Goal: Task Accomplishment & Management: Use online tool/utility

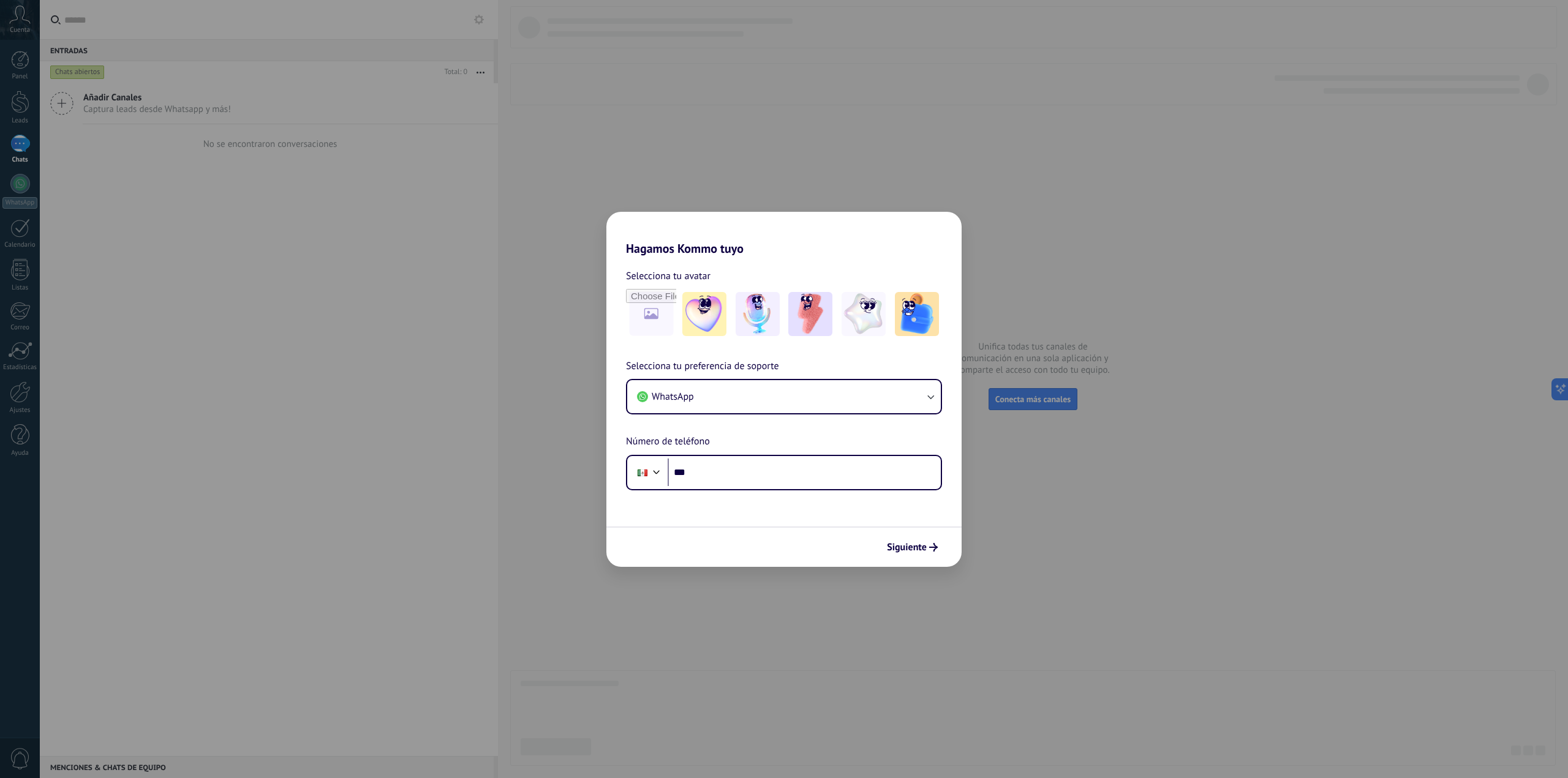
click at [688, 443] on span "Número de teléfono" at bounding box center [668, 442] width 84 height 16
click at [703, 360] on span "Selecciona tu preferencia de soporte" at bounding box center [702, 367] width 153 height 16
click at [701, 383] on button "WhatsApp" at bounding box center [784, 397] width 314 height 33
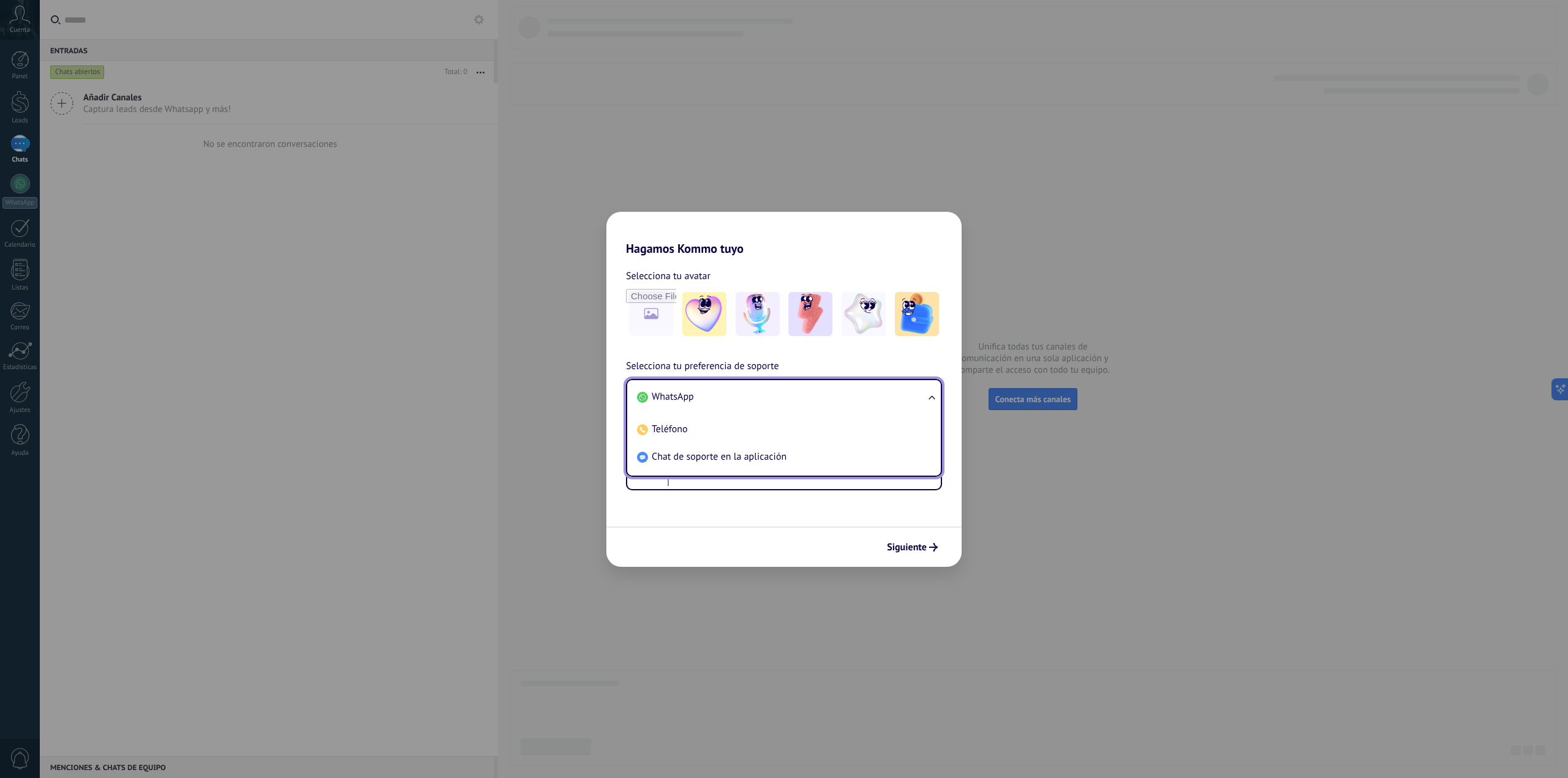
click at [706, 402] on li "WhatsApp" at bounding box center [781, 397] width 299 height 28
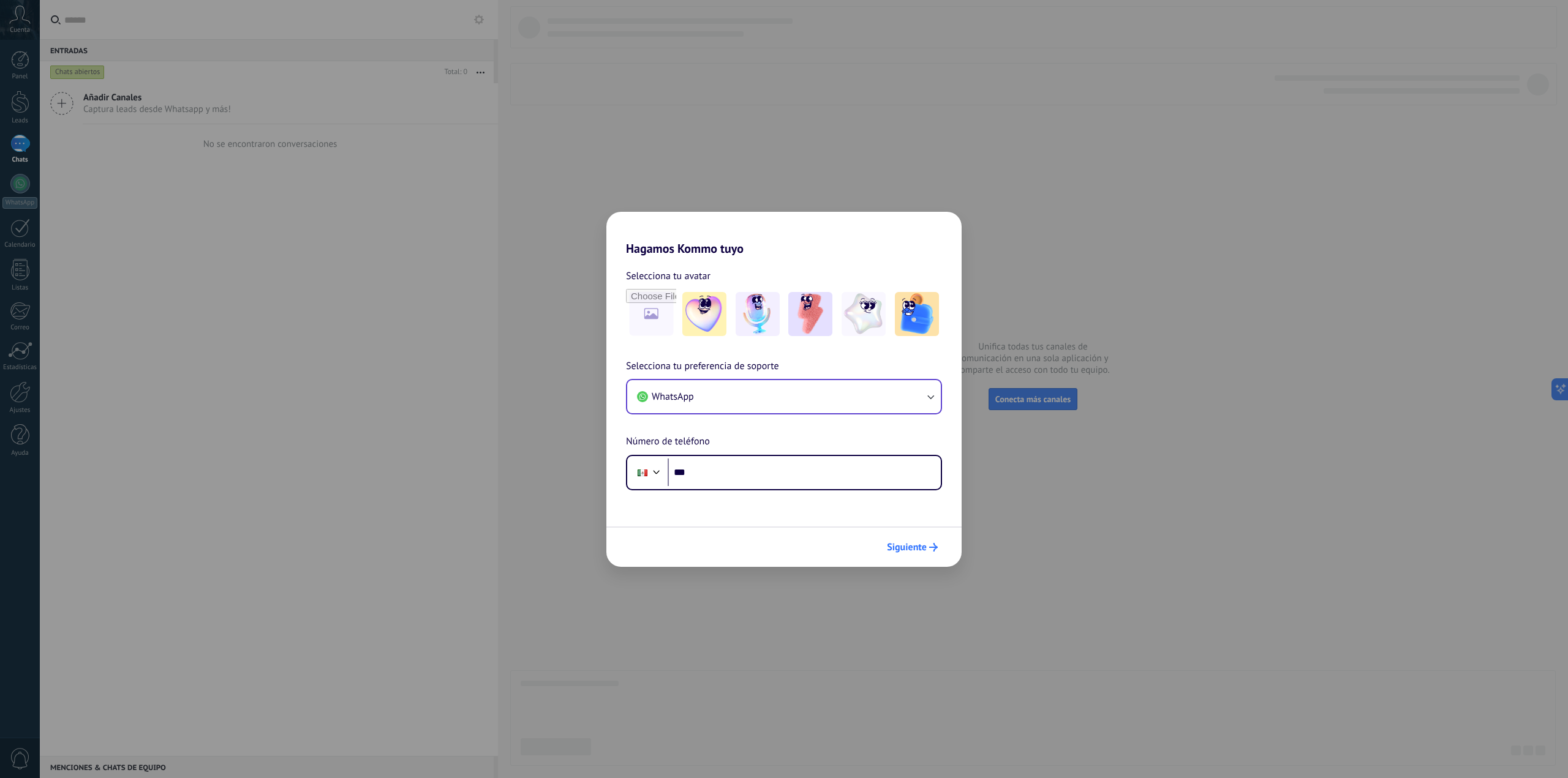
click at [895, 547] on span "Siguiente" at bounding box center [906, 548] width 40 height 9
click at [651, 311] on input "file" at bounding box center [651, 314] width 48 height 48
click at [909, 330] on img at bounding box center [917, 314] width 44 height 44
click at [829, 486] on input "***" at bounding box center [804, 472] width 273 height 28
type input "**********"
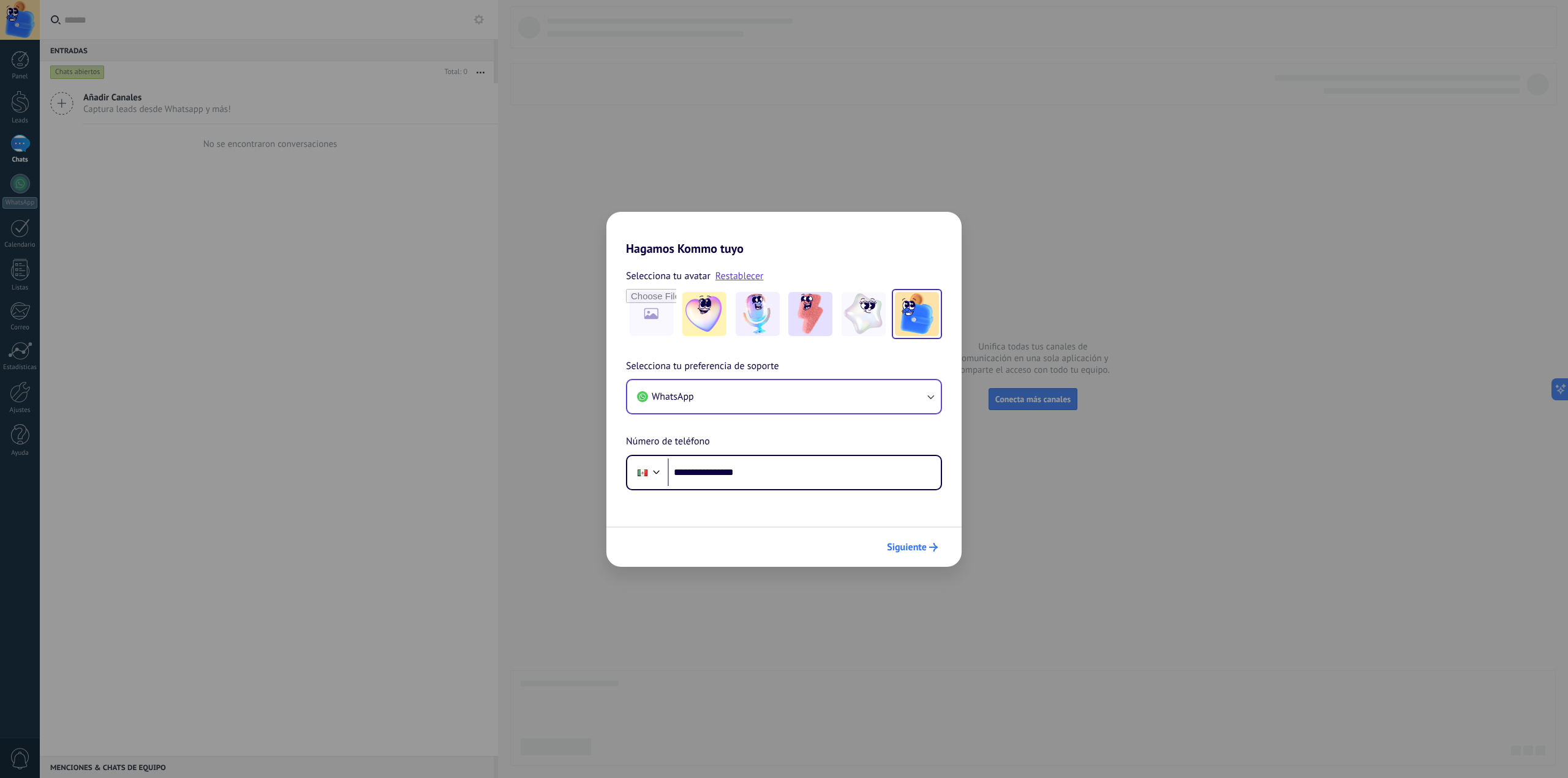
click at [894, 540] on button "Siguiente" at bounding box center [912, 547] width 62 height 21
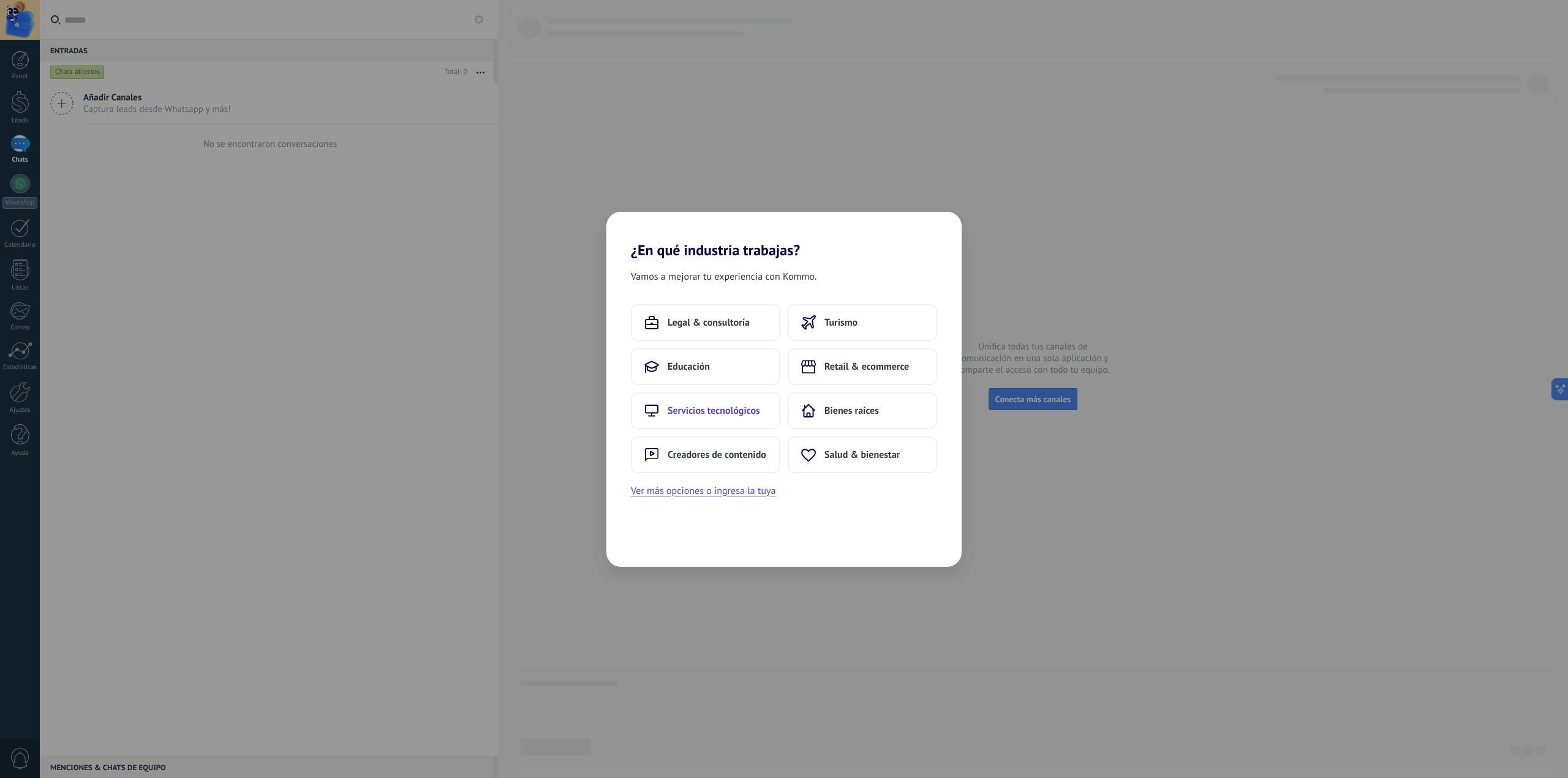
click at [731, 411] on span "Servicios tecnológicos" at bounding box center [714, 411] width 93 height 12
click at [743, 414] on span "Desarrollo apps & software" at bounding box center [701, 411] width 114 height 12
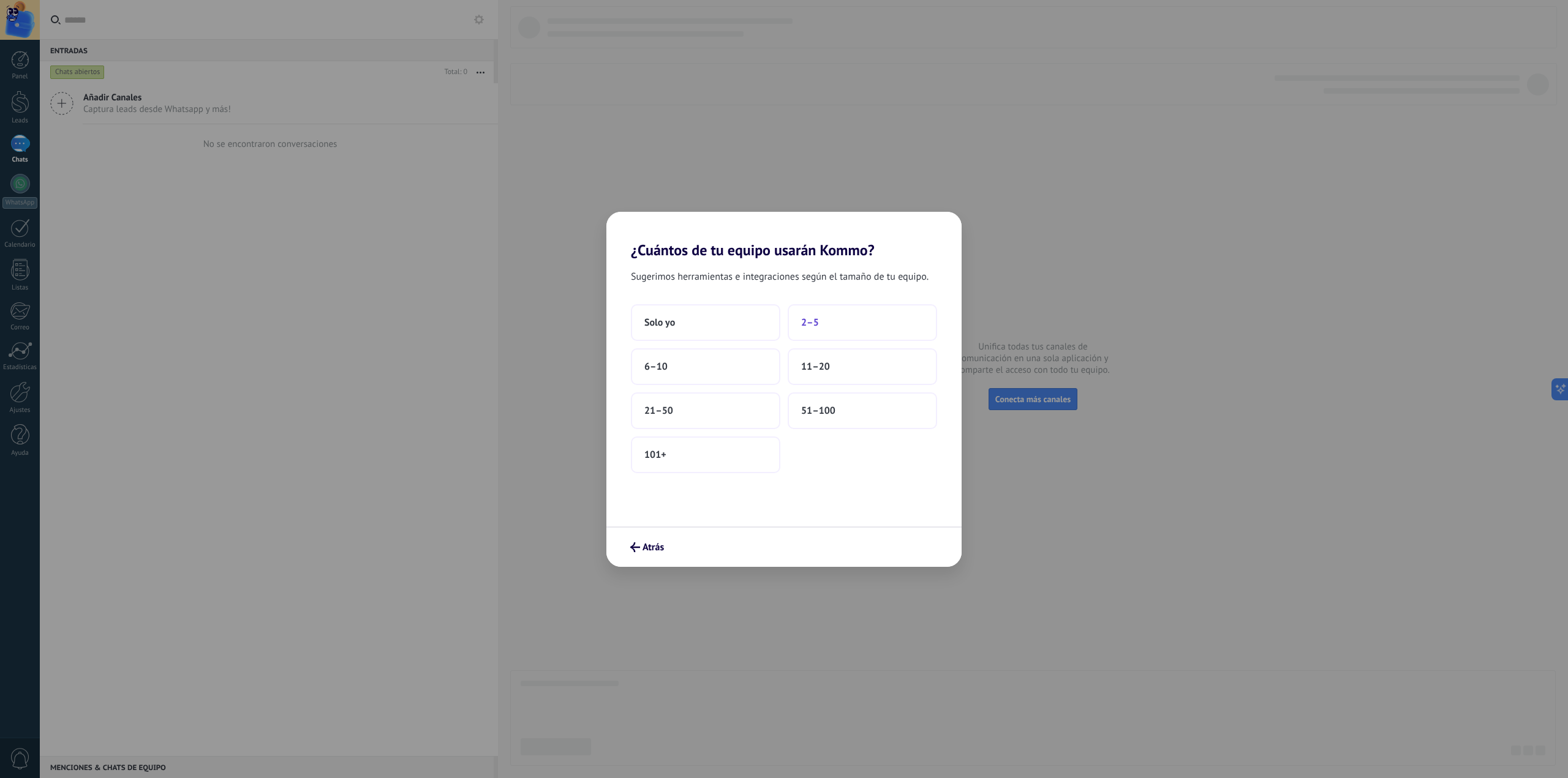
click at [815, 323] on span "2–5" at bounding box center [810, 322] width 18 height 12
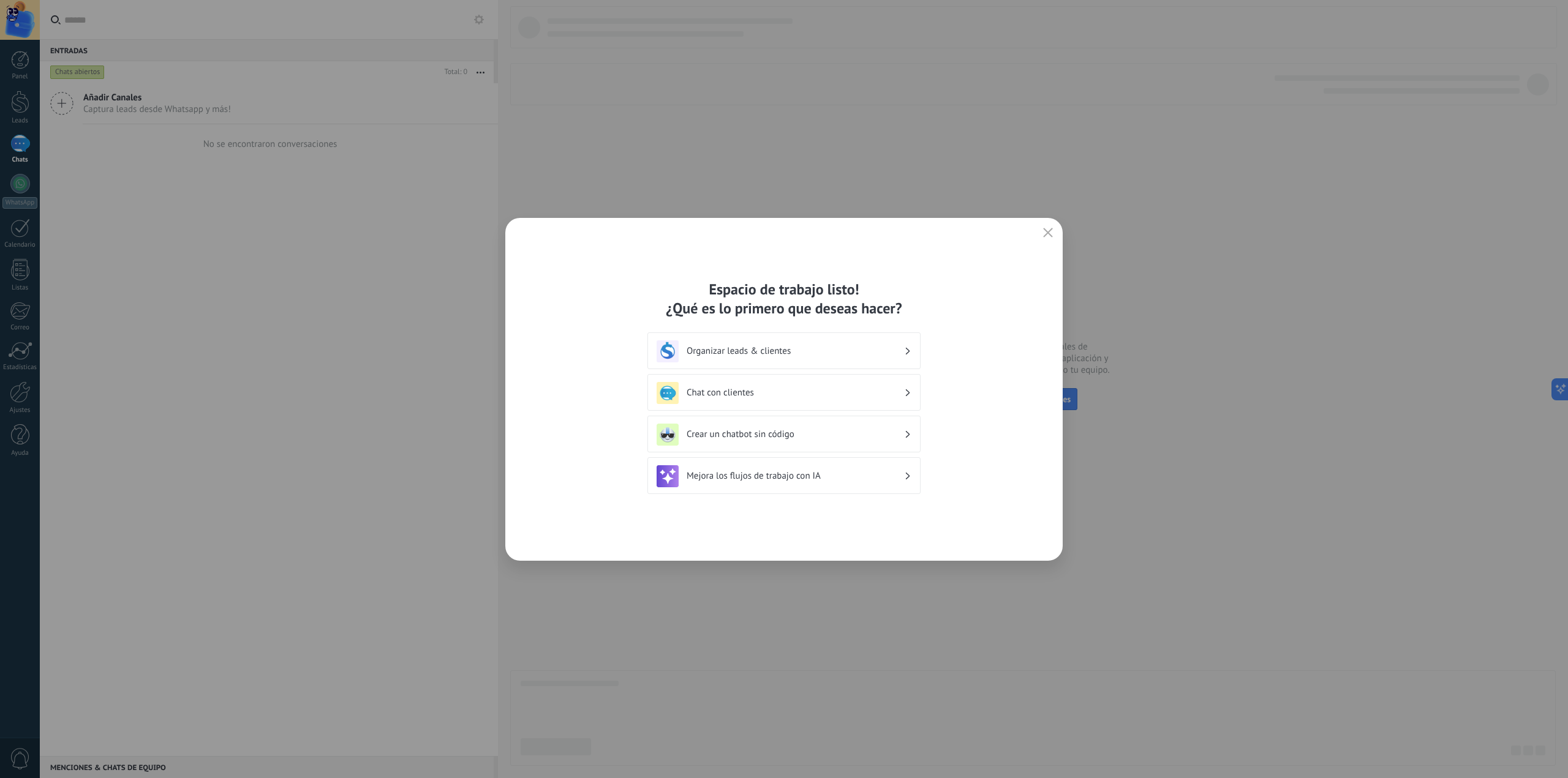
click at [785, 390] on h3 "Chat con clientes" at bounding box center [796, 393] width 217 height 12
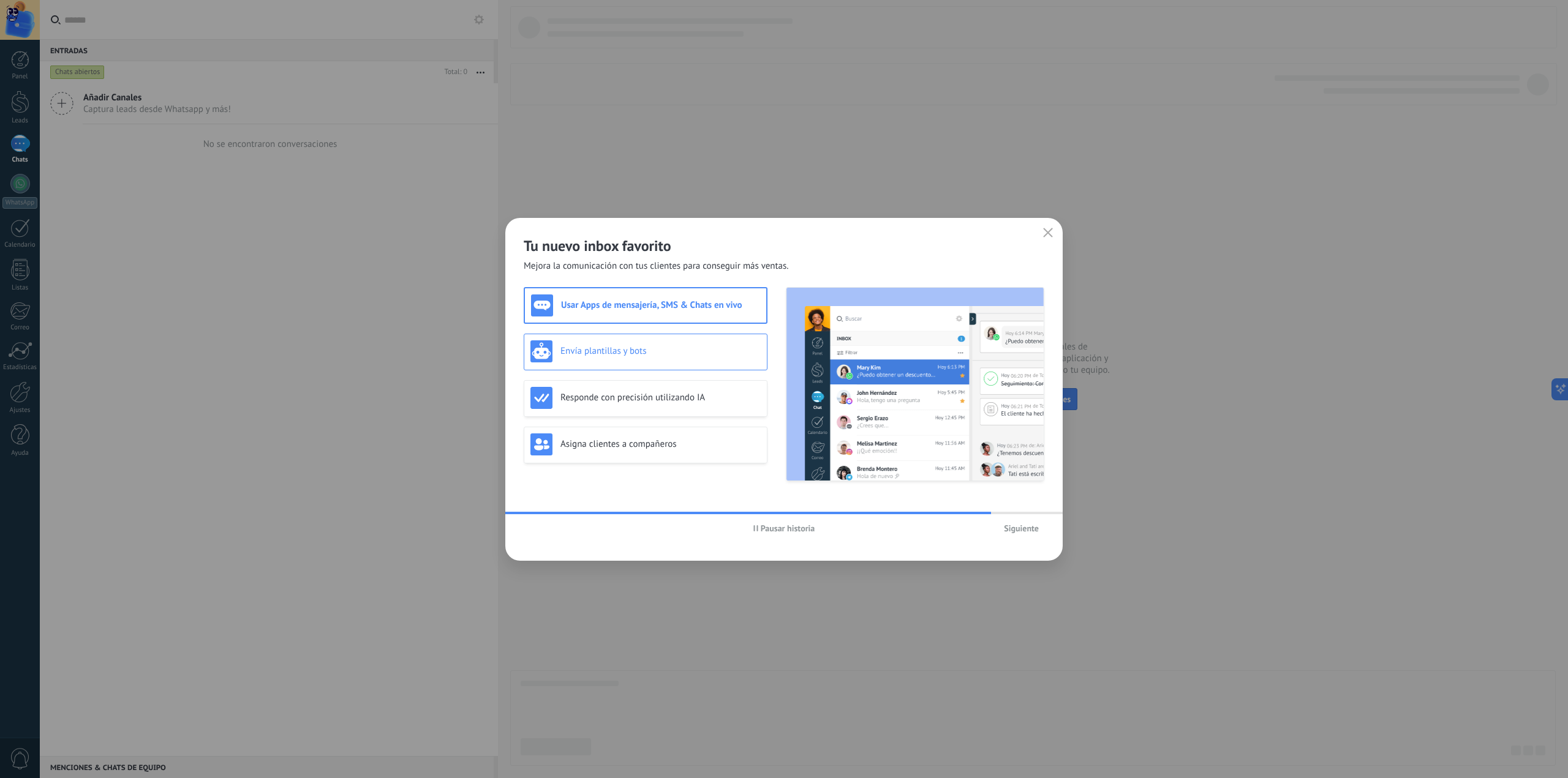
click at [694, 351] on h3 "Envía plantillas y bots" at bounding box center [661, 351] width 200 height 12
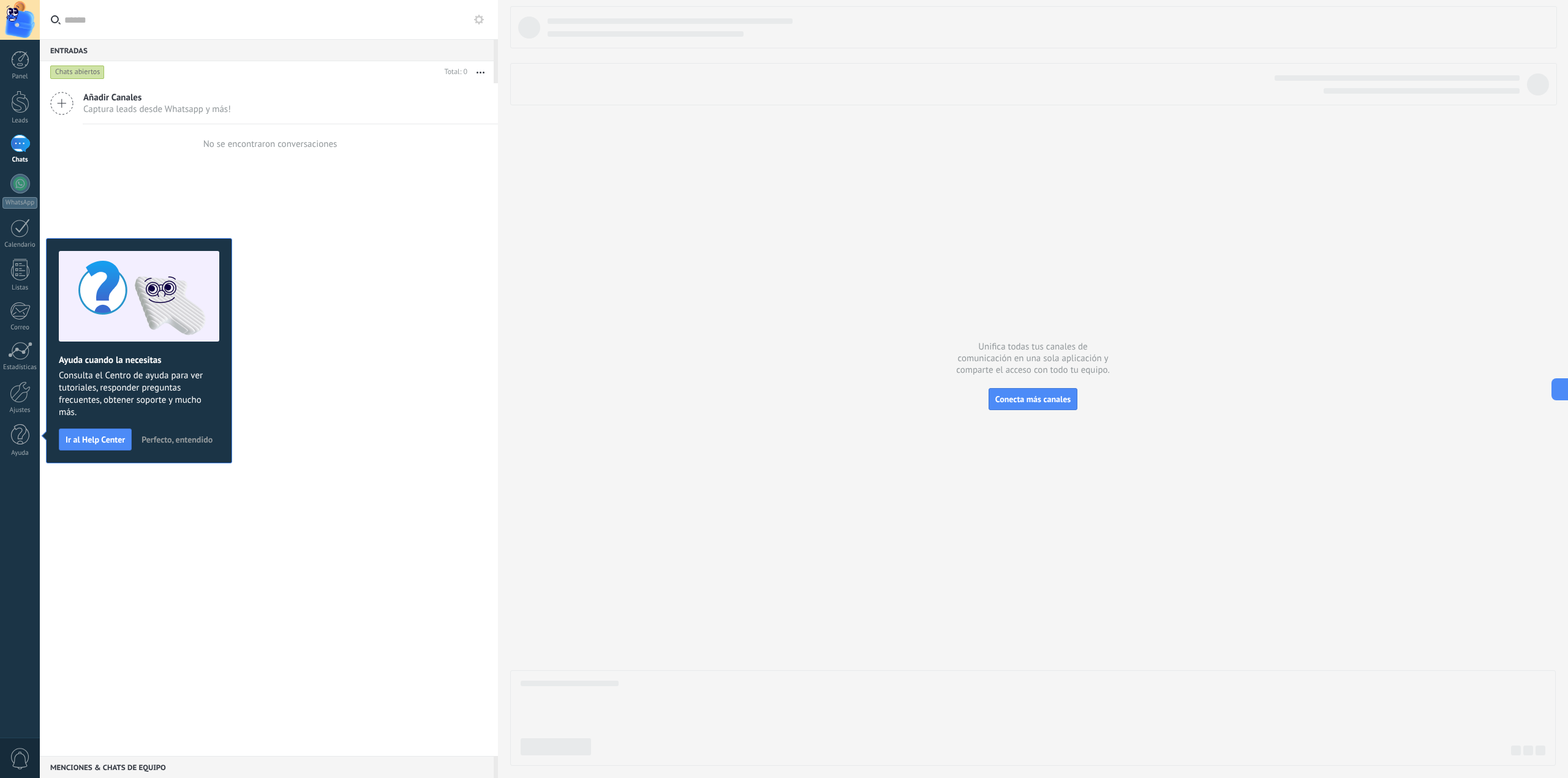
click at [30, 25] on div at bounding box center [20, 20] width 40 height 40
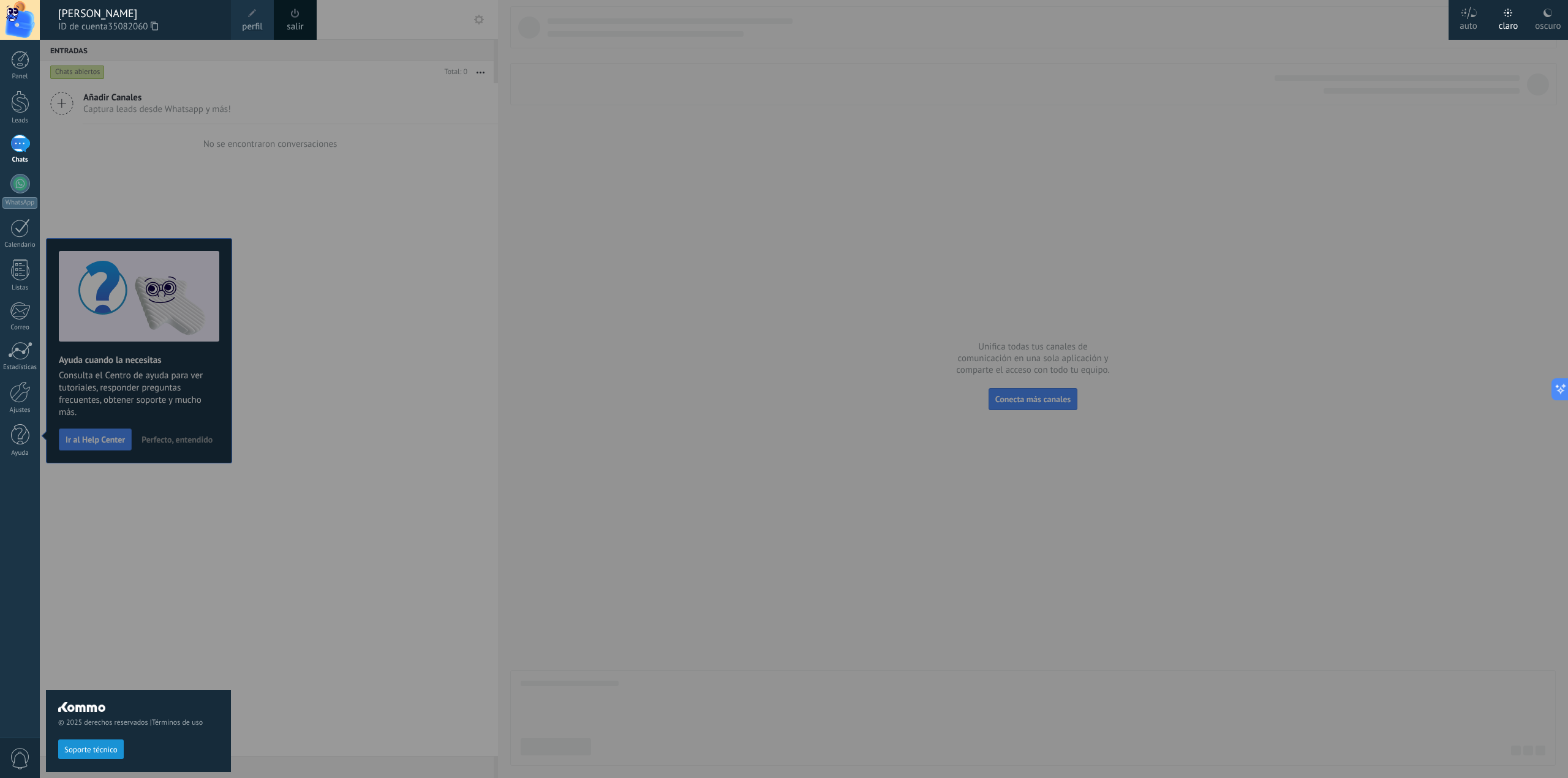
click at [583, 240] on div at bounding box center [824, 389] width 1568 height 778
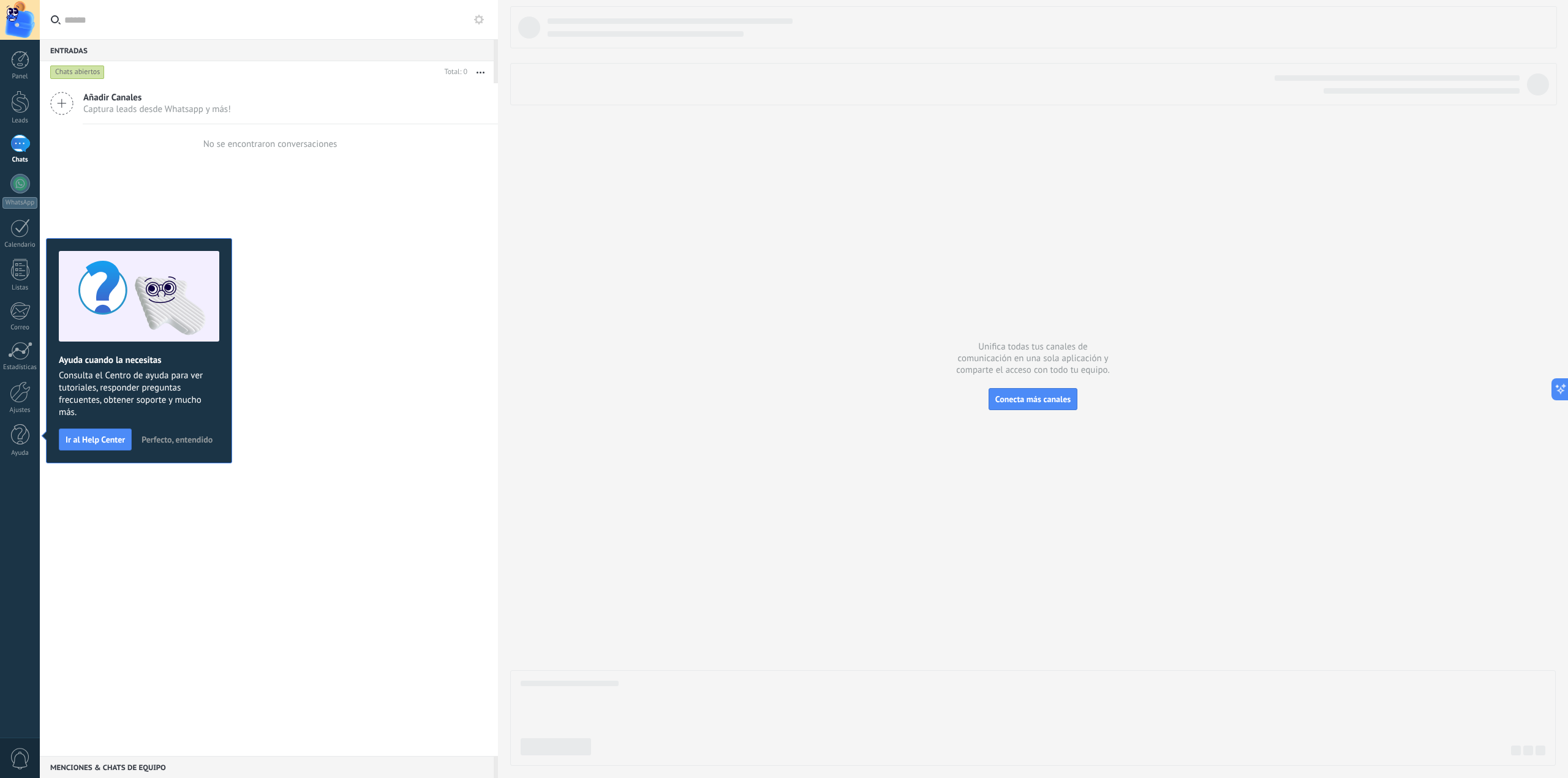
click at [204, 433] on button "Perfecto, entendido" at bounding box center [177, 439] width 82 height 18
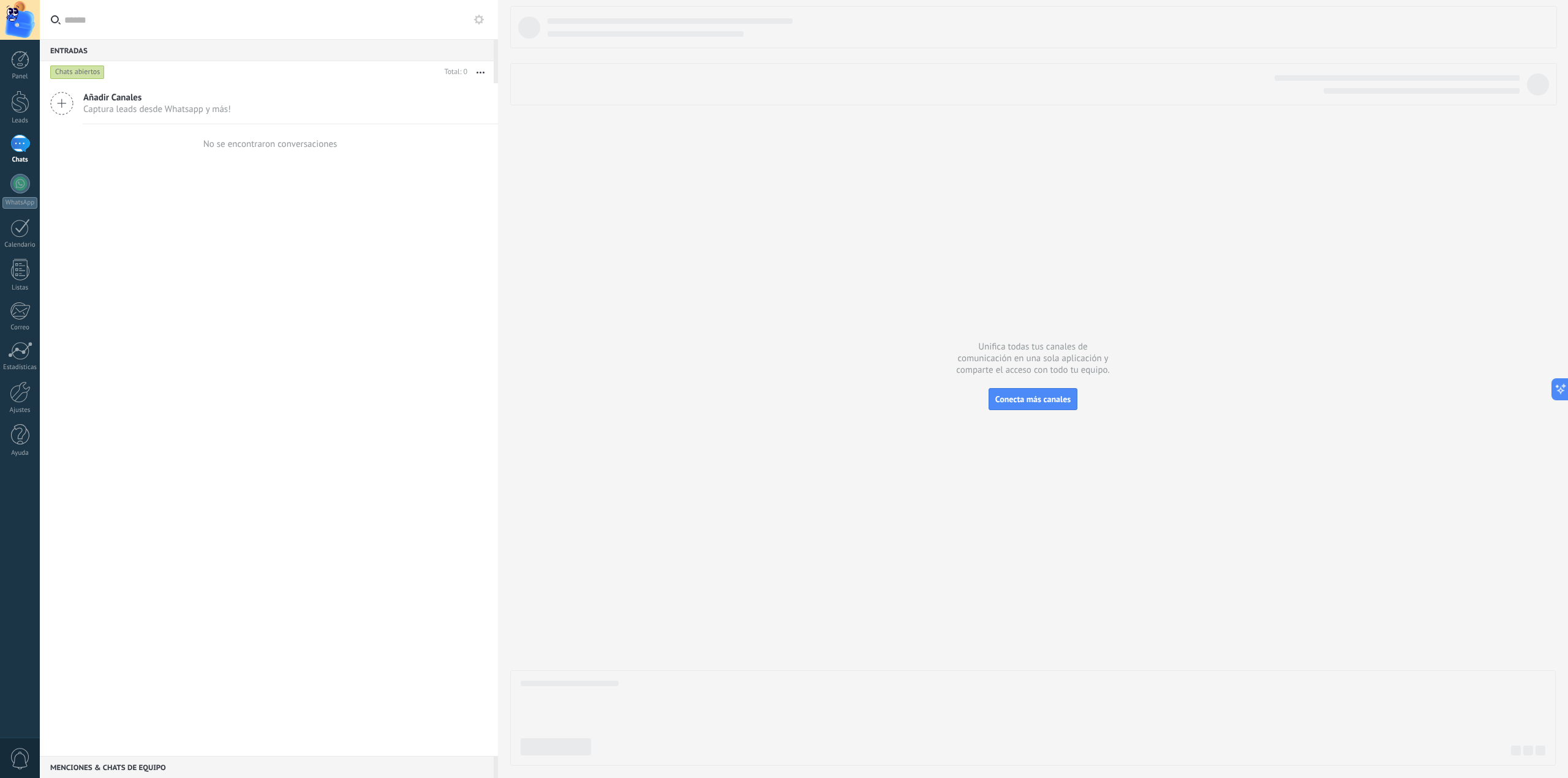
click at [667, 176] on div at bounding box center [1033, 385] width 1046 height 760
click at [112, 104] on span "Captura leads desde Whatsapp y más!" at bounding box center [157, 109] width 148 height 12
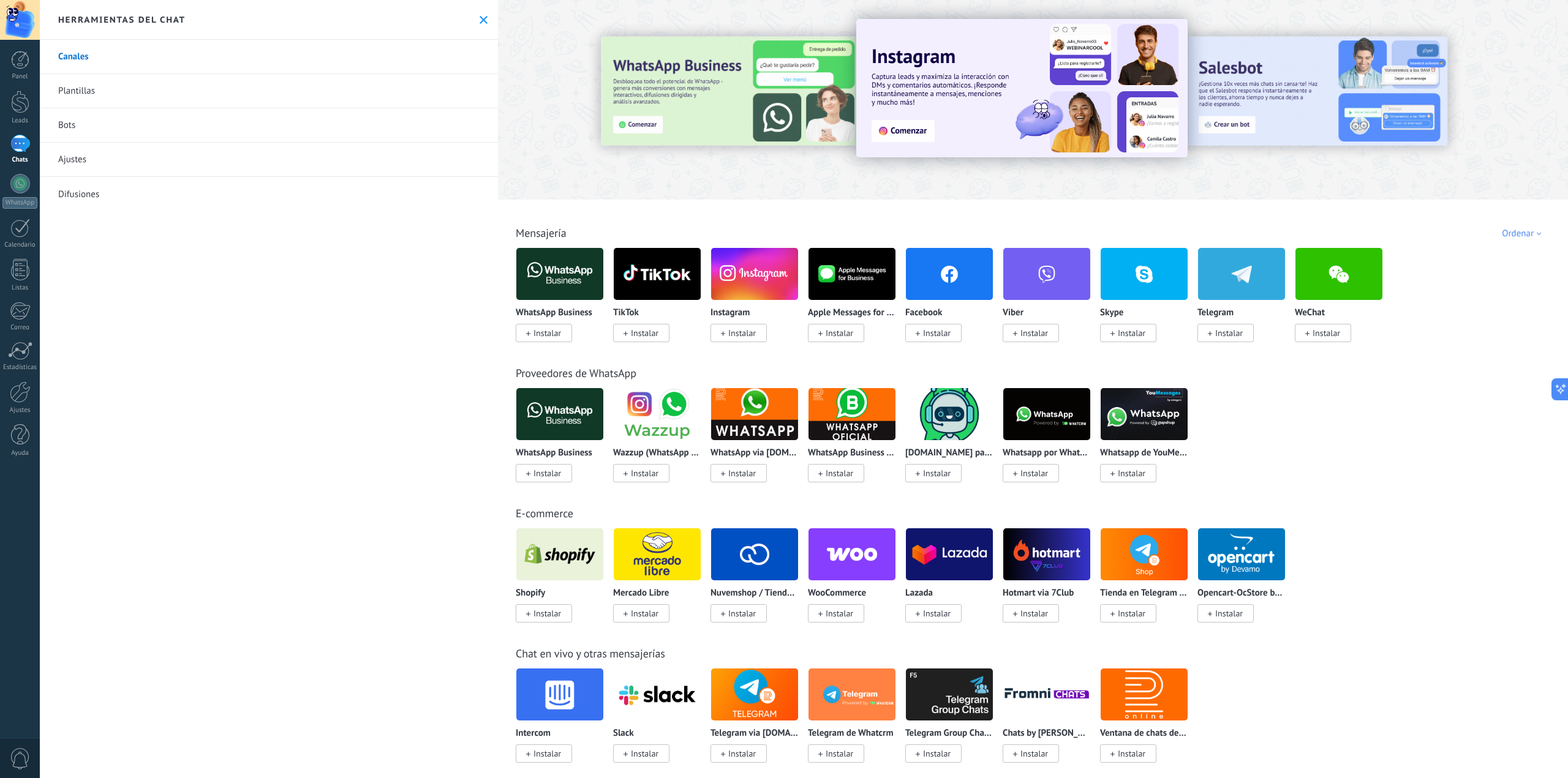
click at [1232, 337] on span "Instalar" at bounding box center [1229, 332] width 28 height 11
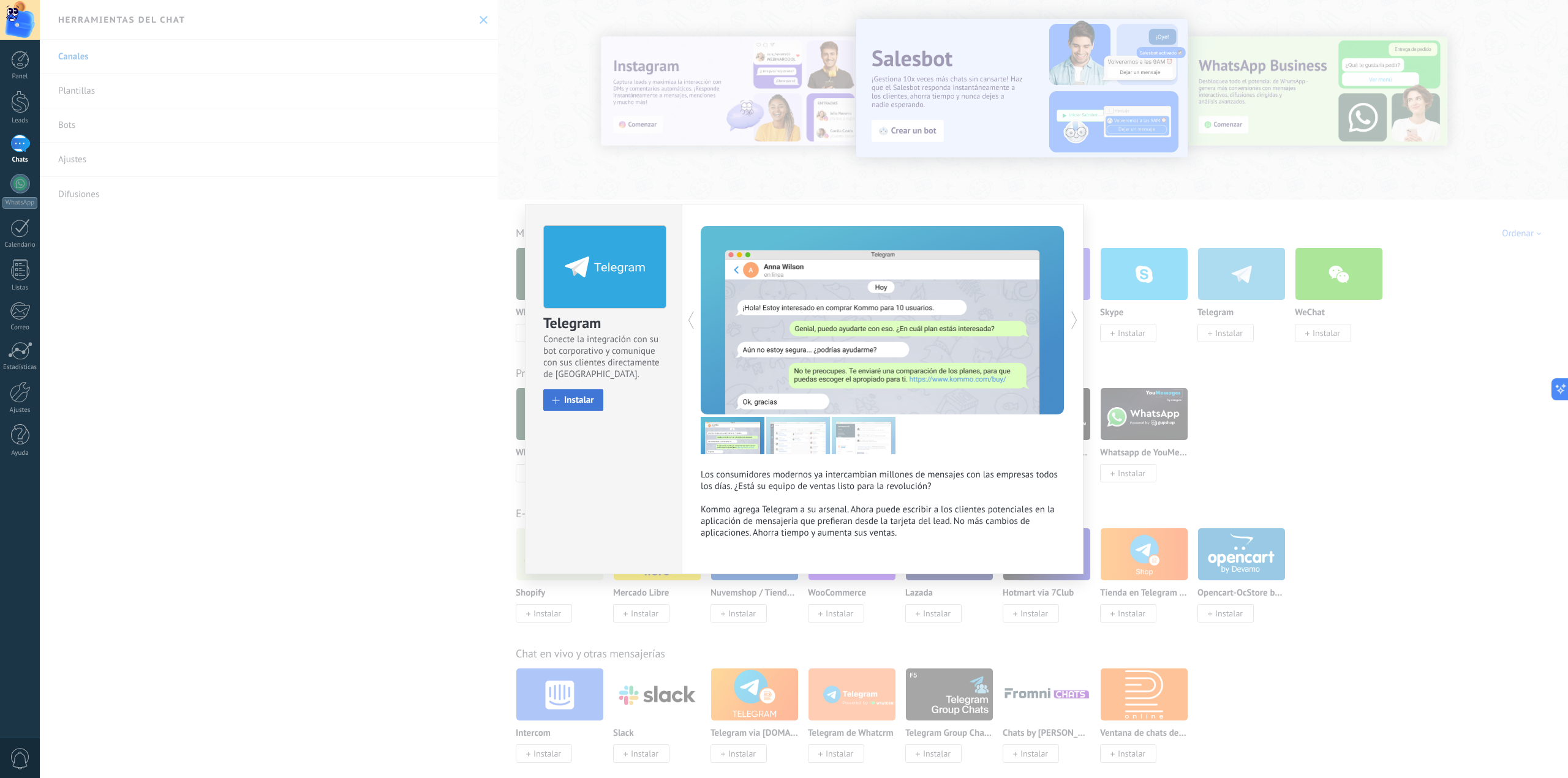
click at [590, 404] on span "Instalar" at bounding box center [579, 400] width 30 height 9
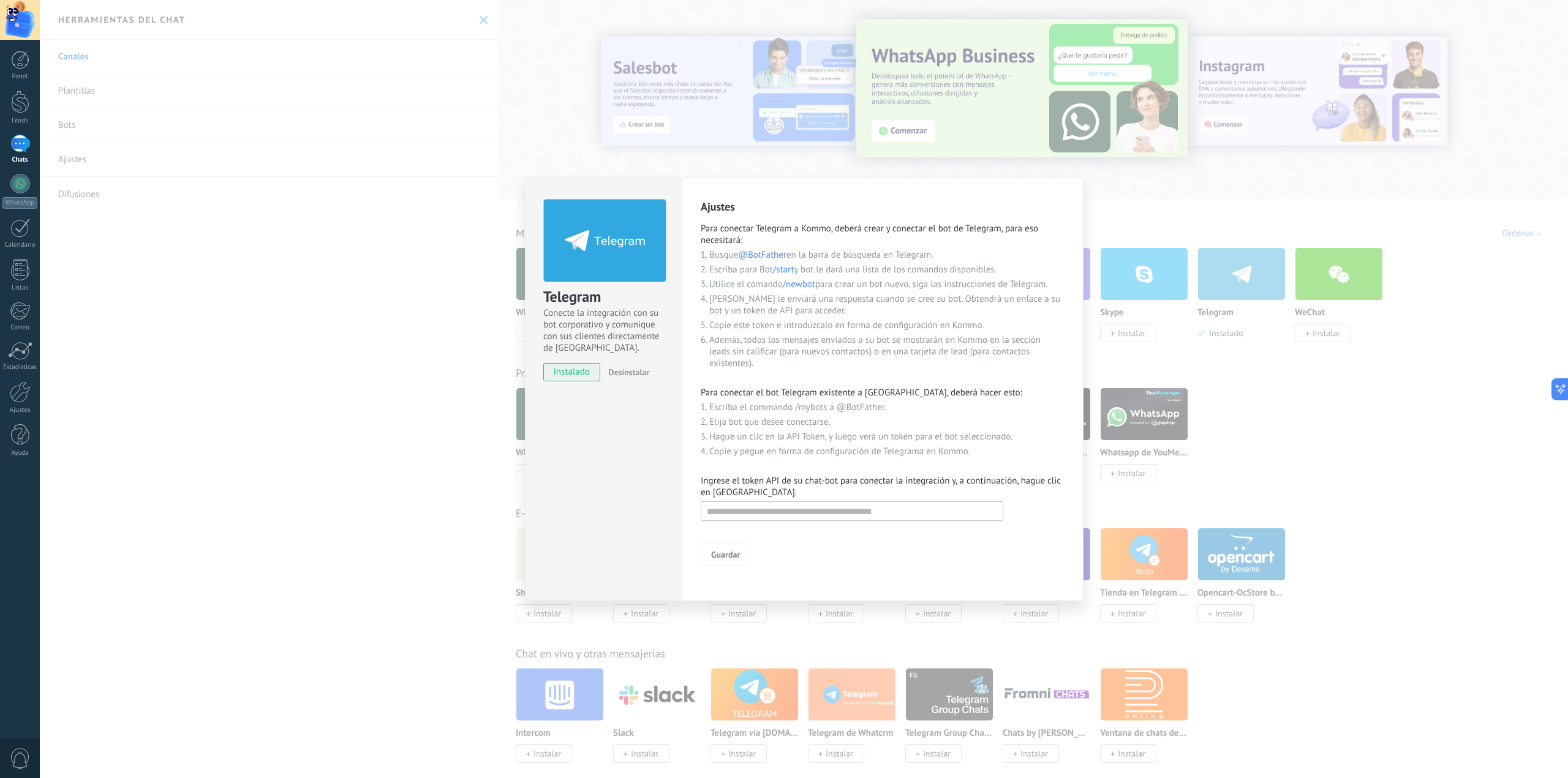
click at [1436, 364] on div "Telegram Conecte la integración con su bot corporativo y comunique con sus clie…" at bounding box center [804, 389] width 1528 height 778
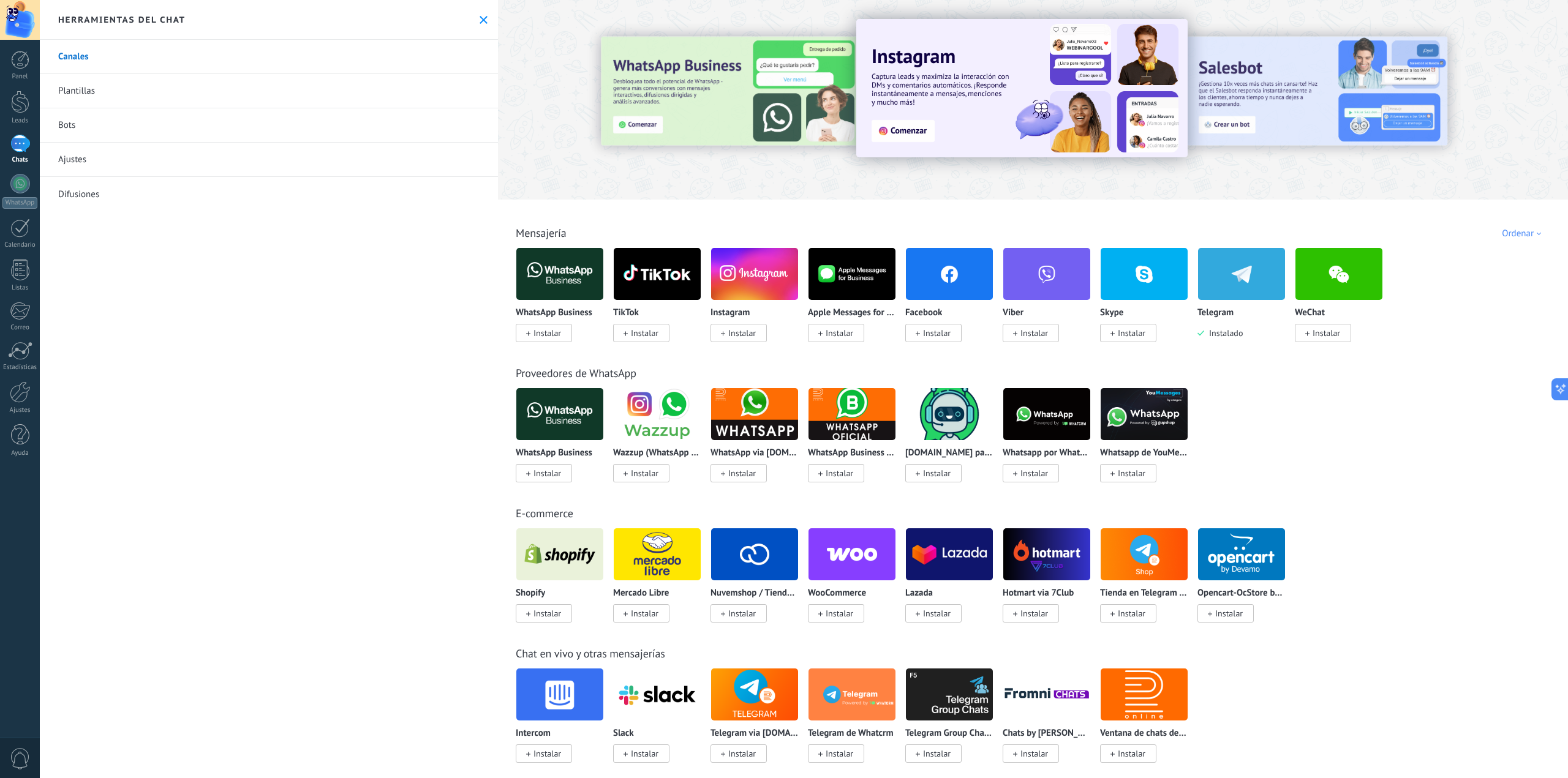
click at [552, 331] on span "Instalar" at bounding box center [547, 332] width 28 height 11
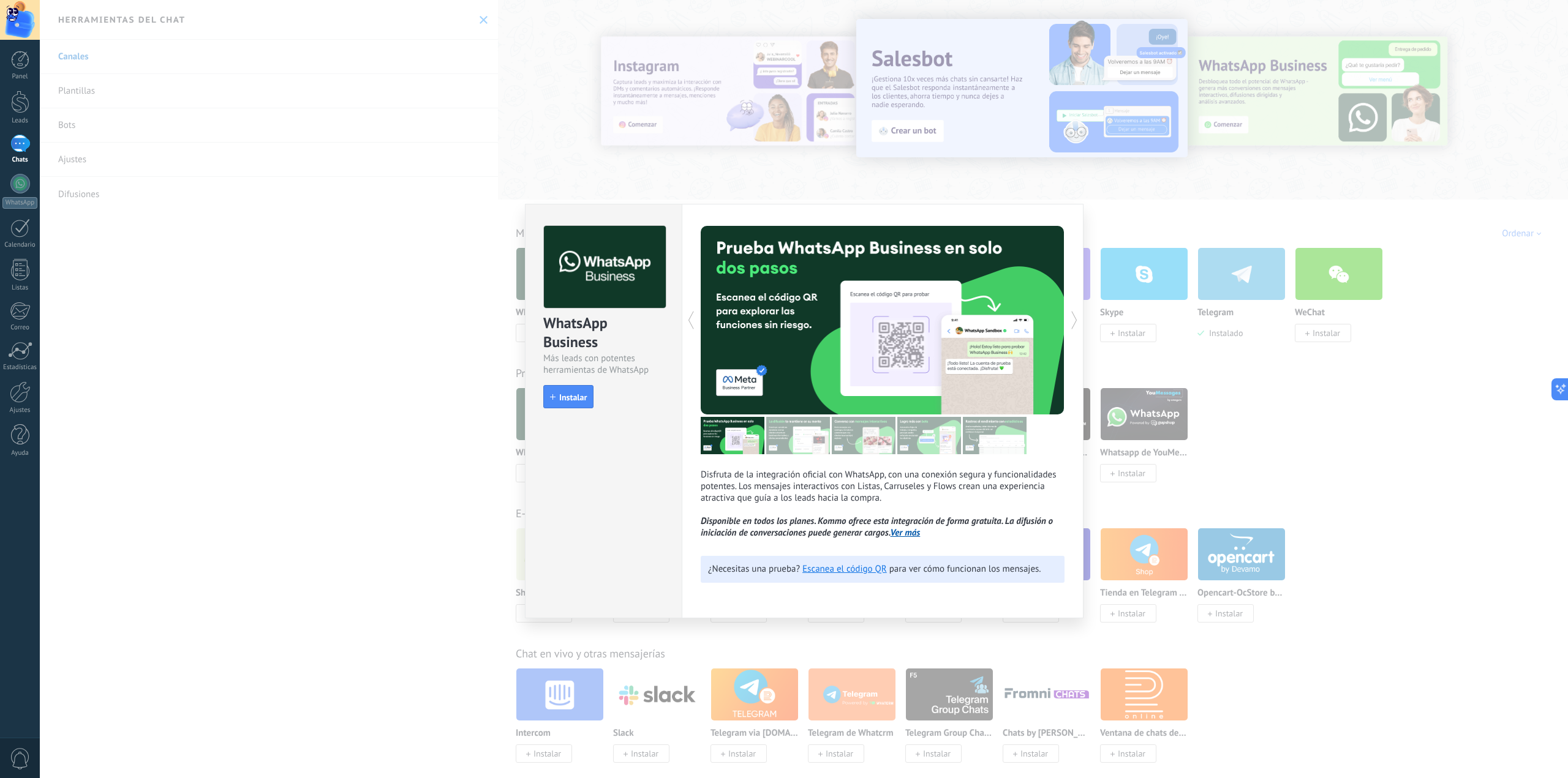
click at [588, 404] on button "Instalar" at bounding box center [568, 397] width 50 height 23
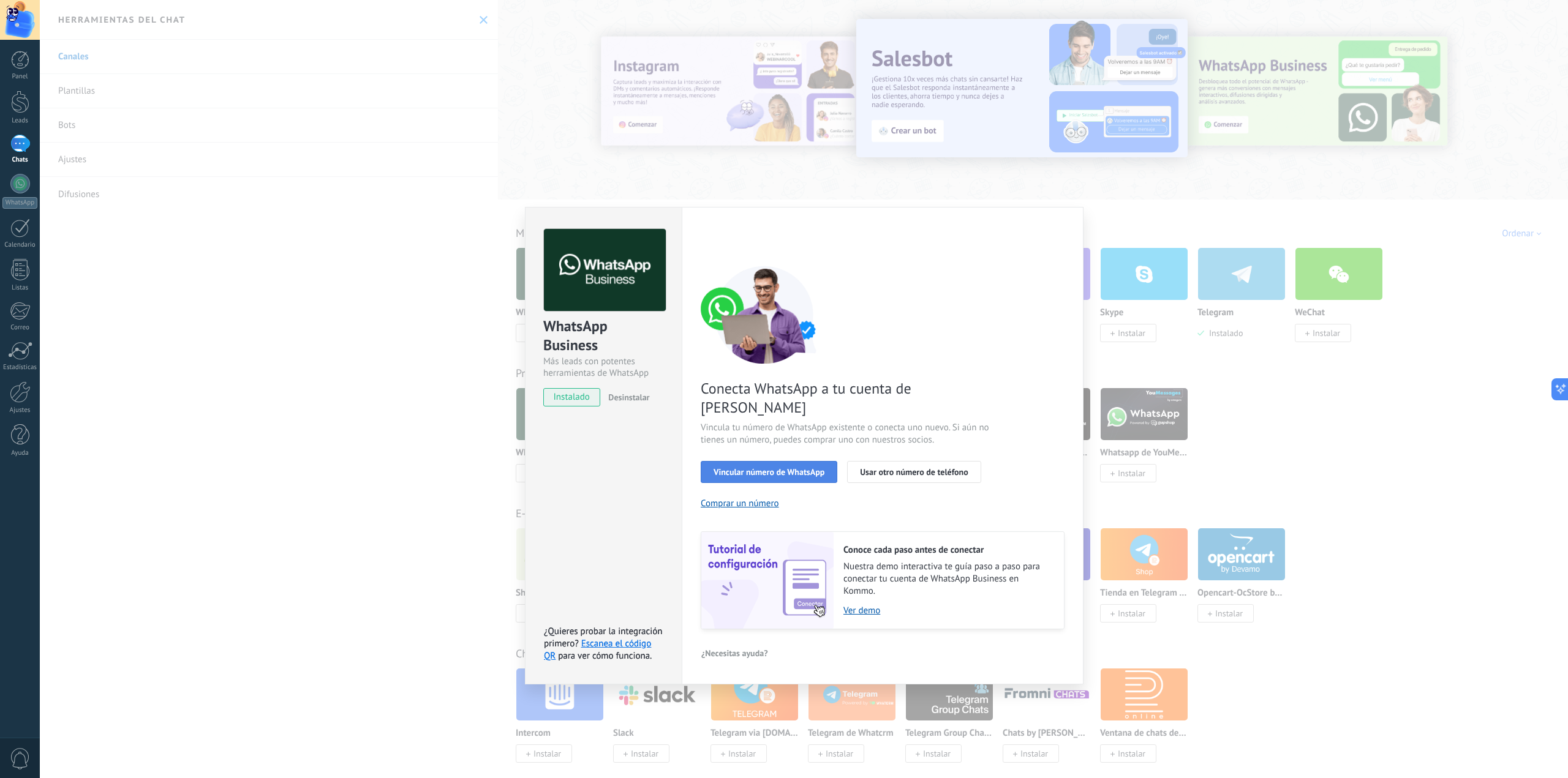
click at [782, 461] on button "Vincular número de WhatsApp" at bounding box center [769, 472] width 137 height 22
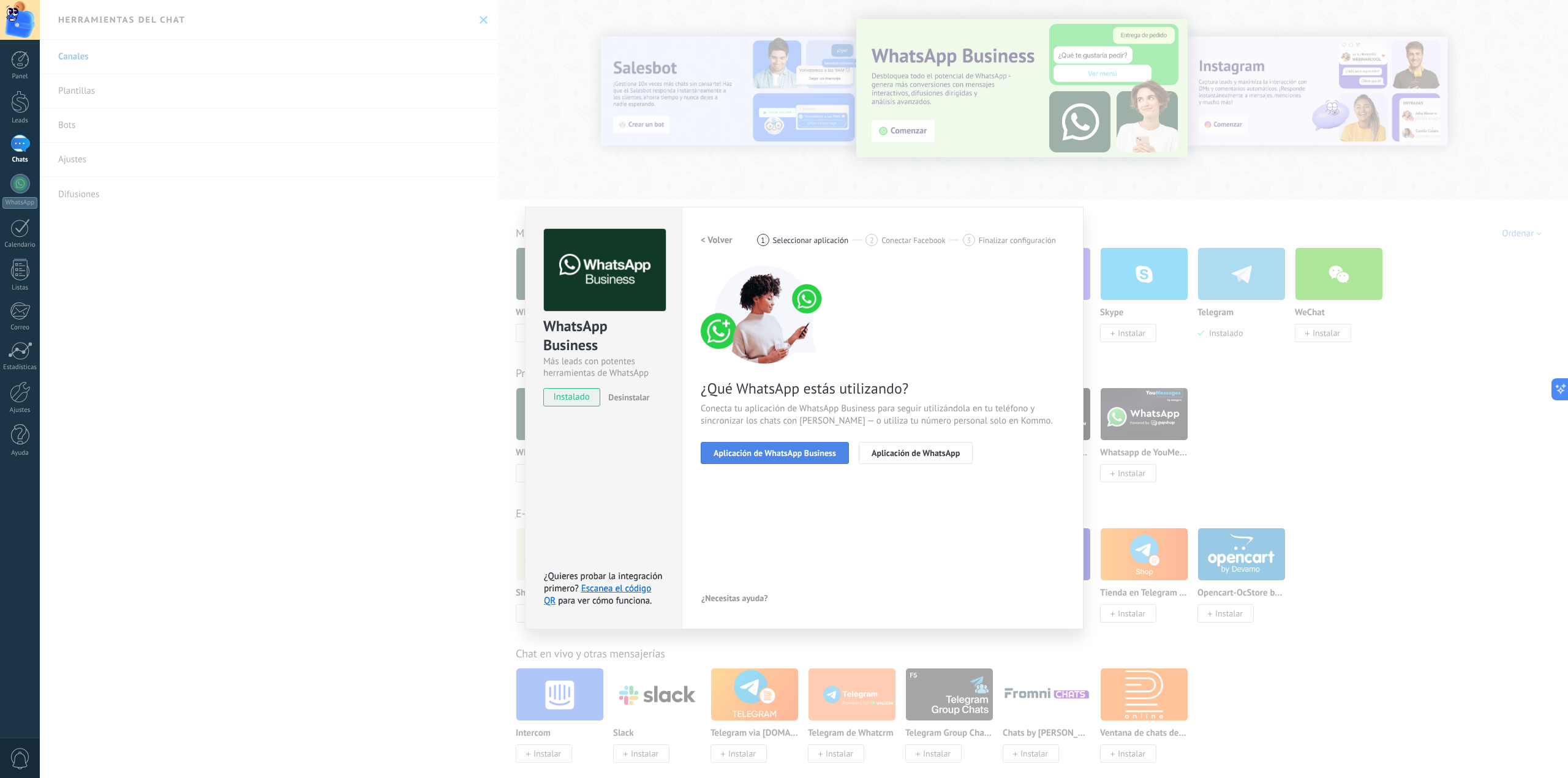
click at [805, 457] on span "Aplicación de WhatsApp Business" at bounding box center [775, 453] width 122 height 9
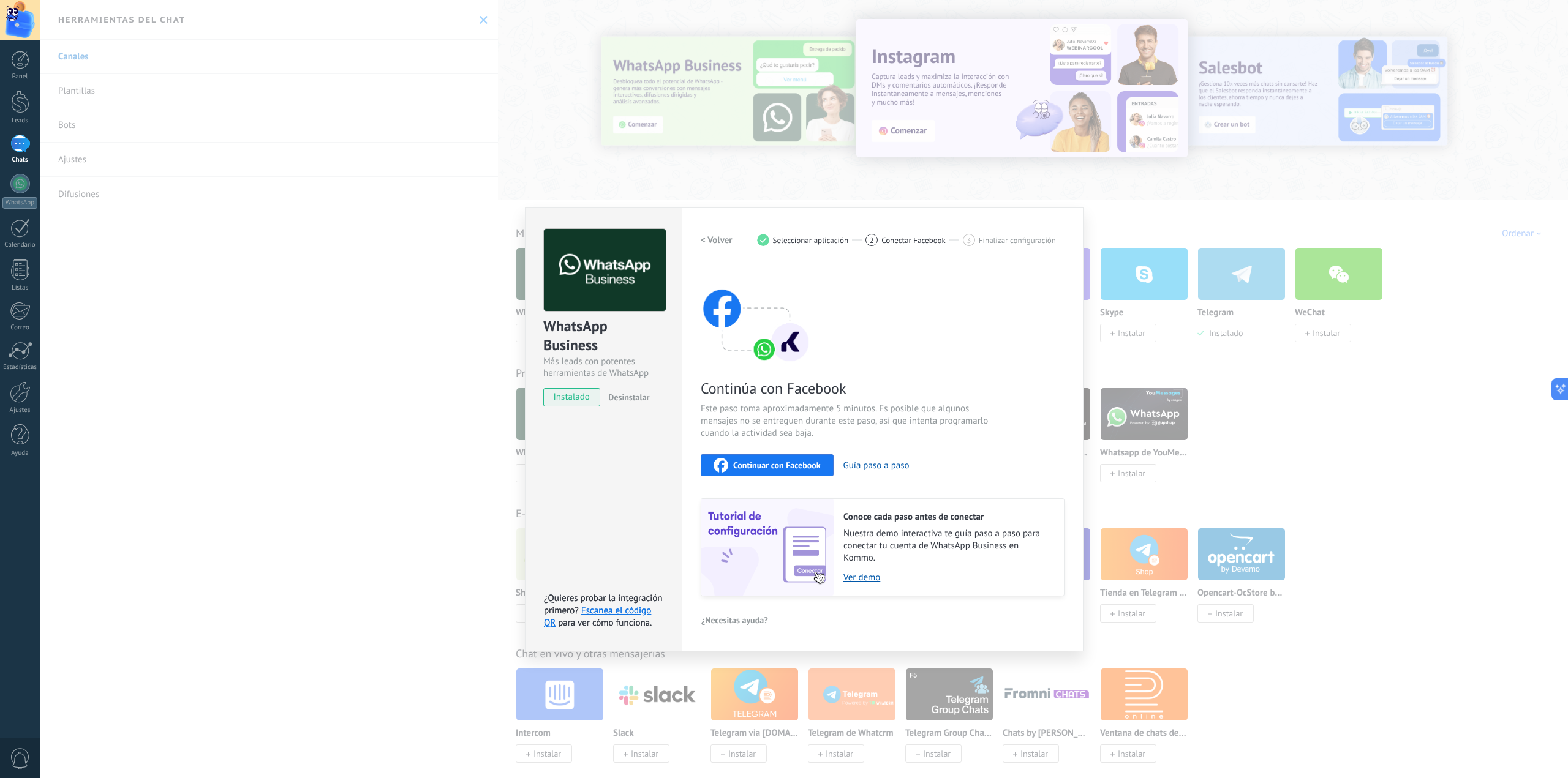
click at [794, 465] on span "Continuar con Facebook" at bounding box center [777, 466] width 88 height 9
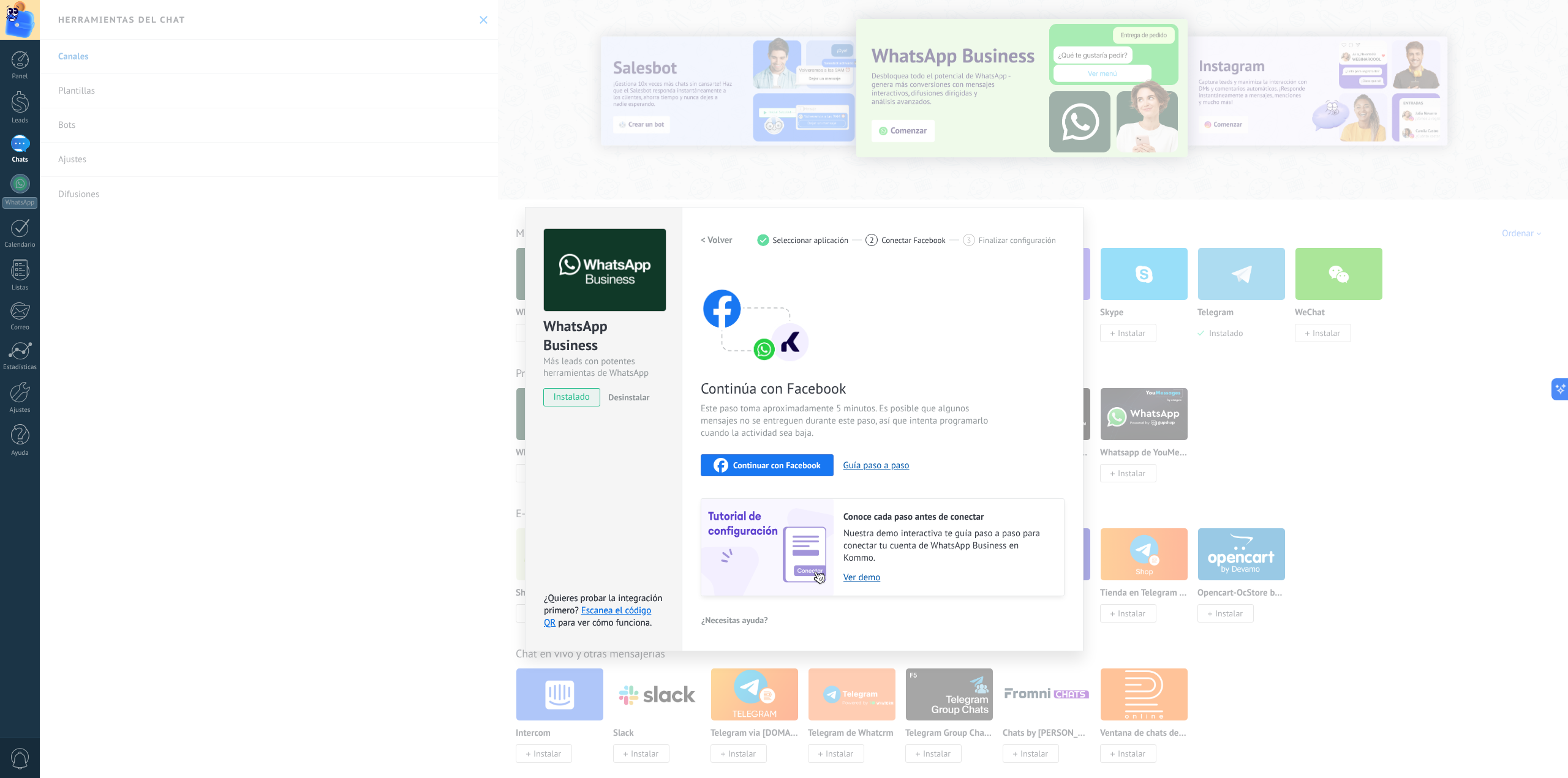
click at [761, 457] on button "Continuar con Facebook" at bounding box center [767, 465] width 133 height 22
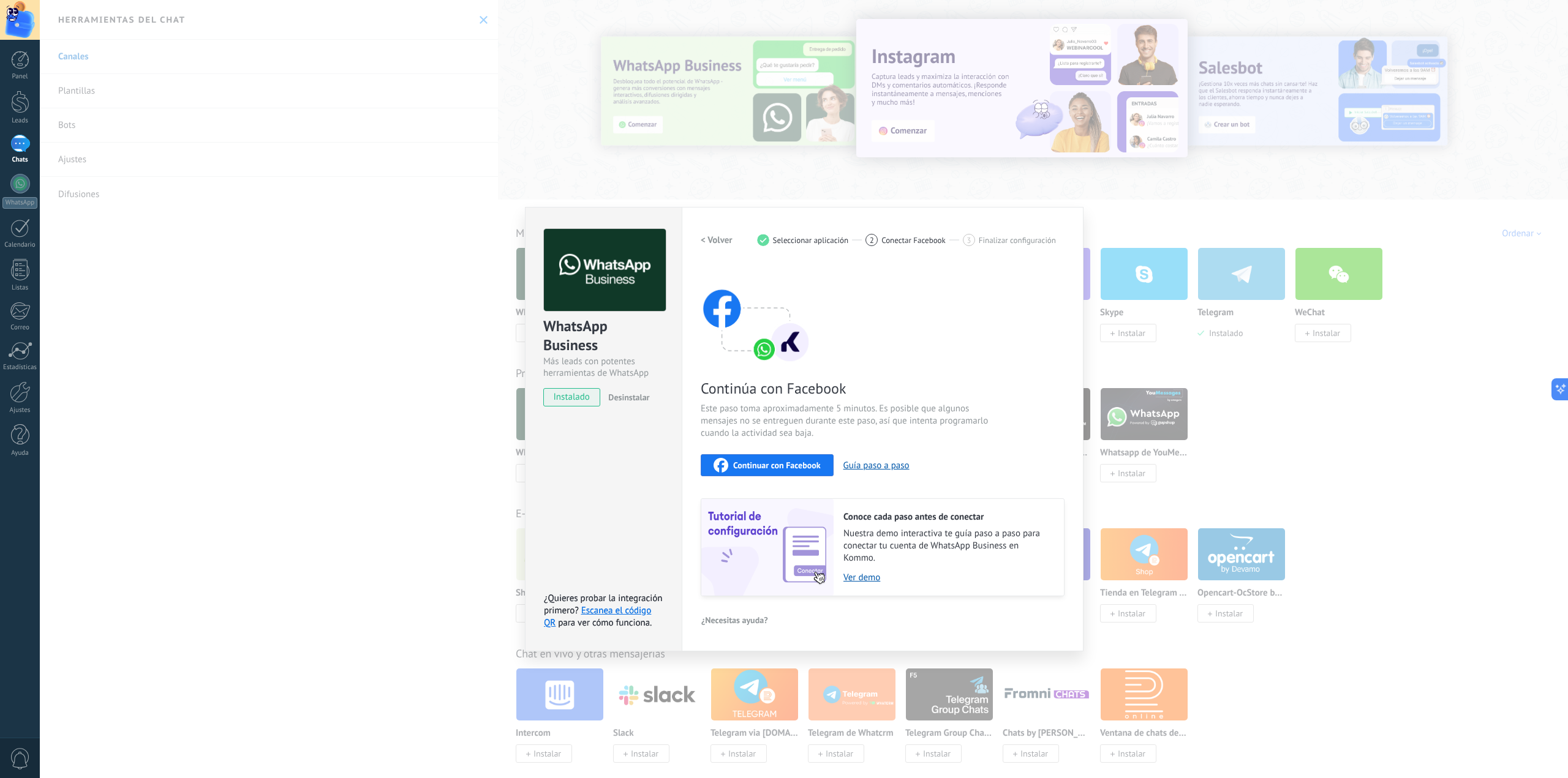
click at [1293, 638] on div "WhatsApp Business Más leads con potentes herramientas de WhatsApp instalado Des…" at bounding box center [804, 389] width 1528 height 778
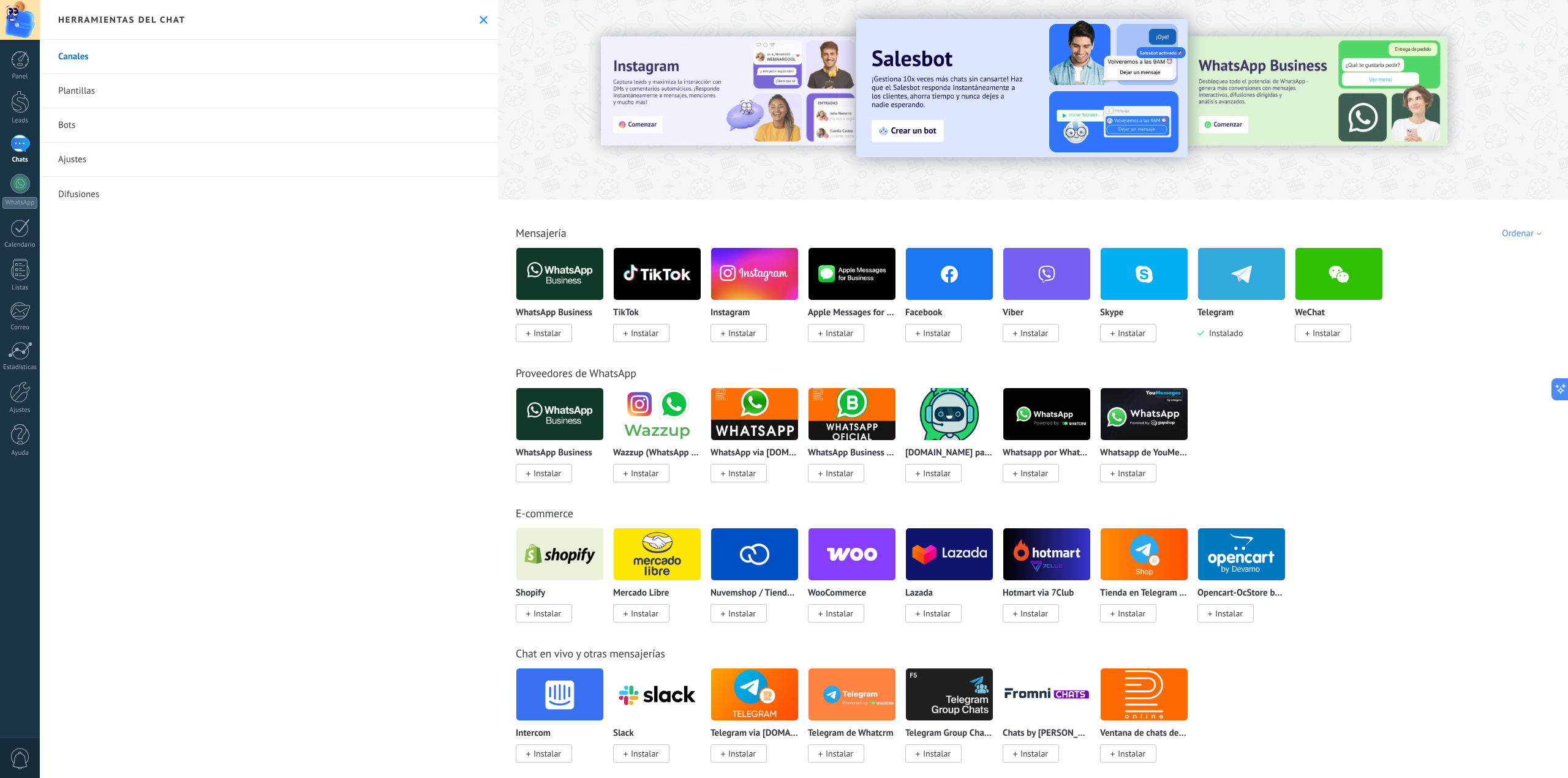
click at [1225, 338] on span "Instalado" at bounding box center [1223, 332] width 38 height 11
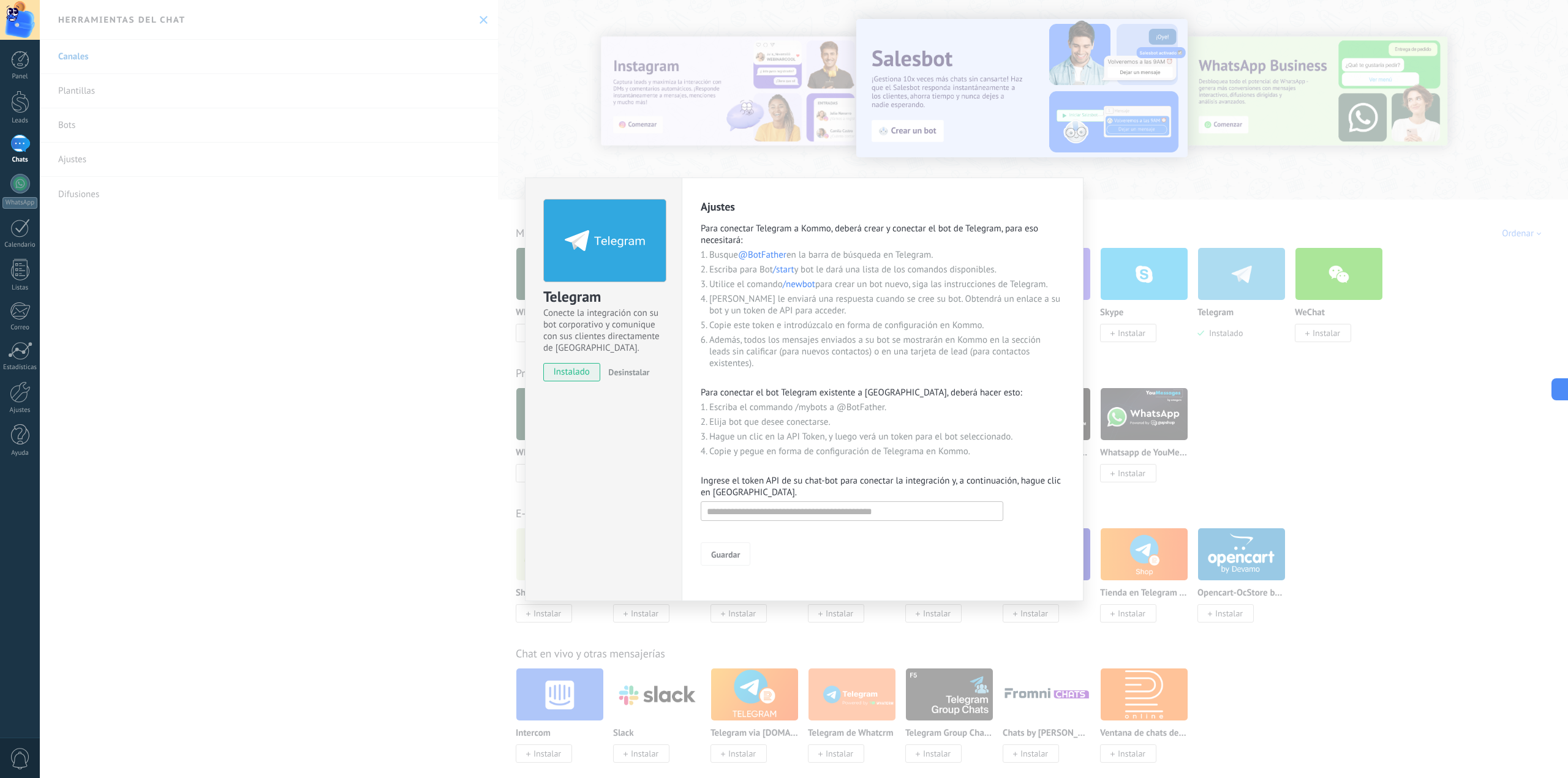
click at [577, 374] on span "instalado" at bounding box center [572, 372] width 56 height 18
click at [806, 506] on input "text" at bounding box center [852, 511] width 303 height 20
paste input "**********"
type input "**********"
click at [741, 558] on button "Guardar" at bounding box center [725, 554] width 49 height 23
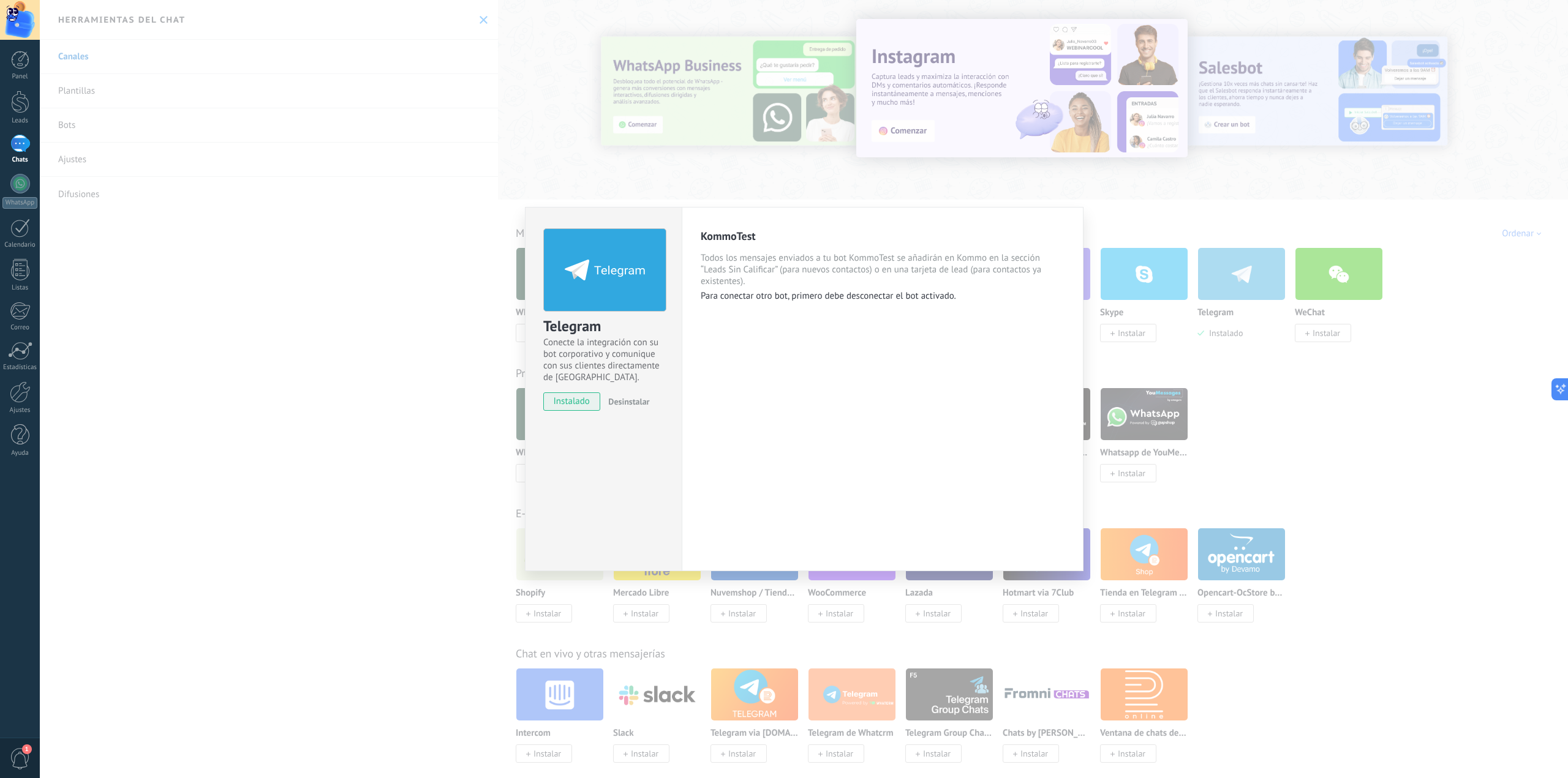
click at [754, 240] on div "KommoTest" at bounding box center [883, 235] width 364 height 14
click at [775, 267] on span "Todos los mensajes enviados a tu bot KommoTest se añadirán en Kommo en la secci…" at bounding box center [883, 269] width 364 height 35
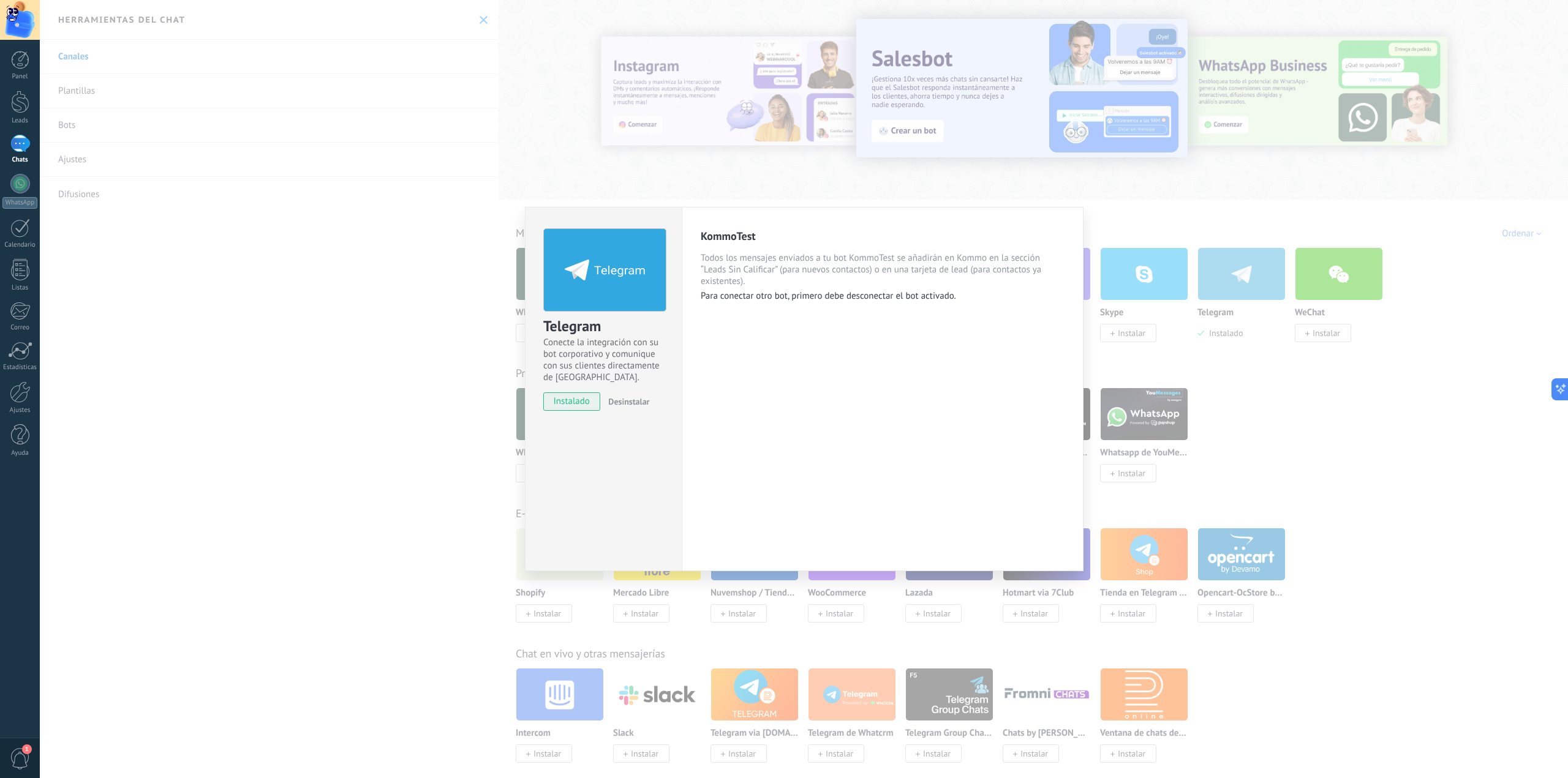
click at [715, 289] on div "KommoTest Todos los mensajes enviados a tu bot KommoTest se añadirán en Kommo e…" at bounding box center [883, 265] width 364 height 73
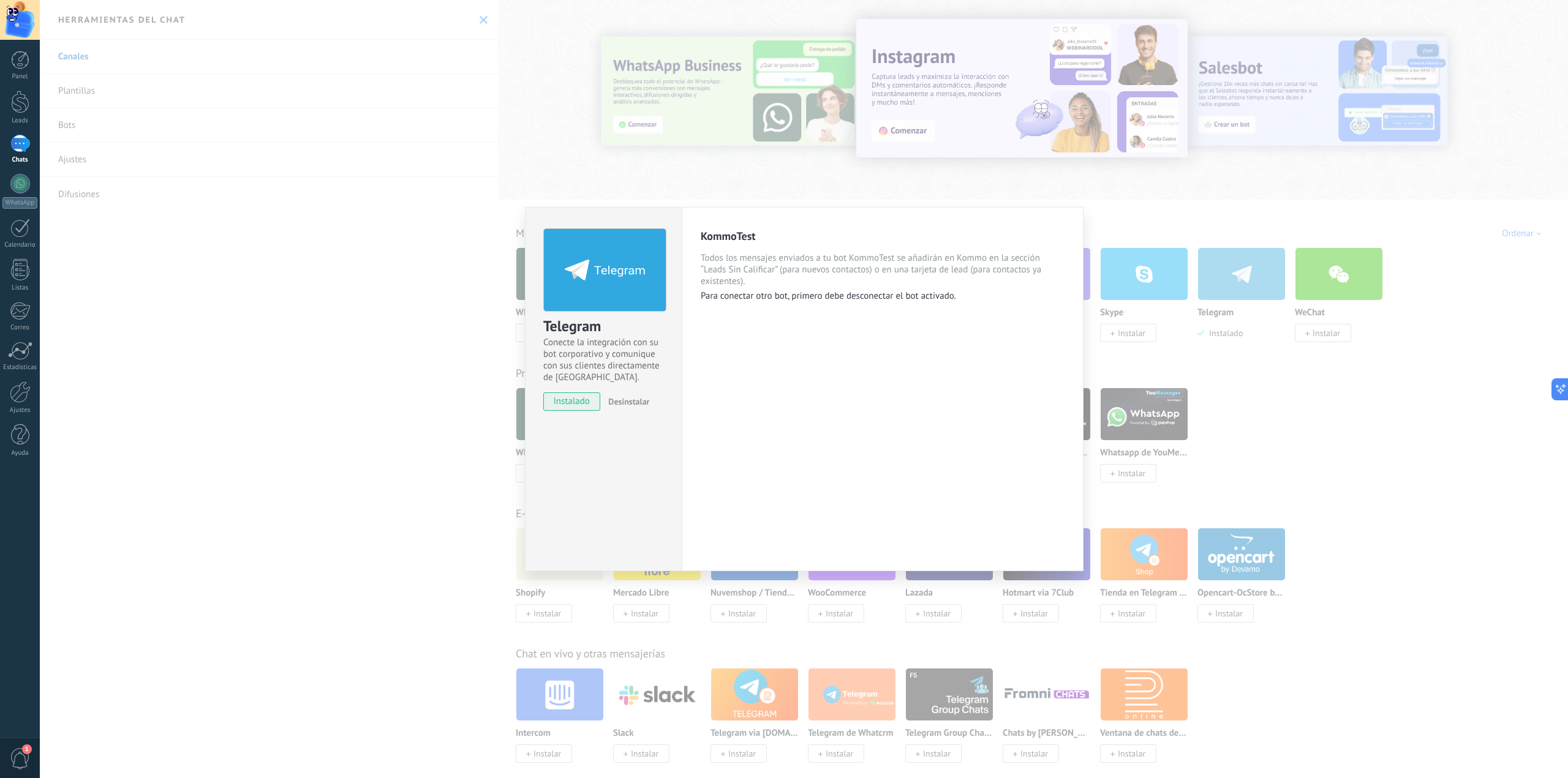
click at [791, 293] on p "Para conectar otro bot, primero debe desconectar el bot activado." at bounding box center [883, 296] width 364 height 12
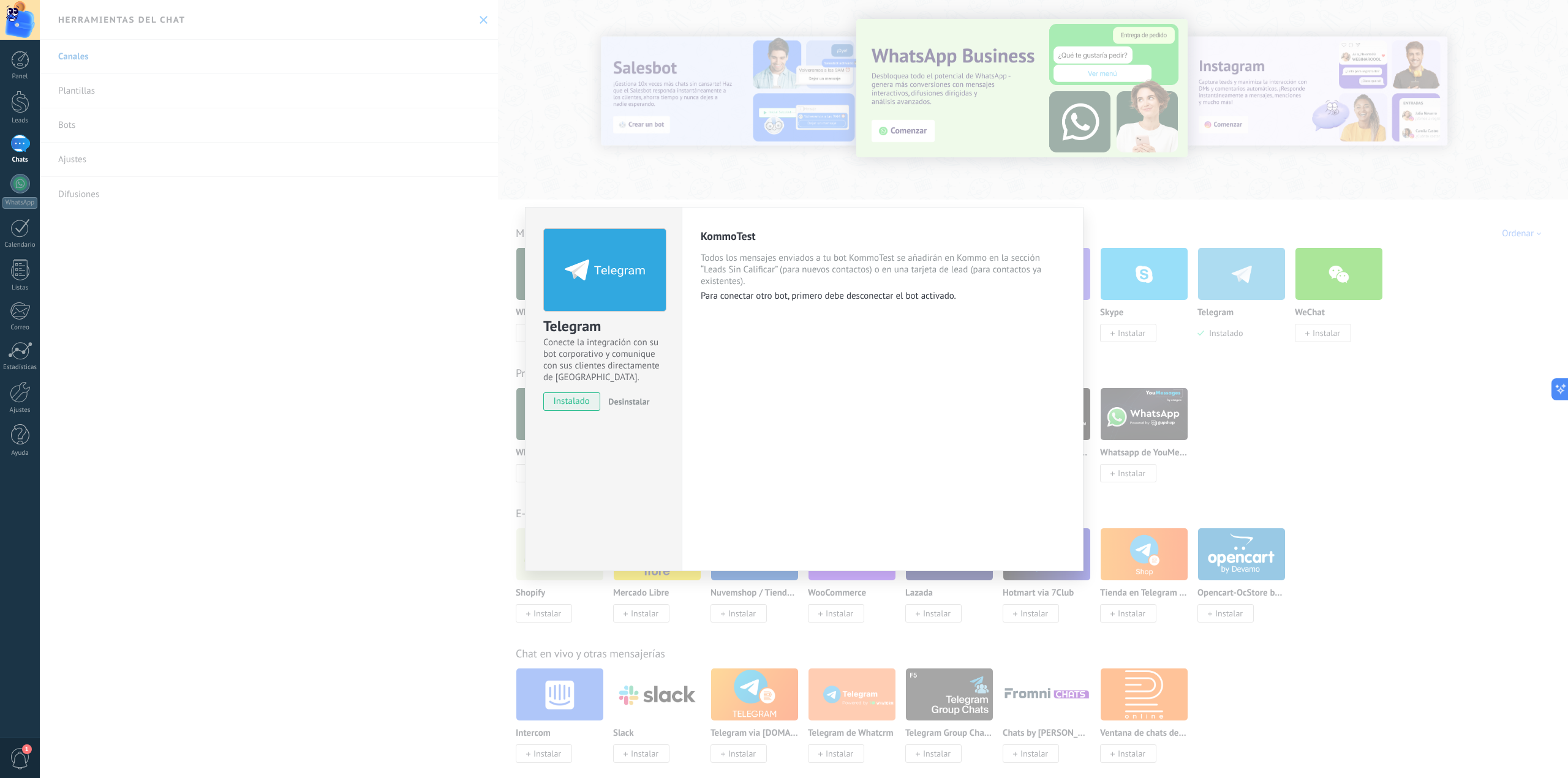
click at [945, 316] on div "KommoTest Todos los mensajes enviados a tu bot KommoTest se añadirán en Kommo e…" at bounding box center [883, 389] width 402 height 364
click at [771, 524] on div "KommoTest Todos los mensajes enviados a tu bot KommoTest se añadirán en Kommo e…" at bounding box center [883, 389] width 402 height 364
click at [1296, 570] on div "Telegram Conecte la integración con su bot corporativo y comunique con sus clie…" at bounding box center [804, 389] width 1528 height 778
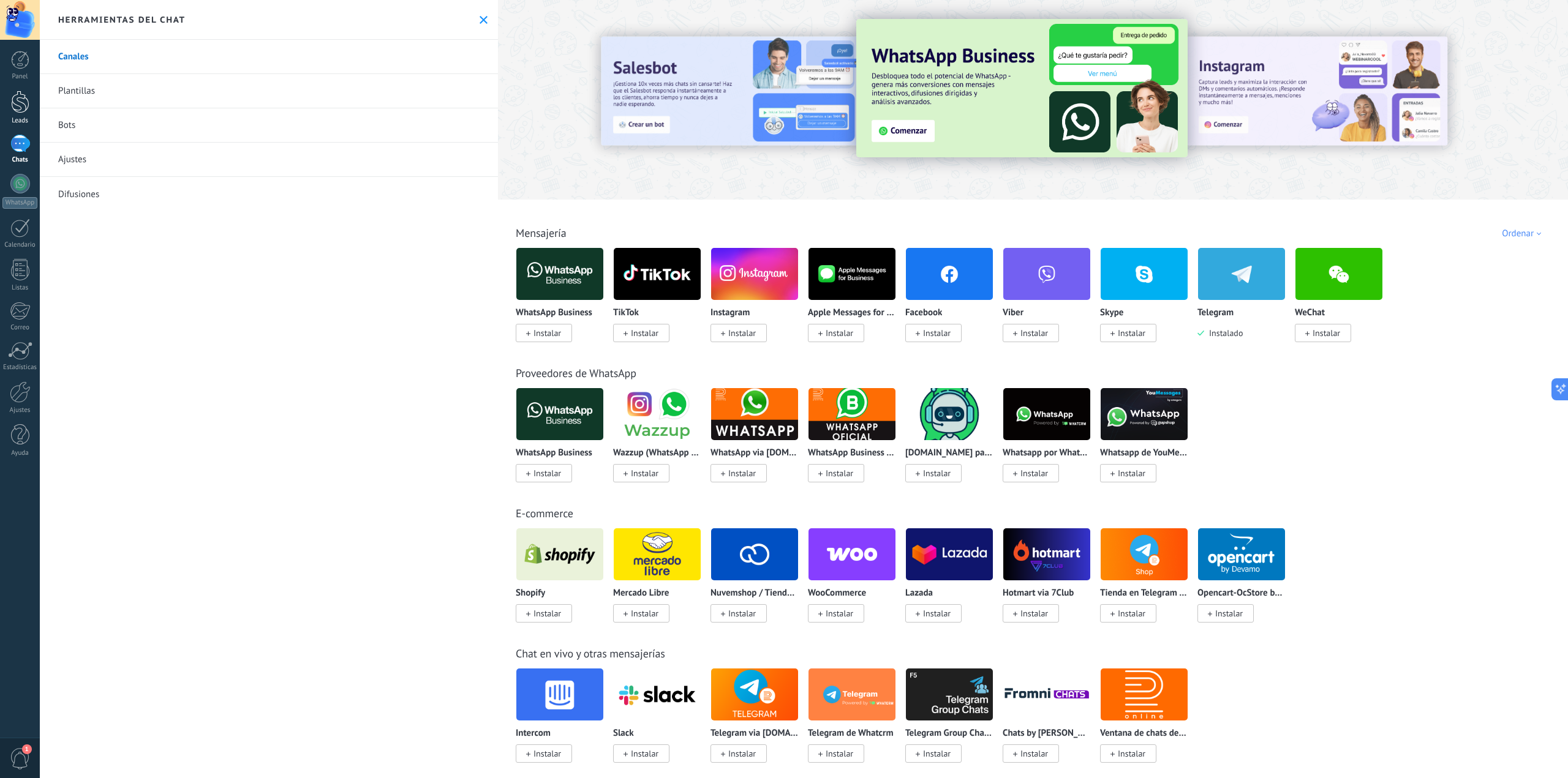
click at [26, 109] on div at bounding box center [20, 101] width 18 height 22
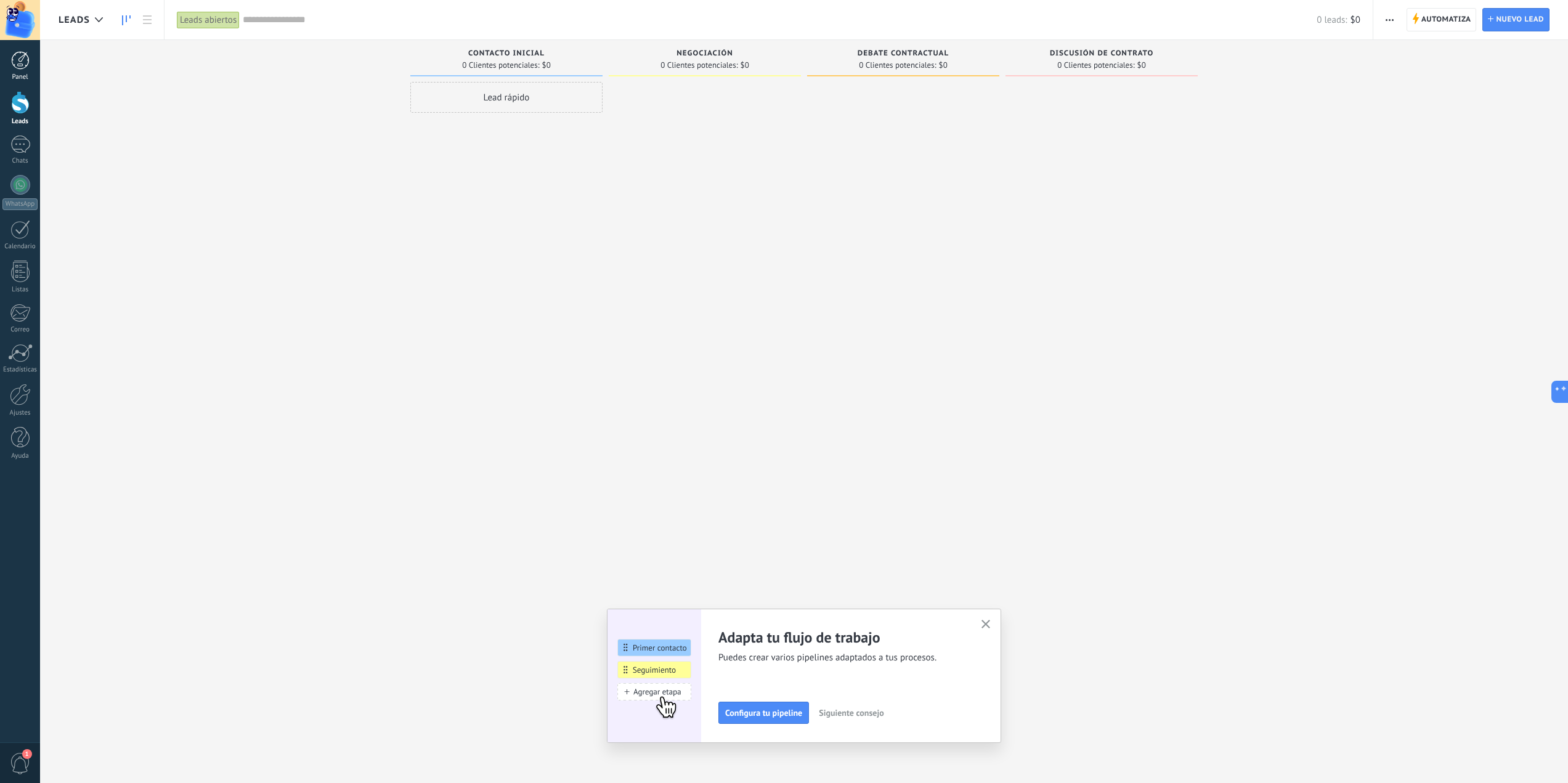
click at [27, 70] on link "Panel" at bounding box center [20, 66] width 40 height 30
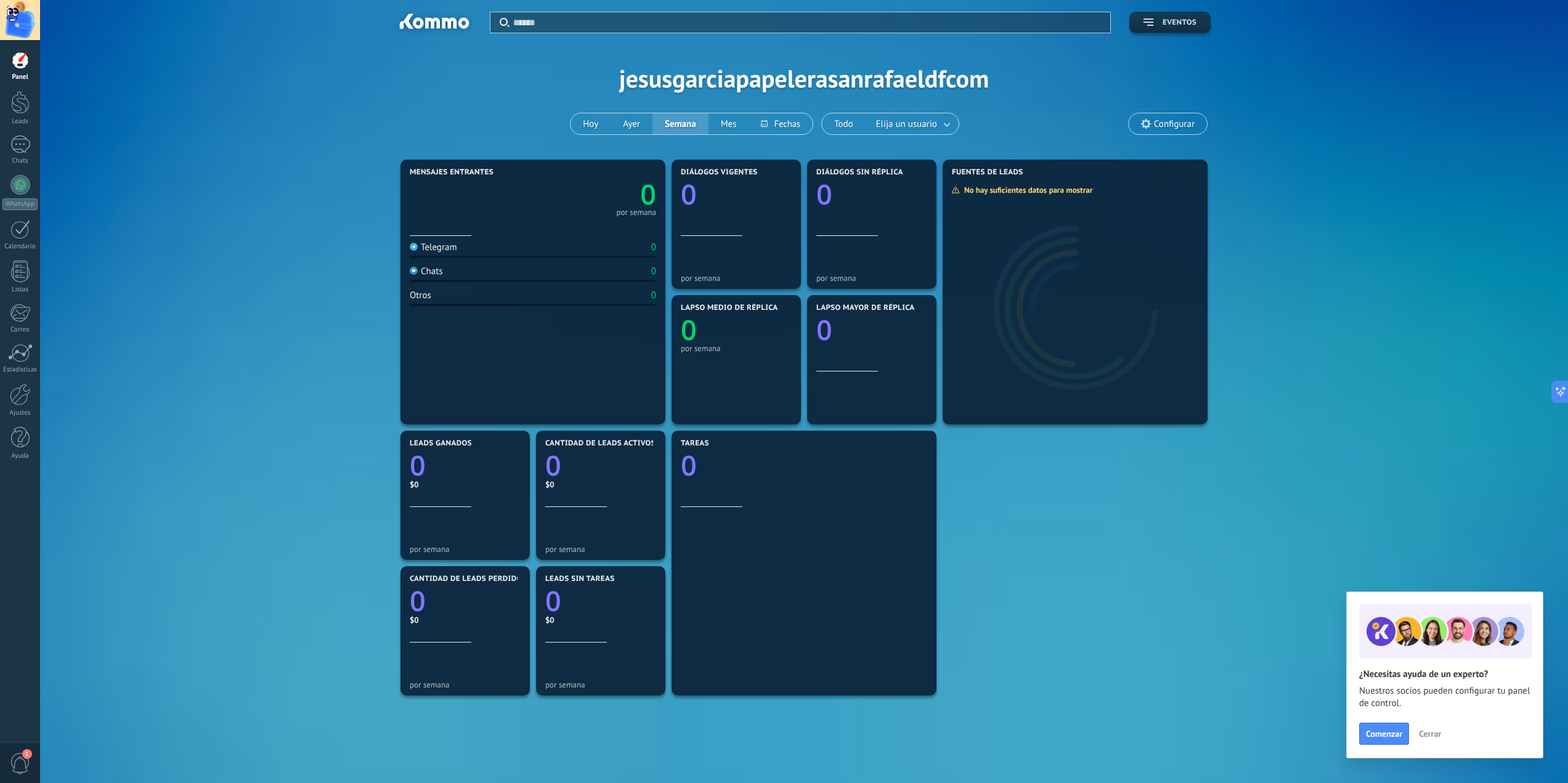
click at [1160, 17] on button "Eventos" at bounding box center [1171, 23] width 82 height 22
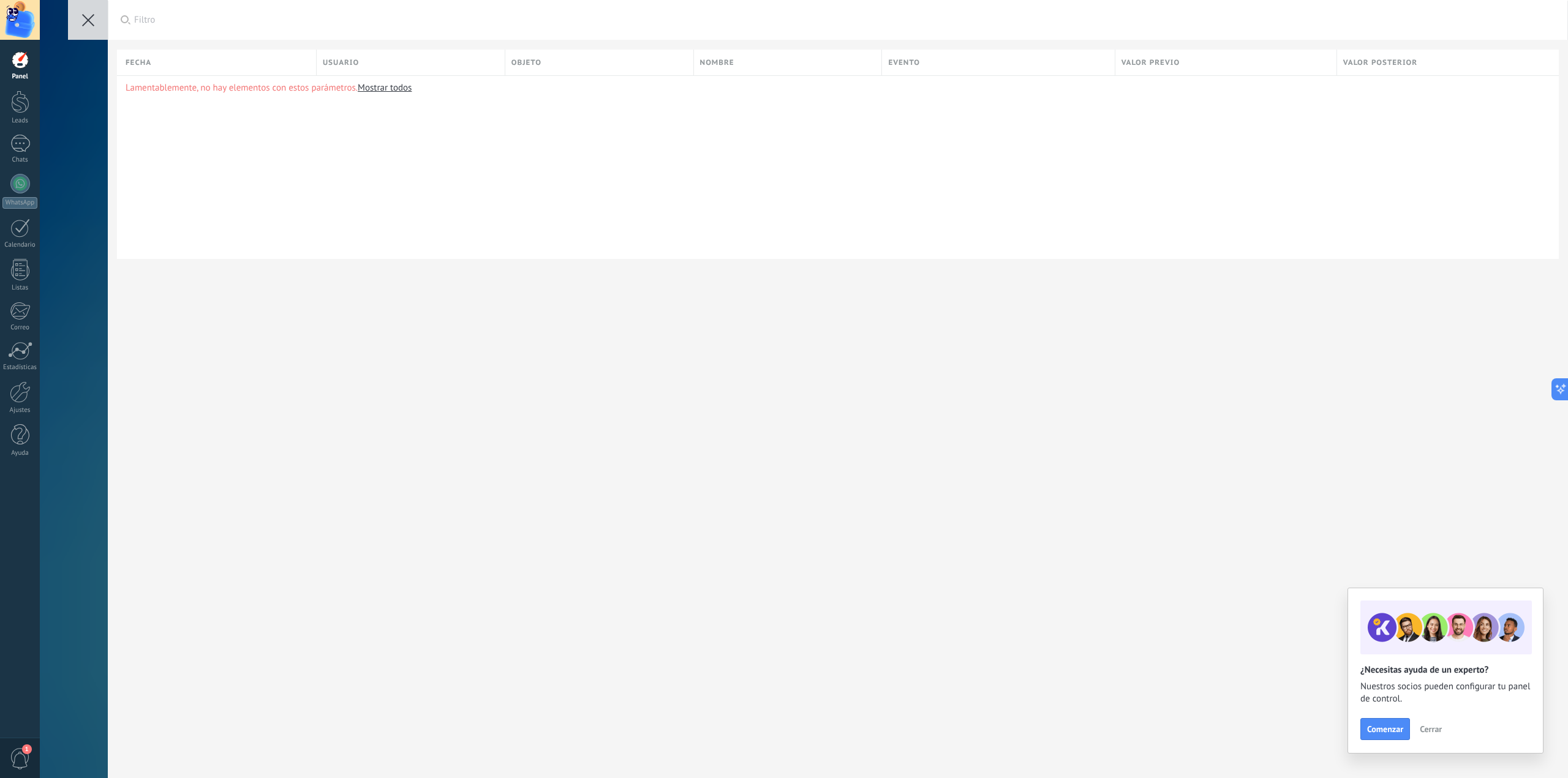
click at [89, 27] on button at bounding box center [88, 20] width 40 height 40
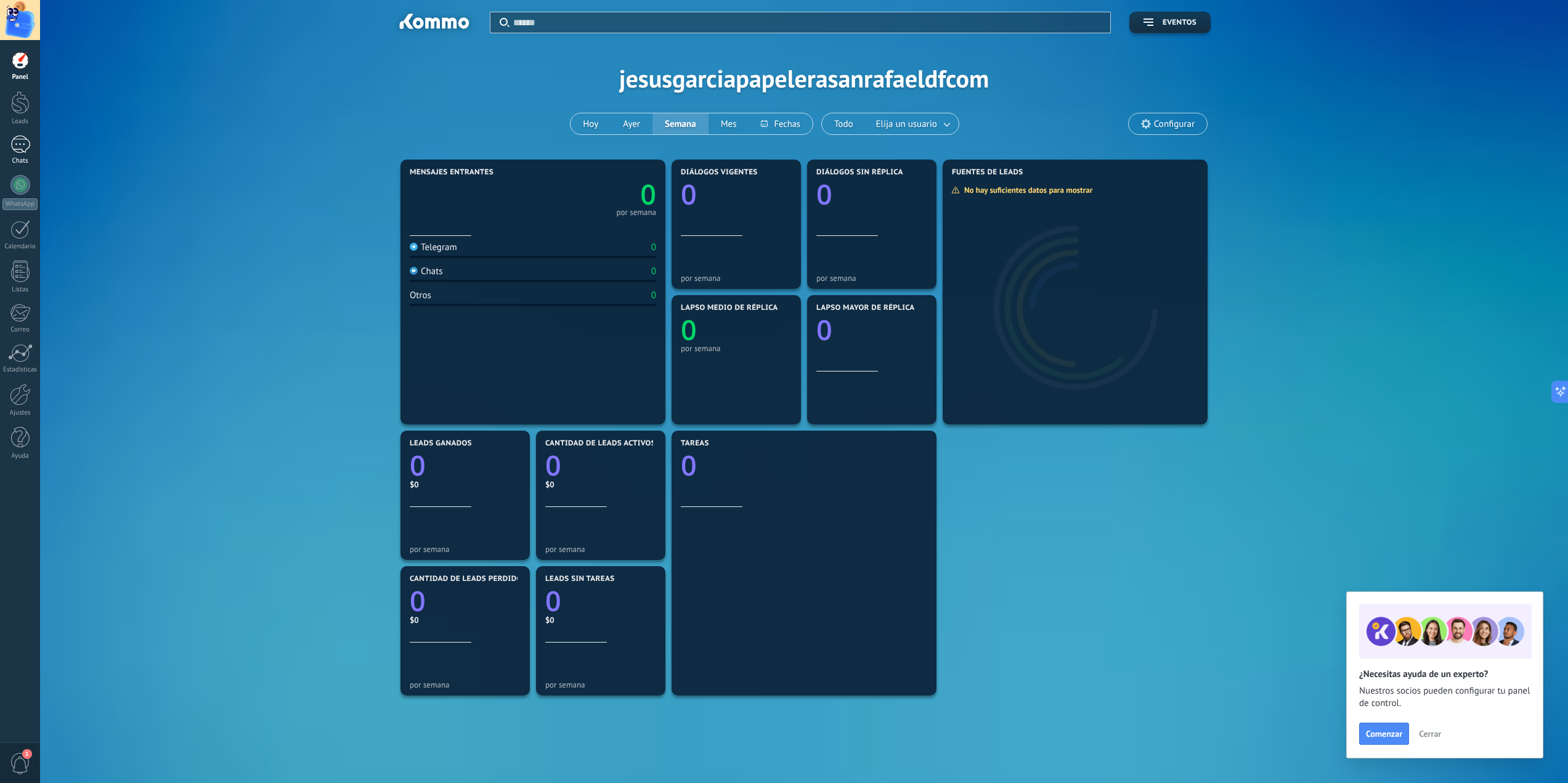
click at [21, 139] on div at bounding box center [20, 144] width 20 height 18
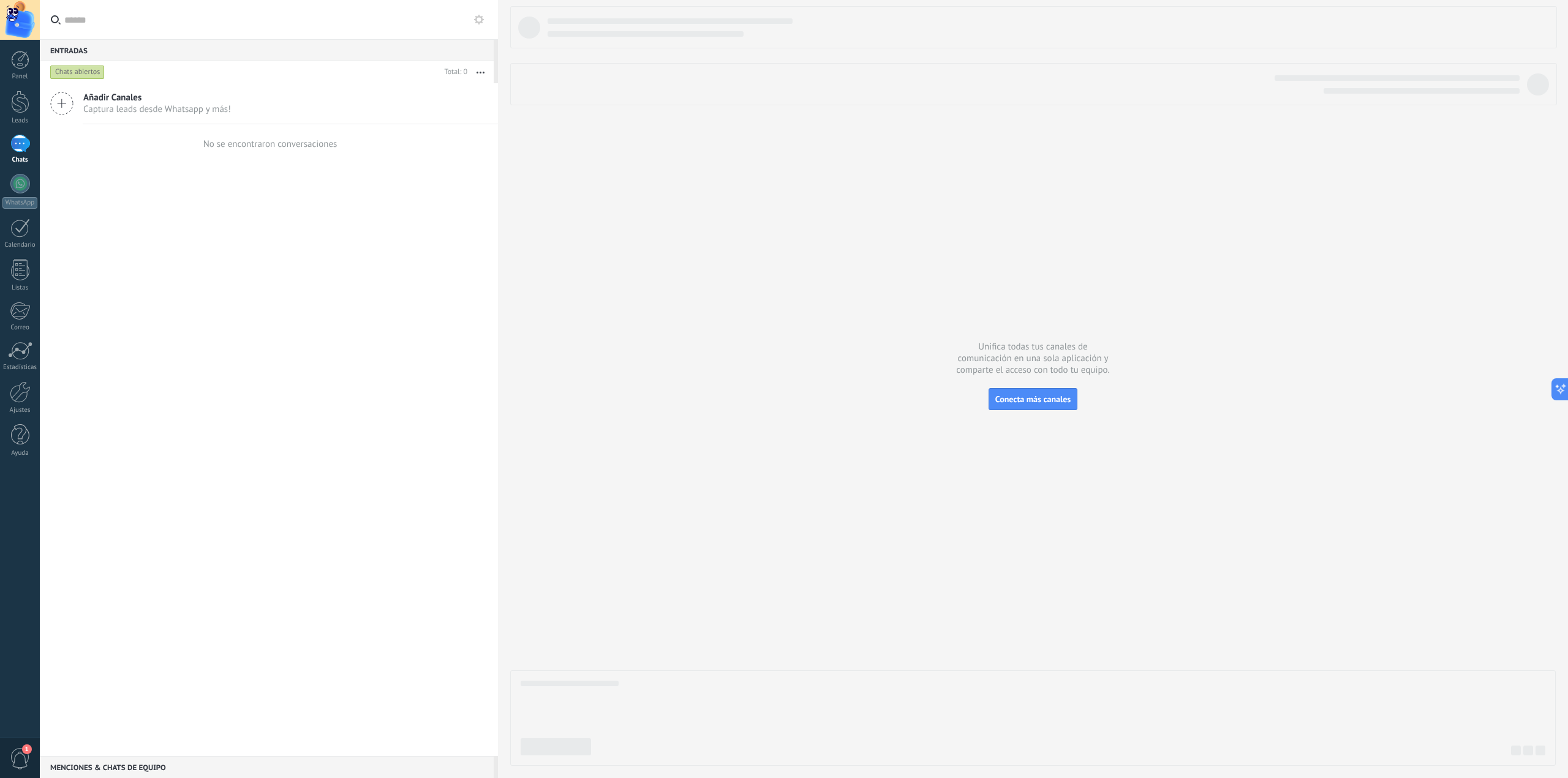
click at [70, 106] on icon at bounding box center [62, 104] width 23 height 23
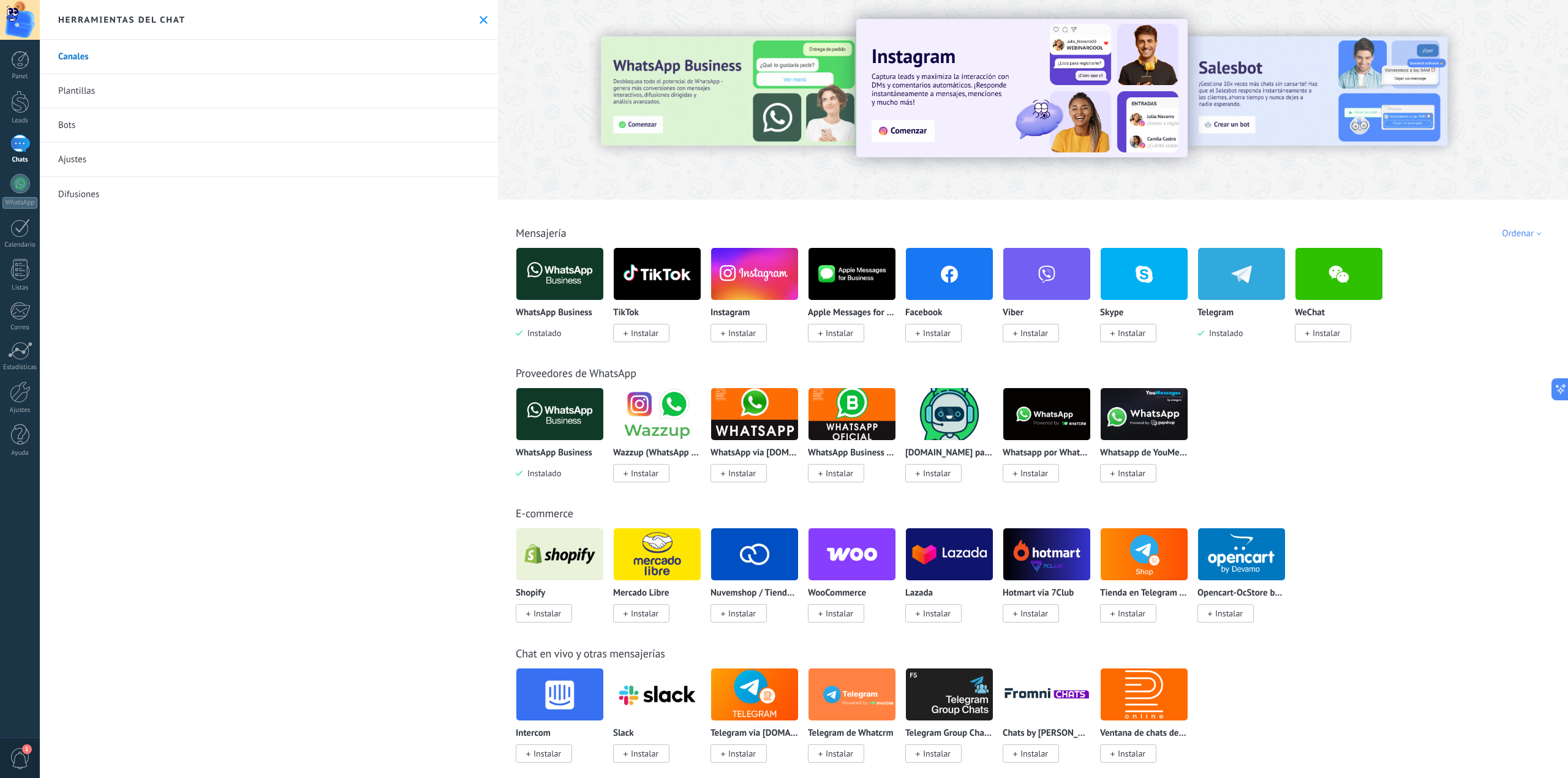
click at [143, 135] on link "Bots" at bounding box center [269, 125] width 458 height 34
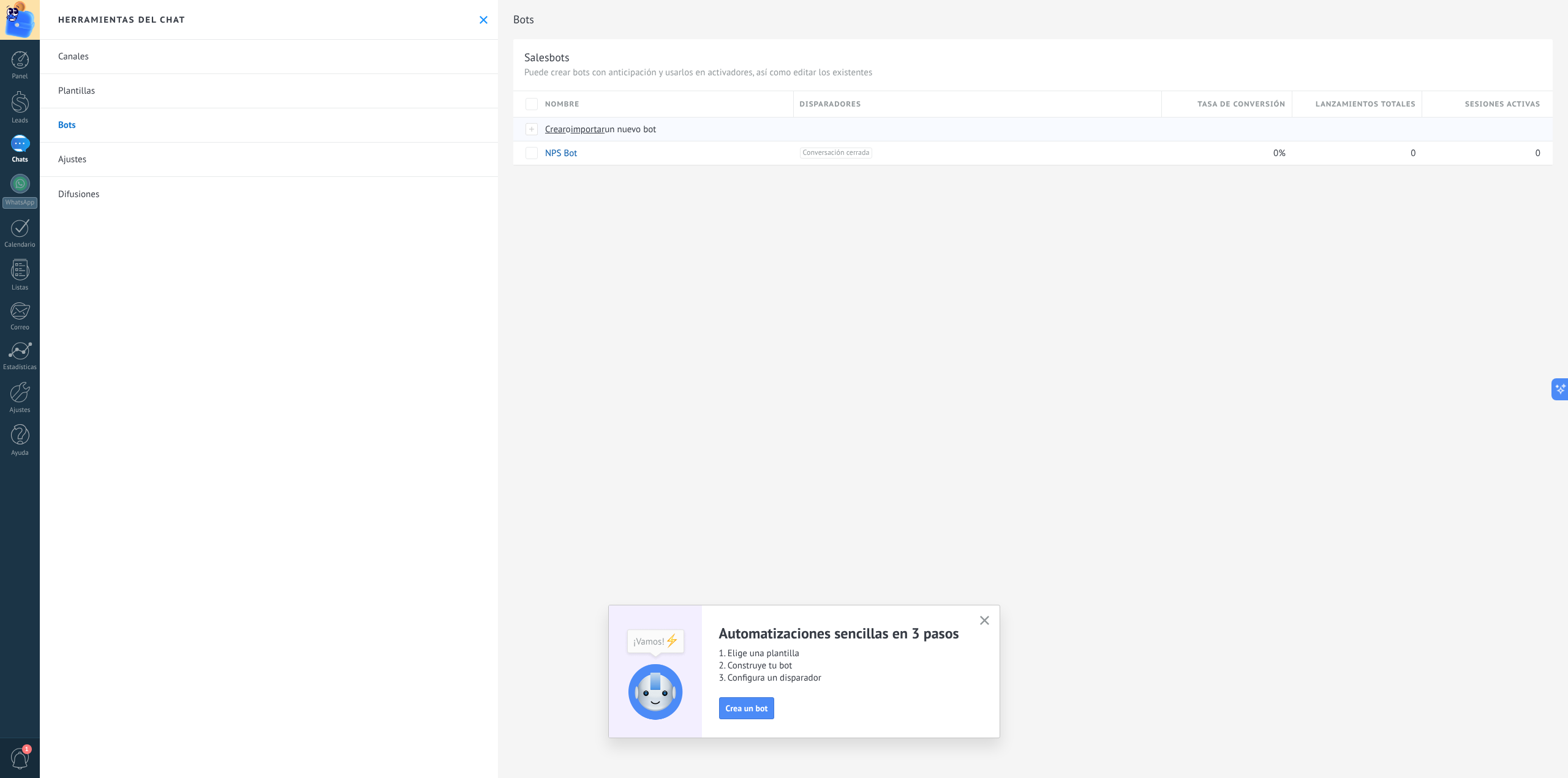
click at [550, 130] on span "Crear" at bounding box center [555, 130] width 21 height 12
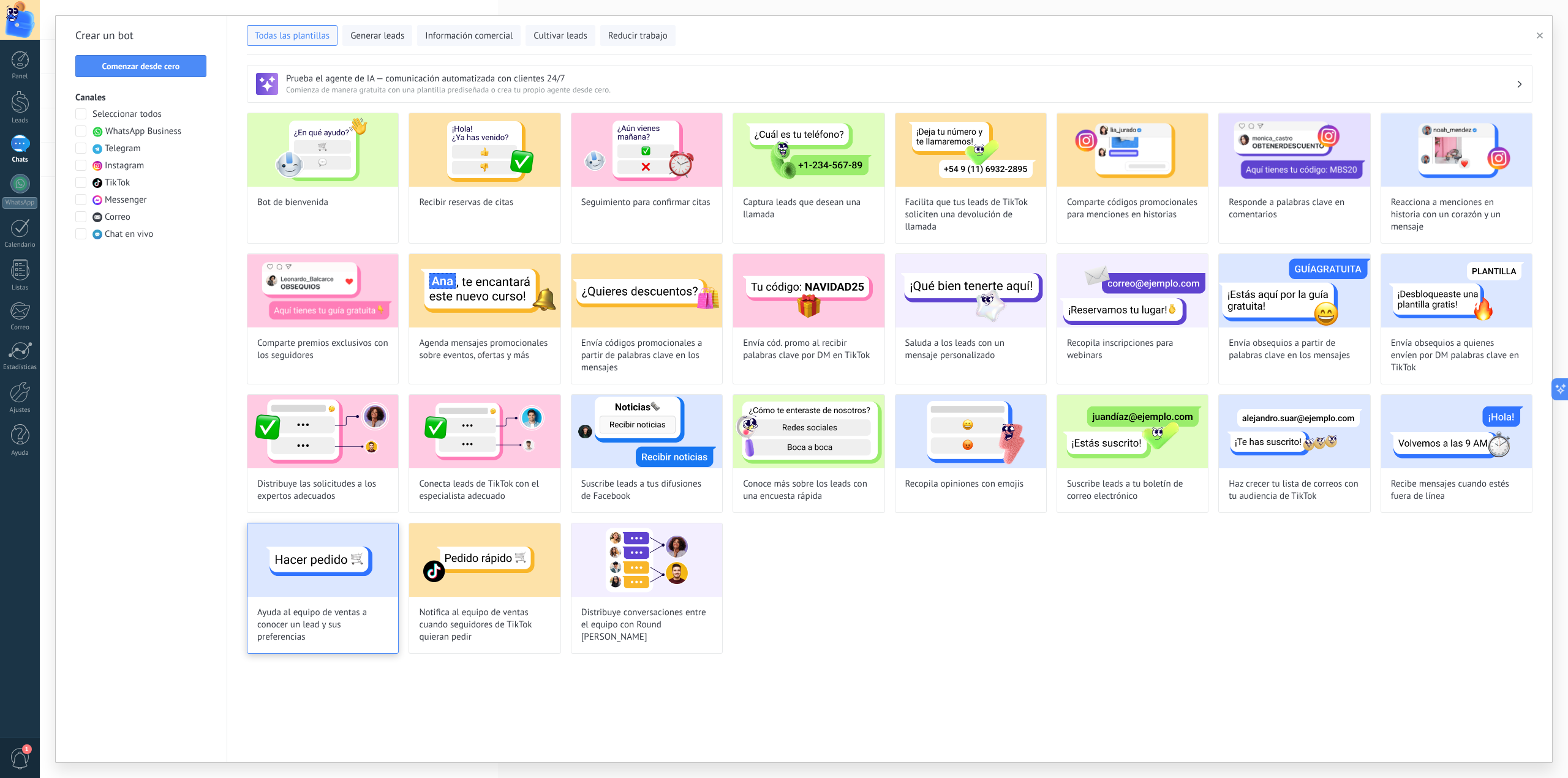
click at [333, 634] on span "Ayuda al equipo de ventas a conocer un lead y sus preferencias" at bounding box center [322, 625] width 131 height 37
type input "**********"
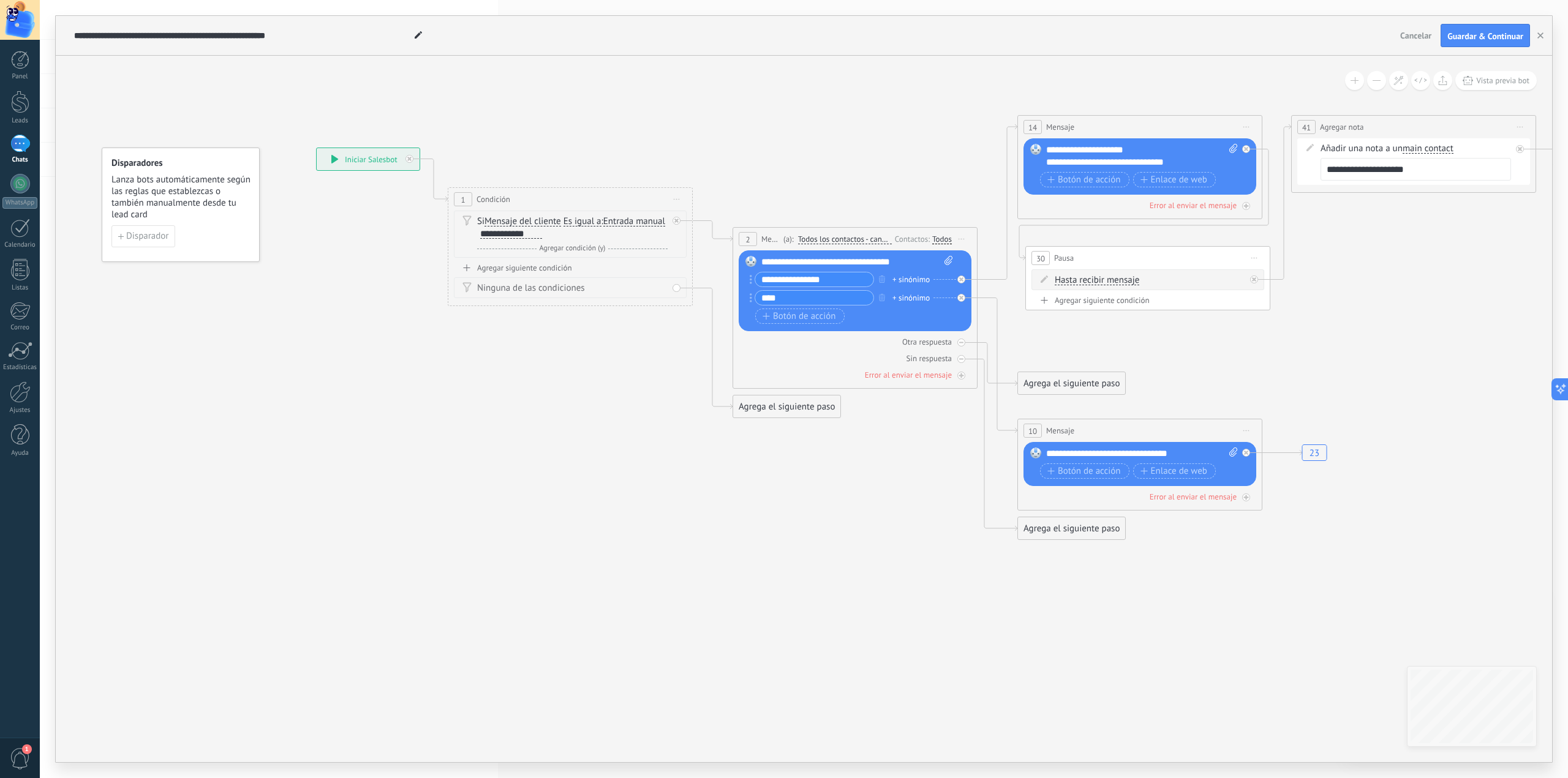
click at [333, 161] on icon at bounding box center [334, 159] width 7 height 9
click at [360, 159] on div "**********" at bounding box center [368, 159] width 103 height 22
click at [142, 243] on button "Disparador" at bounding box center [143, 236] width 64 height 22
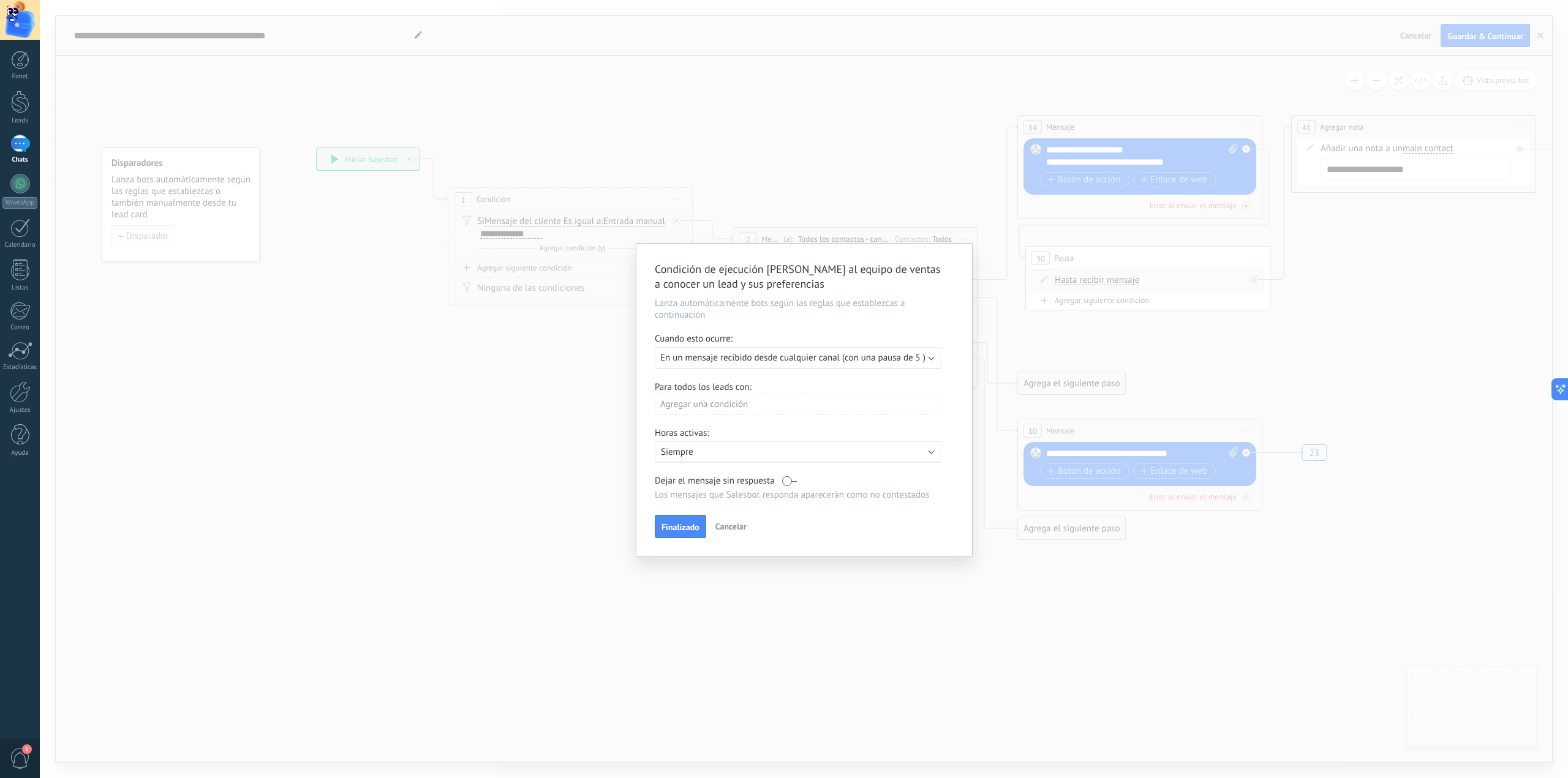
click at [941, 353] on div "Ejecutar: En un mensaje recibido desde cualquier canal (con una pausa de 5 )" at bounding box center [804, 358] width 299 height 22
click at [932, 359] on b at bounding box center [932, 357] width 6 height 6
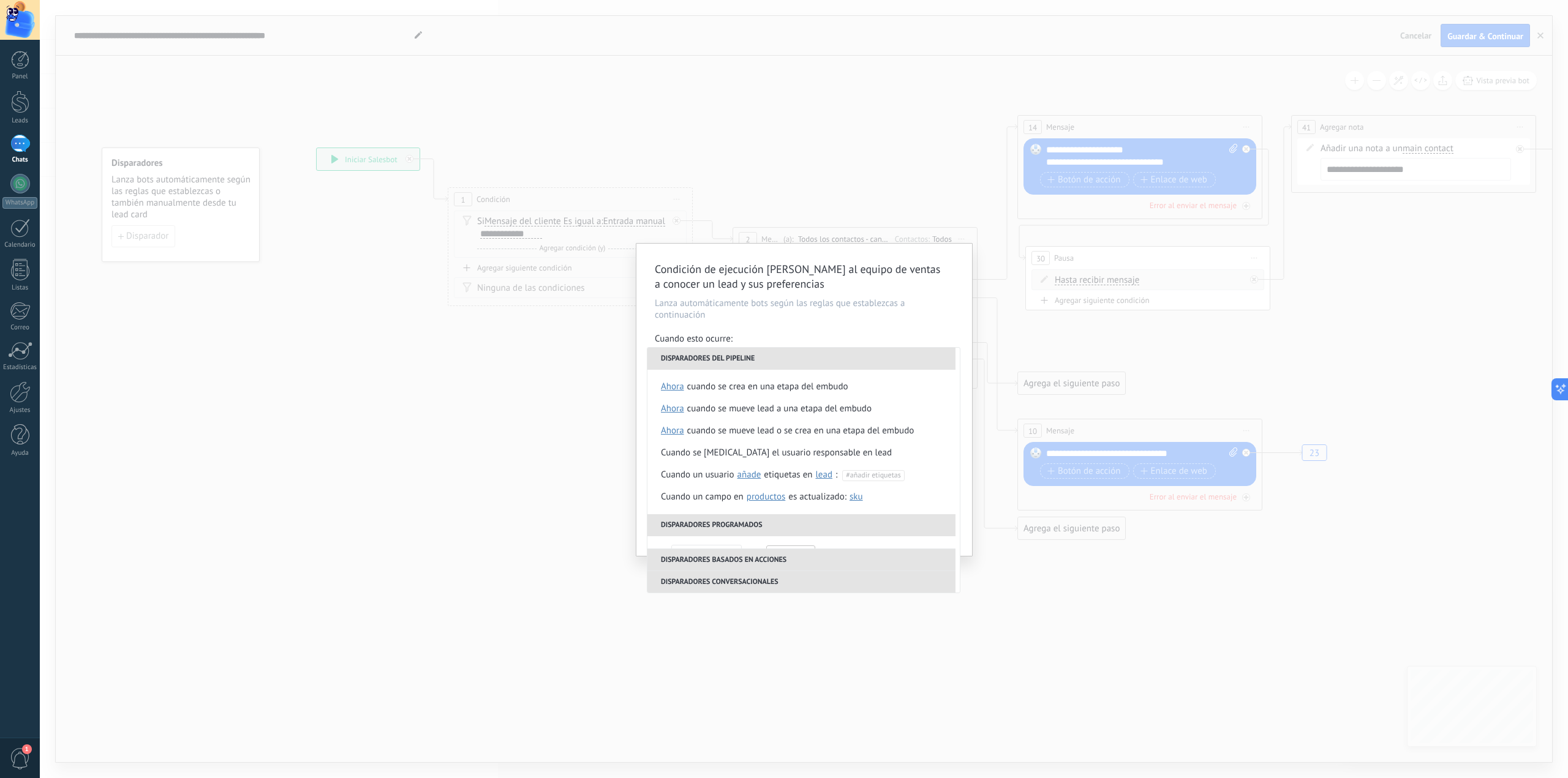
click at [909, 325] on div "Condición de ejecución [PERSON_NAME] al equipo de ventas a conocer un lead y su…" at bounding box center [804, 399] width 335 height 312
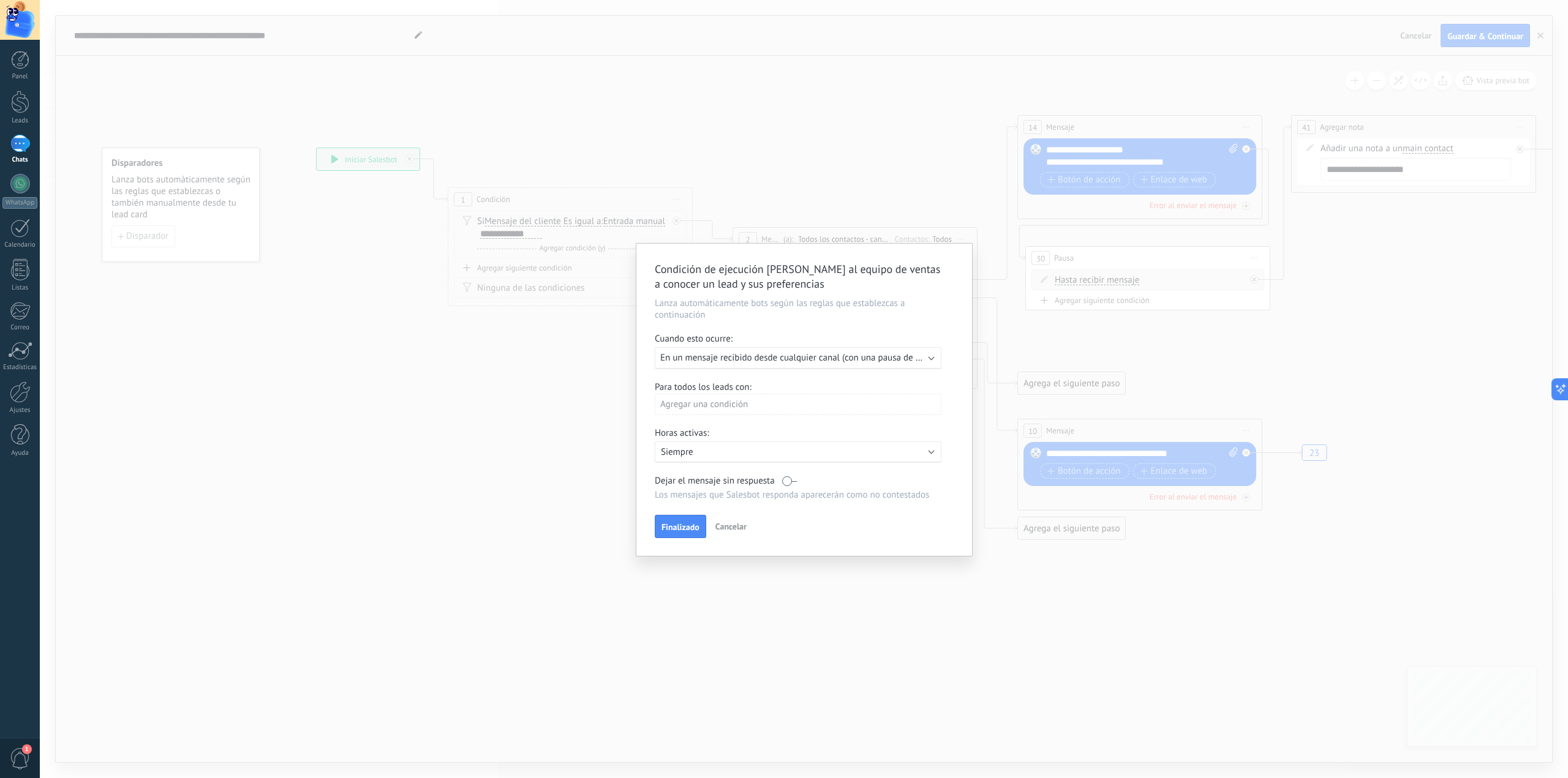
click at [762, 406] on div "Agregar una condición" at bounding box center [798, 405] width 287 height 22
click at [770, 403] on div at bounding box center [804, 399] width 335 height 312
click at [685, 529] on span "Finalizado" at bounding box center [680, 527] width 38 height 9
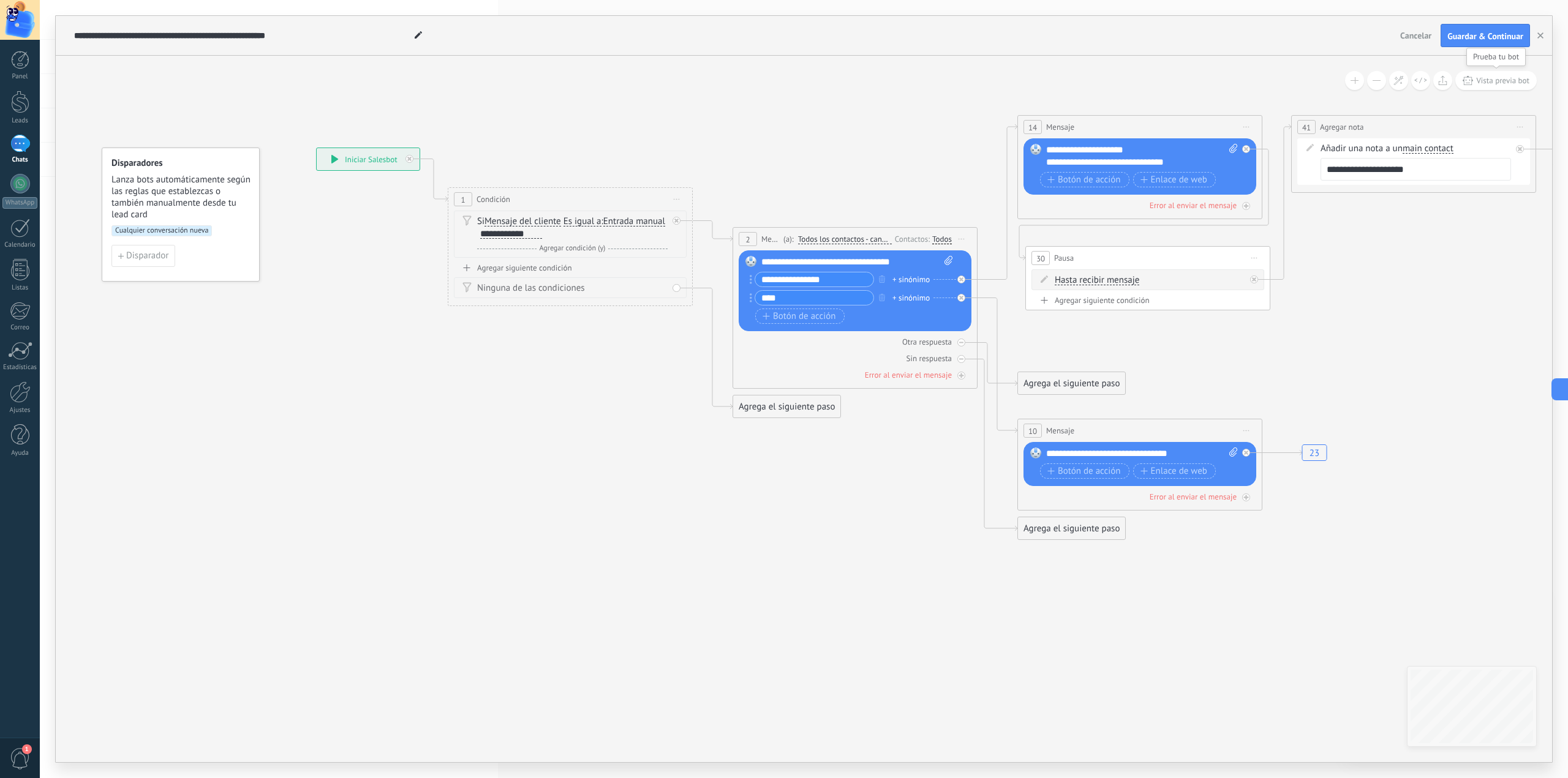
click at [1492, 81] on span "Vista previa bot" at bounding box center [1503, 80] width 54 height 10
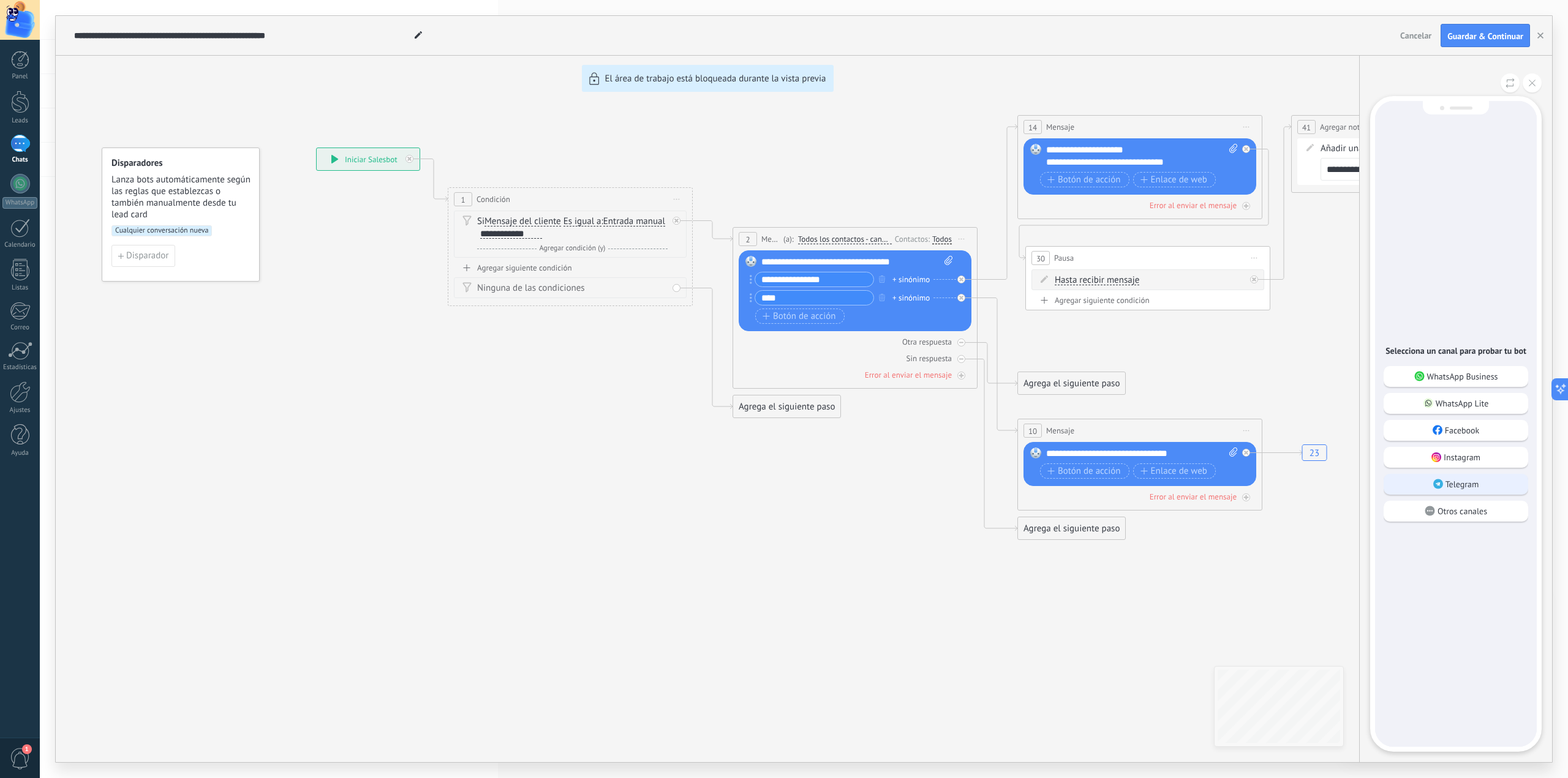
click at [1464, 480] on p "Telegram" at bounding box center [1462, 484] width 33 height 11
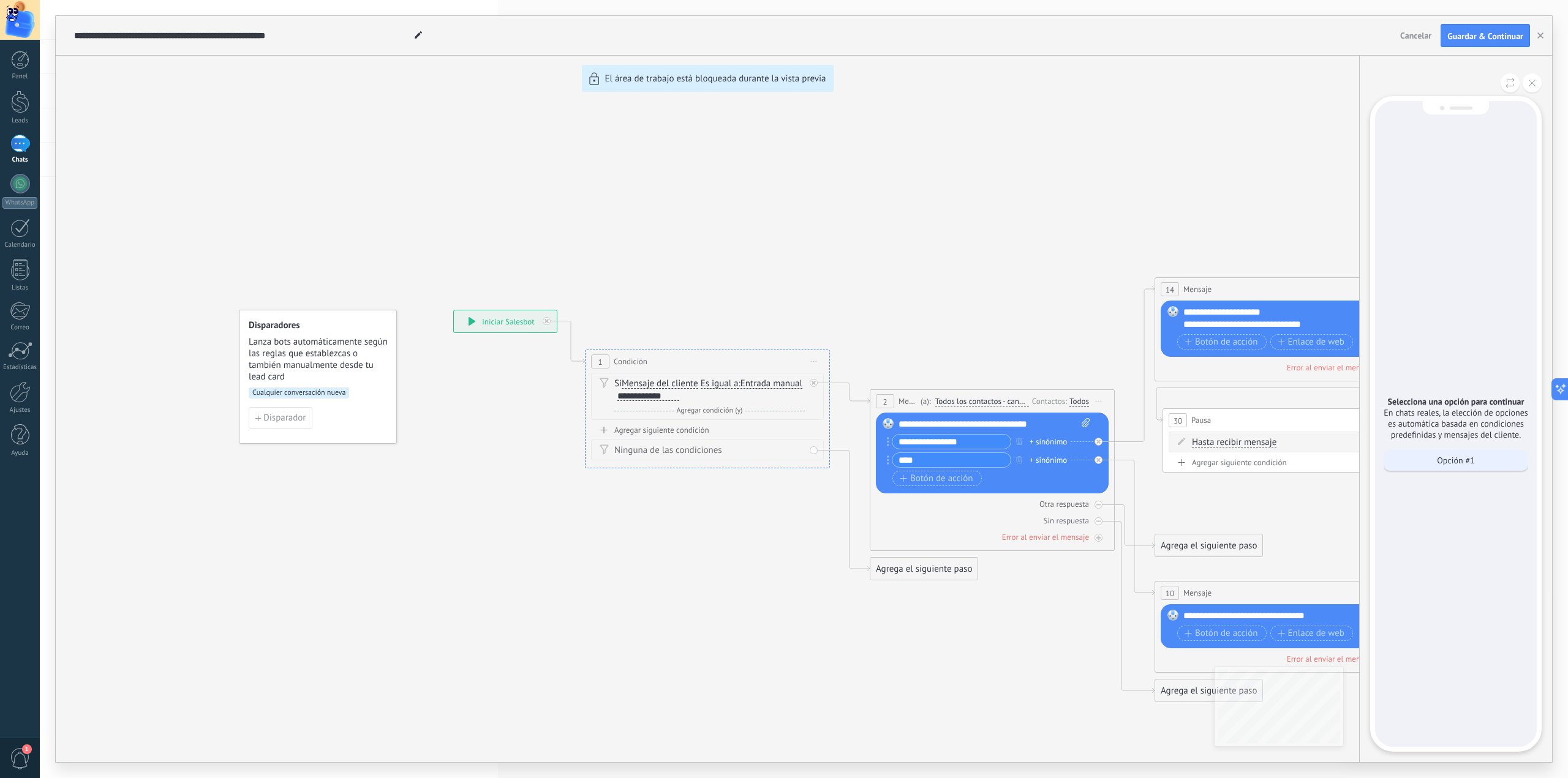
click at [1435, 464] on div "Opción #1" at bounding box center [1456, 460] width 145 height 21
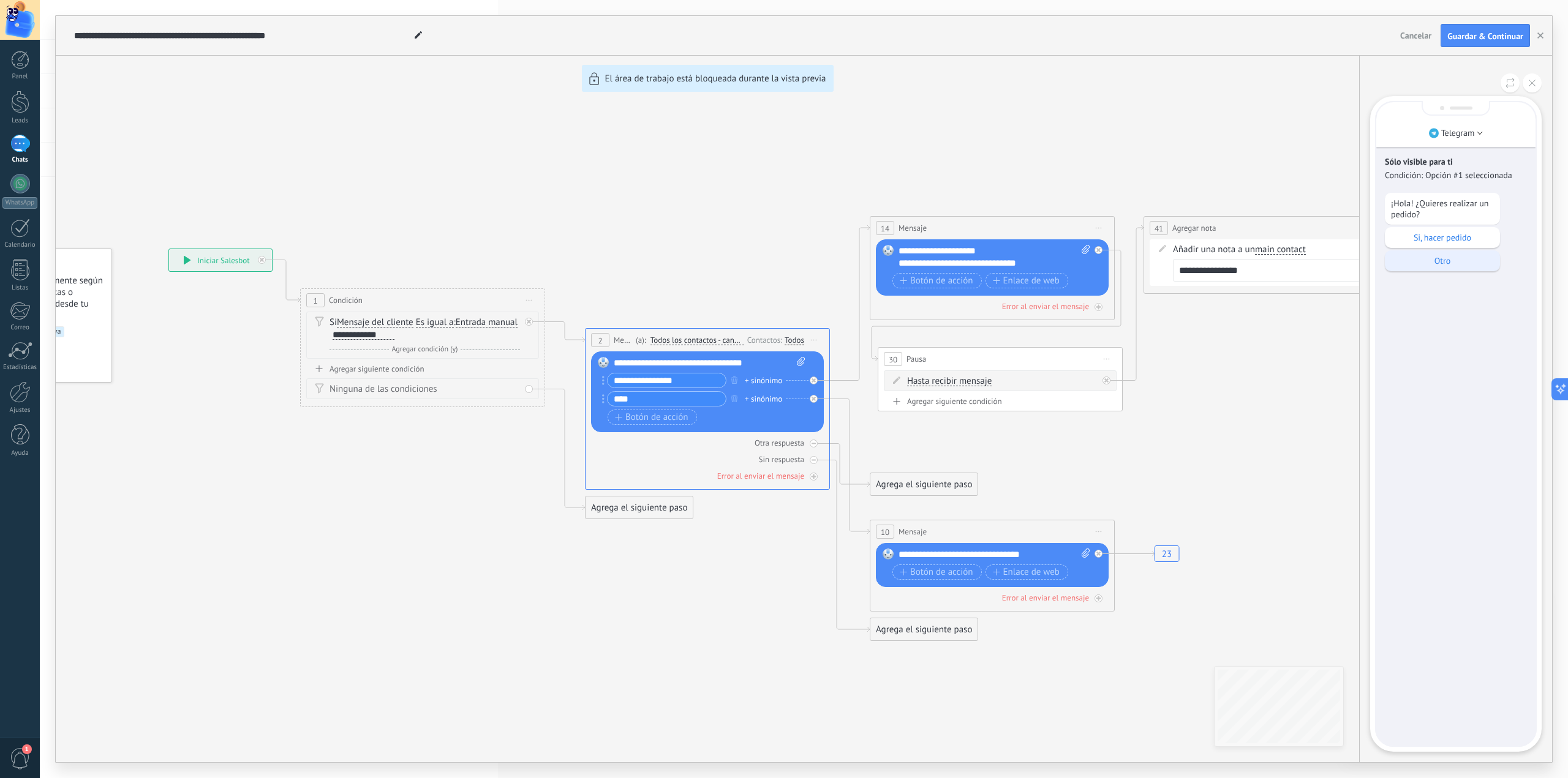
click at [1451, 259] on p "Otro" at bounding box center [1443, 261] width 103 height 11
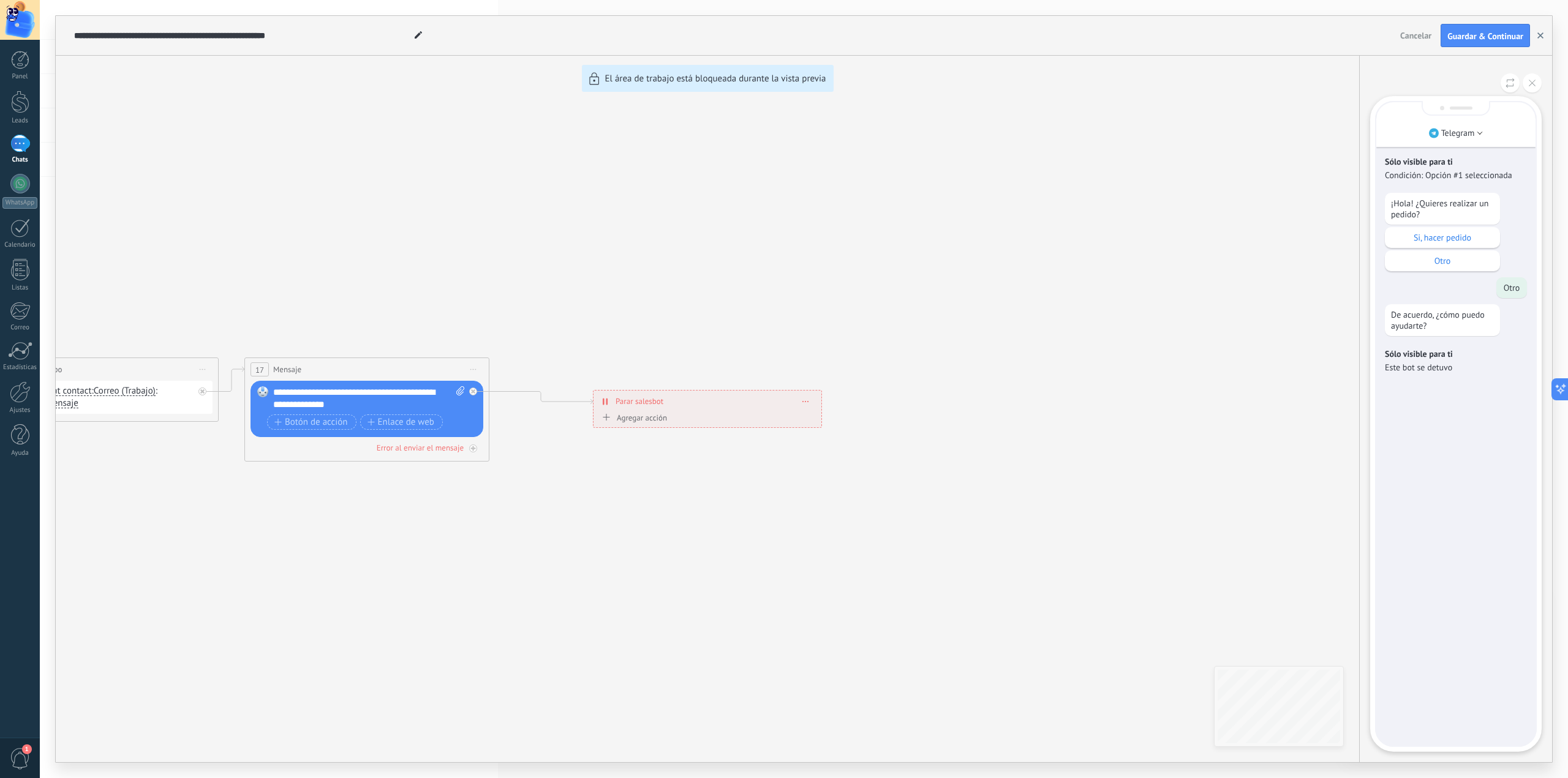
click at [1540, 38] on icon "button" at bounding box center [1540, 35] width 6 height 6
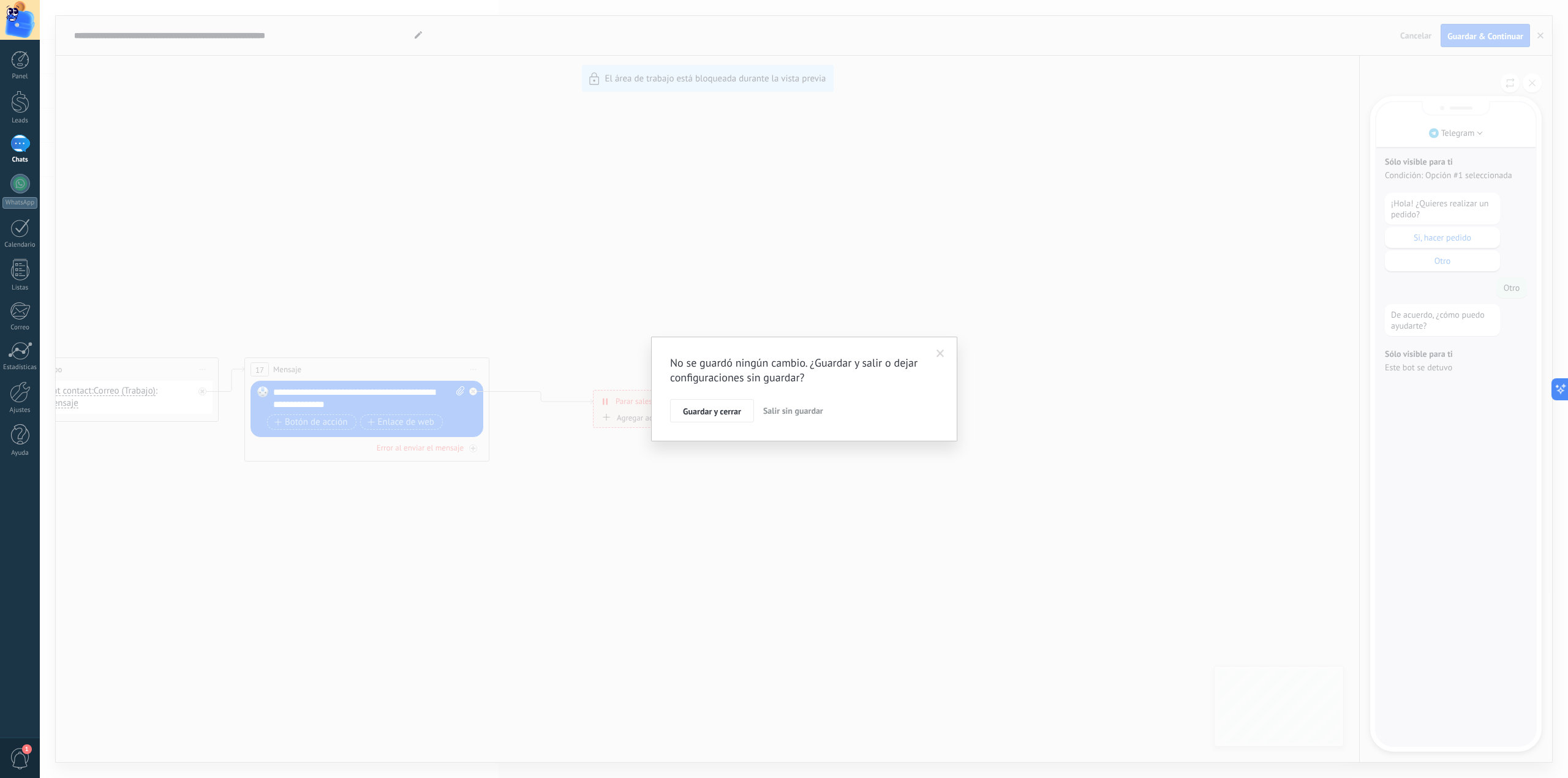
click at [789, 410] on span "Salir sin guardar" at bounding box center [793, 411] width 60 height 11
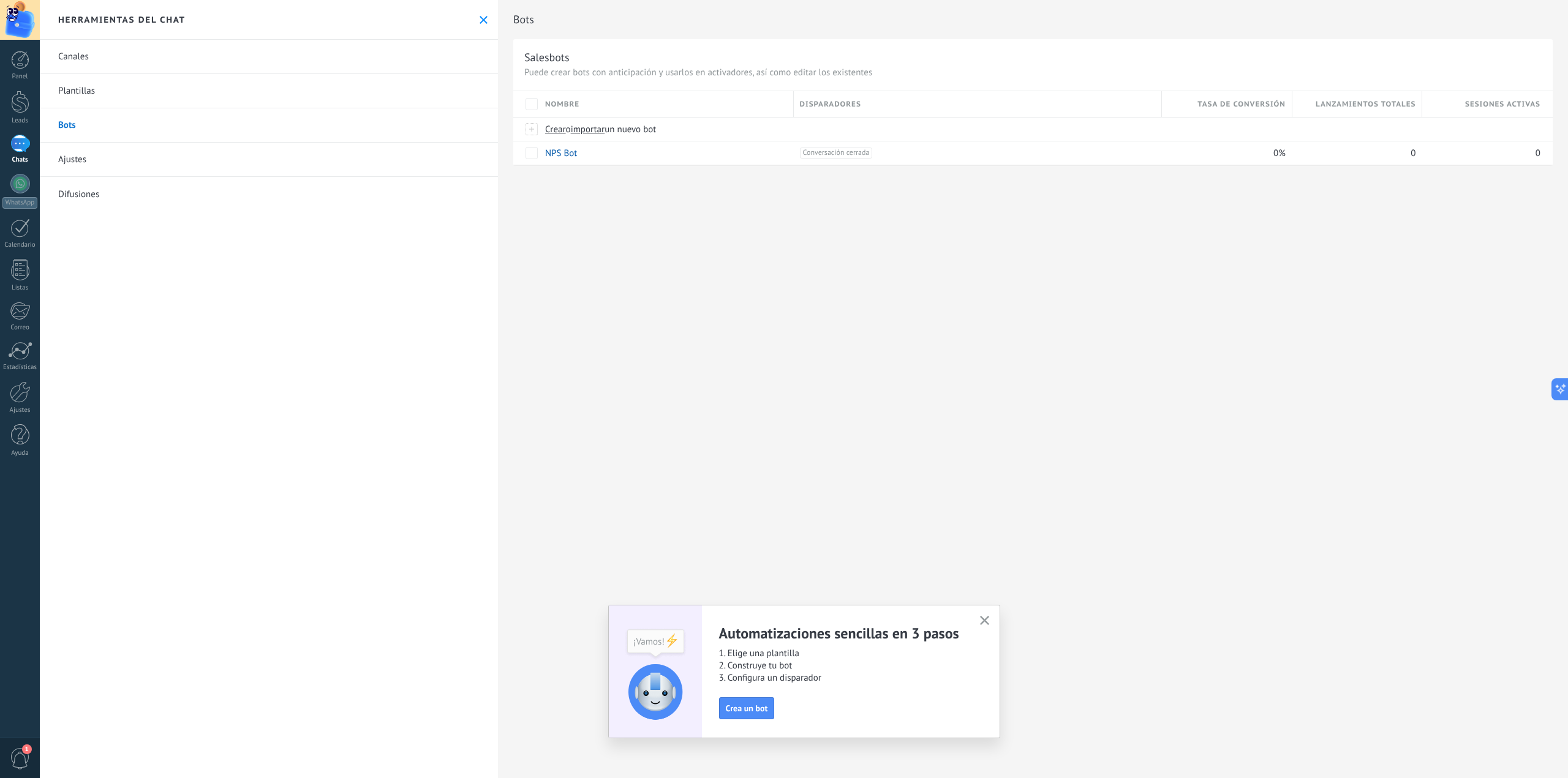
click at [86, 62] on link "Canales" at bounding box center [269, 57] width 458 height 34
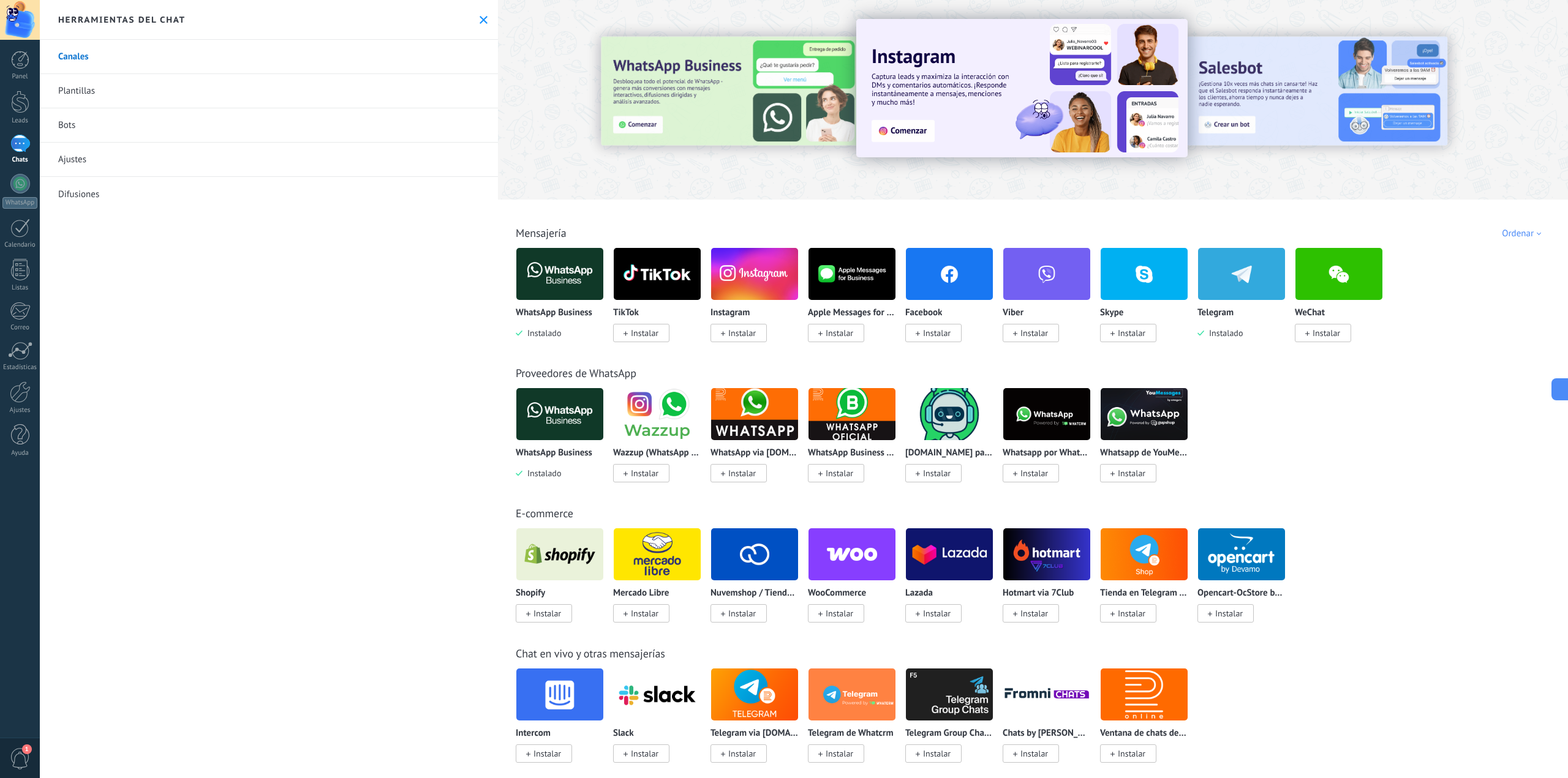
click at [86, 72] on link "Canales" at bounding box center [269, 57] width 458 height 34
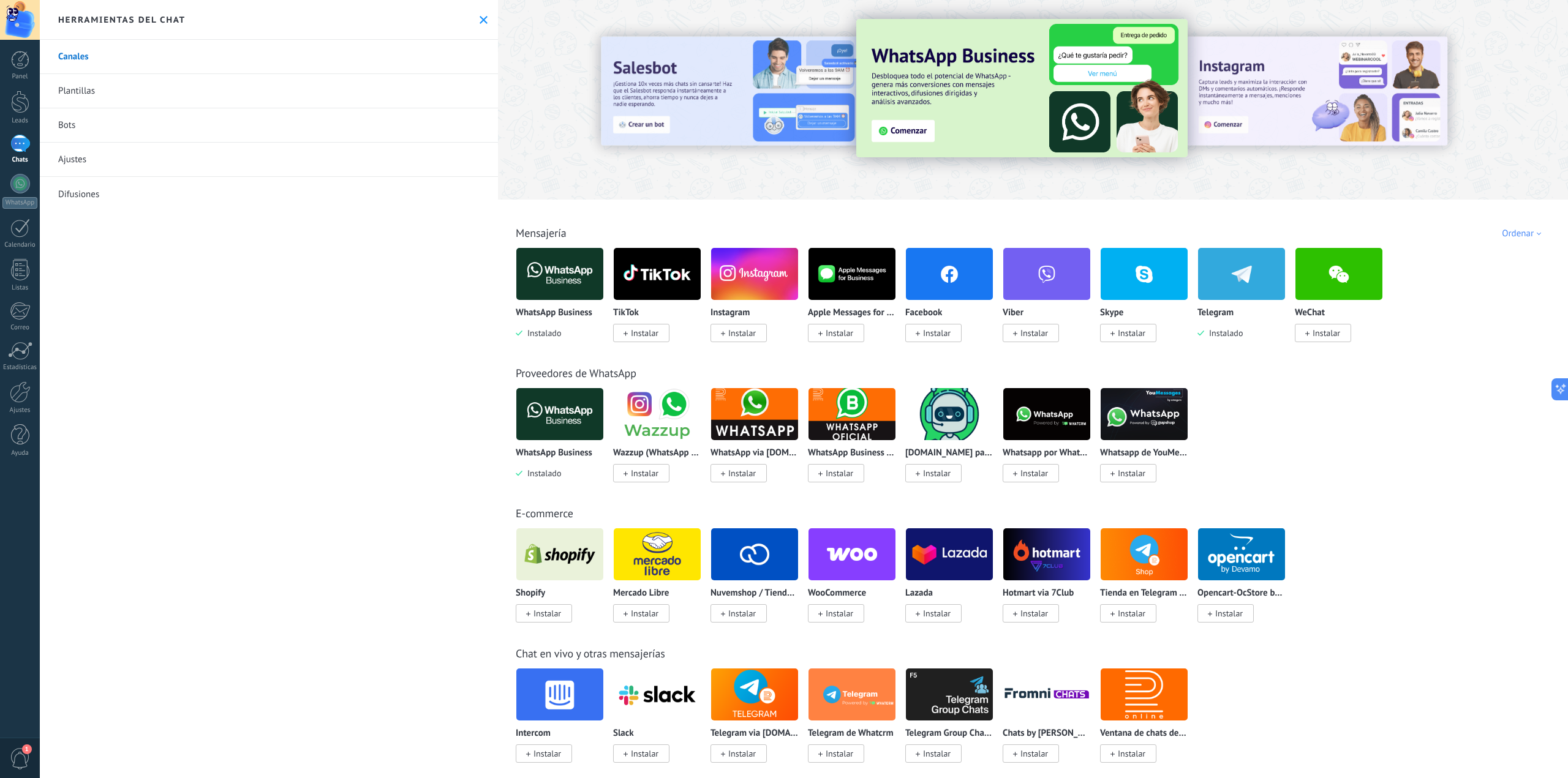
click at [23, 145] on div at bounding box center [20, 143] width 20 height 18
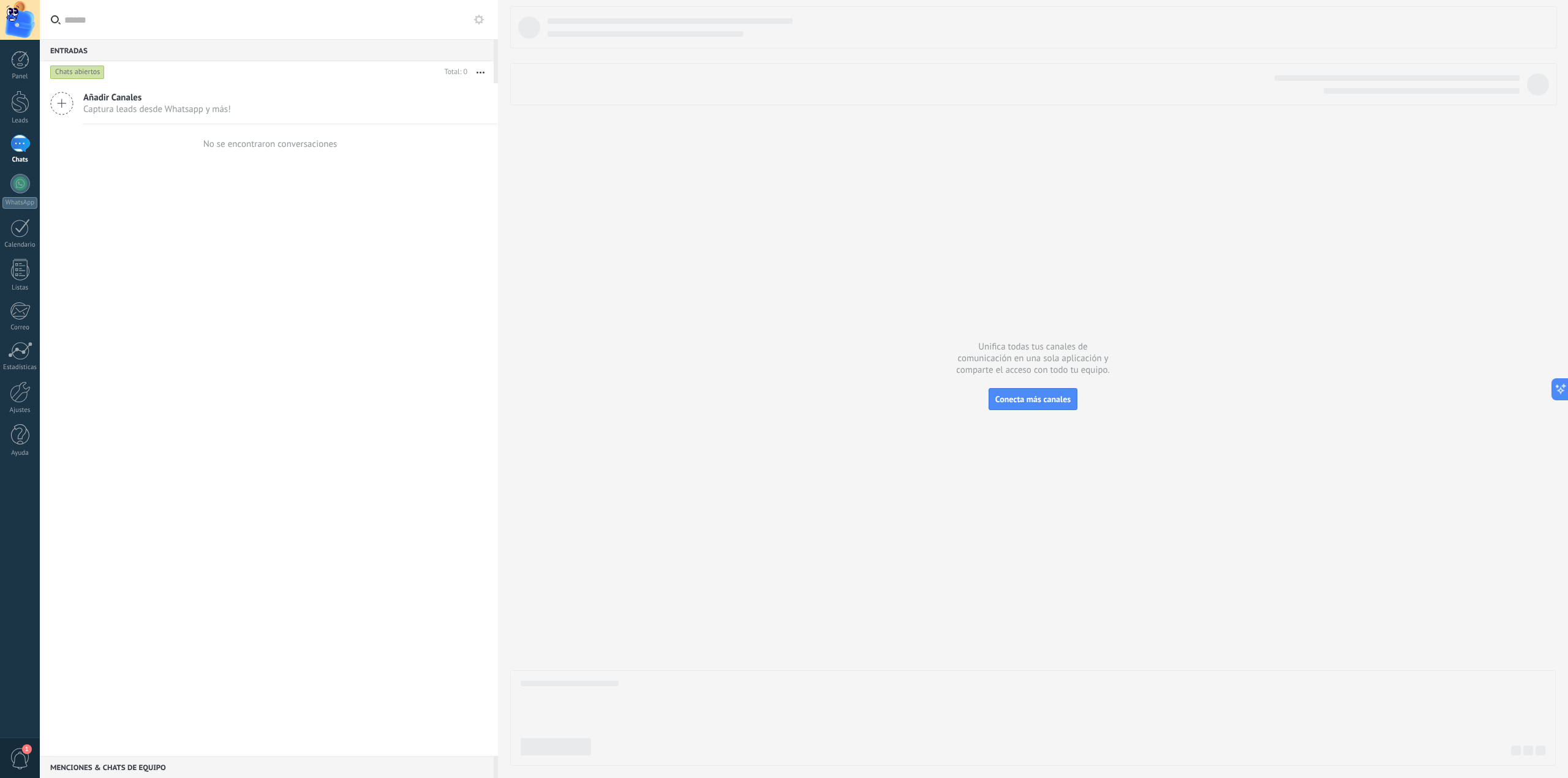
click at [67, 103] on icon at bounding box center [62, 104] width 23 height 23
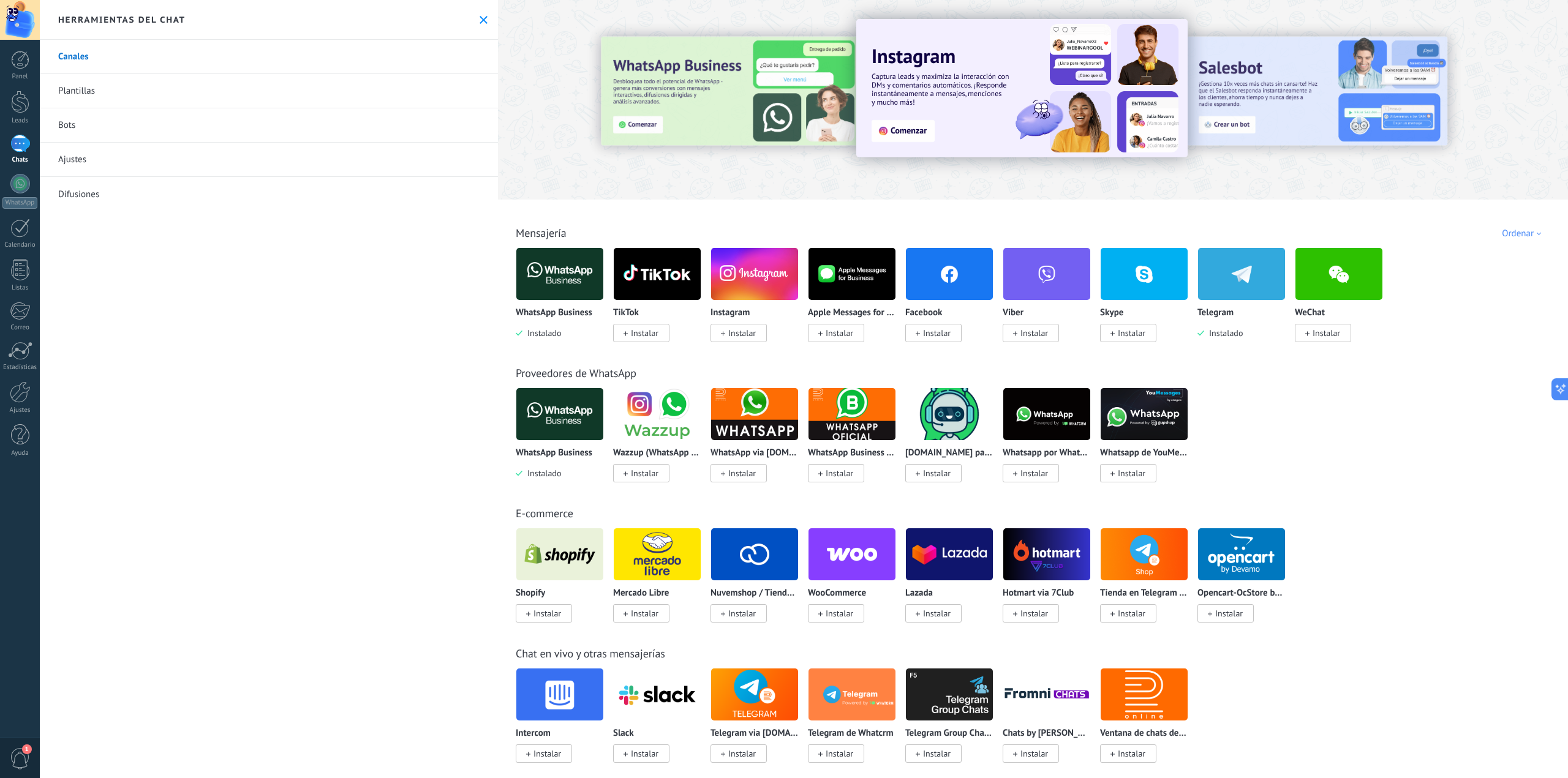
click at [1228, 283] on img at bounding box center [1242, 274] width 87 height 59
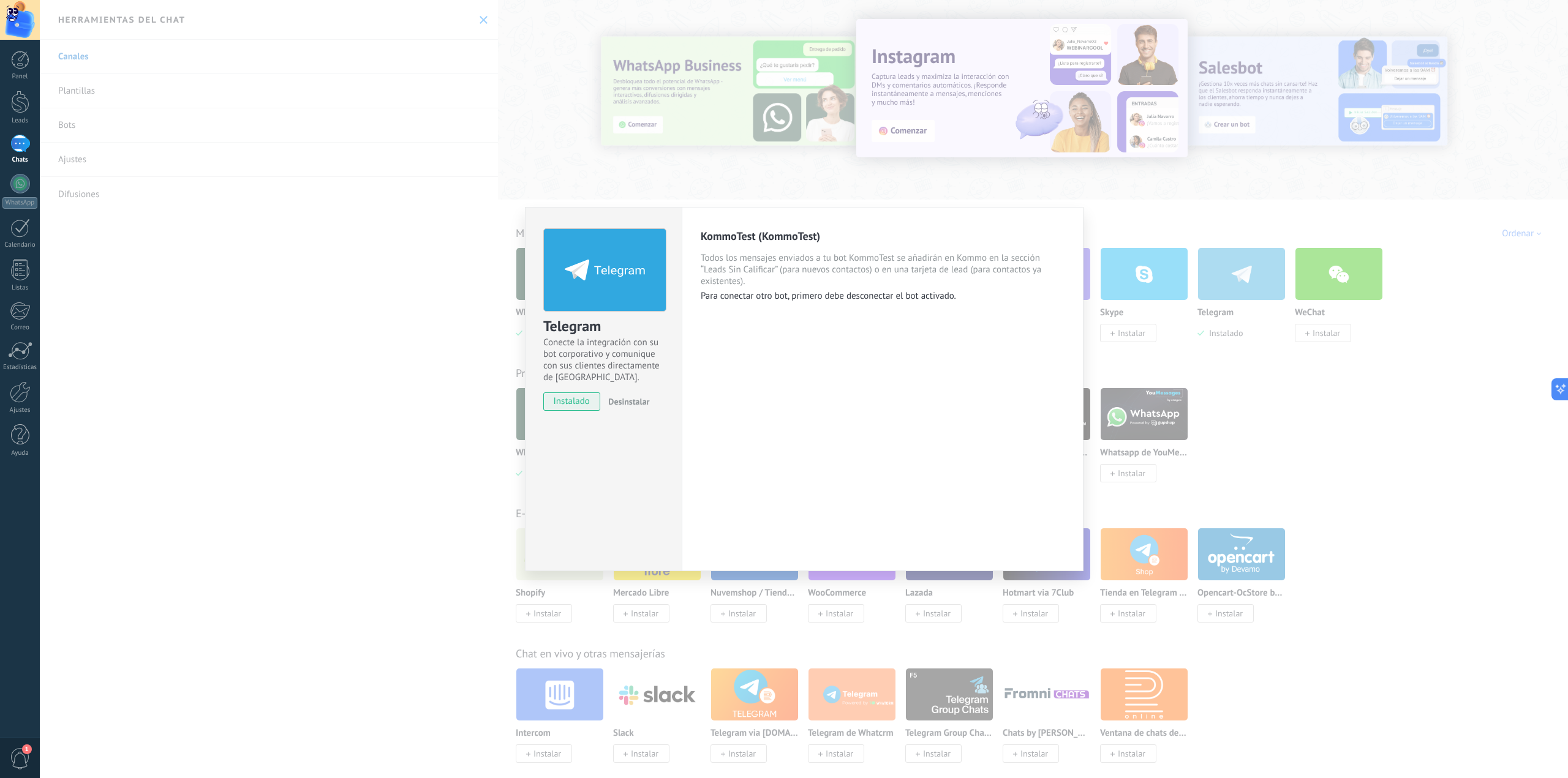
click at [564, 402] on span "instalado" at bounding box center [572, 401] width 56 height 18
click at [802, 233] on div "KommoTest (KommoTest)" at bounding box center [883, 235] width 364 height 14
click at [582, 363] on span "Conecte la integración con su bot corporativo y comunique con sus clientes dire…" at bounding box center [604, 360] width 121 height 46
click at [780, 304] on div "KommoTest (KommoTest) Todos los mensajes enviados a tu bot KommoTest se añadirá…" at bounding box center [883, 389] width 402 height 364
click at [767, 289] on div "KommoTest (KommoTest) Todos los mensajes enviados a tu bot KommoTest se añadirá…" at bounding box center [883, 265] width 364 height 73
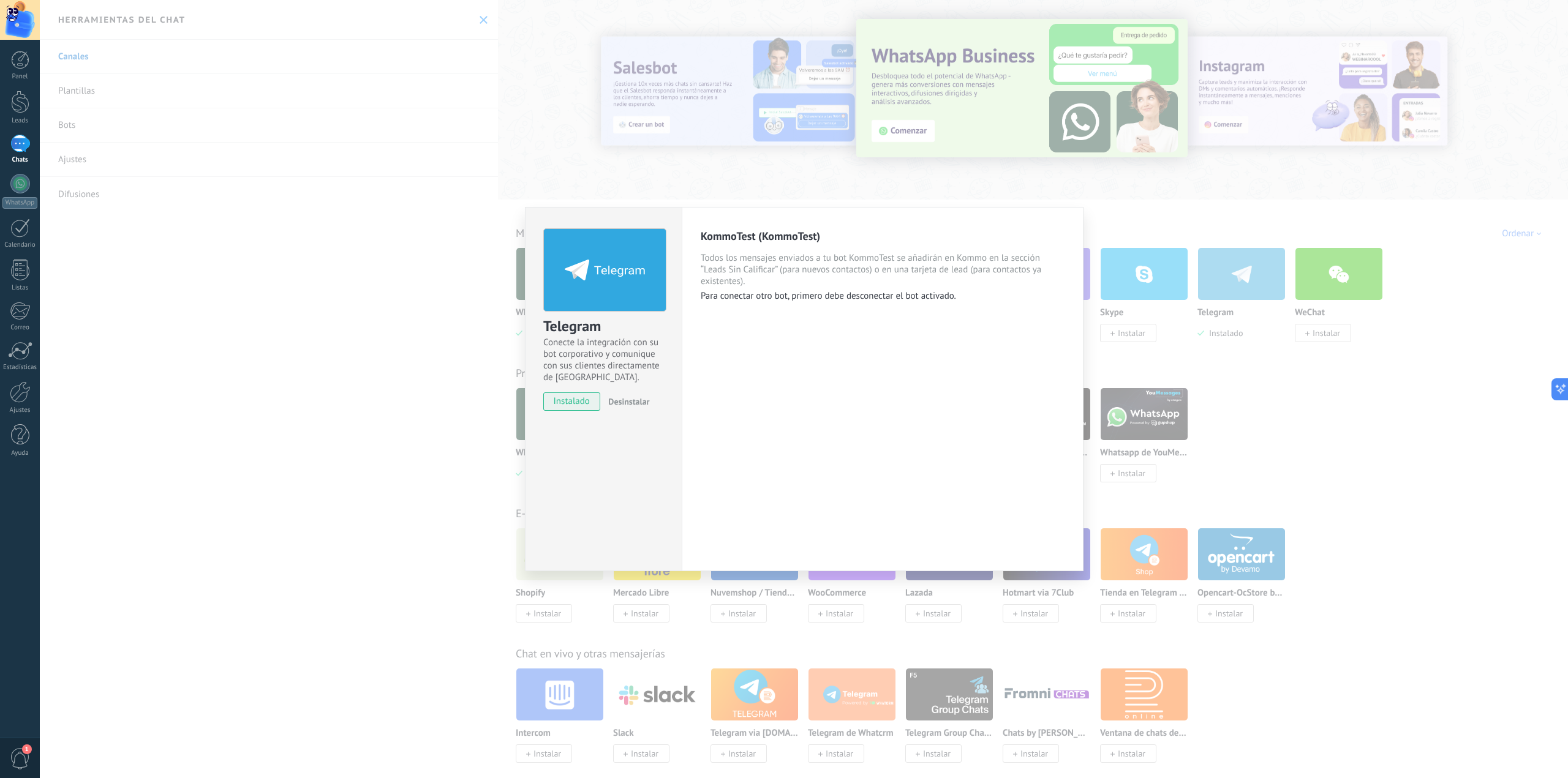
click at [1374, 443] on div "Telegram Conecte la integración con su bot corporativo y comunique con sus clie…" at bounding box center [804, 389] width 1528 height 778
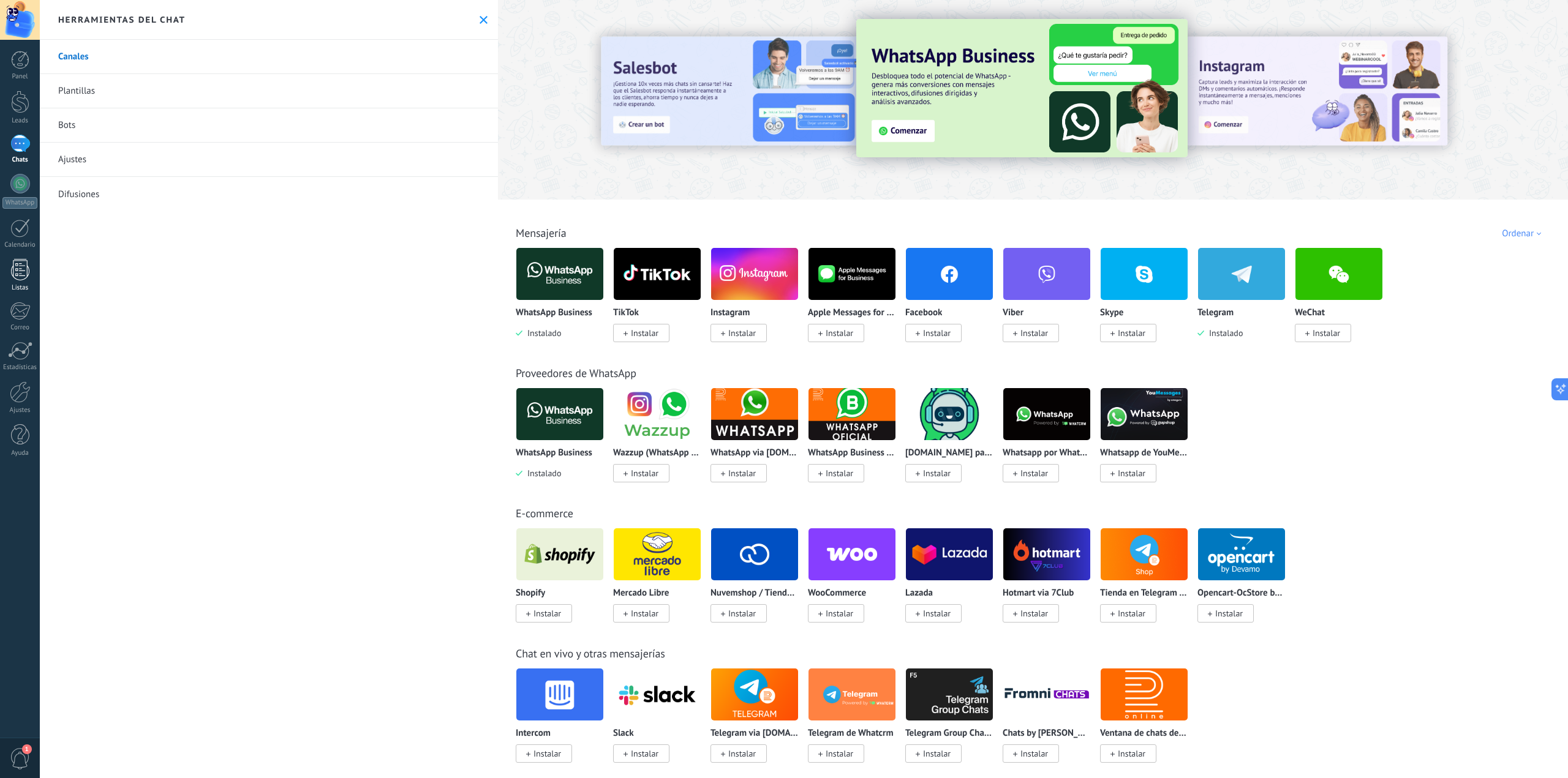
click at [23, 272] on div at bounding box center [20, 270] width 18 height 22
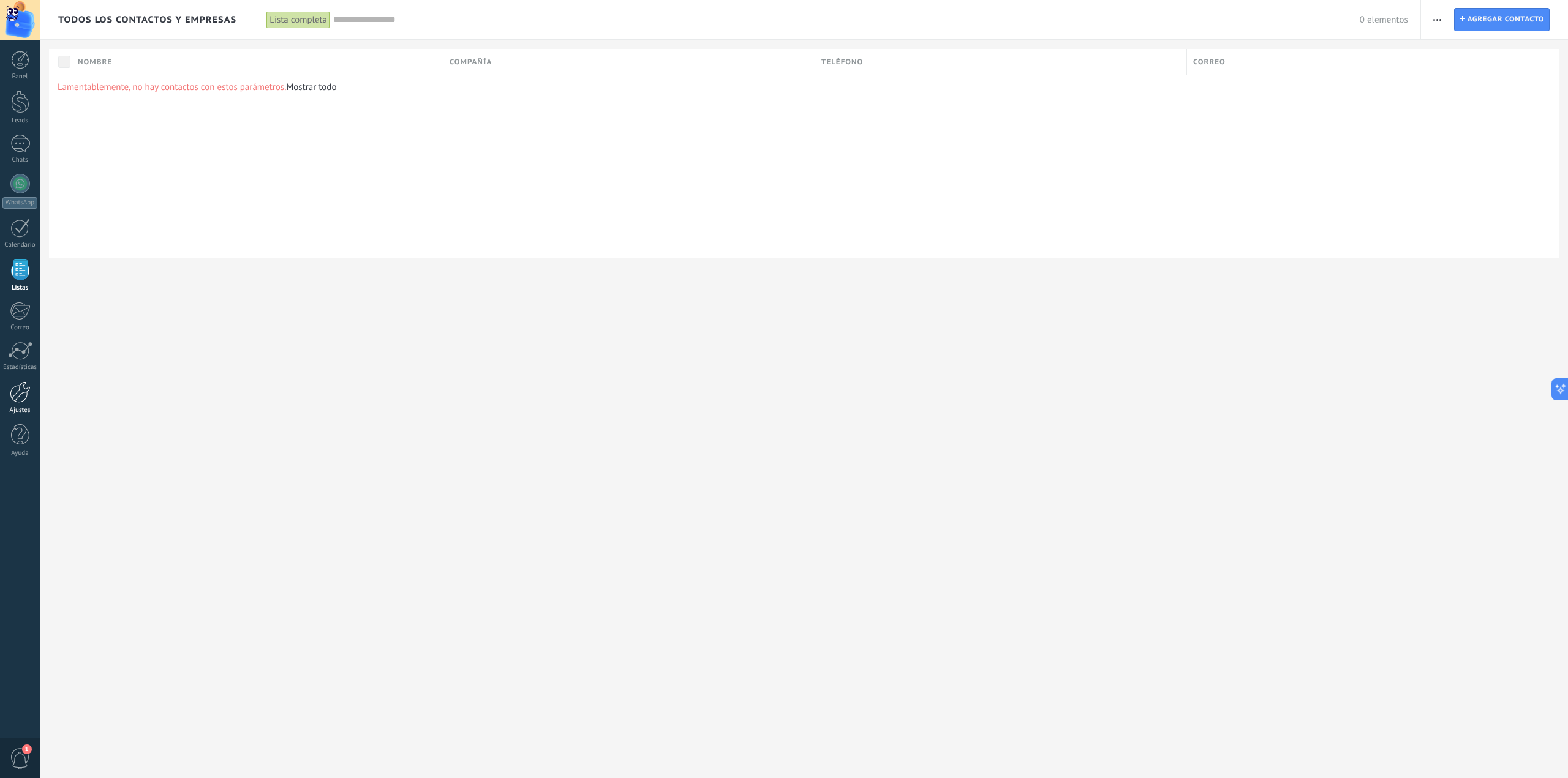
click at [23, 387] on div at bounding box center [20, 393] width 21 height 22
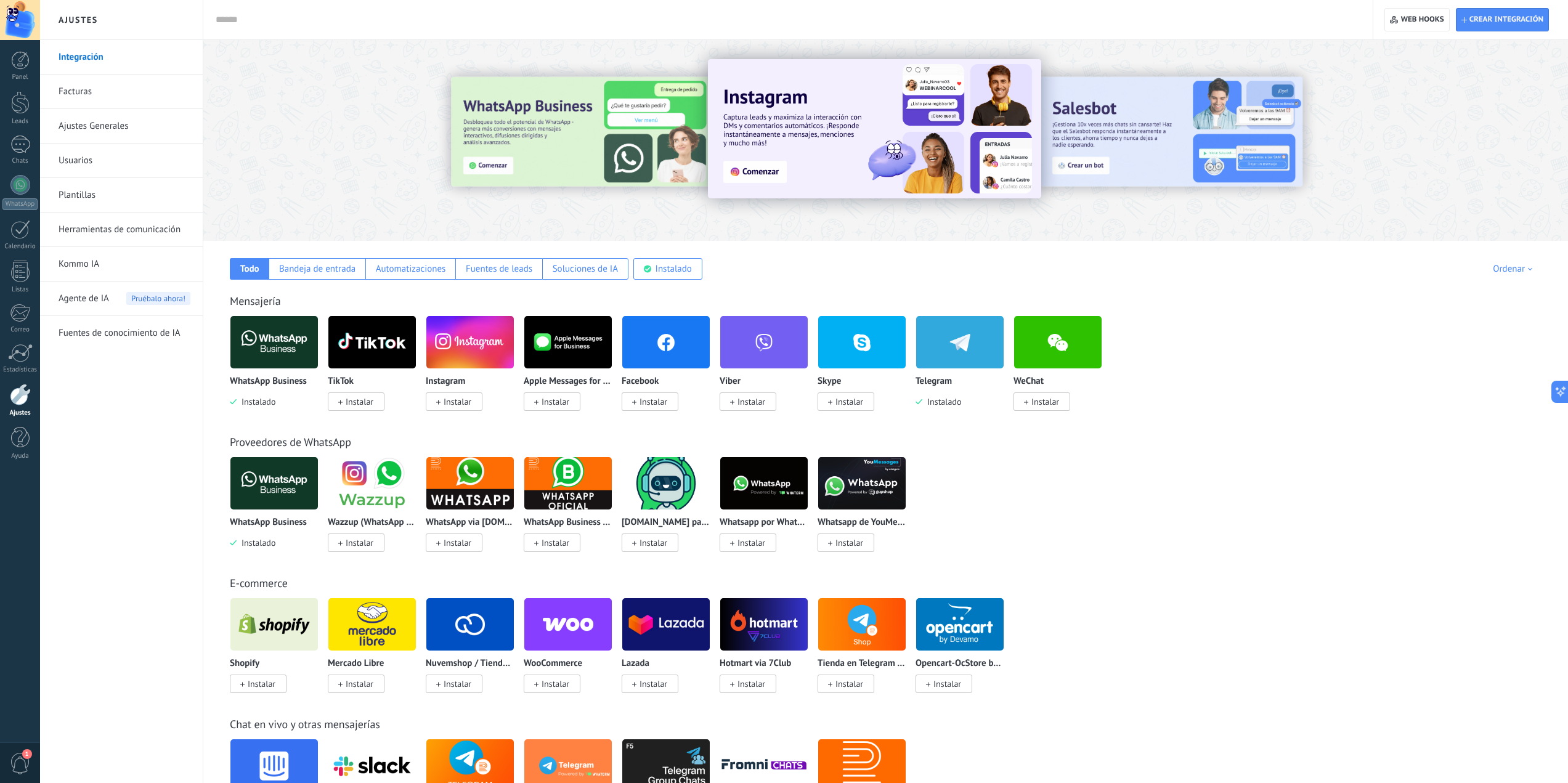
click at [128, 334] on link "Fuentes de conocimiento de IA" at bounding box center [124, 333] width 132 height 34
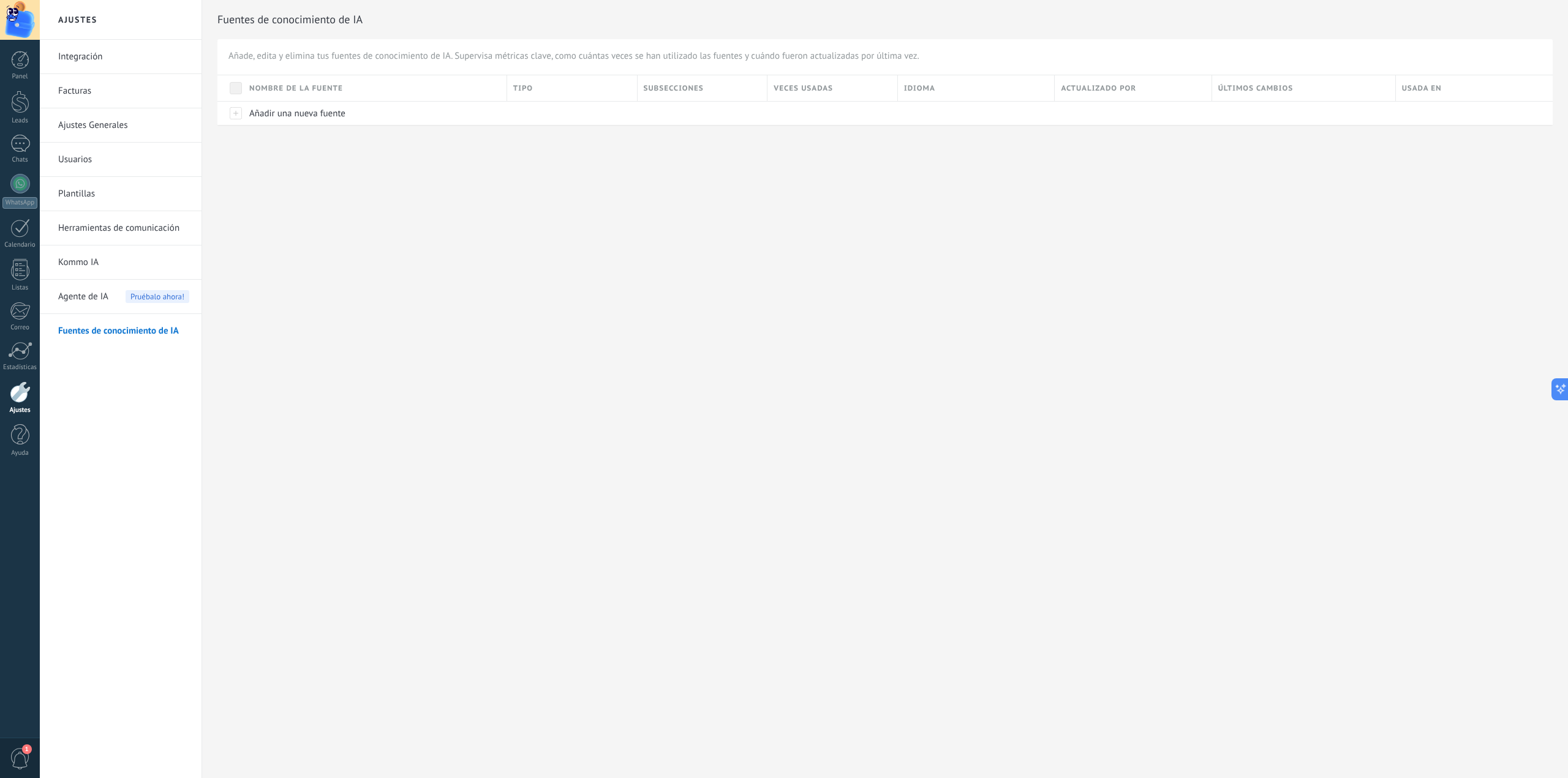
click at [107, 232] on link "Herramientas de comunicación" at bounding box center [123, 228] width 131 height 34
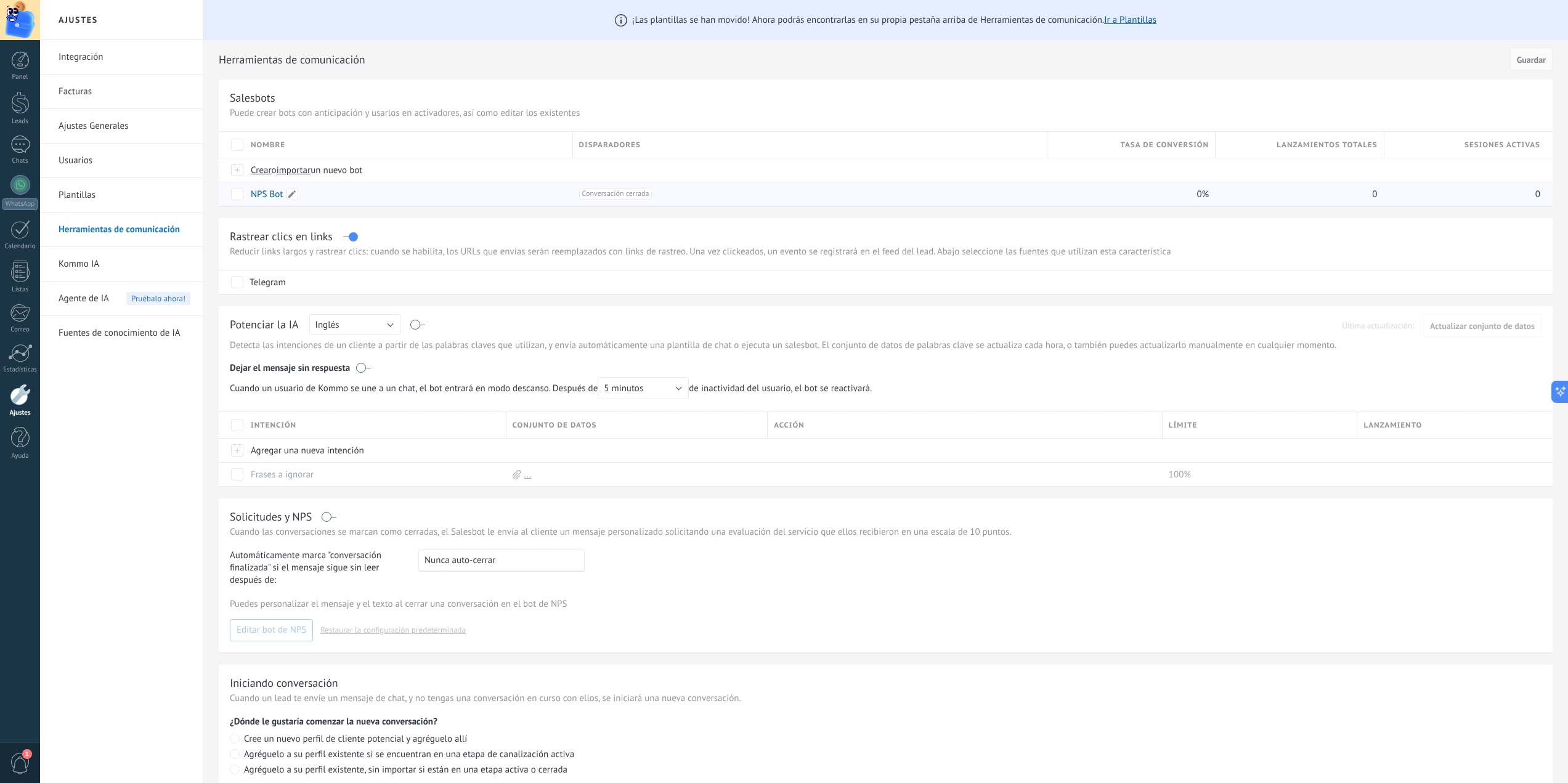
click at [260, 195] on link "NPS Bot" at bounding box center [267, 195] width 32 height 12
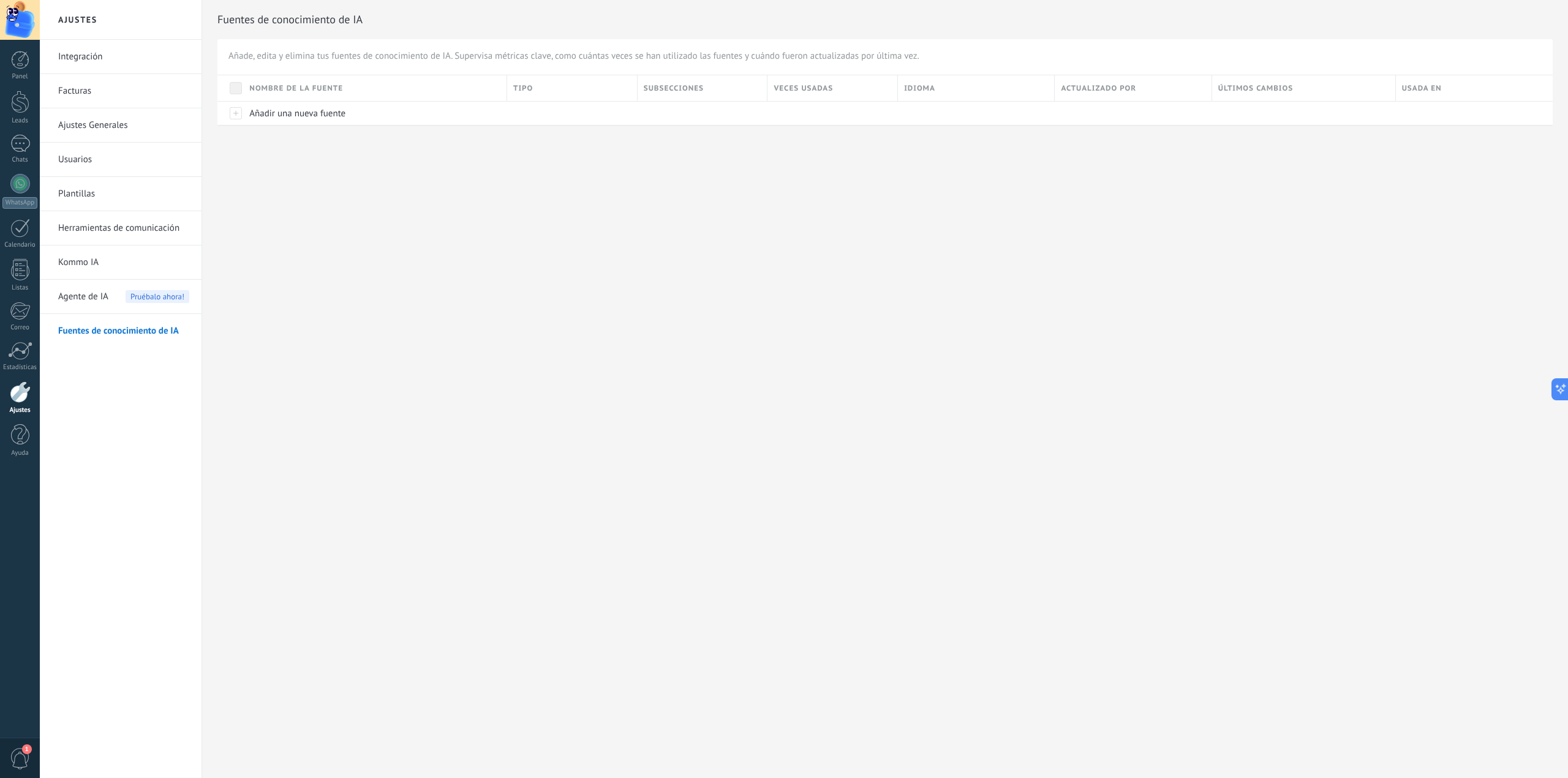
click at [129, 225] on link "Herramientas de comunicación" at bounding box center [123, 228] width 131 height 34
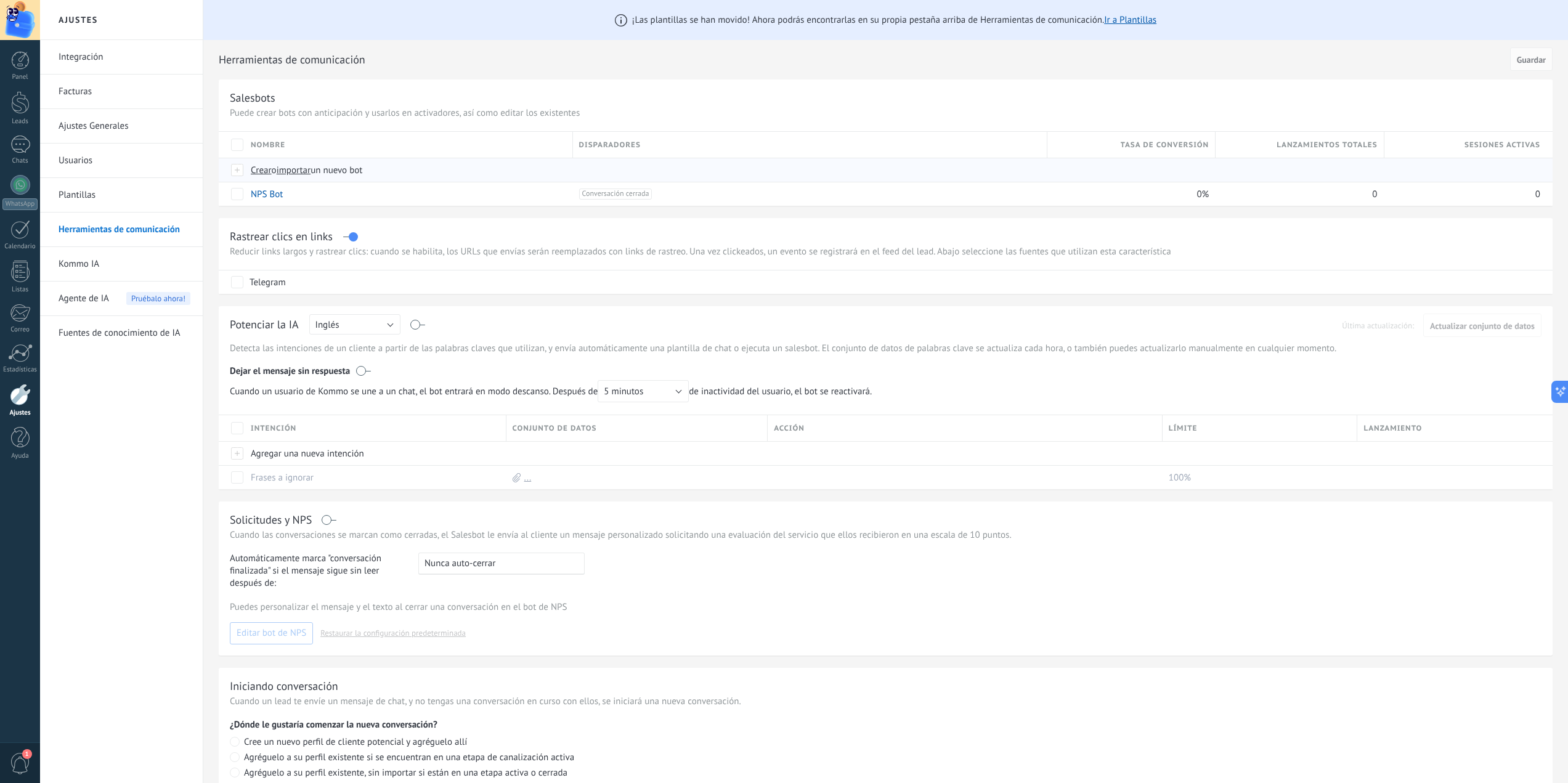
click at [257, 168] on span "Crear" at bounding box center [261, 171] width 21 height 12
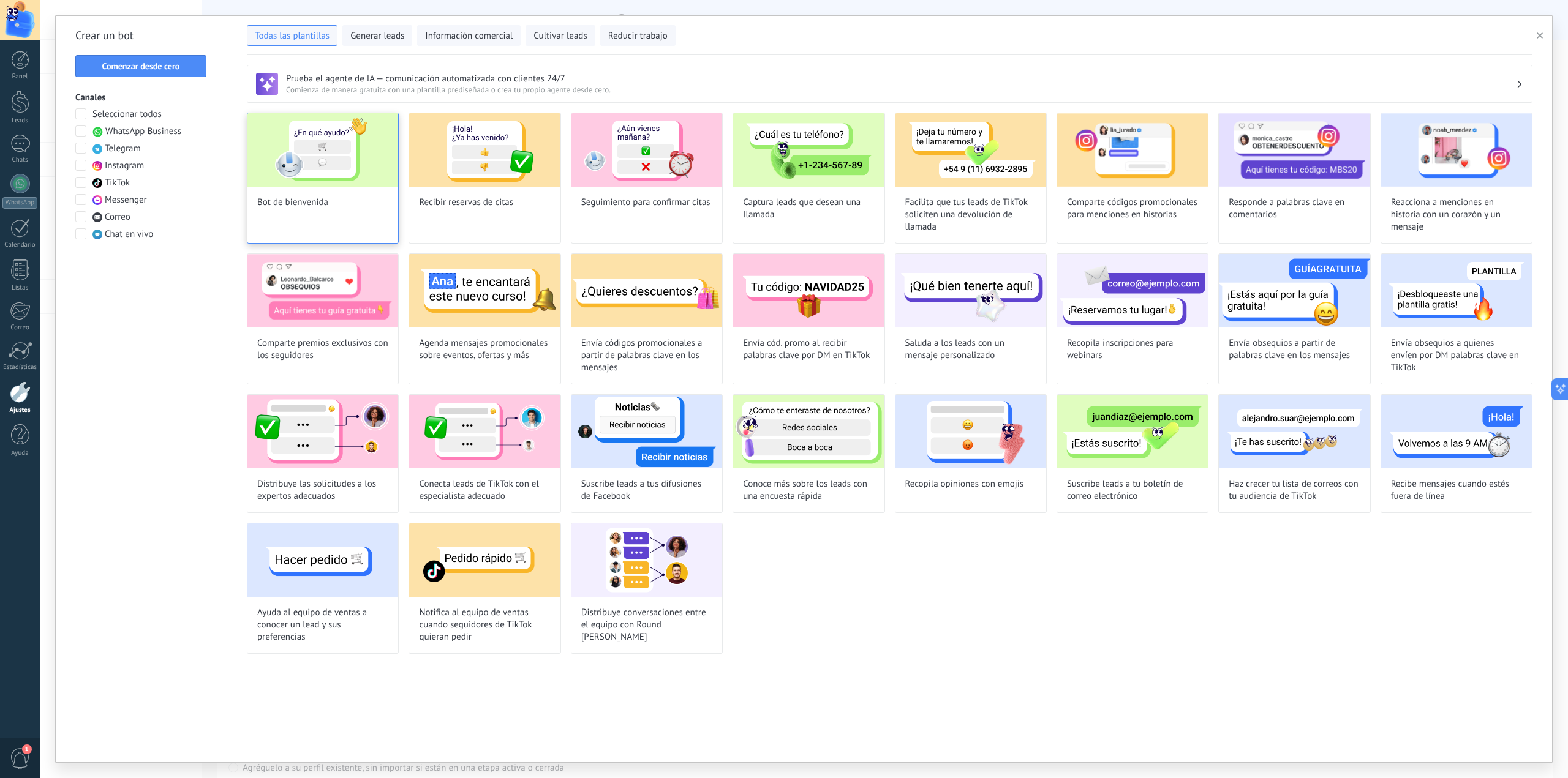
click at [304, 184] on img at bounding box center [323, 149] width 151 height 73
type input "**********"
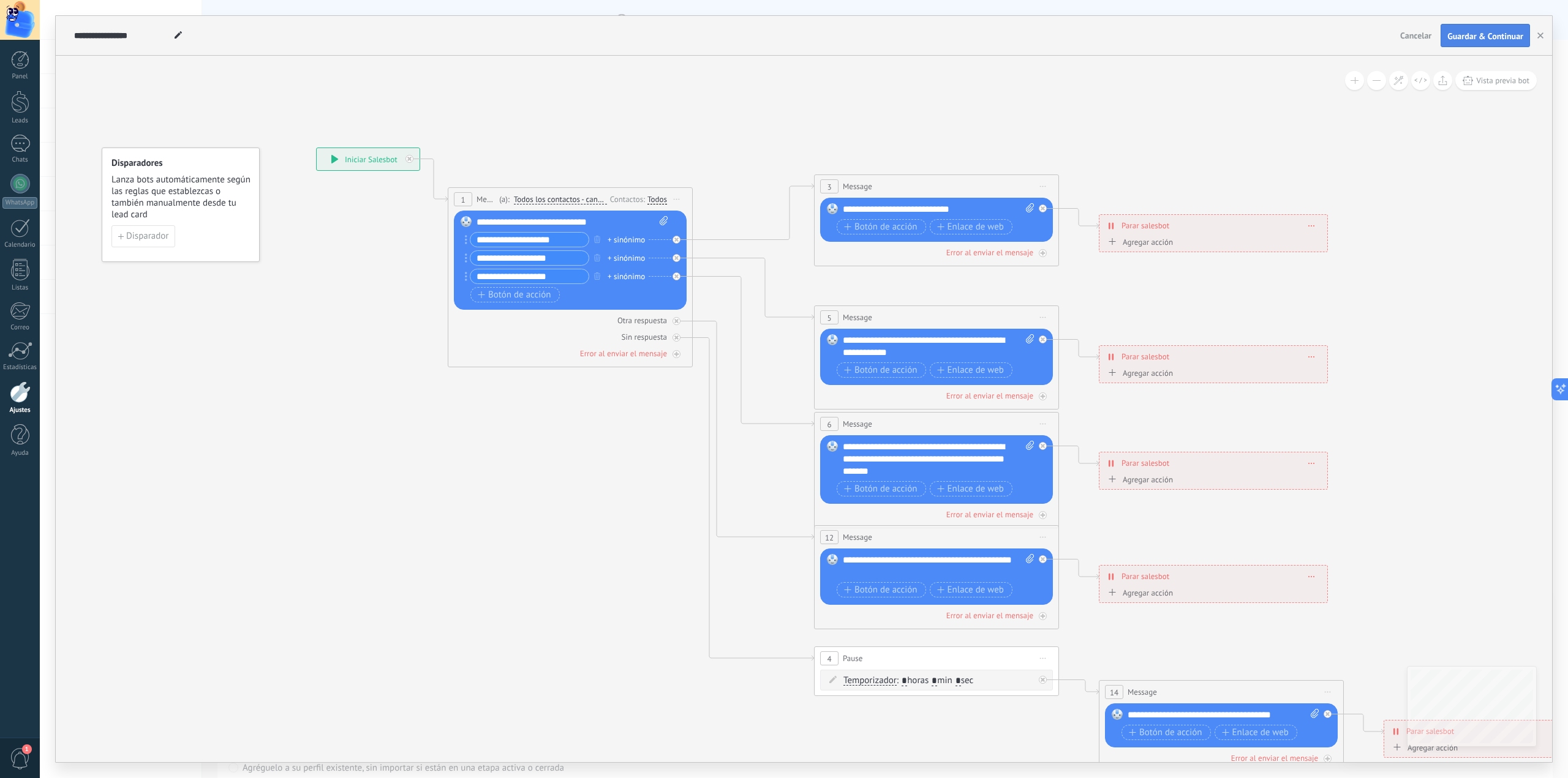
click at [1488, 35] on span "Guardar & Continuar" at bounding box center [1485, 36] width 76 height 9
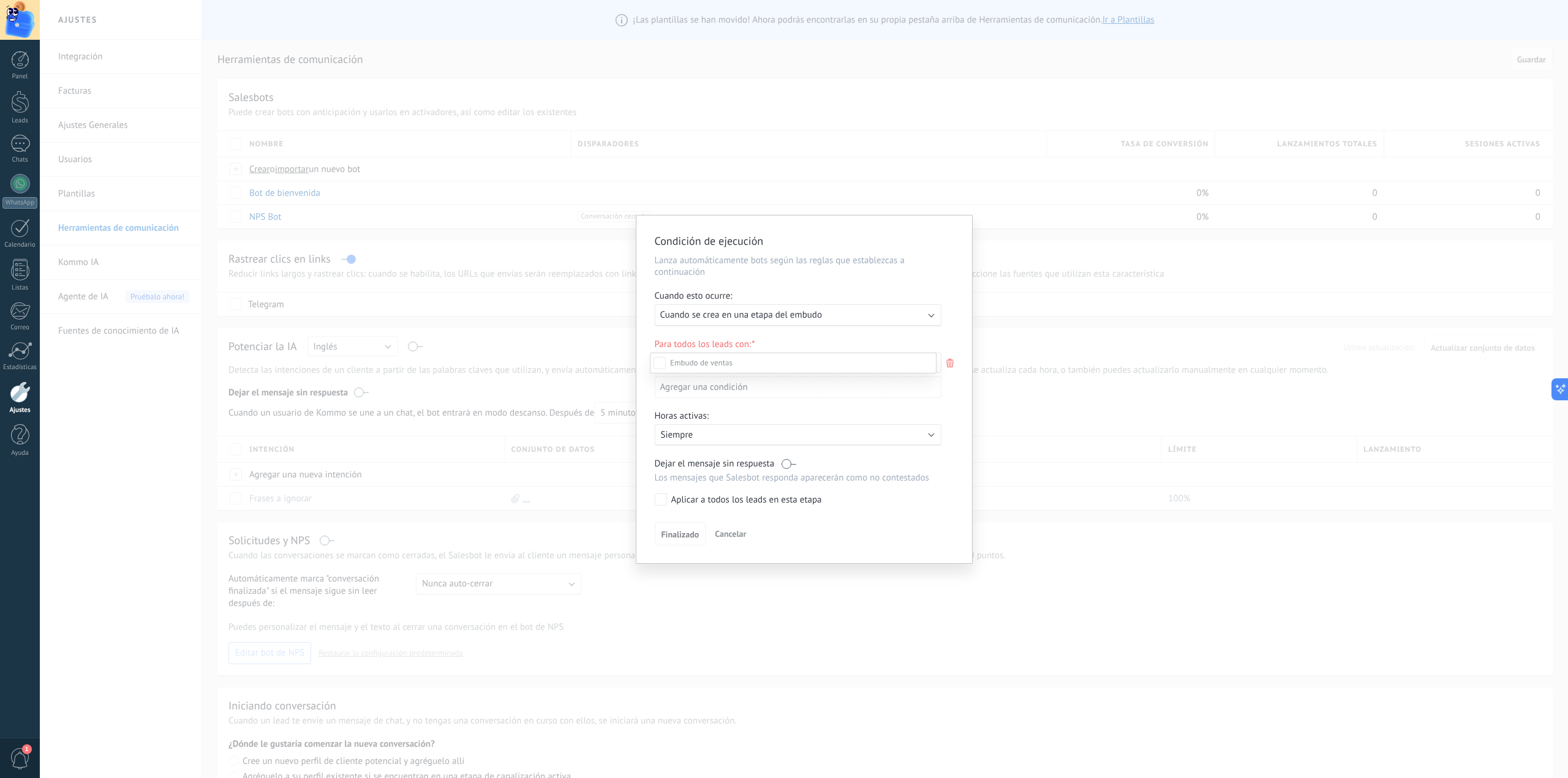
click at [670, 530] on div "Incoming leads Contacto inicial Negociación Debate contractual Discusión de con…" at bounding box center [793, 564] width 287 height 424
click at [841, 318] on div "Ejecutar: Cuando se crea en una etapa del embudo" at bounding box center [788, 315] width 266 height 12
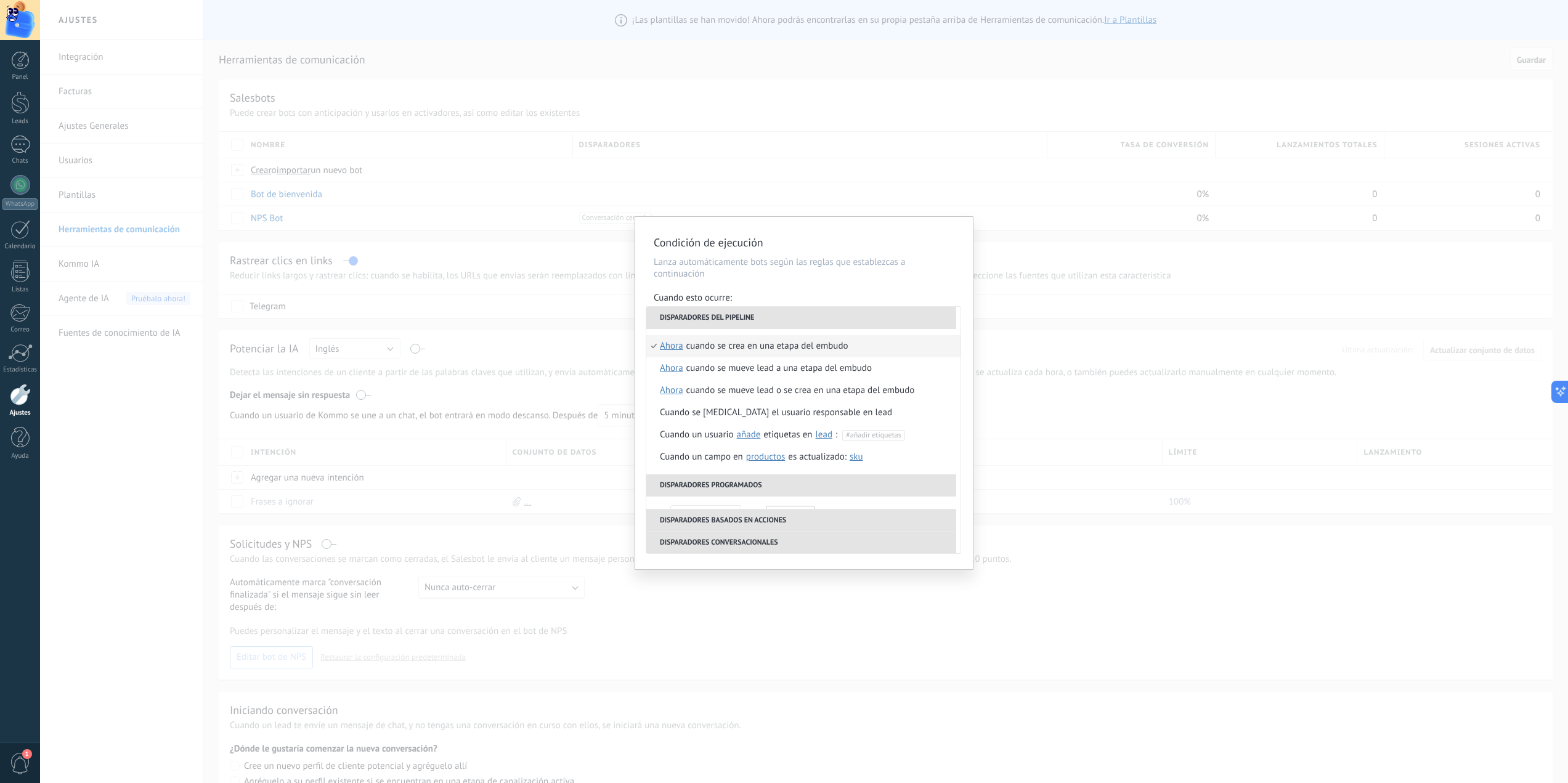
click at [876, 289] on div "**********" at bounding box center [804, 394] width 338 height 353
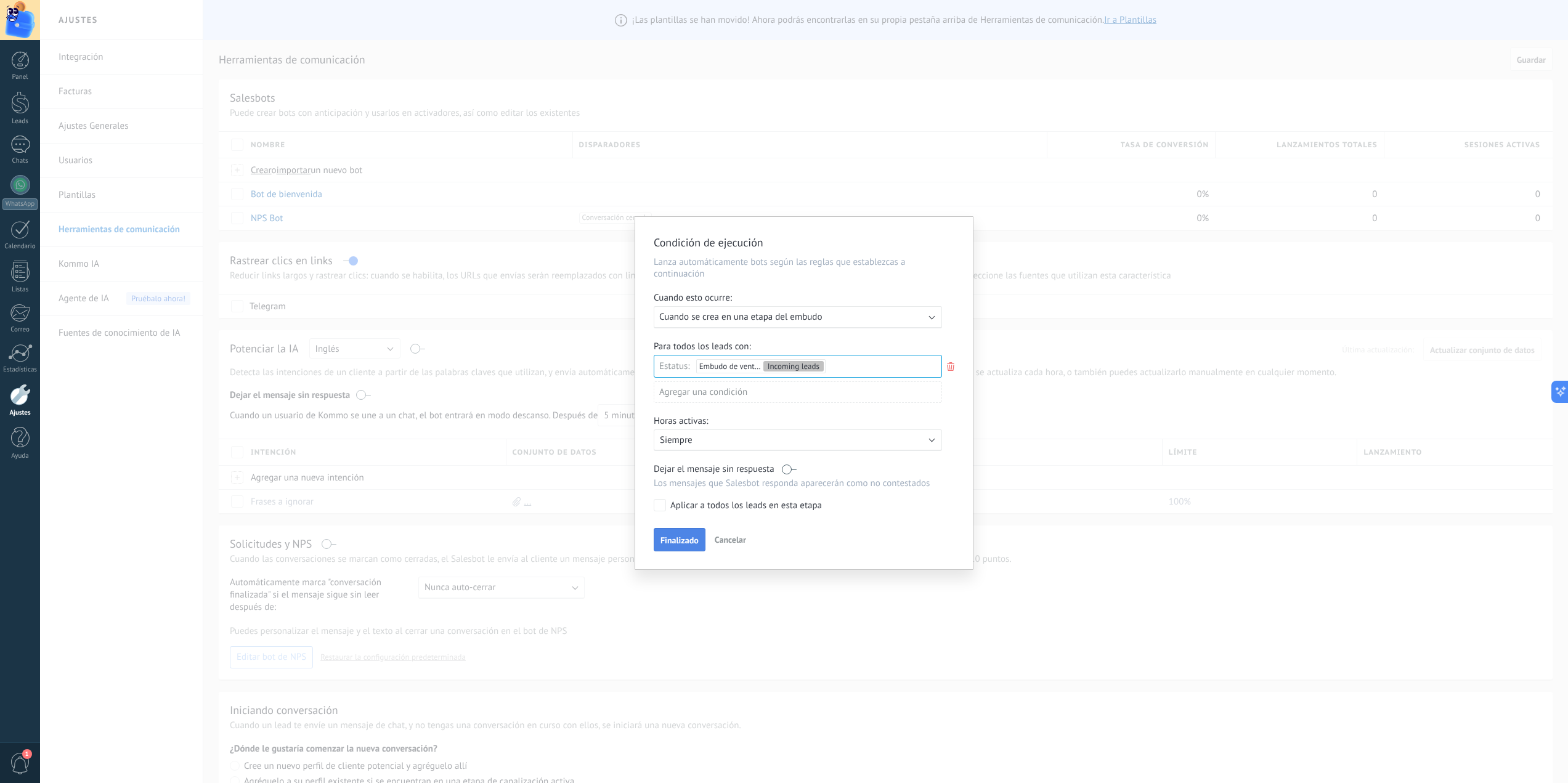
click at [676, 530] on button "Finalizado" at bounding box center [679, 539] width 52 height 23
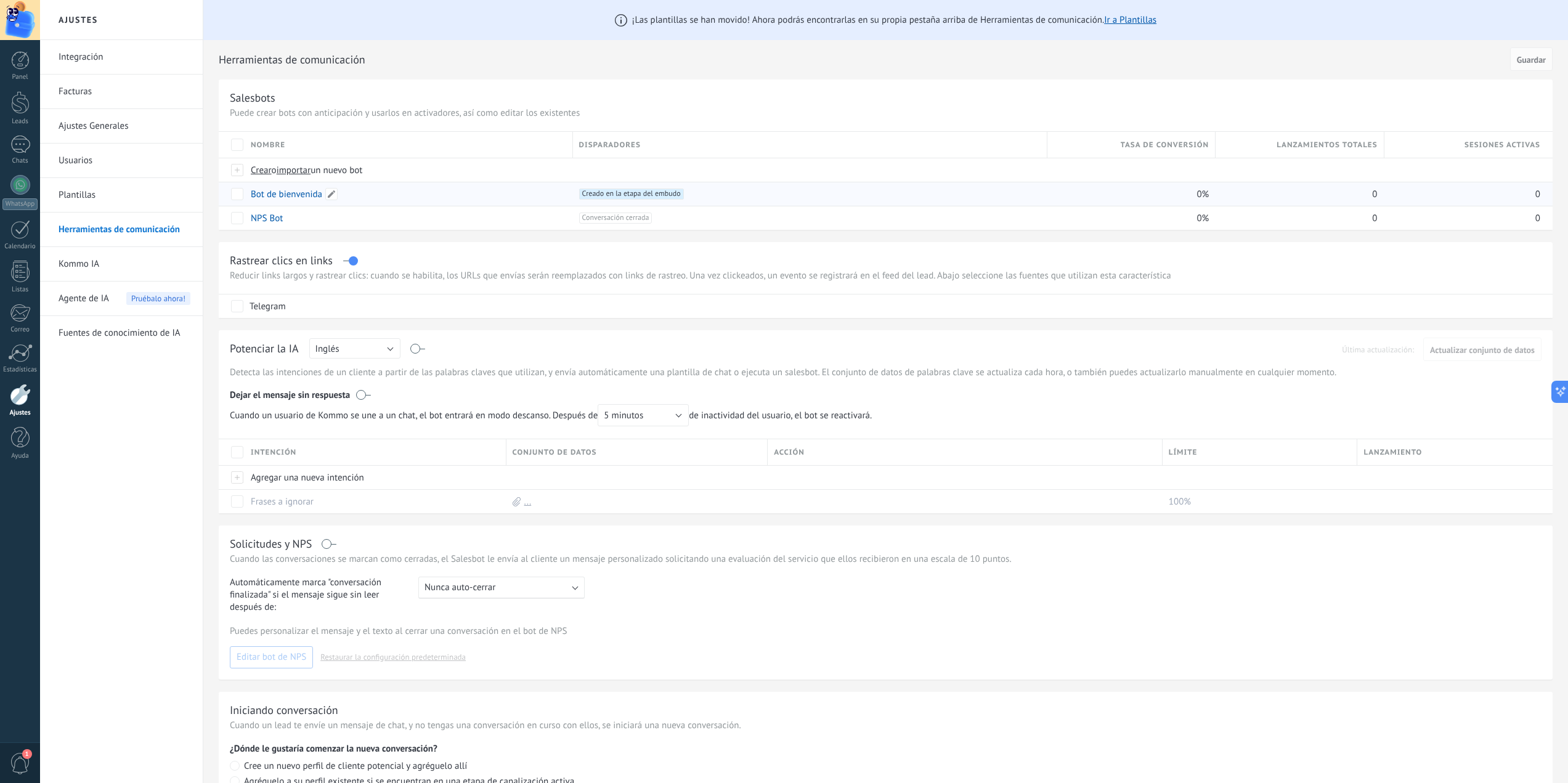
click at [276, 192] on link "Bot de bienvenida" at bounding box center [286, 195] width 71 height 12
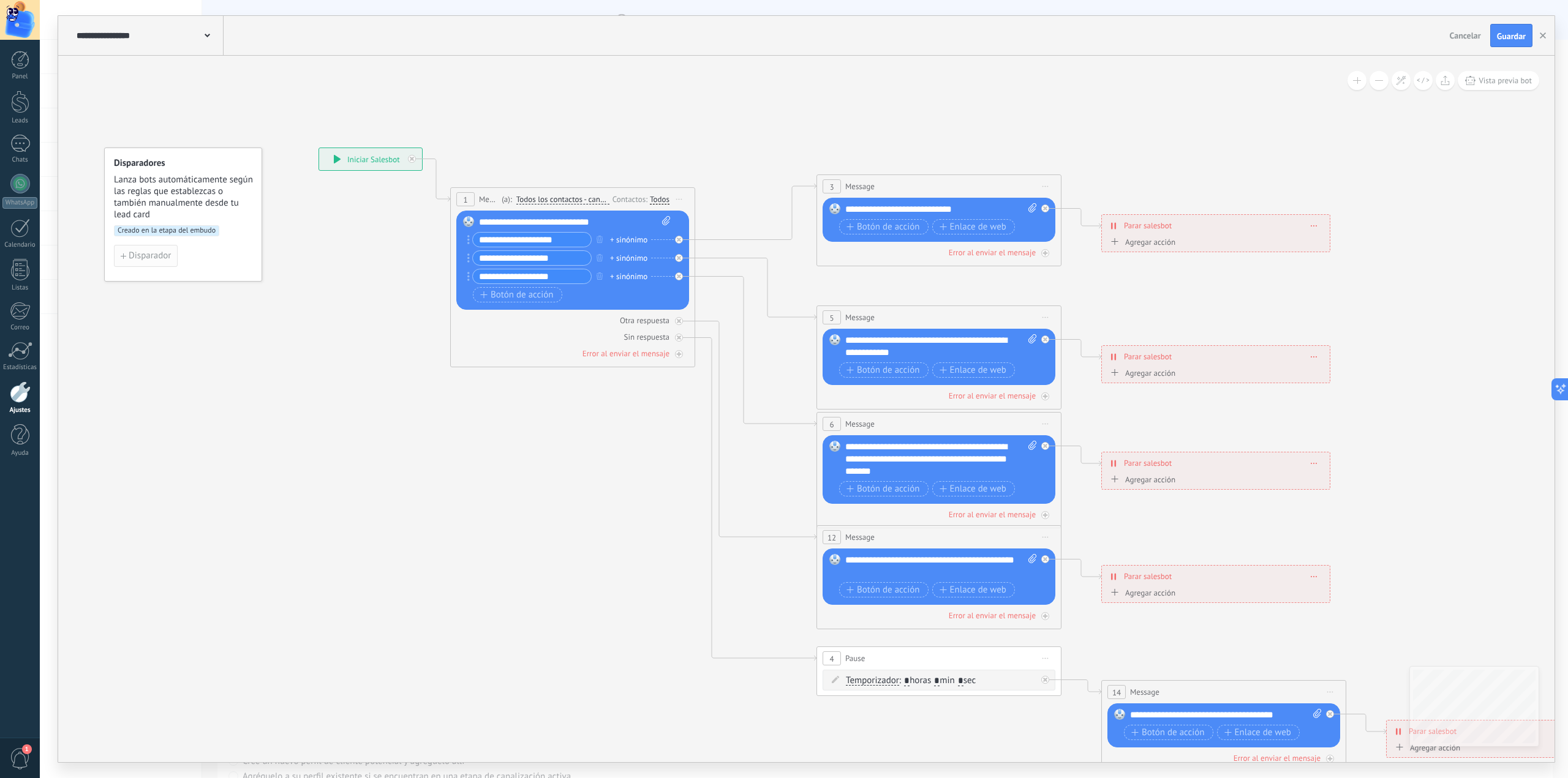
click at [160, 249] on button "Disparador" at bounding box center [146, 256] width 64 height 22
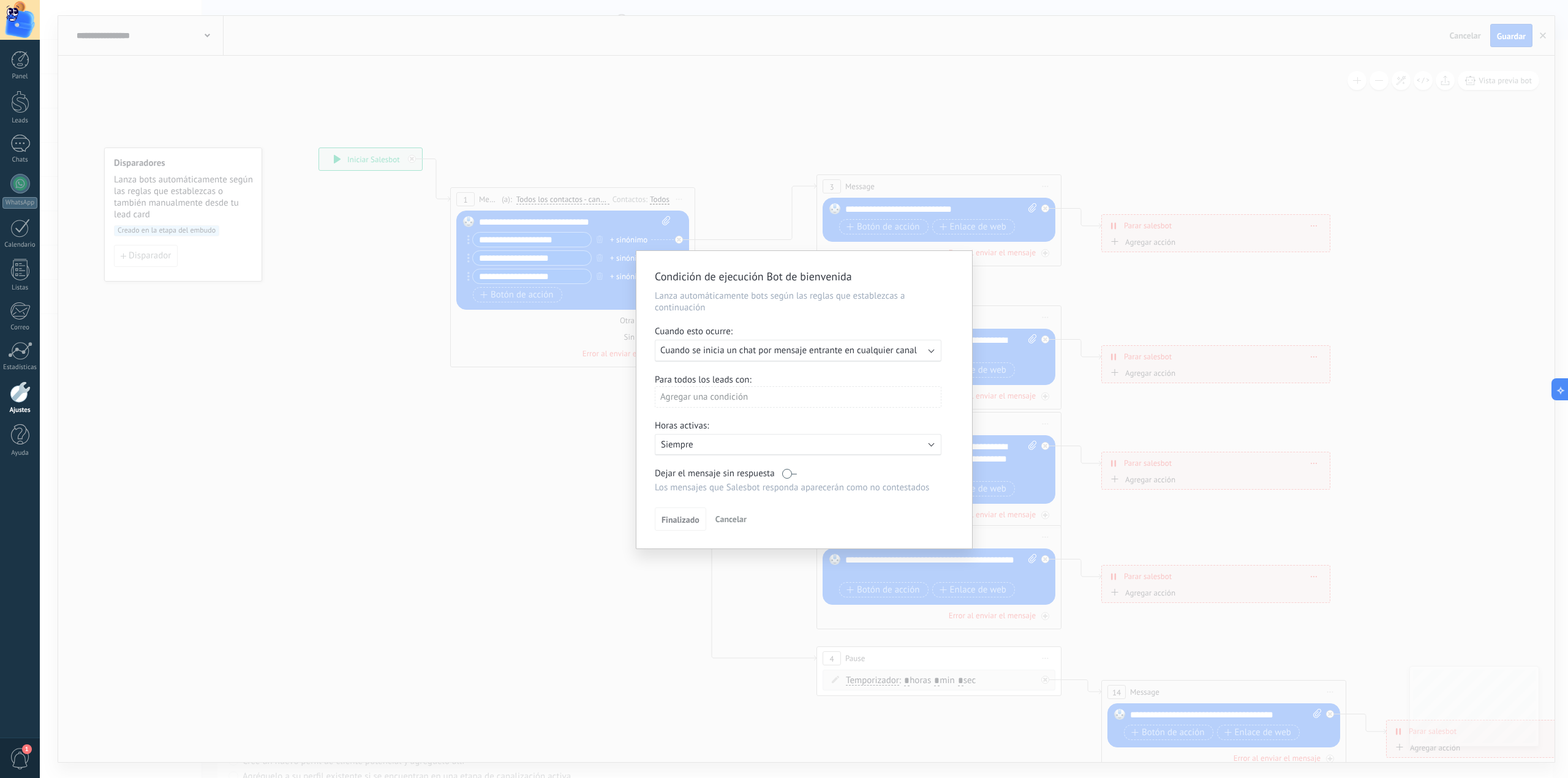
click at [802, 386] on div "Para todos los leads con: Agregar una condición" at bounding box center [804, 396] width 299 height 43
click at [806, 390] on div "Agregar una condición" at bounding box center [798, 397] width 287 height 22
click at [806, 390] on div at bounding box center [804, 400] width 335 height 298
click at [816, 357] on div "Ejecutar: Cuando se inicia un chat por mensaje entrante en cualquier canal" at bounding box center [798, 351] width 287 height 22
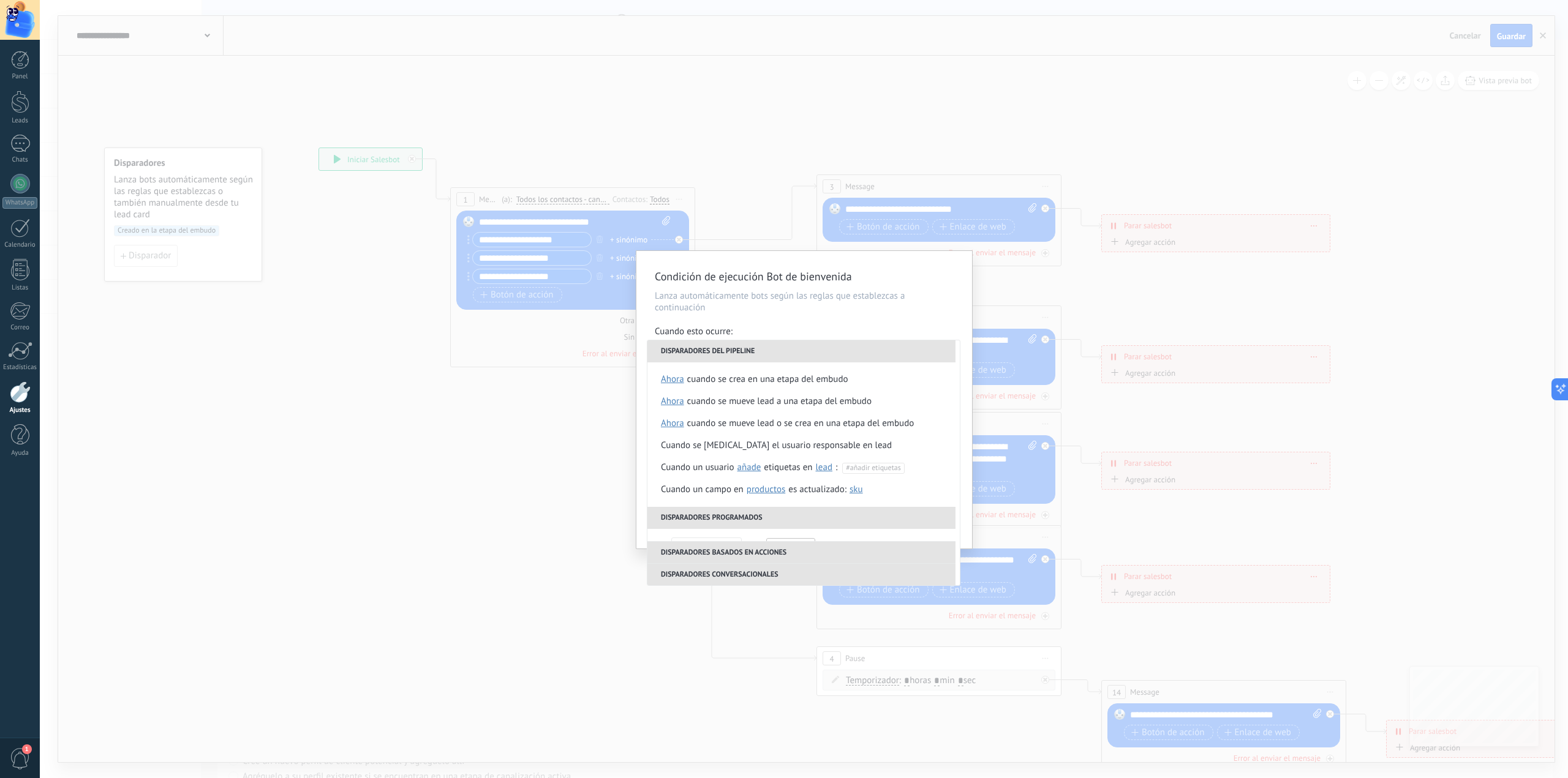
click at [816, 357] on li "Disparadores del pipeline" at bounding box center [801, 351] width 308 height 22
click at [822, 305] on p "Lanza automáticamente bots según las reglas que establezcas a continuación" at bounding box center [804, 302] width 299 height 23
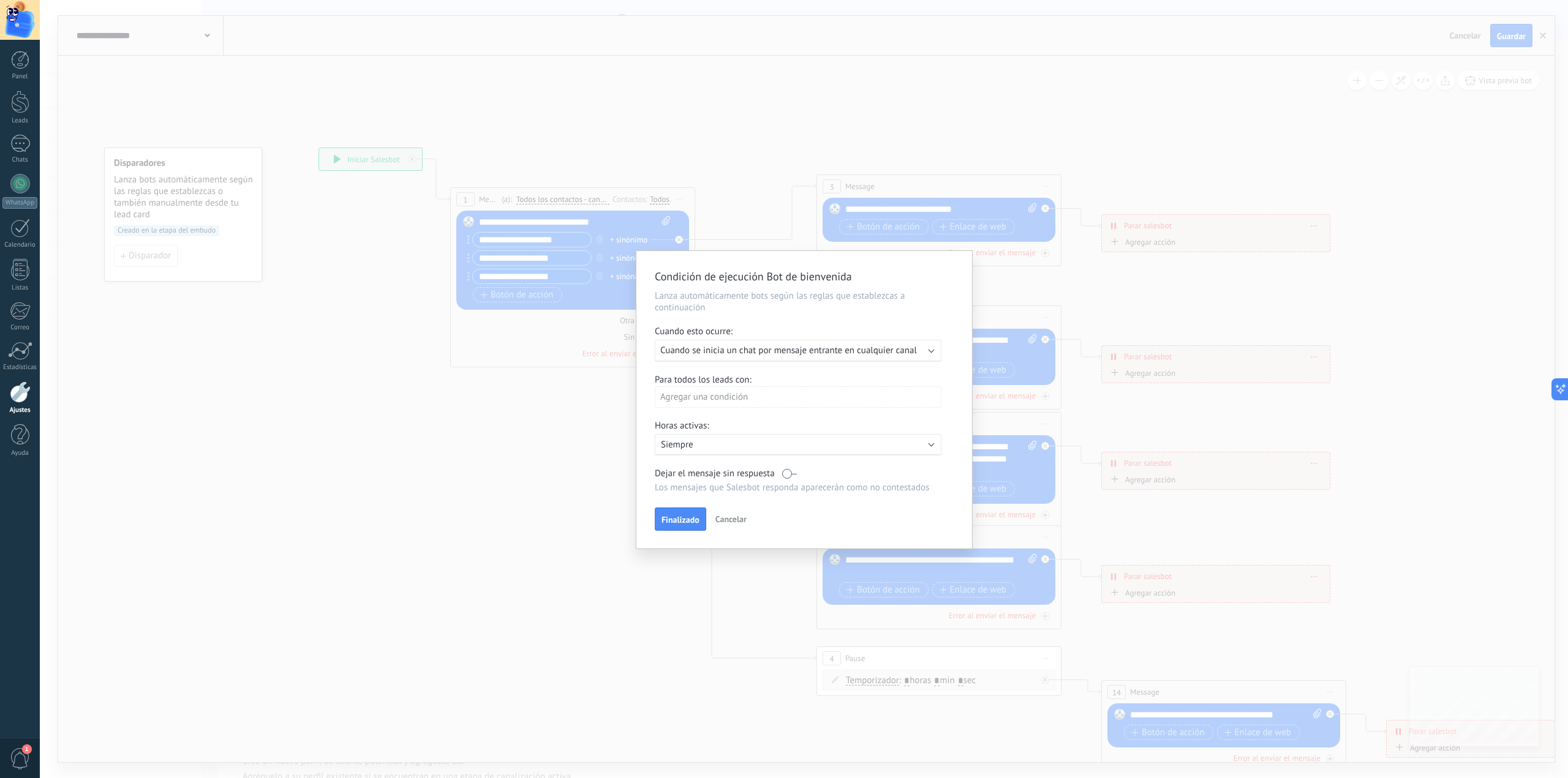
click at [720, 516] on span "Cancelar" at bounding box center [730, 519] width 31 height 11
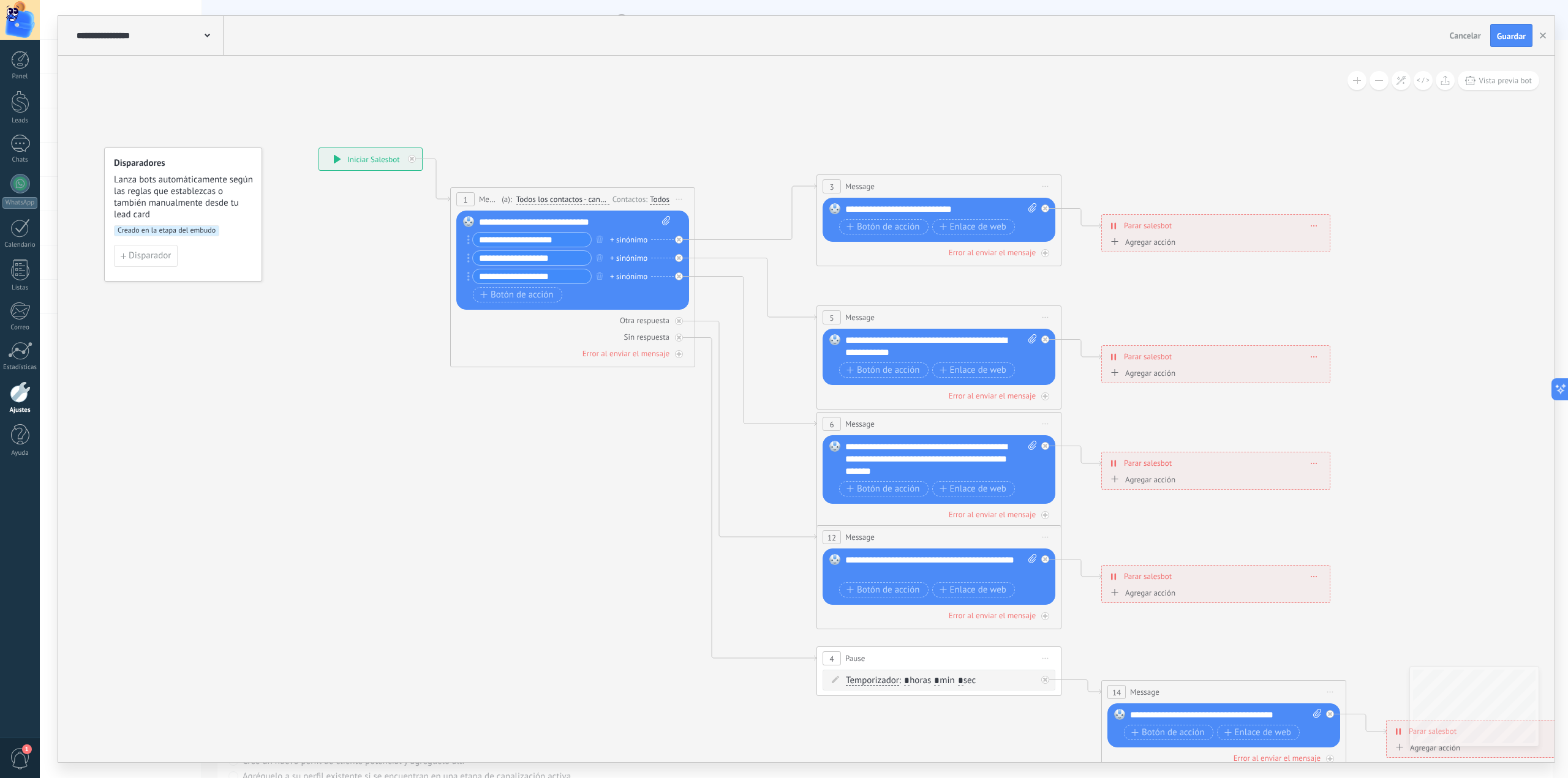
click at [394, 453] on icon at bounding box center [967, 460] width 1909 height 1237
click at [22, 396] on div at bounding box center [20, 393] width 21 height 22
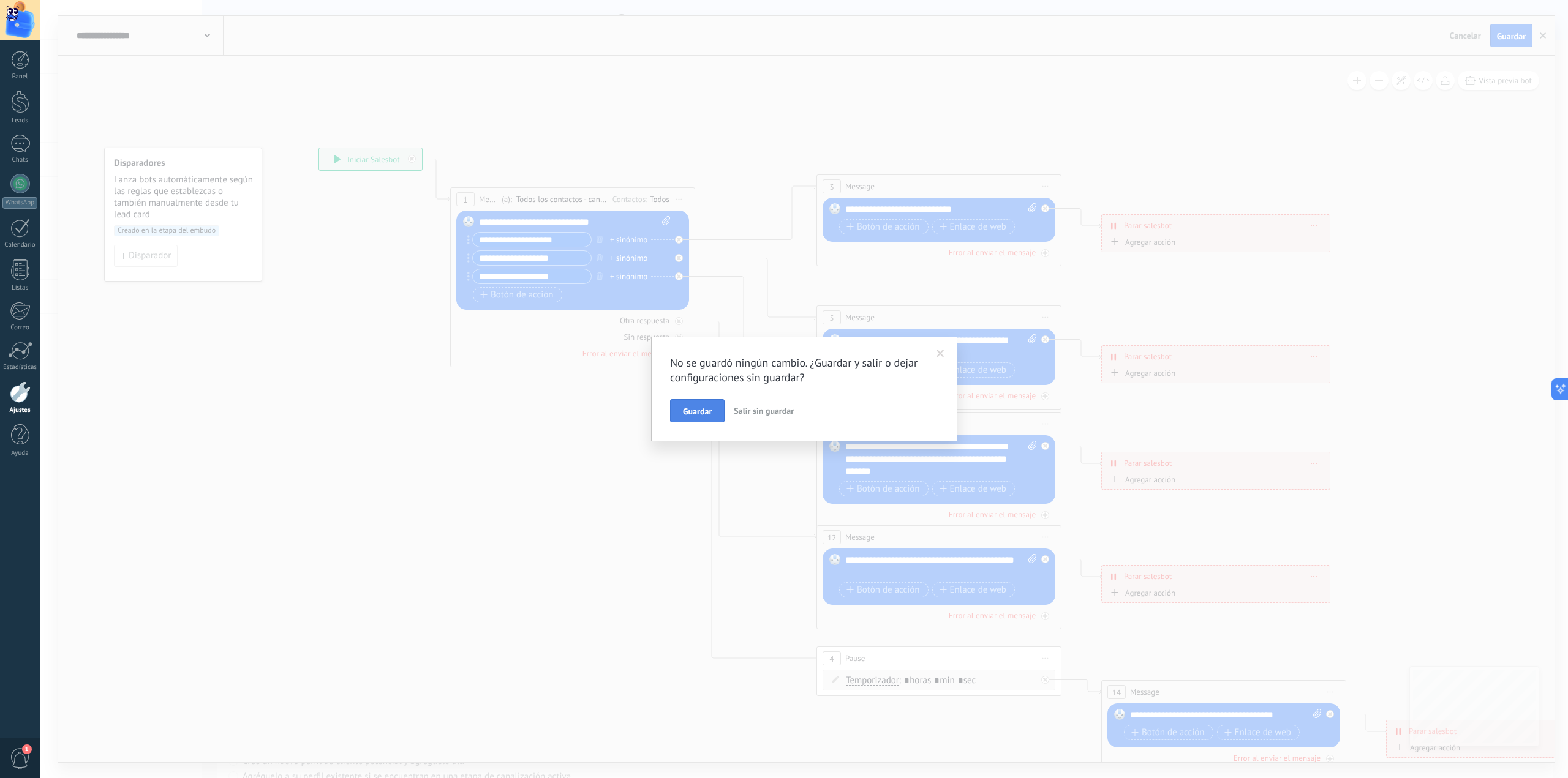
click at [673, 417] on button "Guardar" at bounding box center [697, 411] width 54 height 23
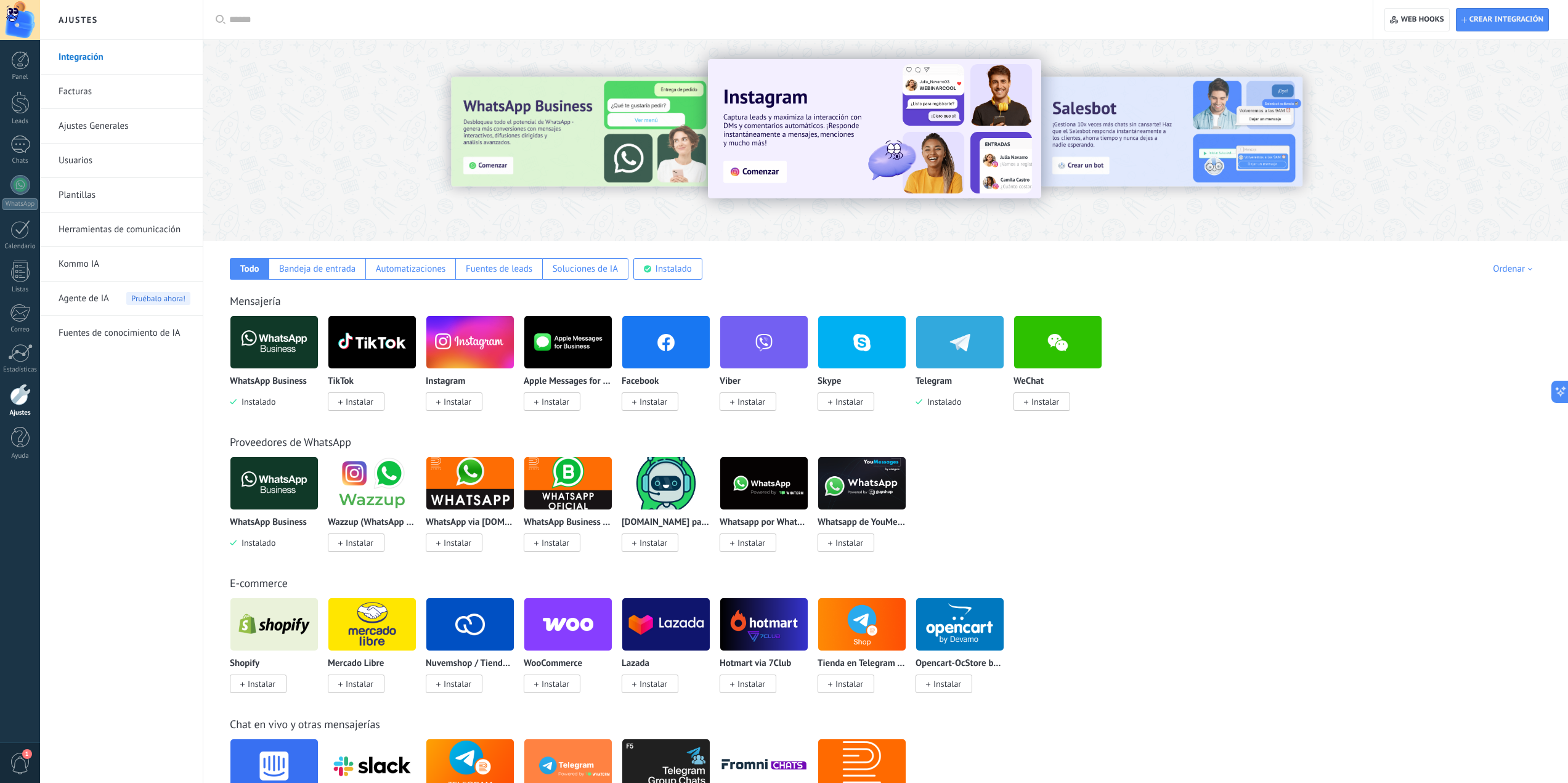
click at [955, 336] on img at bounding box center [960, 343] width 87 height 60
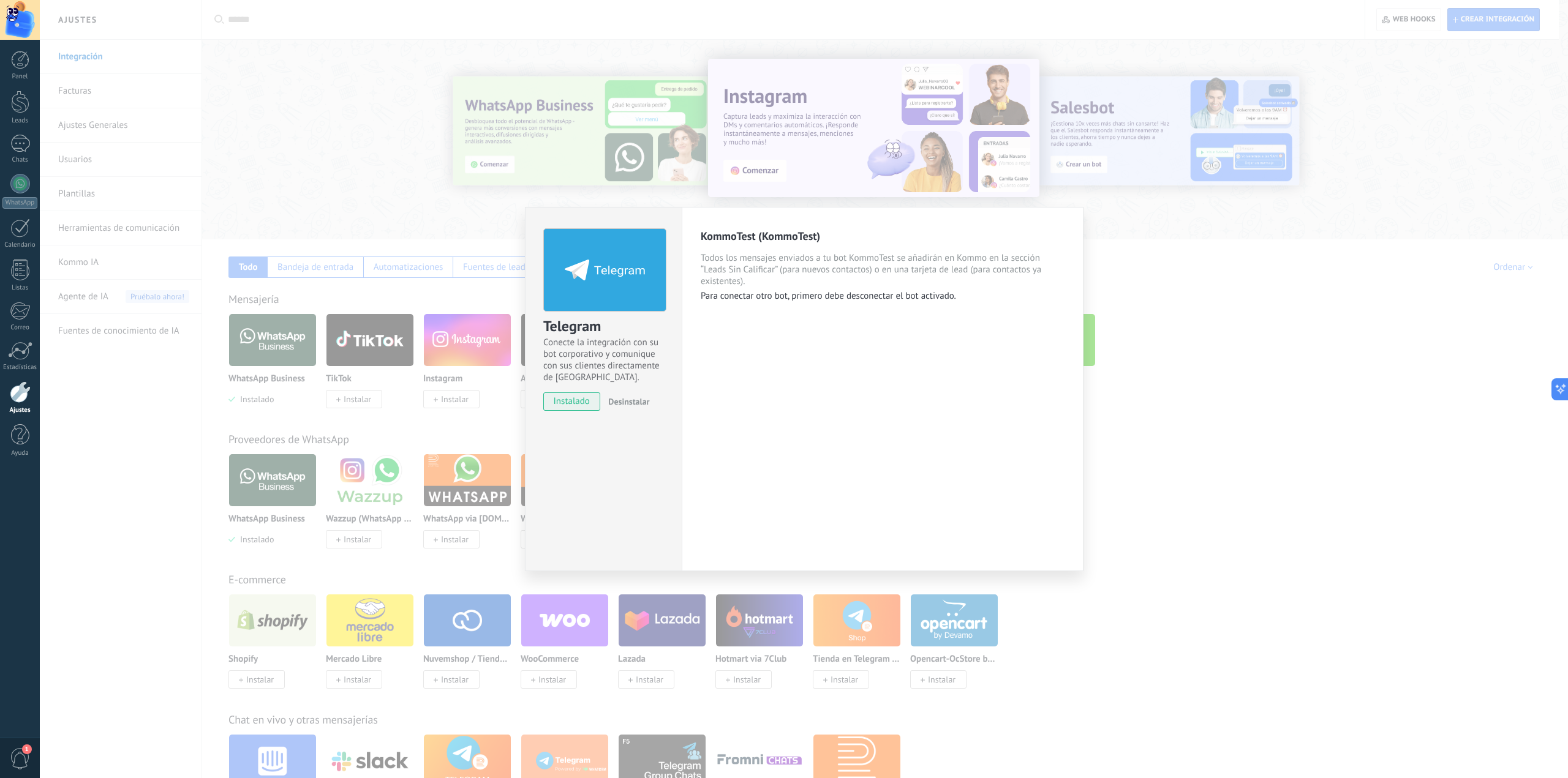
click at [739, 292] on p "Para conectar otro bot, primero debe desconectar el bot activado." at bounding box center [883, 296] width 364 height 12
click at [1243, 321] on div "Telegram Conecte la integración con su bot corporativo y comunique con sus clie…" at bounding box center [804, 389] width 1528 height 778
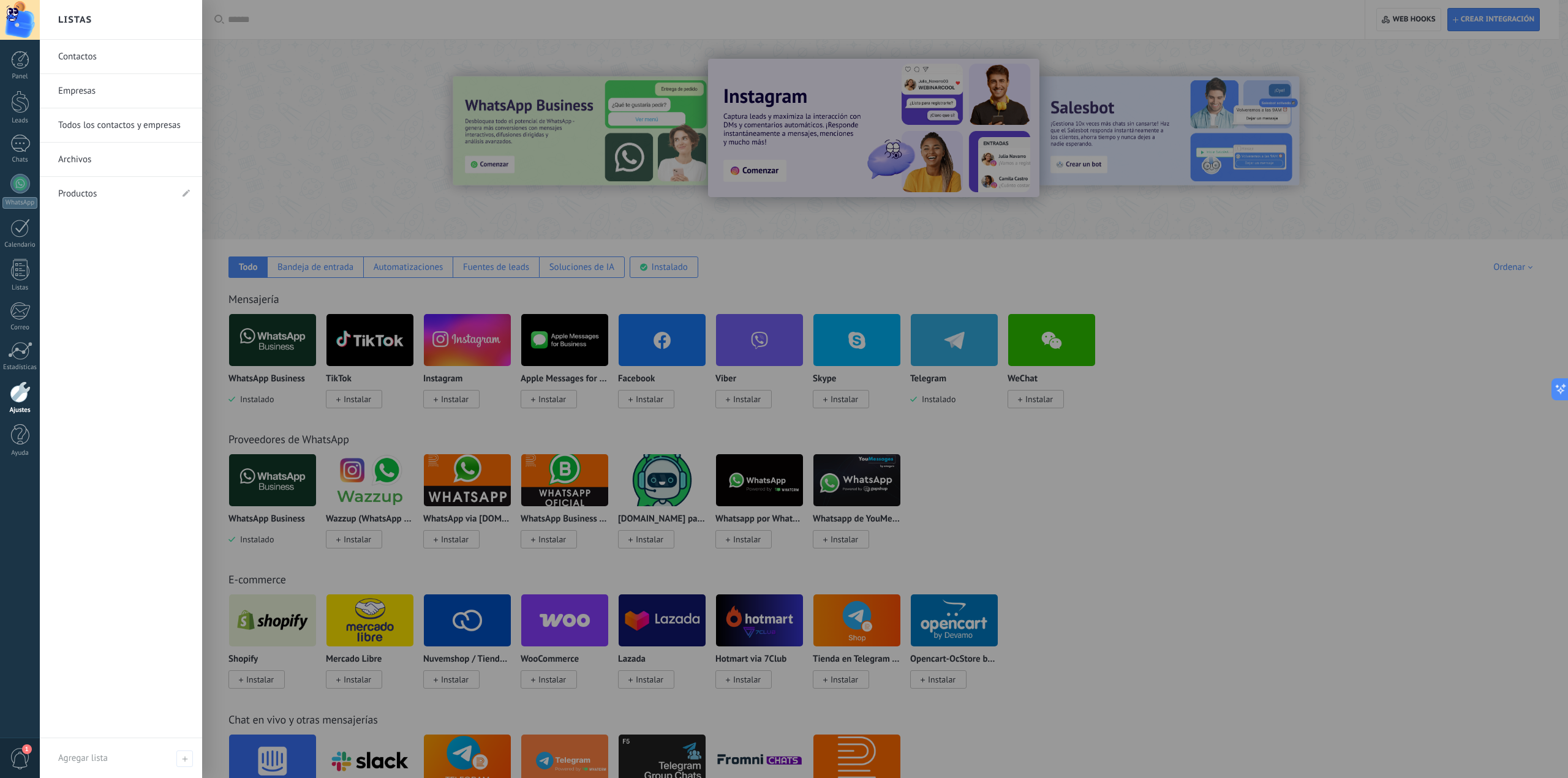
click at [25, 403] on link "Ajustes" at bounding box center [20, 398] width 40 height 33
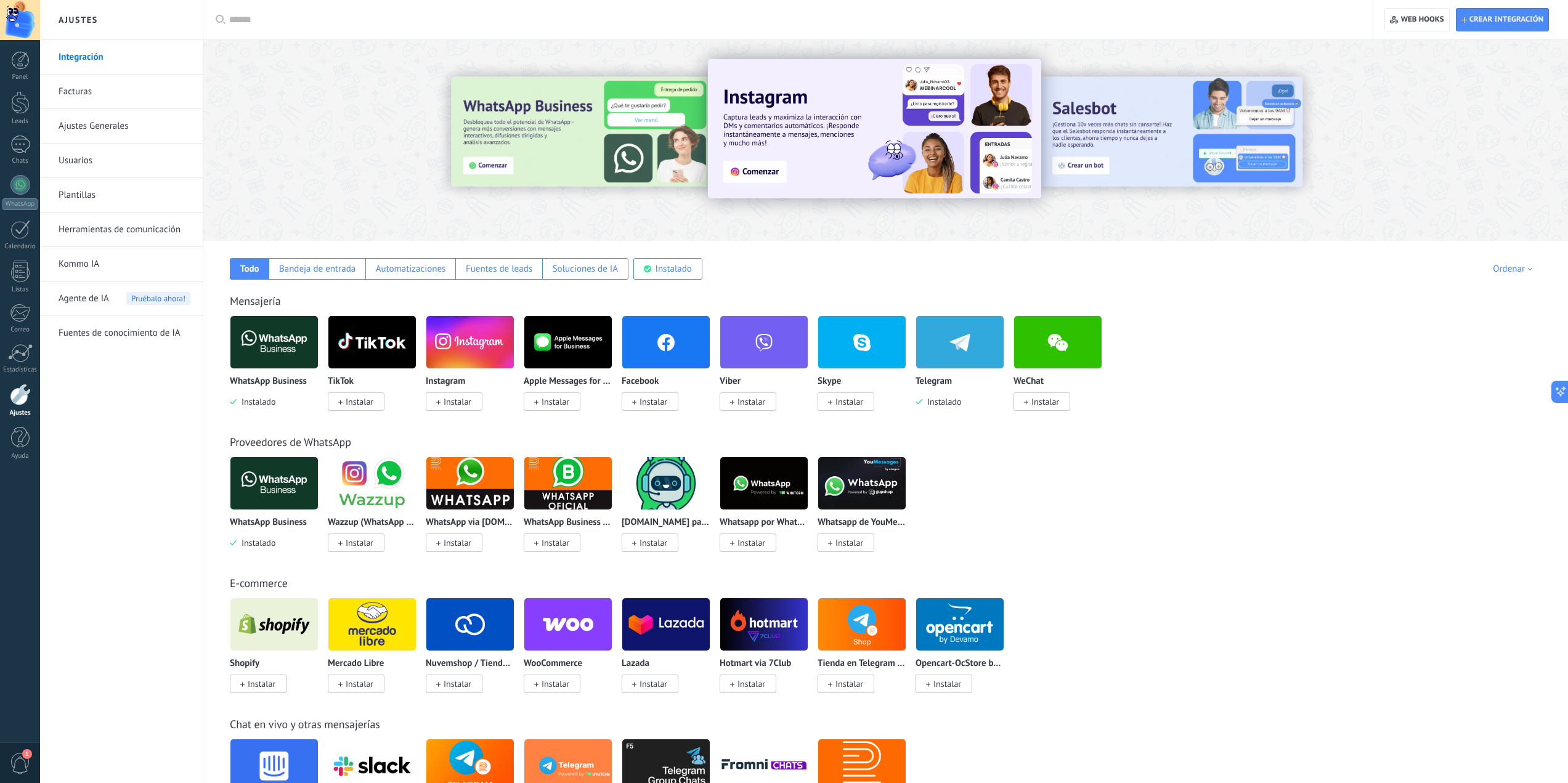
click at [118, 233] on link "Herramientas de comunicación" at bounding box center [124, 230] width 132 height 34
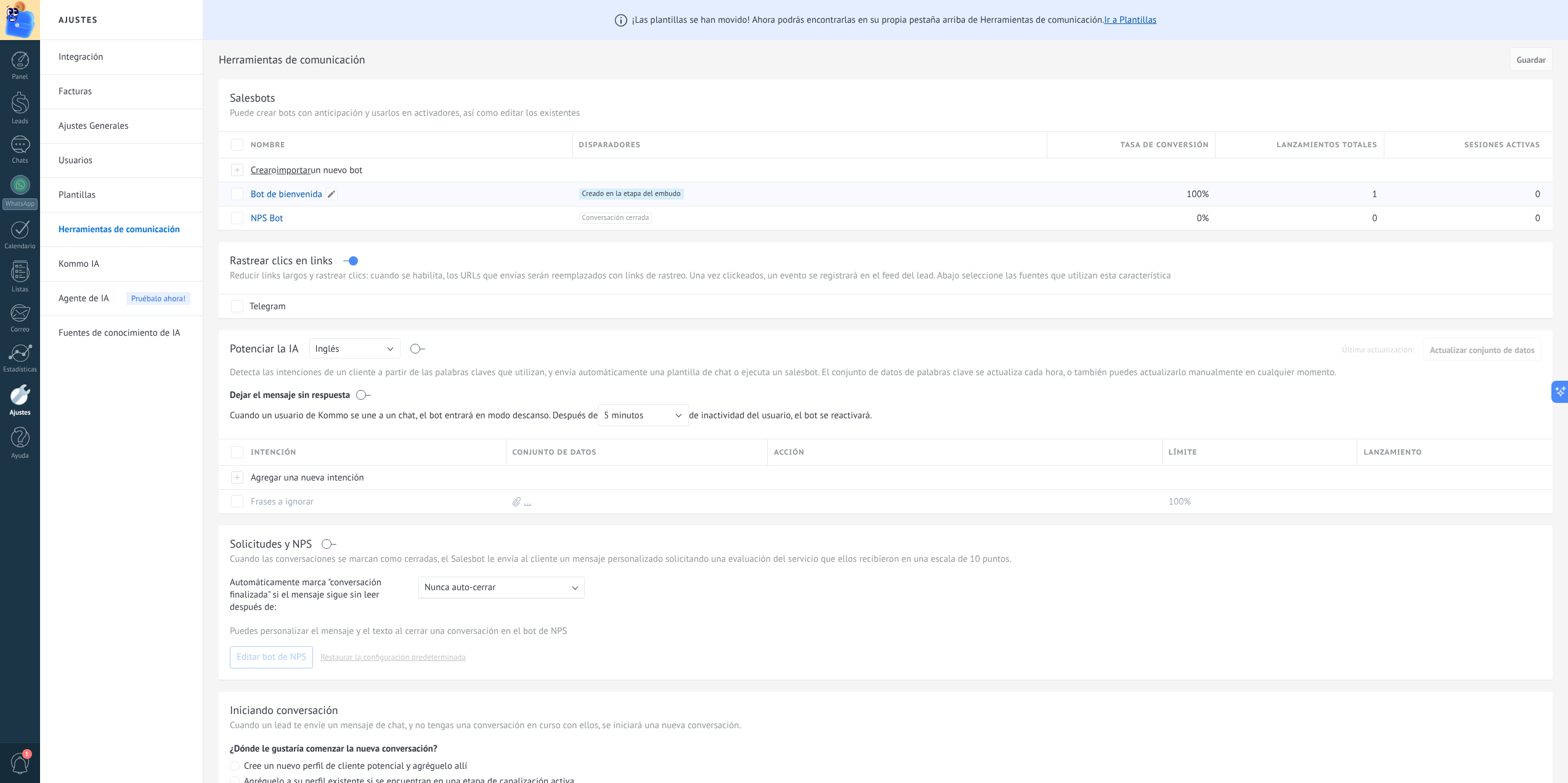
click at [290, 193] on link "Bot de bienvenida" at bounding box center [286, 195] width 71 height 12
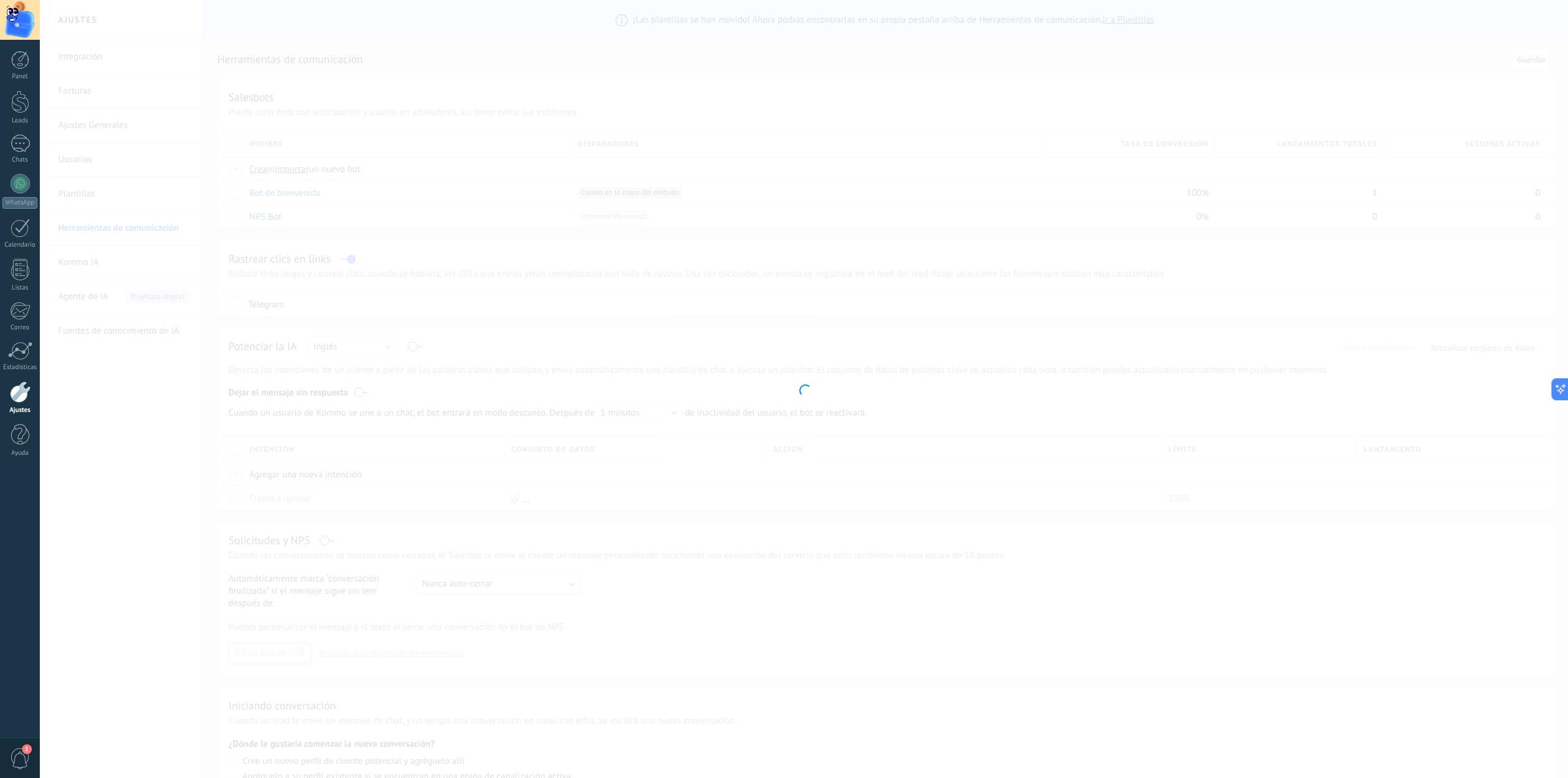
type input "**********"
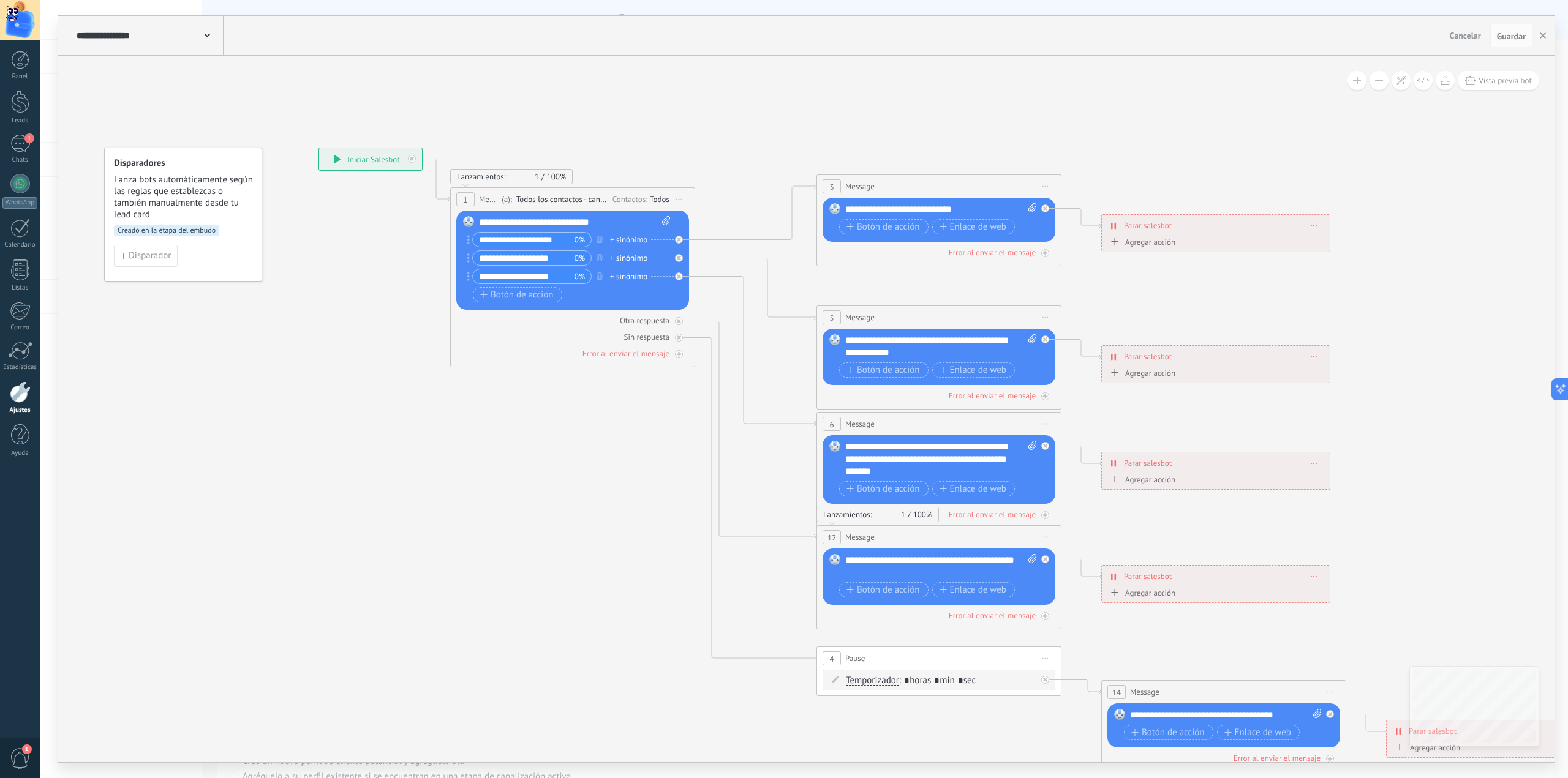
click at [335, 156] on icon at bounding box center [337, 159] width 7 height 9
click at [346, 162] on div "**********" at bounding box center [370, 159] width 103 height 22
click at [382, 157] on div "**********" at bounding box center [370, 159] width 103 height 22
click at [1509, 33] on span "Guardar" at bounding box center [1511, 36] width 29 height 9
click at [164, 254] on span "Disparador" at bounding box center [150, 256] width 42 height 9
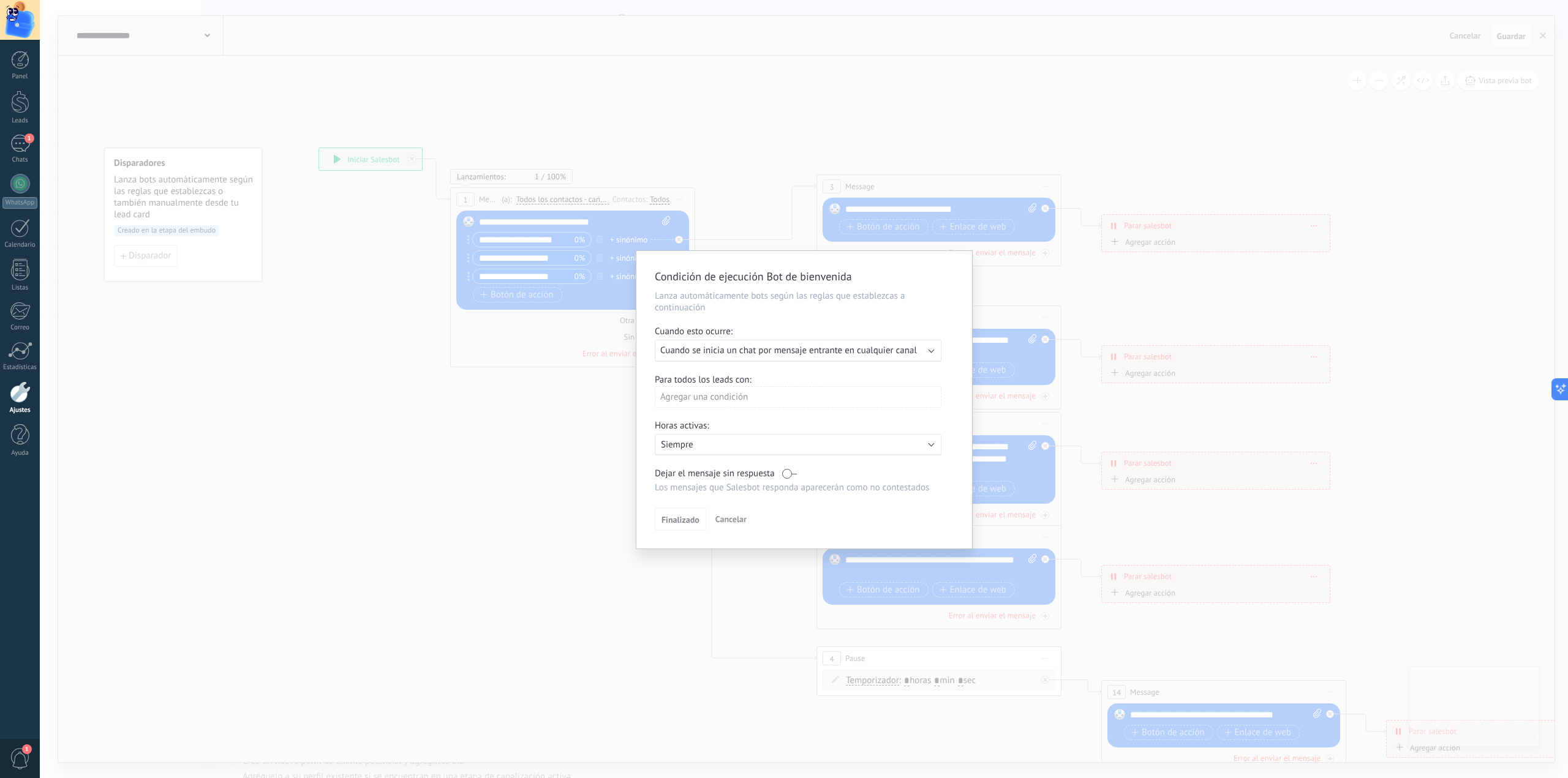
click at [838, 352] on span "Cuando se inicia un chat por mensaje entrante en cualquier canal" at bounding box center [788, 351] width 257 height 12
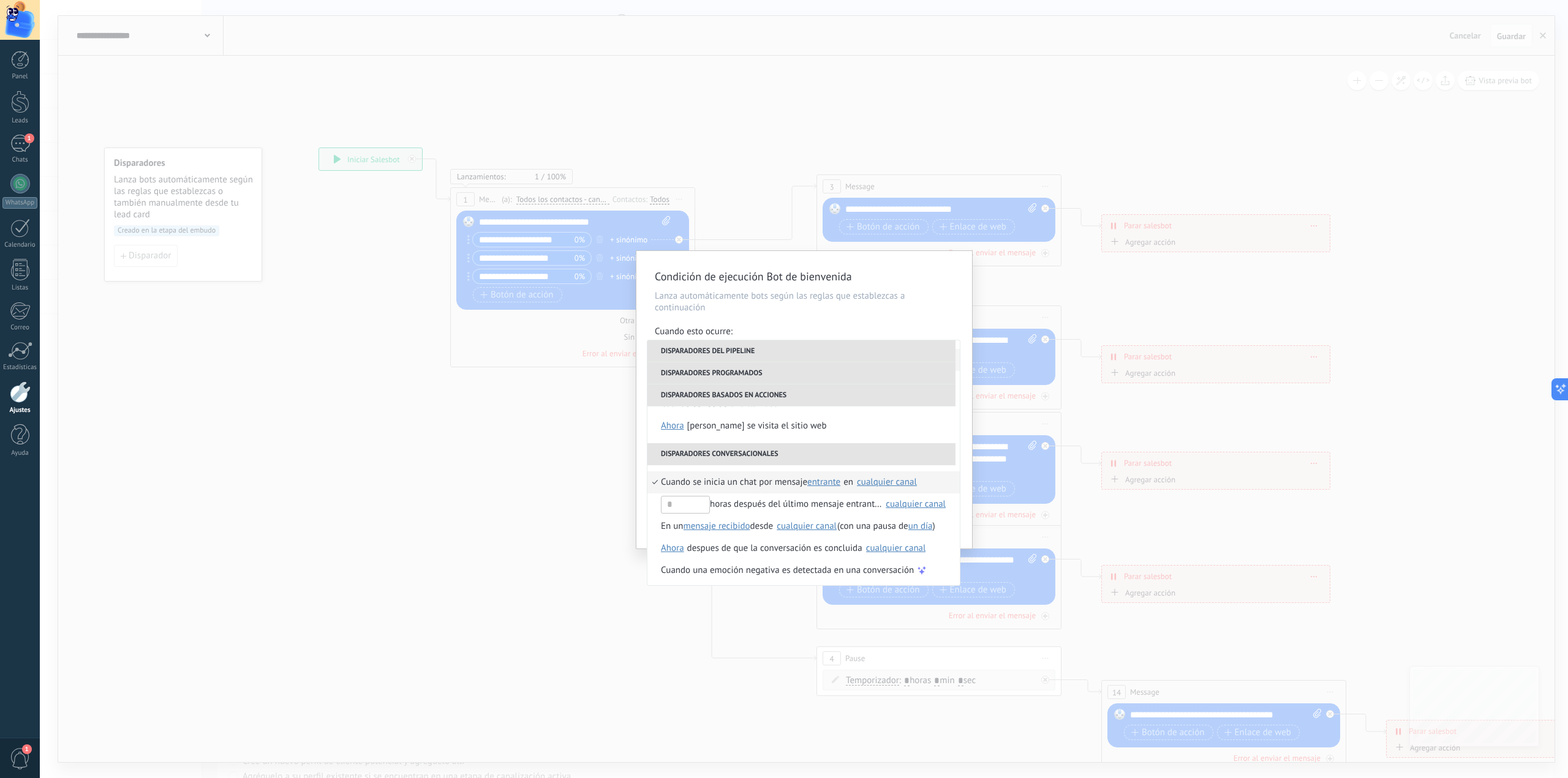
scroll to position [267, 0]
click at [721, 479] on span "Cuando se inicia un chat por mensaje" at bounding box center [734, 480] width 146 height 22
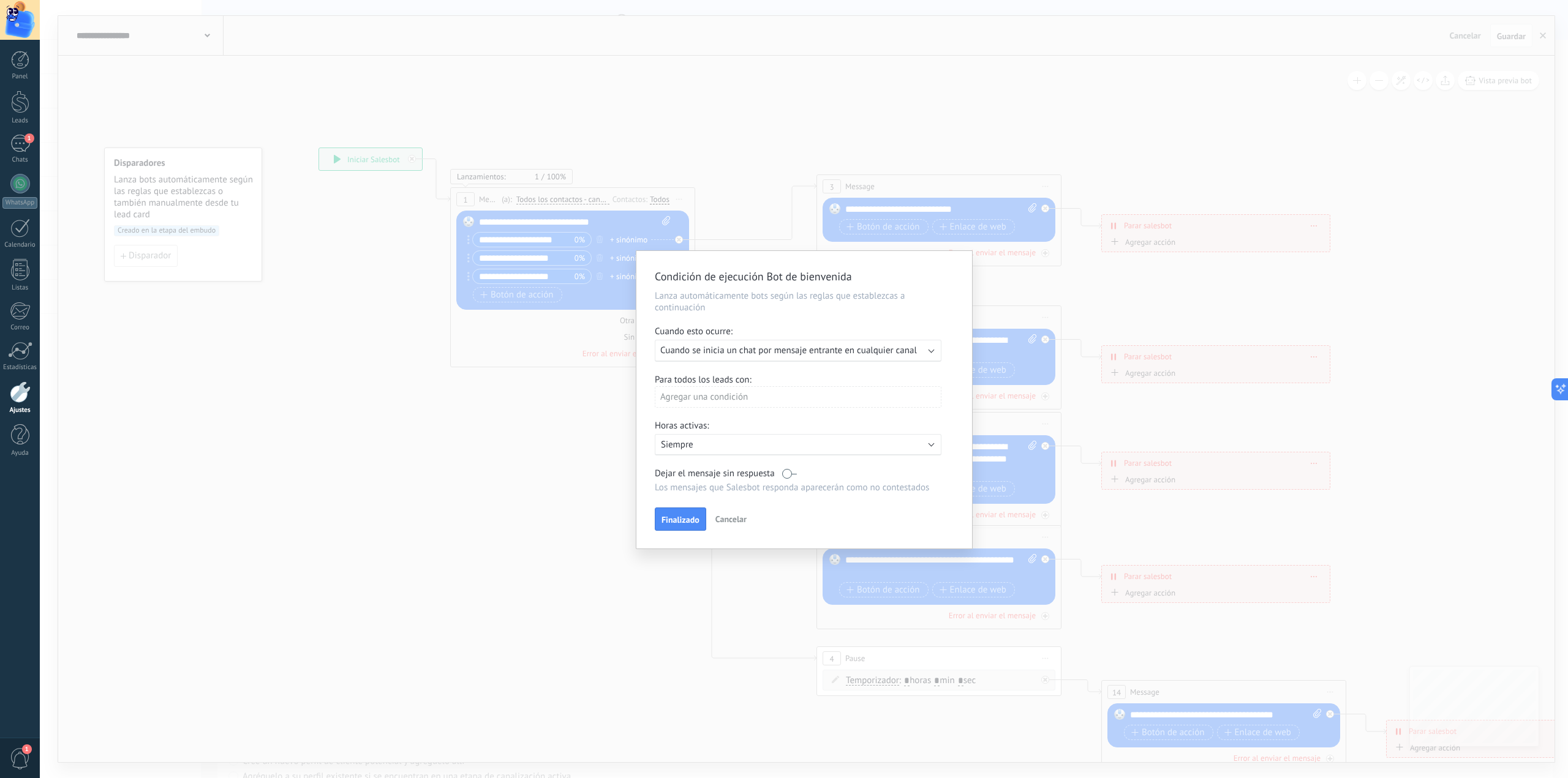
click at [789, 477] on label at bounding box center [790, 474] width 14 height 12
click at [683, 513] on button "Finalizado" at bounding box center [680, 519] width 51 height 23
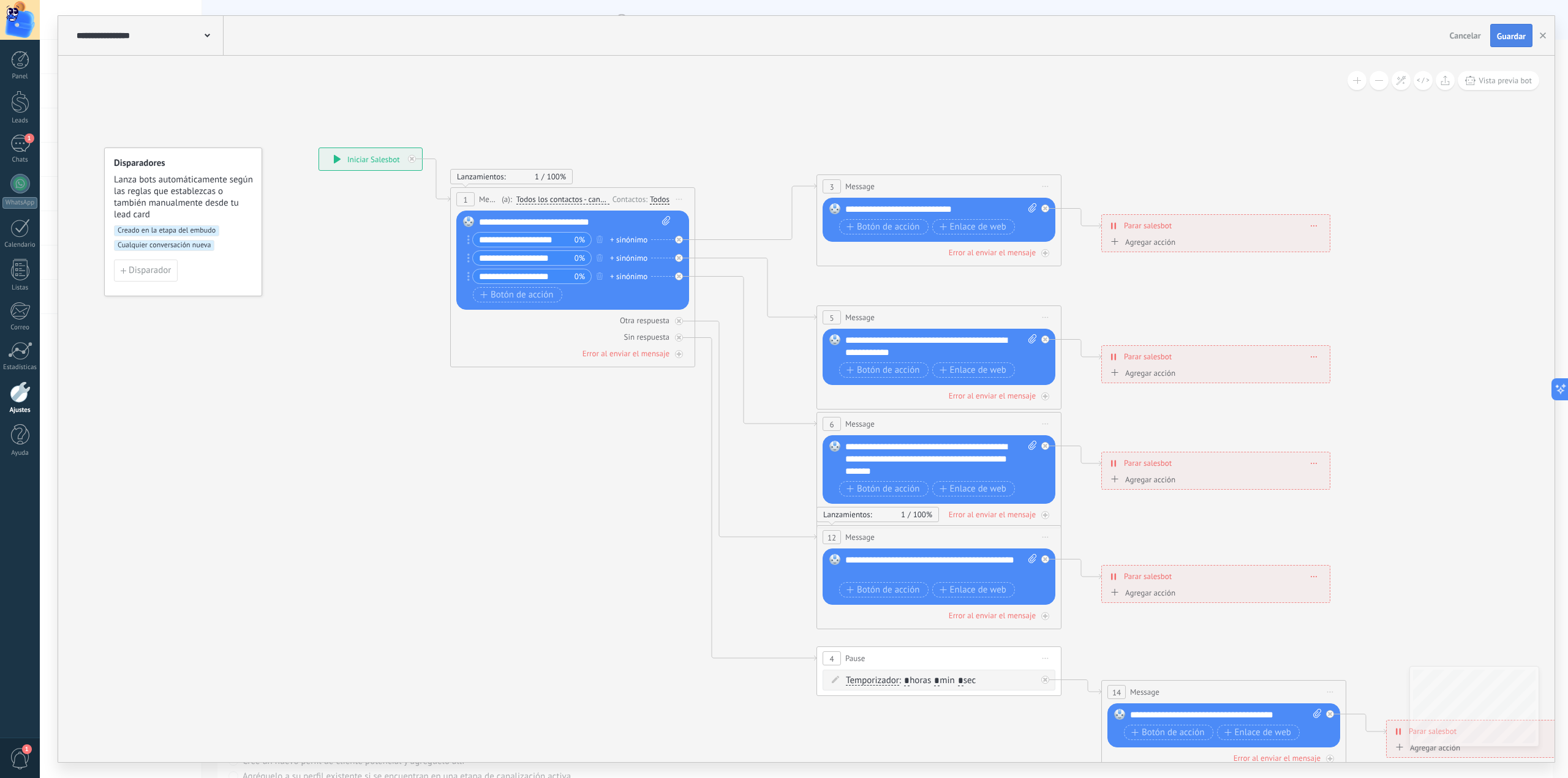
click at [1508, 43] on button "Guardar" at bounding box center [1511, 35] width 42 height 23
click at [1519, 39] on span "Guardar" at bounding box center [1511, 36] width 29 height 9
click at [1545, 38] on use "button" at bounding box center [1543, 35] width 6 height 6
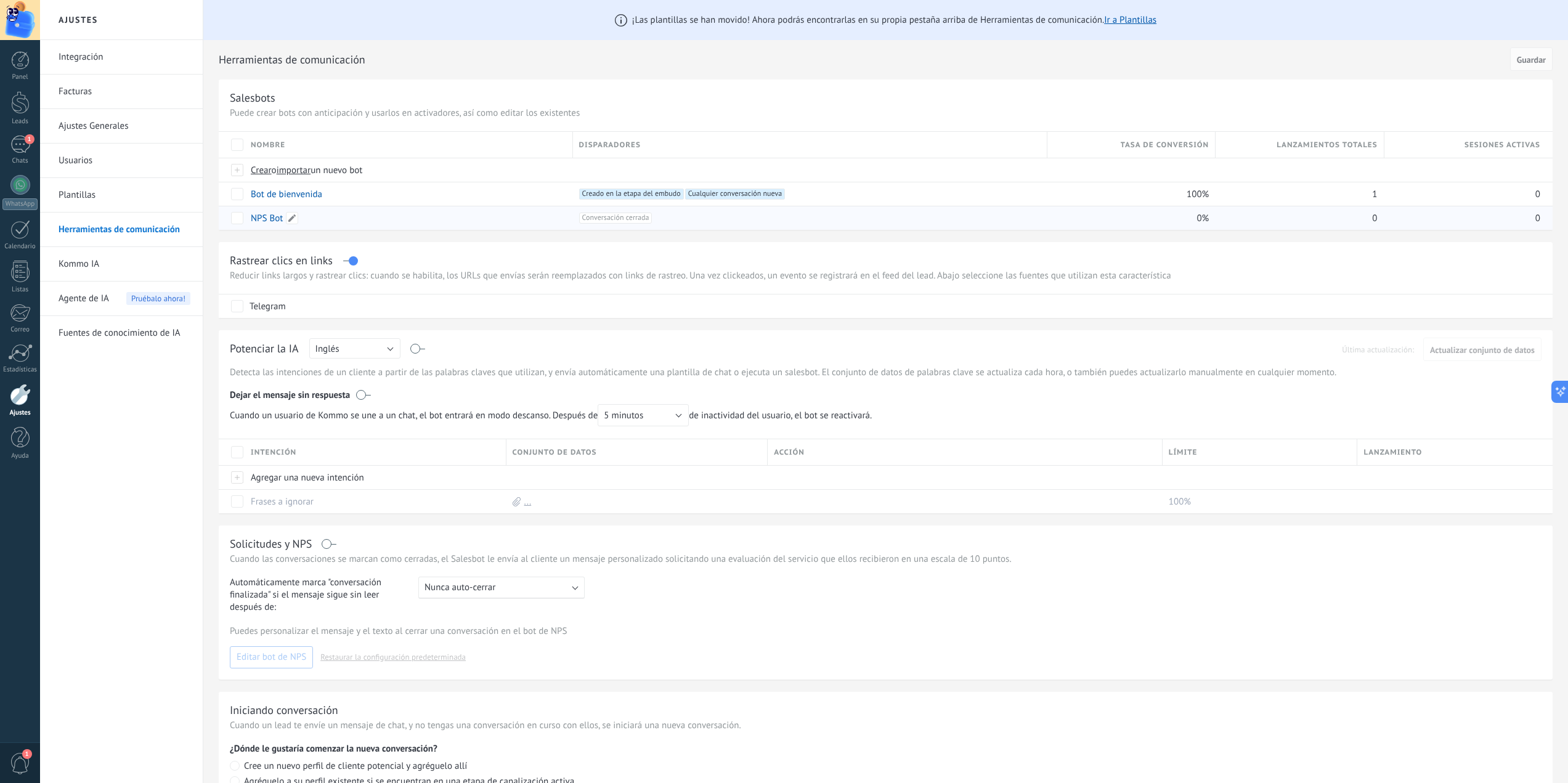
click at [275, 225] on div "NPS Bot" at bounding box center [406, 218] width 322 height 23
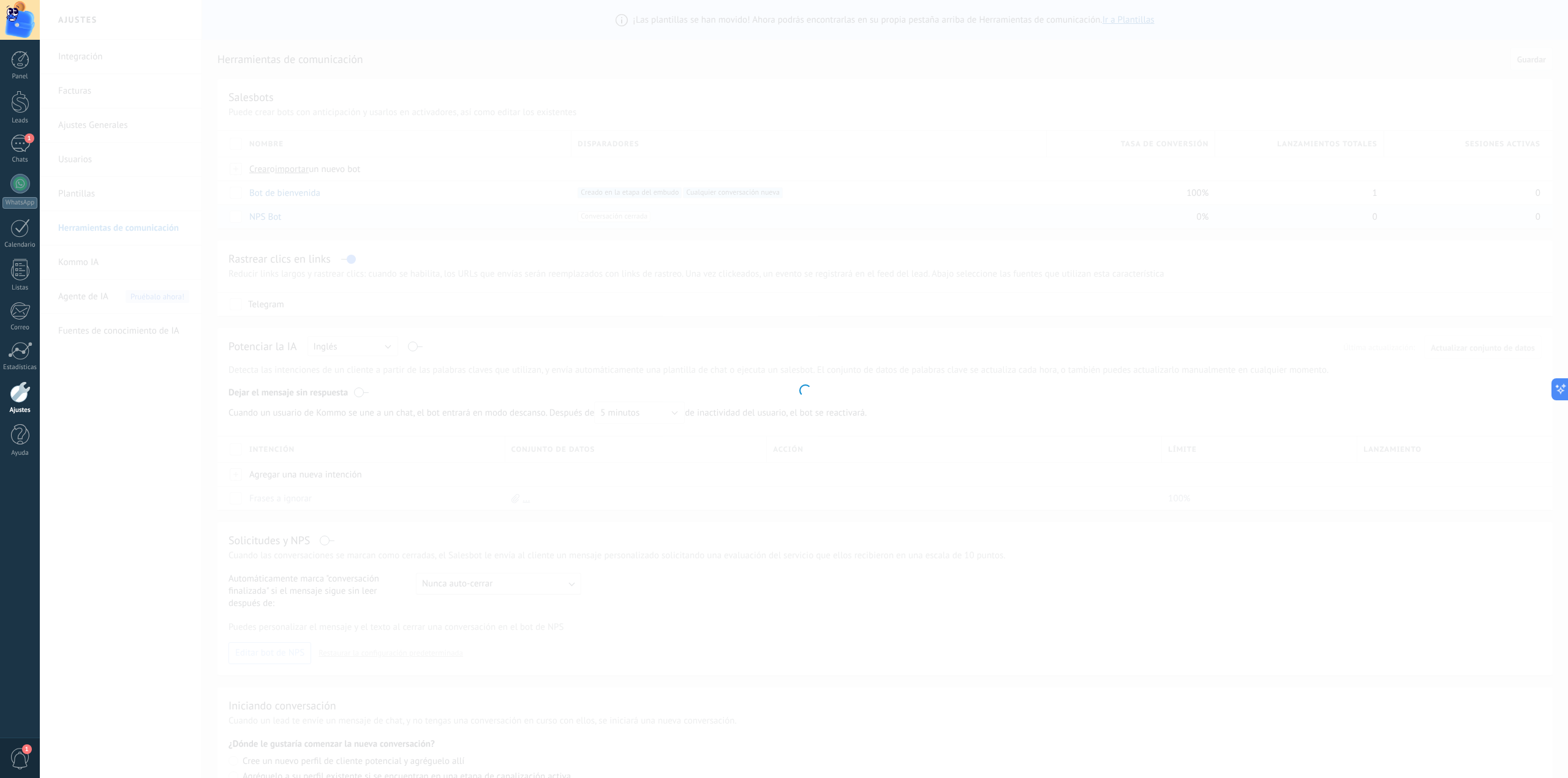
type input "*******"
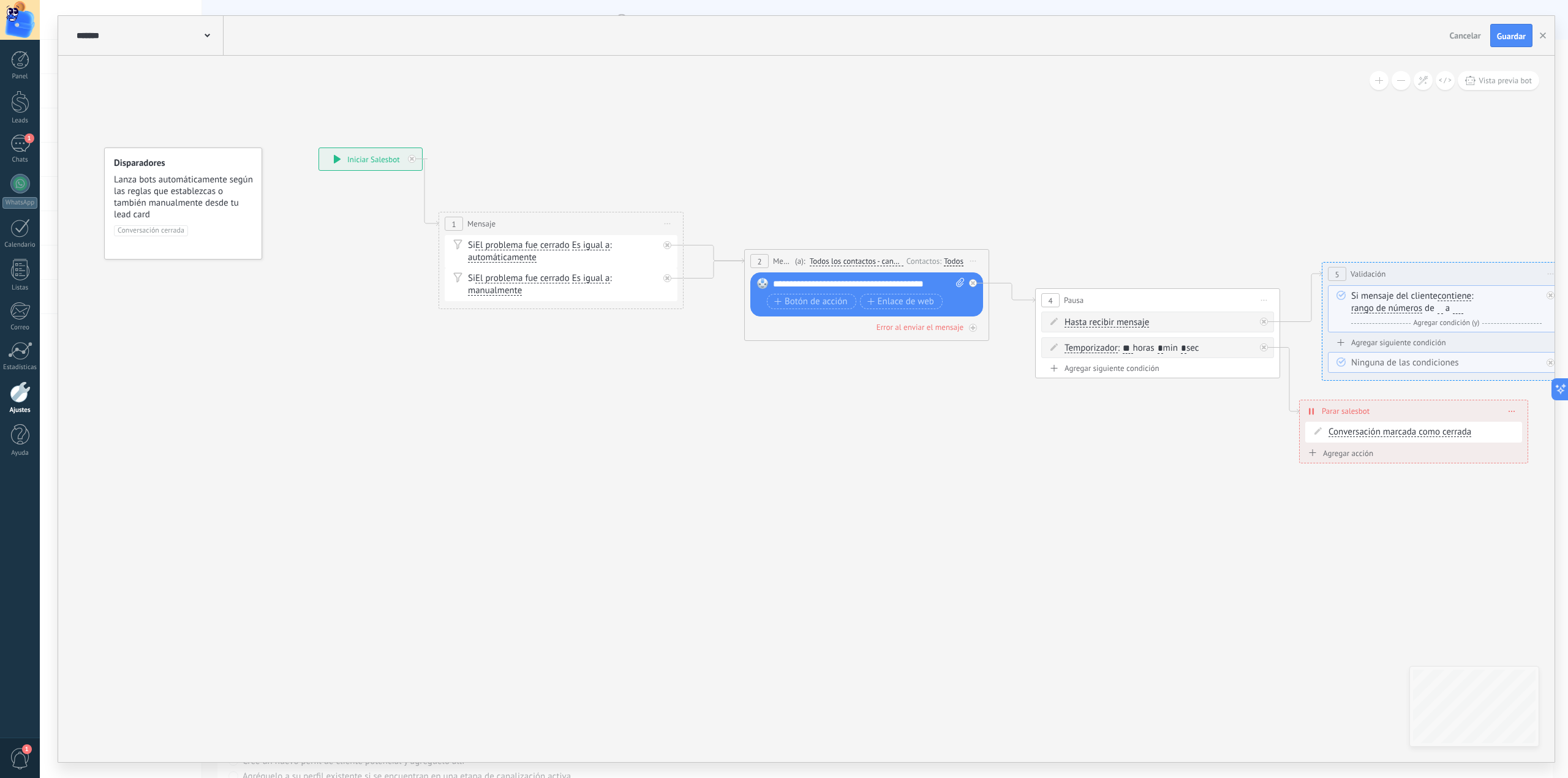
click at [202, 210] on span "Lanza bots automáticamente según las reglas que establezcas o también manualmen…" at bounding box center [183, 197] width 140 height 46
click at [181, 233] on span "Conversación cerrada" at bounding box center [151, 230] width 74 height 11
click at [1515, 45] on button "Guardar" at bounding box center [1511, 35] width 42 height 23
click at [1514, 34] on div "Guardar" at bounding box center [1511, 35] width 29 height 9
click at [348, 160] on div "**********" at bounding box center [370, 159] width 103 height 22
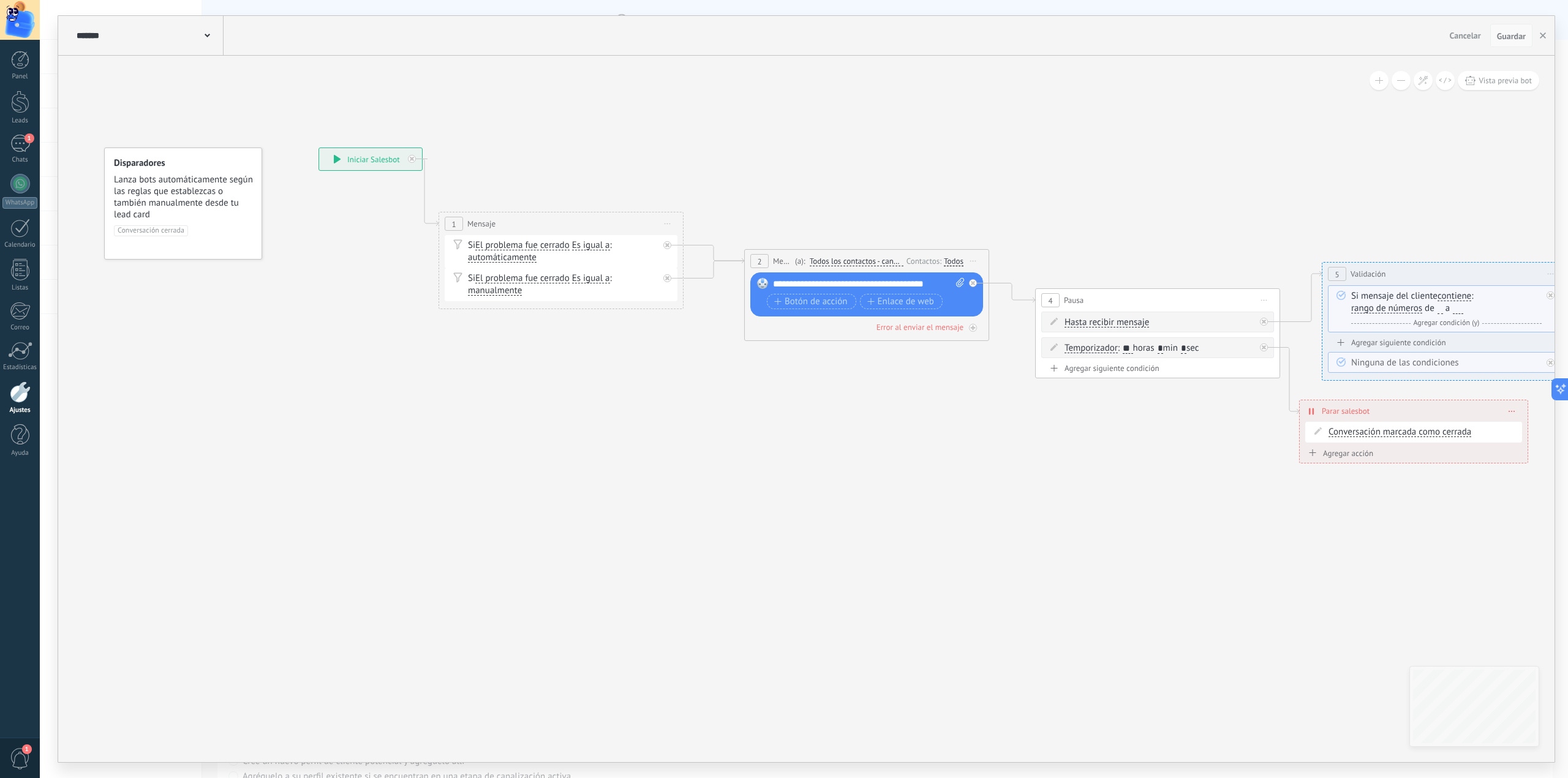
click at [343, 158] on div "**********" at bounding box center [370, 159] width 103 height 22
click at [343, 157] on div "**********" at bounding box center [370, 159] width 103 height 22
click at [184, 192] on span "Lanza bots automáticamente según las reglas que establezcas o también manualmen…" at bounding box center [183, 197] width 140 height 46
drag, startPoint x: 164, startPoint y: 212, endPoint x: 164, endPoint y: 225, distance: 13.0
click at [164, 212] on span "Lanza bots automáticamente según las reglas que establezcas o también manualmen…" at bounding box center [183, 197] width 140 height 46
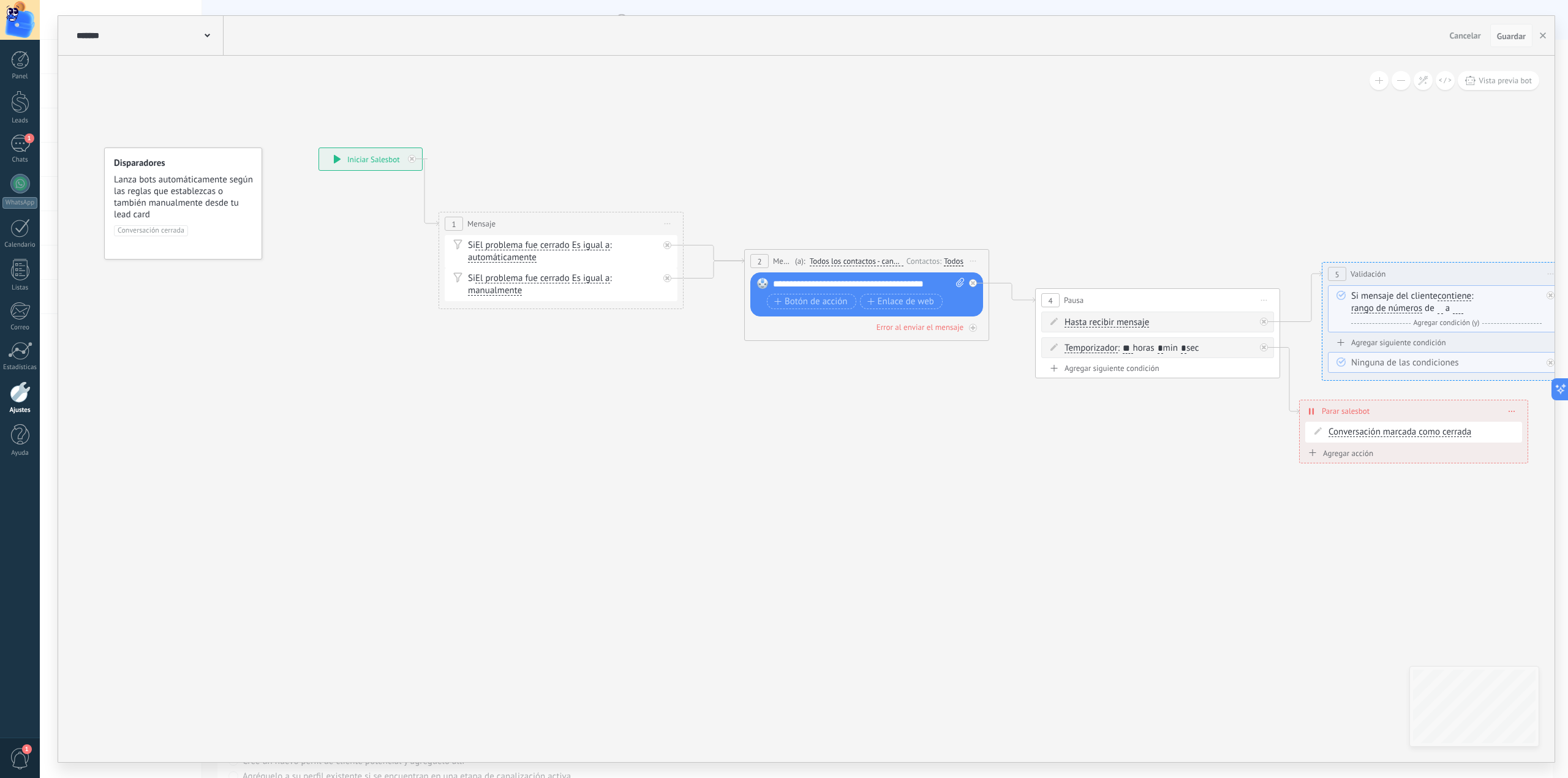
click at [166, 229] on span "Conversación cerrada" at bounding box center [151, 230] width 74 height 11
click at [1518, 33] on span "Guardar" at bounding box center [1511, 36] width 29 height 9
click at [1536, 41] on button "button" at bounding box center [1543, 35] width 18 height 23
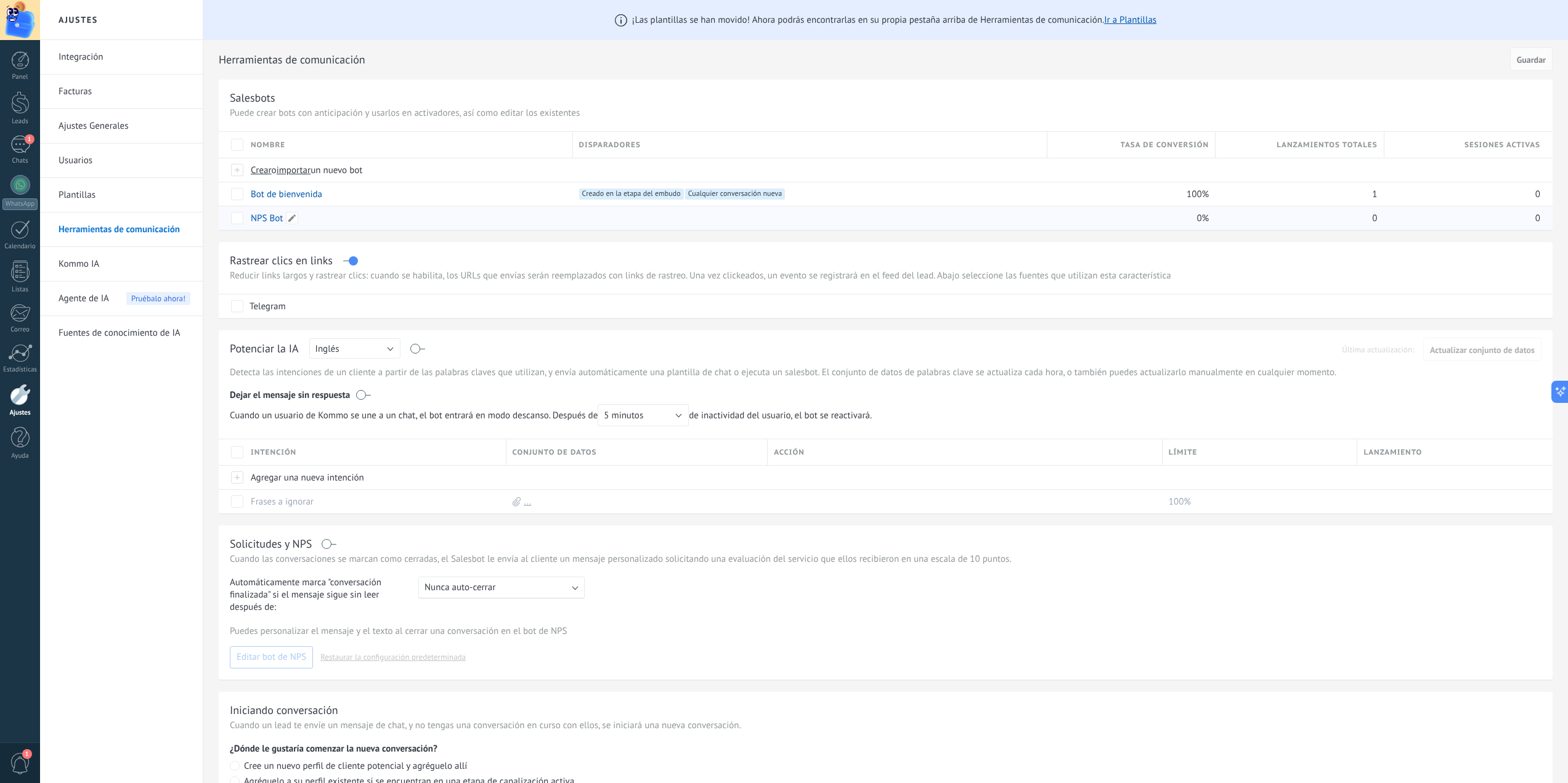
click at [248, 219] on div "NPS Bot" at bounding box center [406, 218] width 322 height 23
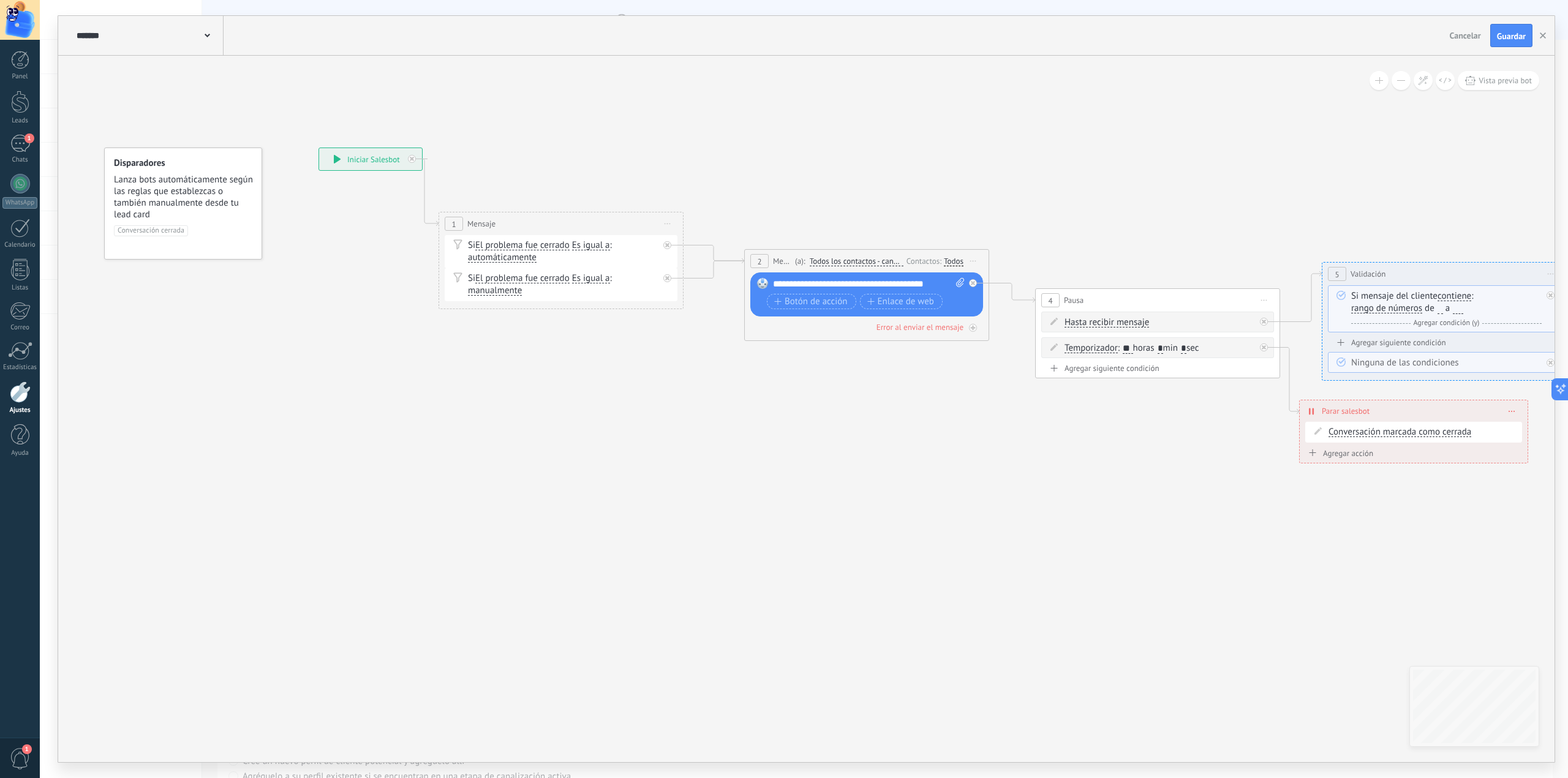
click at [160, 216] on span "Lanza bots automáticamente según las reglas que establezcas o también manualmen…" at bounding box center [183, 197] width 140 height 46
click at [193, 30] on div "******* NPS Bot" at bounding box center [148, 35] width 150 height 39
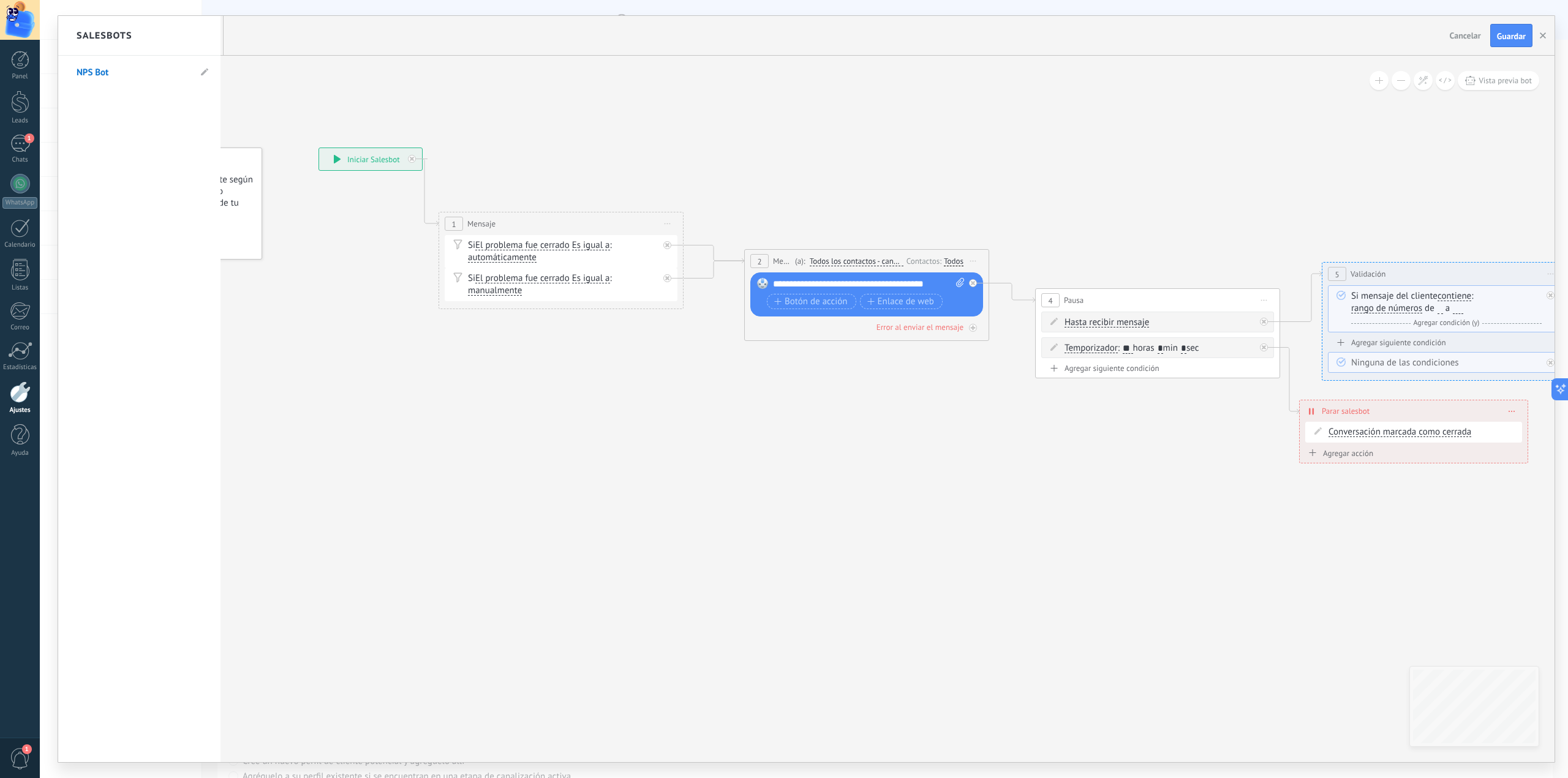
click at [492, 83] on div at bounding box center [806, 389] width 1496 height 747
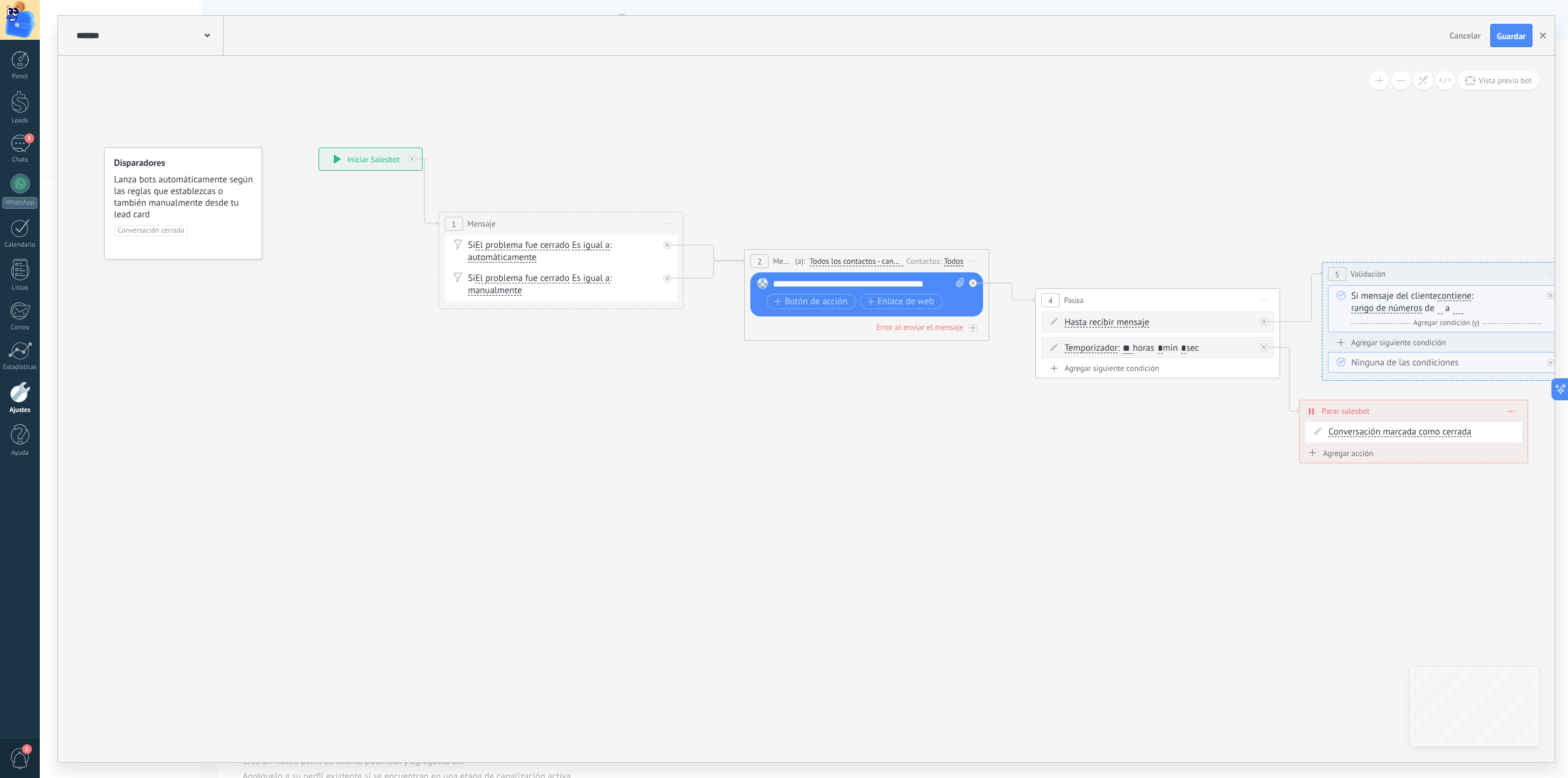
click at [1546, 33] on icon "button" at bounding box center [1543, 35] width 6 height 6
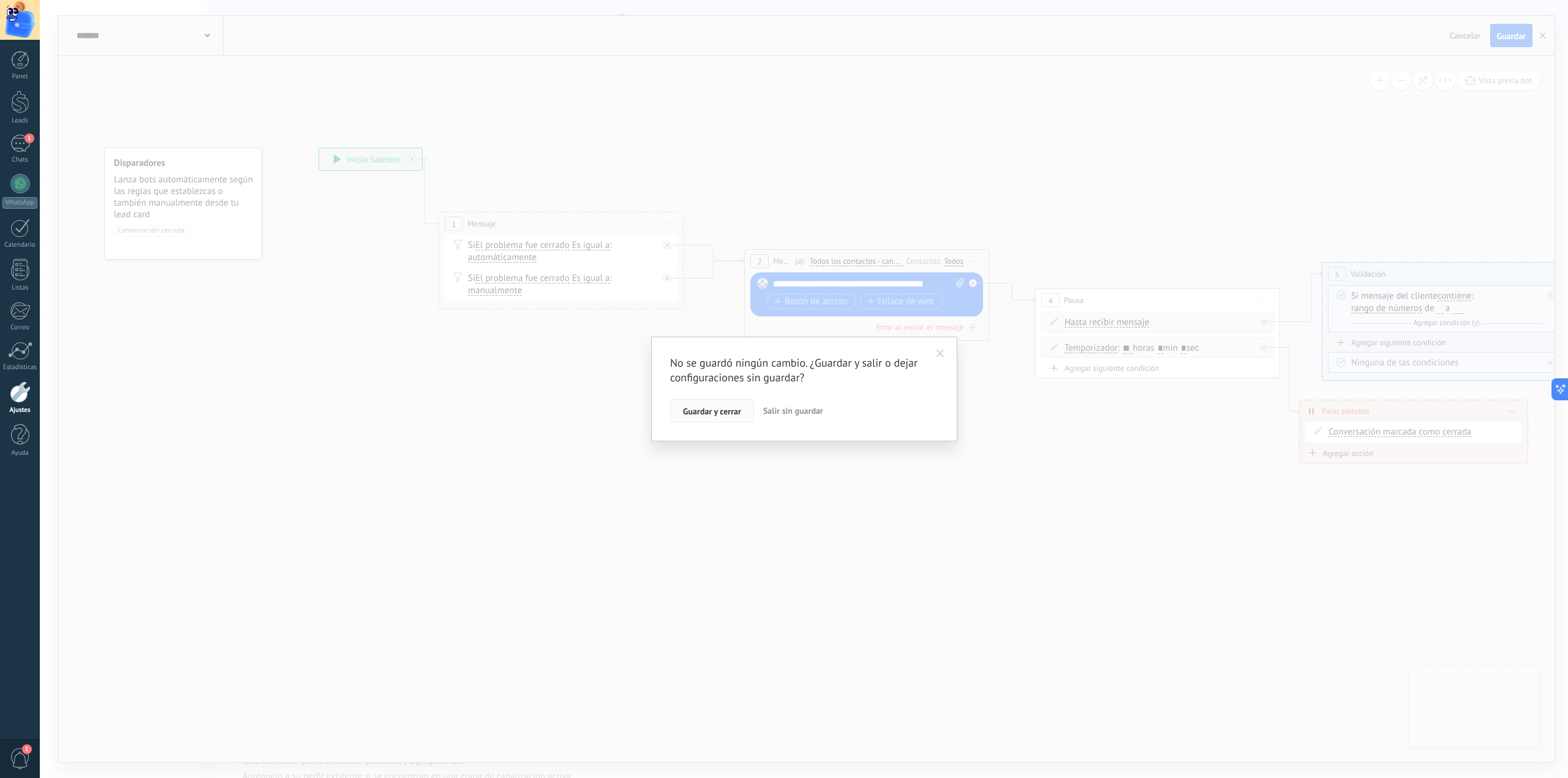
click at [727, 407] on span "Guardar y cerrar" at bounding box center [712, 411] width 58 height 9
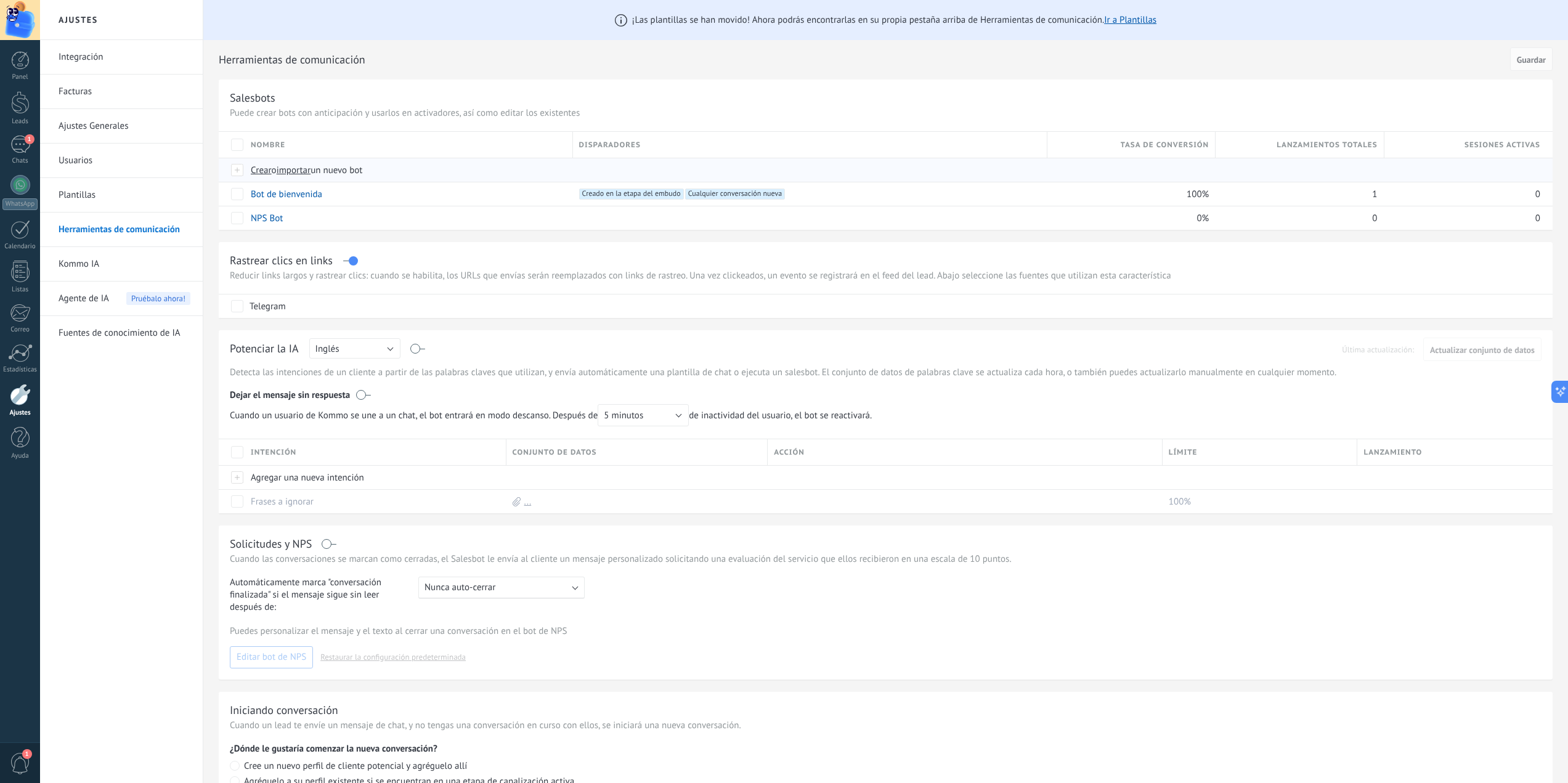
click at [264, 170] on span "Crear" at bounding box center [261, 171] width 21 height 12
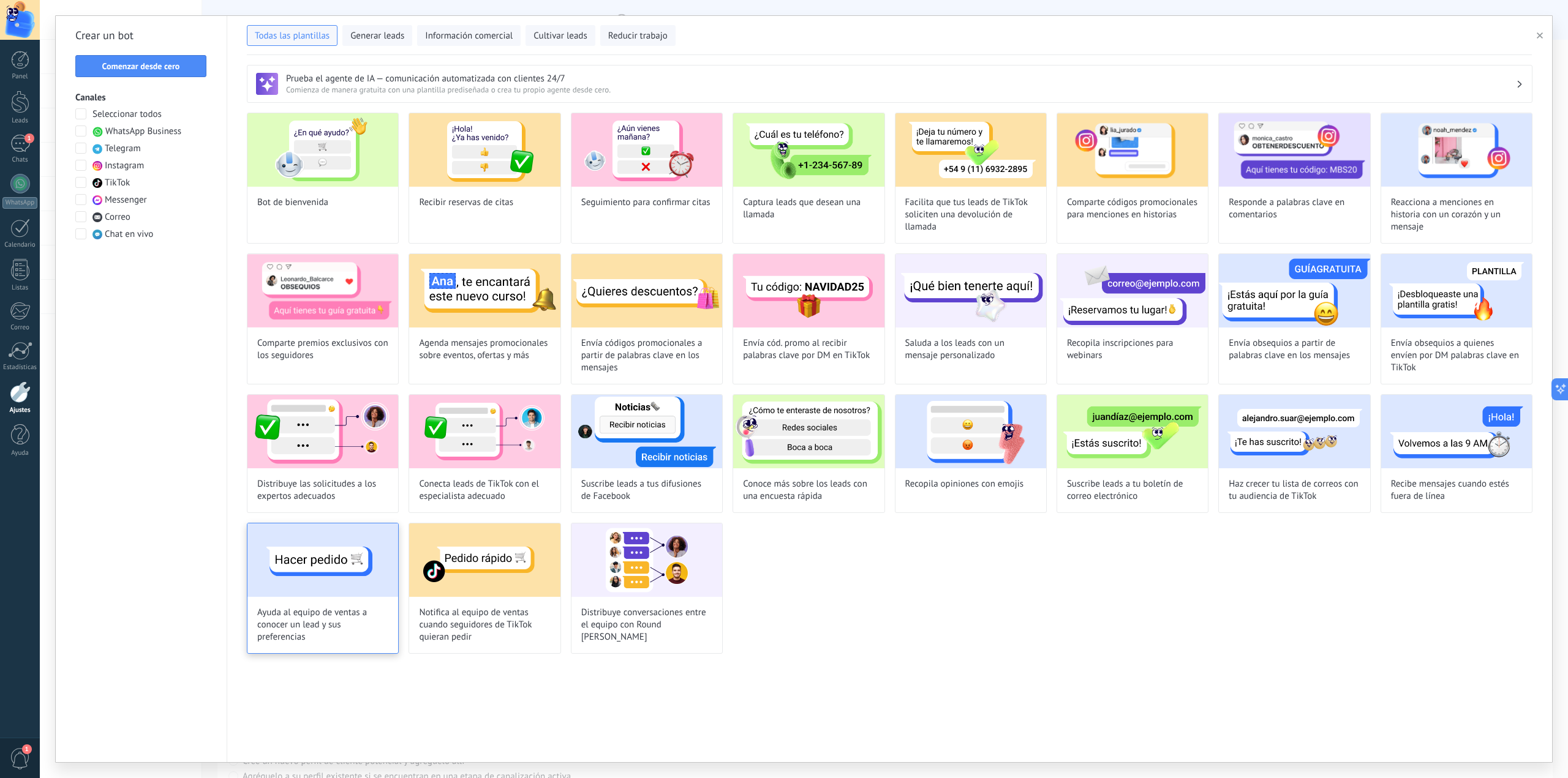
click at [335, 556] on img at bounding box center [323, 560] width 151 height 73
type input "**********"
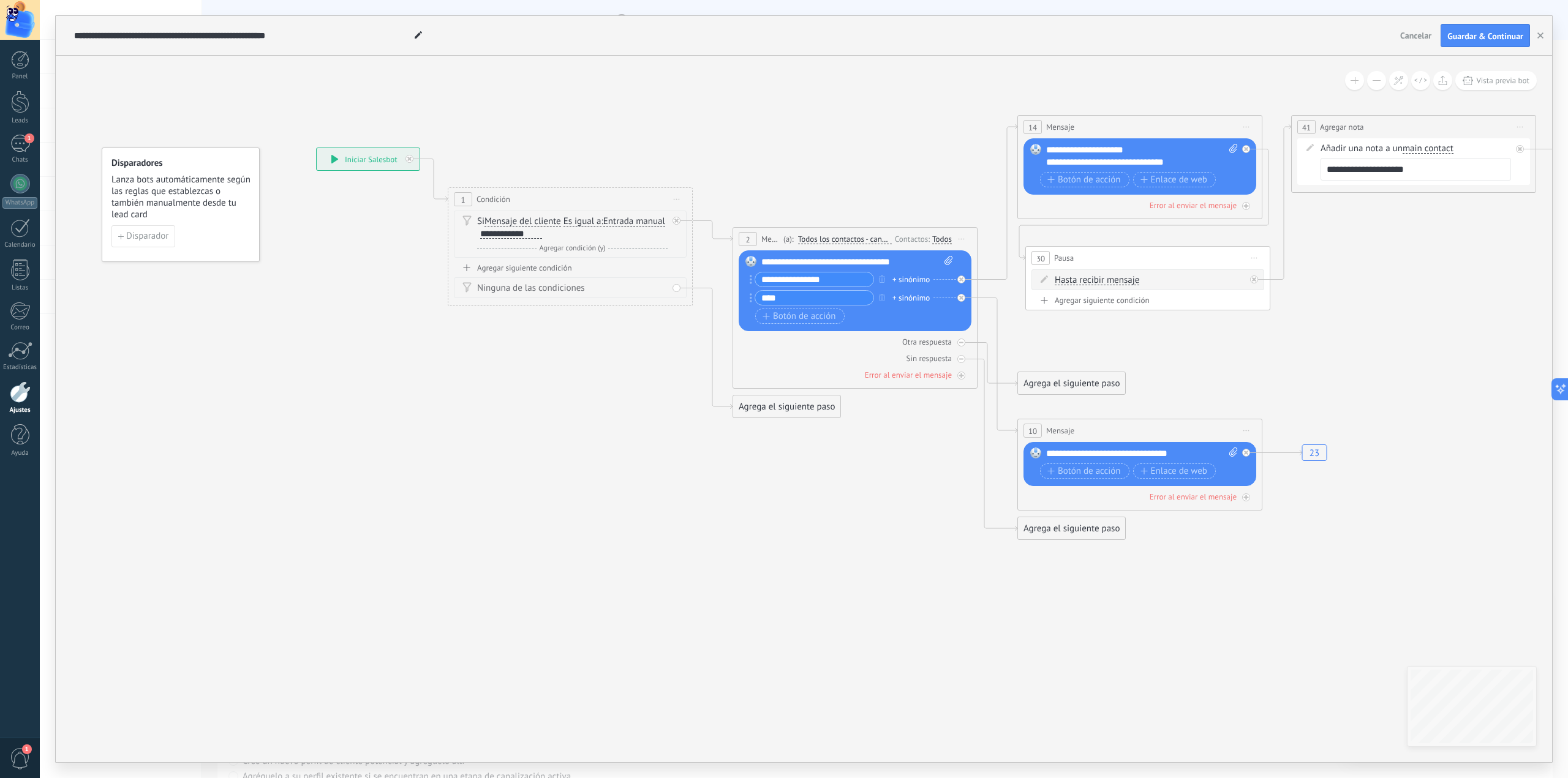
click at [143, 223] on div "Disparadores Lanza bots automáticamente según las reglas que establezcas o tamb…" at bounding box center [180, 205] width 158 height 114
click at [147, 227] on button "Disparador" at bounding box center [143, 236] width 64 height 22
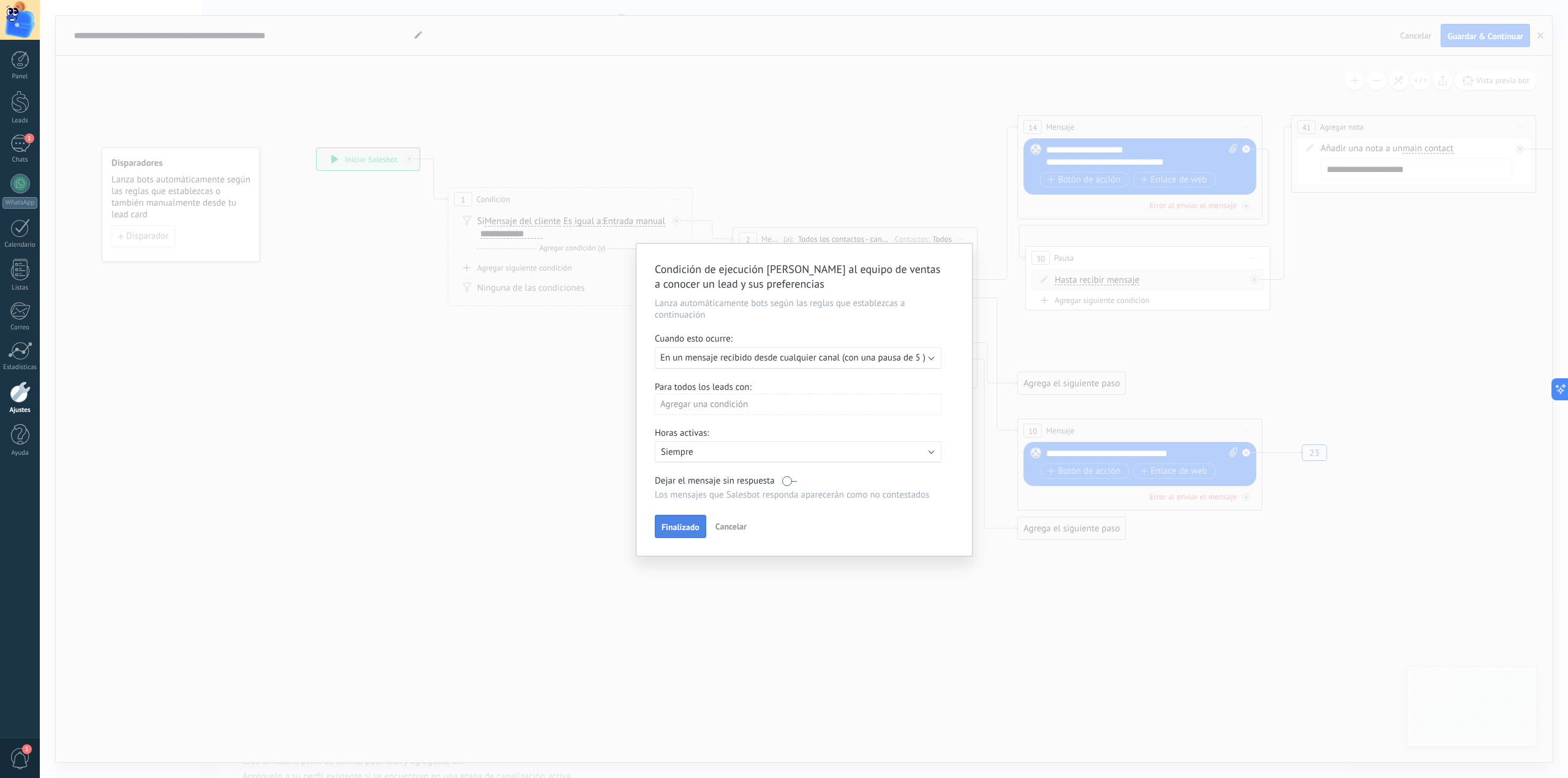
click at [692, 523] on span "Finalizado" at bounding box center [680, 527] width 38 height 9
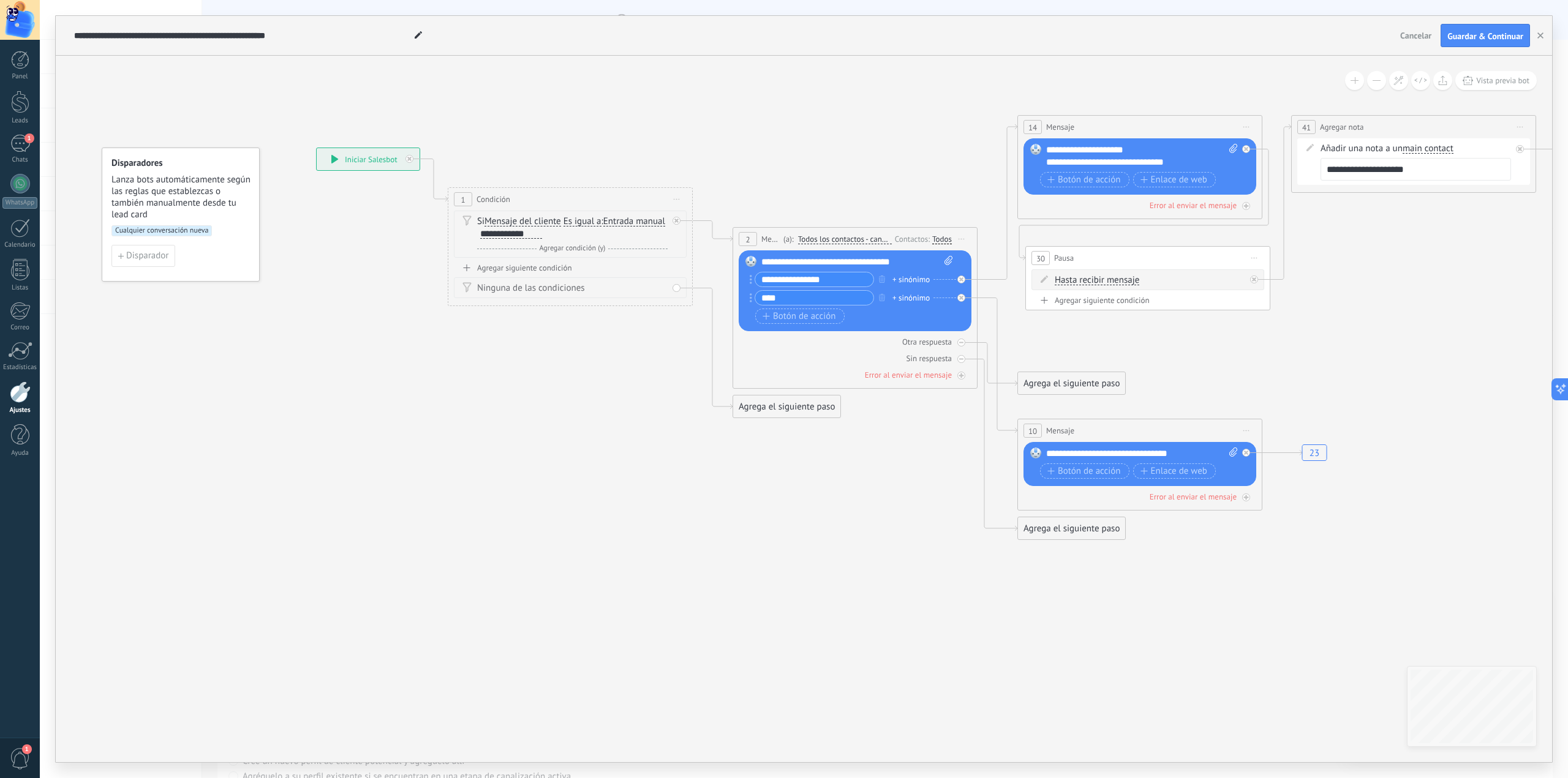
click at [1462, 33] on span "Guardar & Continuar" at bounding box center [1485, 36] width 76 height 9
click at [1537, 41] on button "button" at bounding box center [1540, 35] width 18 height 23
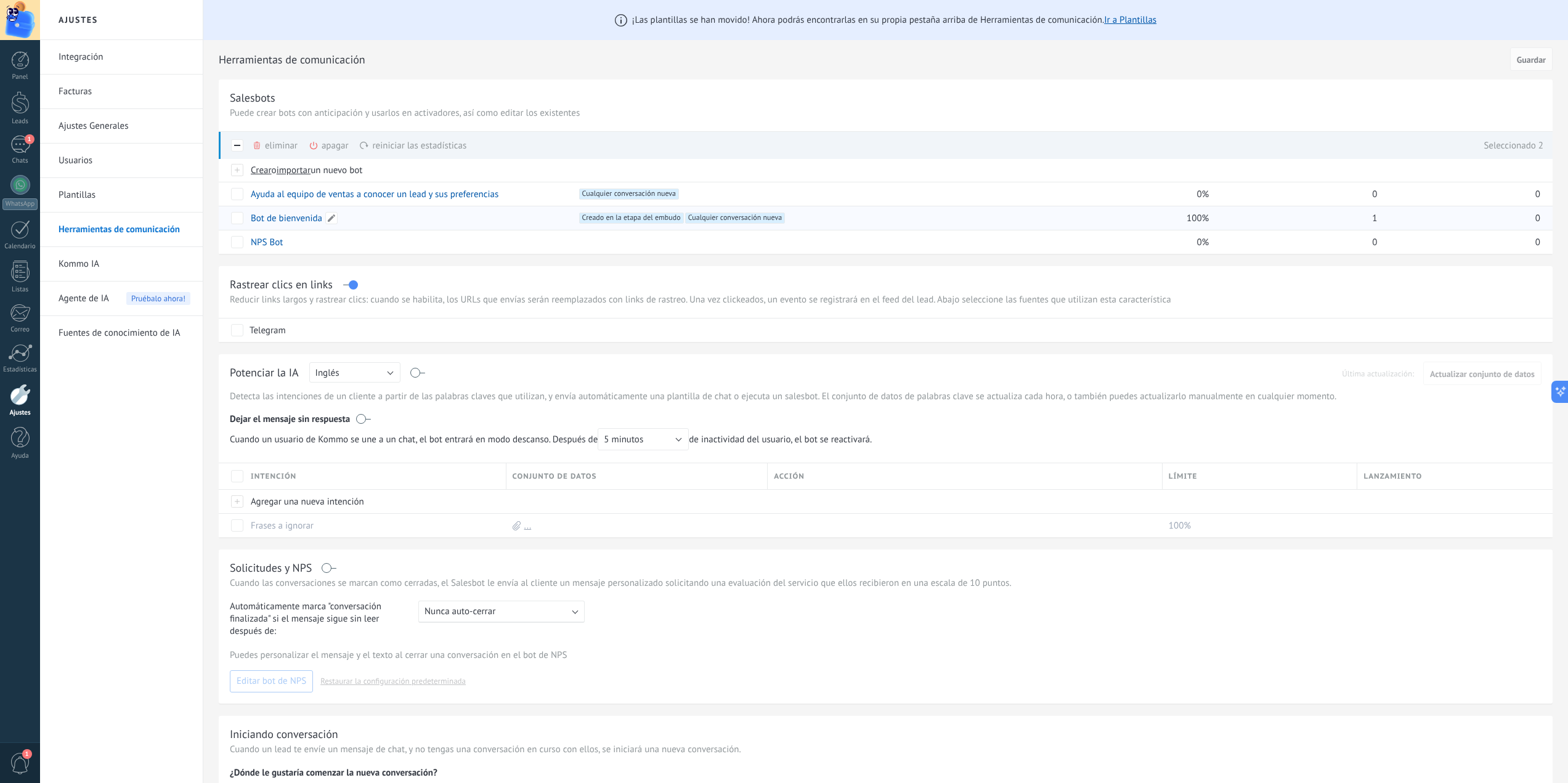
drag, startPoint x: 373, startPoint y: 222, endPoint x: 364, endPoint y: 219, distance: 9.5
click at [364, 219] on div "Bot de bienvenida" at bounding box center [406, 218] width 322 height 23
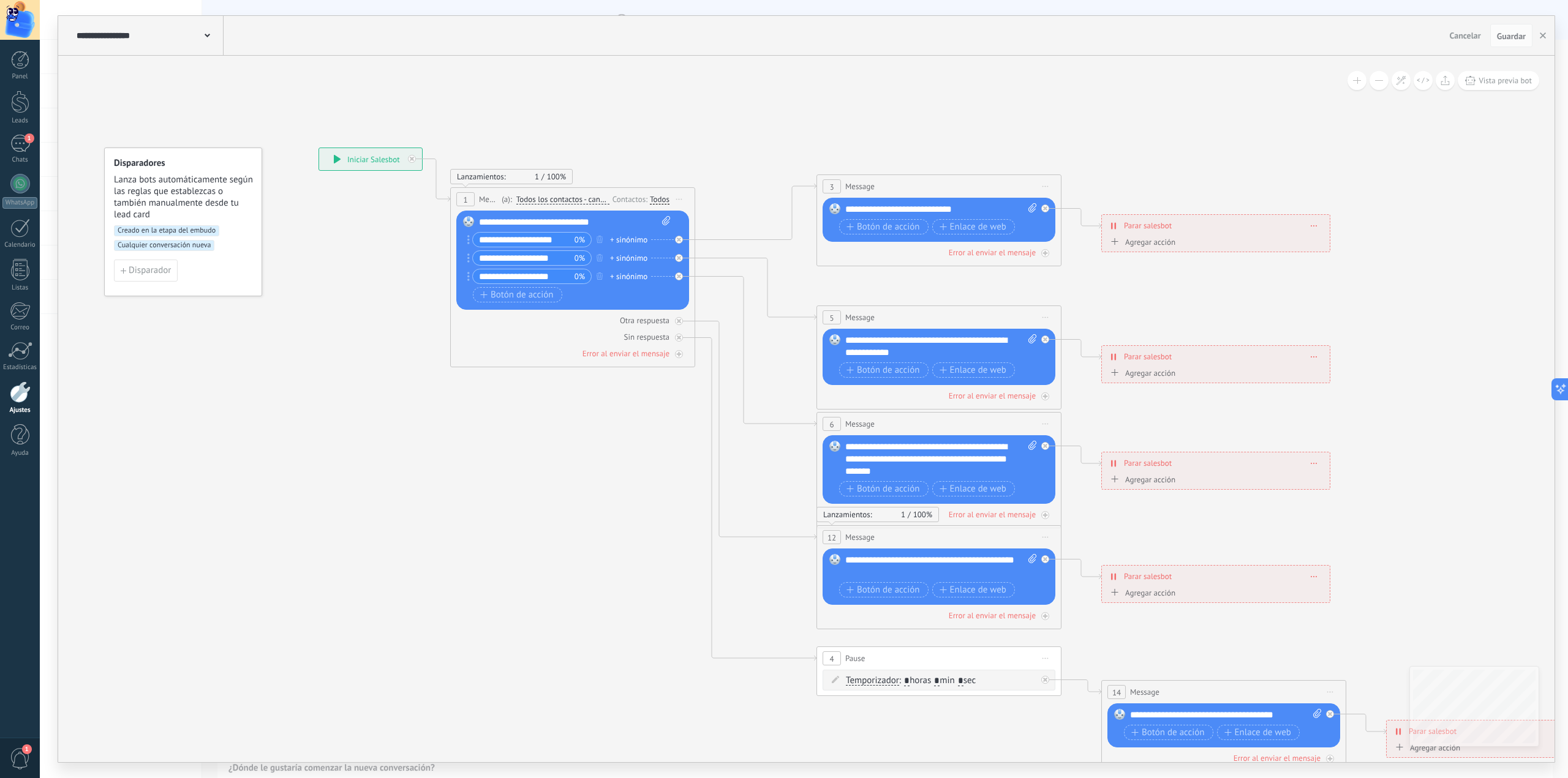
click at [1119, 237] on div "Agregar acción Conversación marcada como cerrada Iniciar Salesbot Conversación …" at bounding box center [1215, 243] width 217 height 15
click at [1120, 240] on div "Agregar acción" at bounding box center [1141, 242] width 68 height 9
click at [1120, 240] on button "Conversación marcada como cerrada" at bounding box center [1177, 243] width 153 height 22
click at [1198, 264] on span "Iniciar Salesbot" at bounding box center [1176, 264] width 149 height 12
click at [1510, 33] on span "Guardar" at bounding box center [1511, 36] width 29 height 9
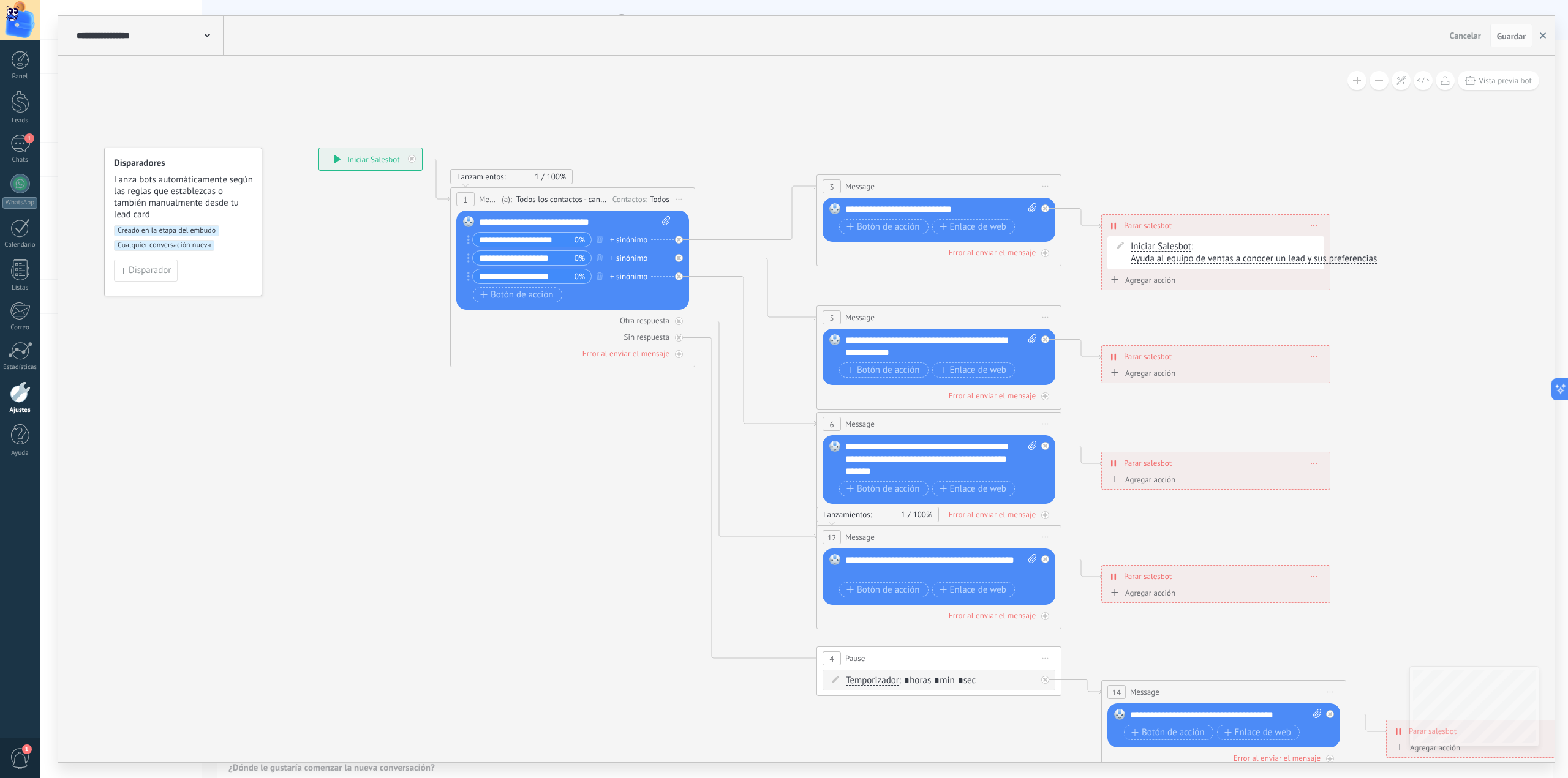
click at [1543, 38] on icon "button" at bounding box center [1543, 35] width 6 height 6
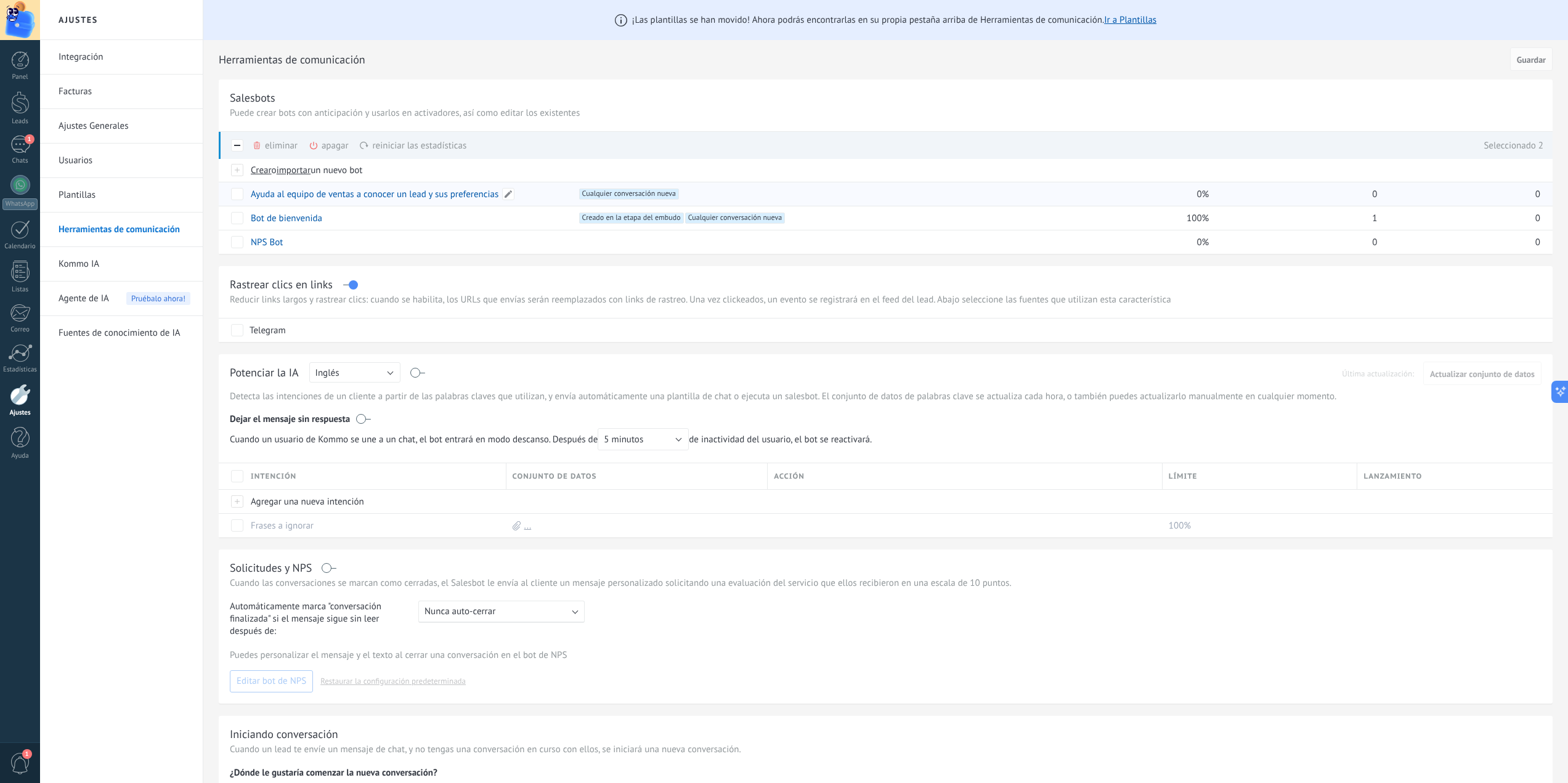
click at [358, 197] on link "Ayuda al equipo de ventas a conocer un lead y sus preferencias" at bounding box center [375, 195] width 248 height 12
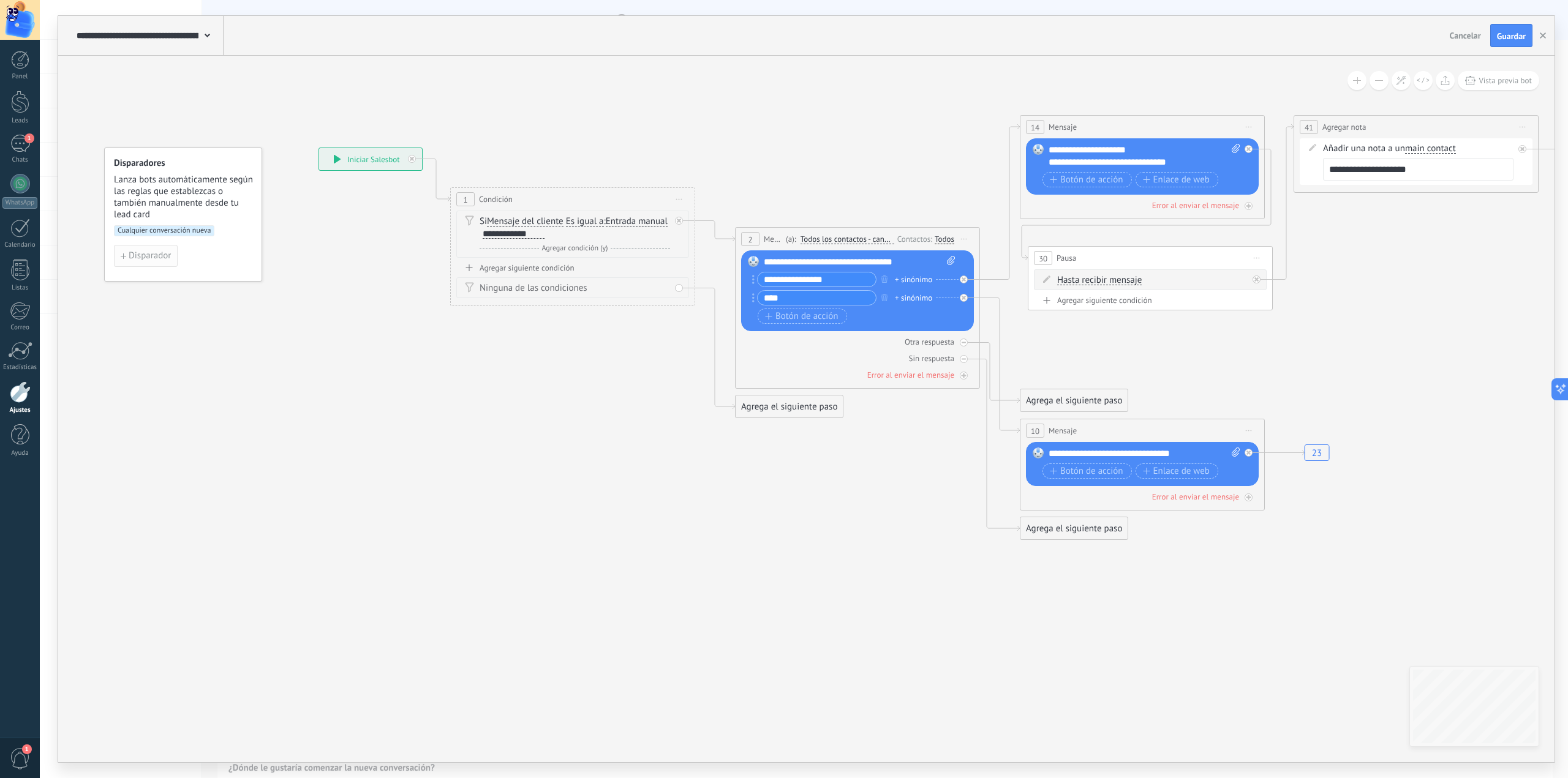
click at [154, 259] on span "Disparador" at bounding box center [150, 256] width 42 height 9
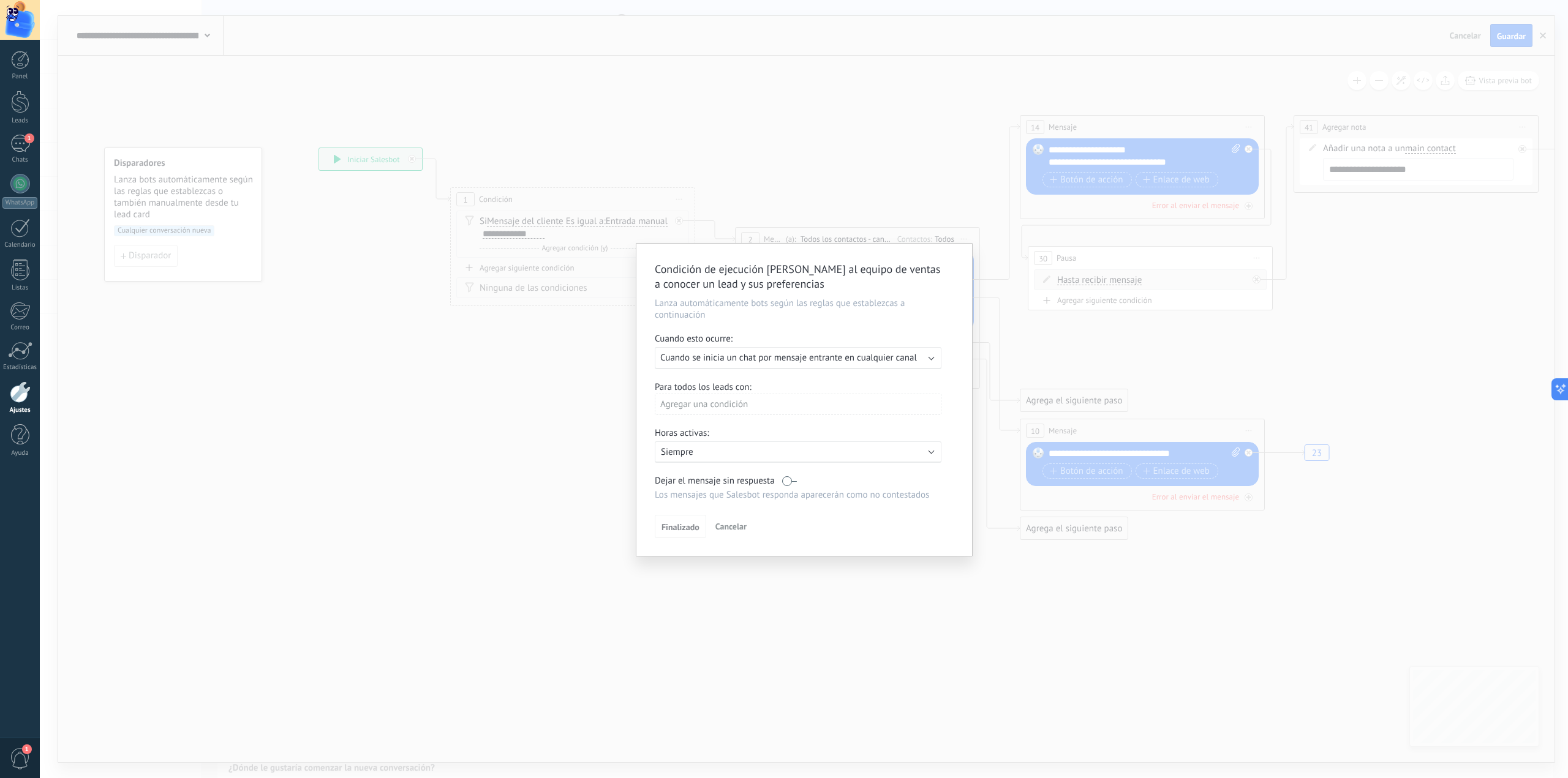
click at [791, 351] on div "Ejecutar: Cuando se inicia un chat por mensaje entrante en cualquier canal" at bounding box center [798, 358] width 287 height 22
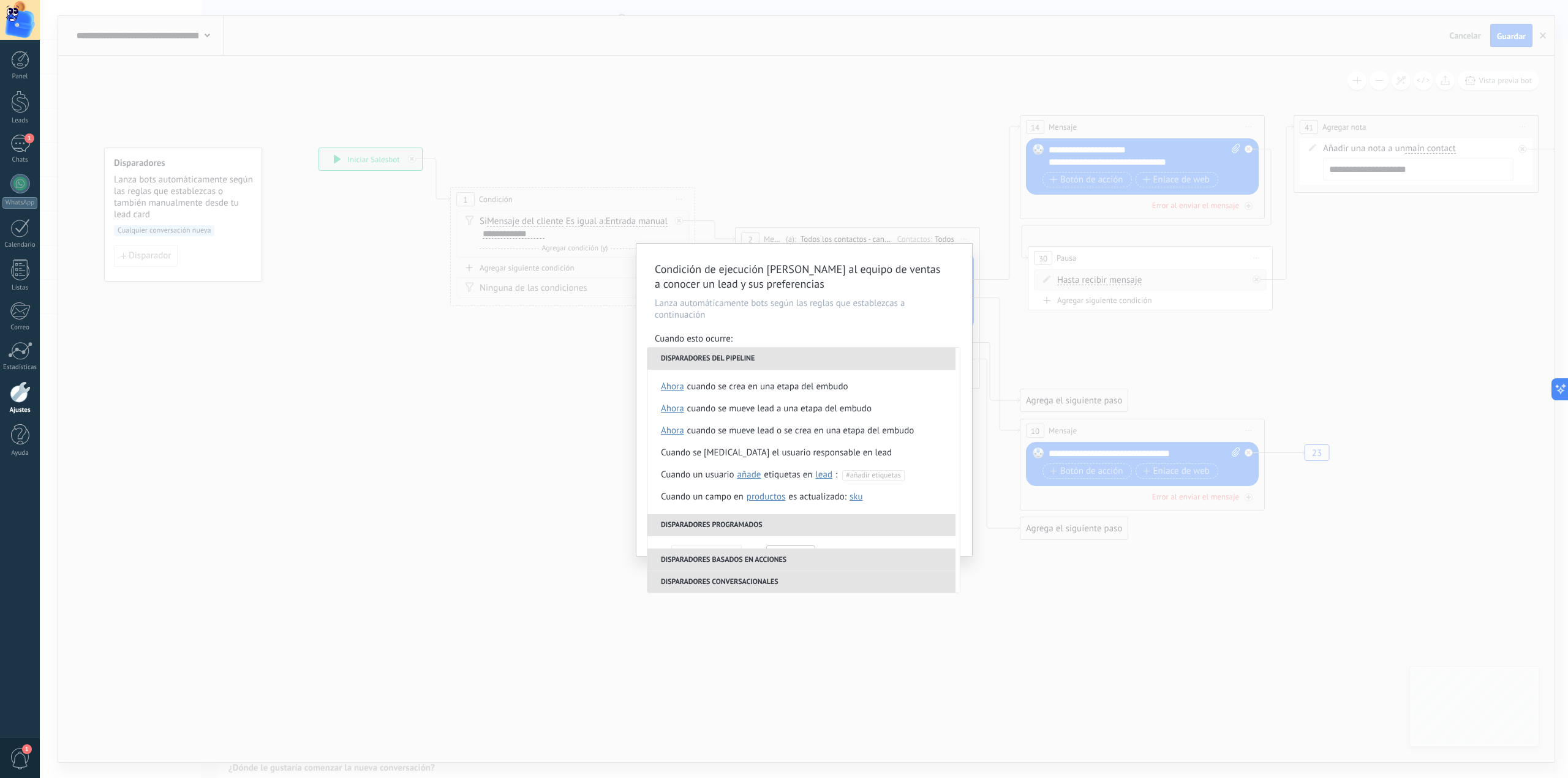
click at [791, 351] on li "Disparadores del pipeline" at bounding box center [801, 359] width 308 height 22
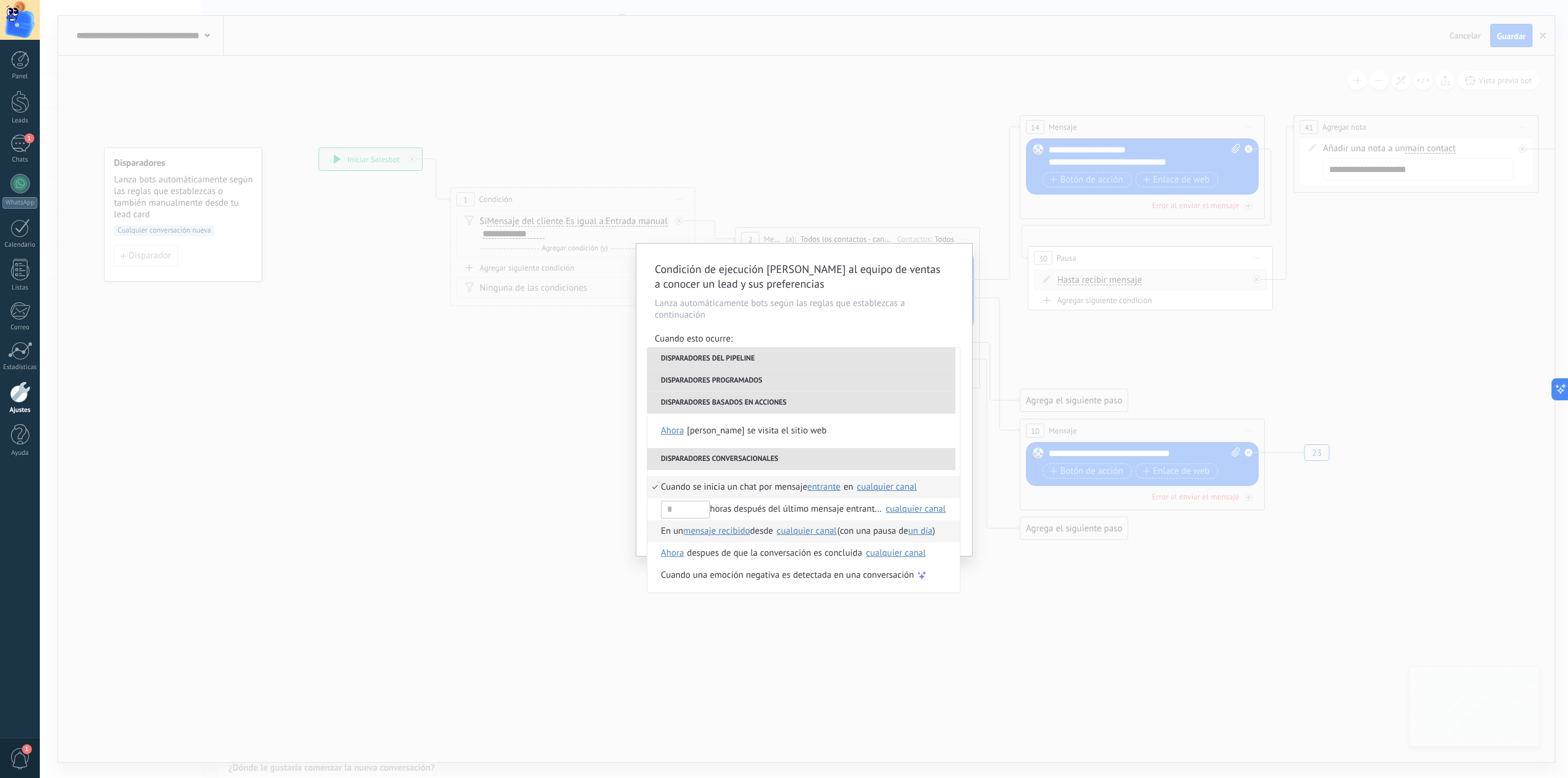
click at [670, 535] on span "En un" at bounding box center [672, 532] width 22 height 22
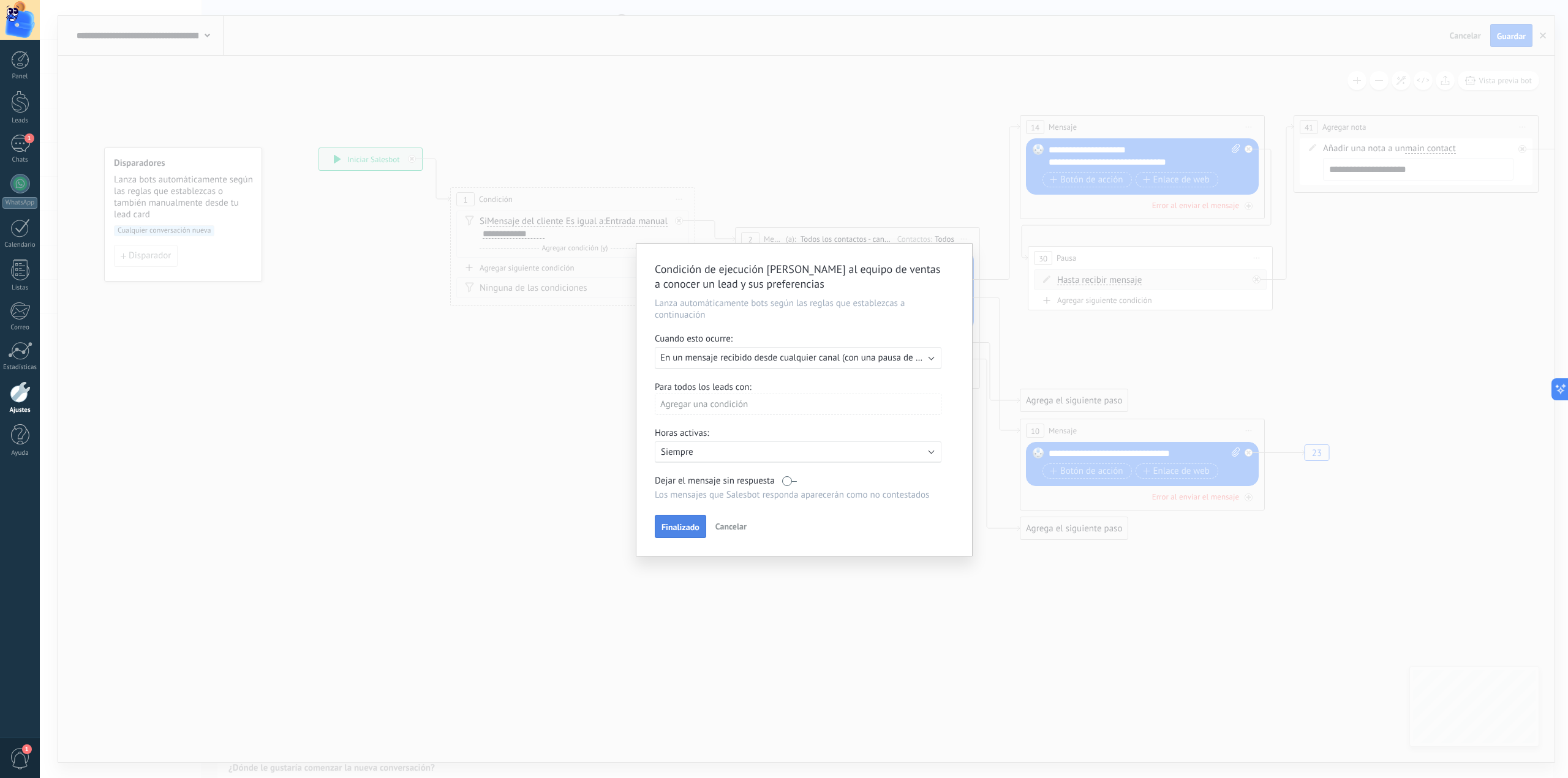
click at [677, 524] on span "Finalizado" at bounding box center [680, 527] width 38 height 9
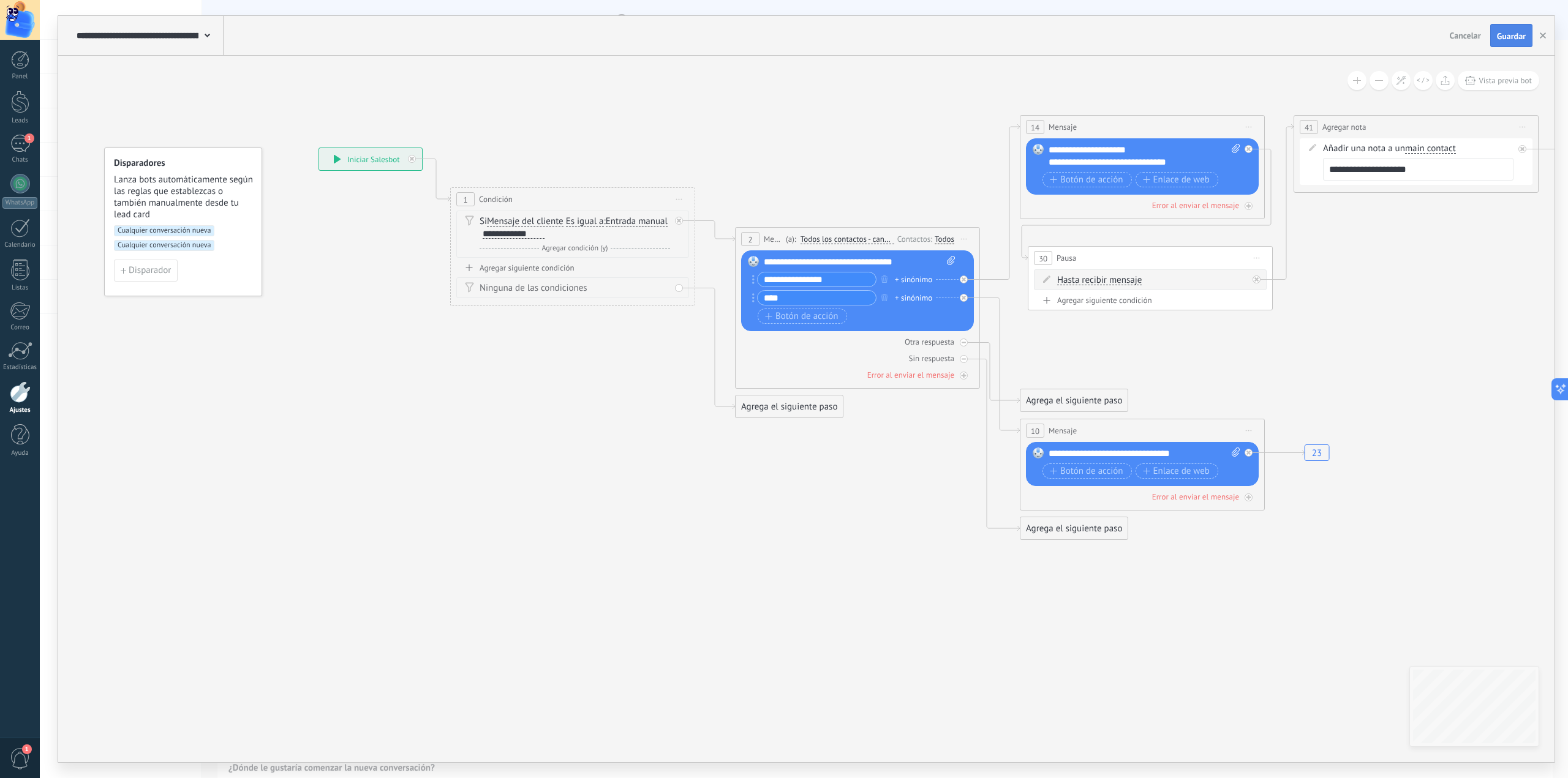
click at [1522, 27] on button "Guardar" at bounding box center [1511, 35] width 42 height 23
click at [1540, 40] on button "button" at bounding box center [1543, 35] width 18 height 22
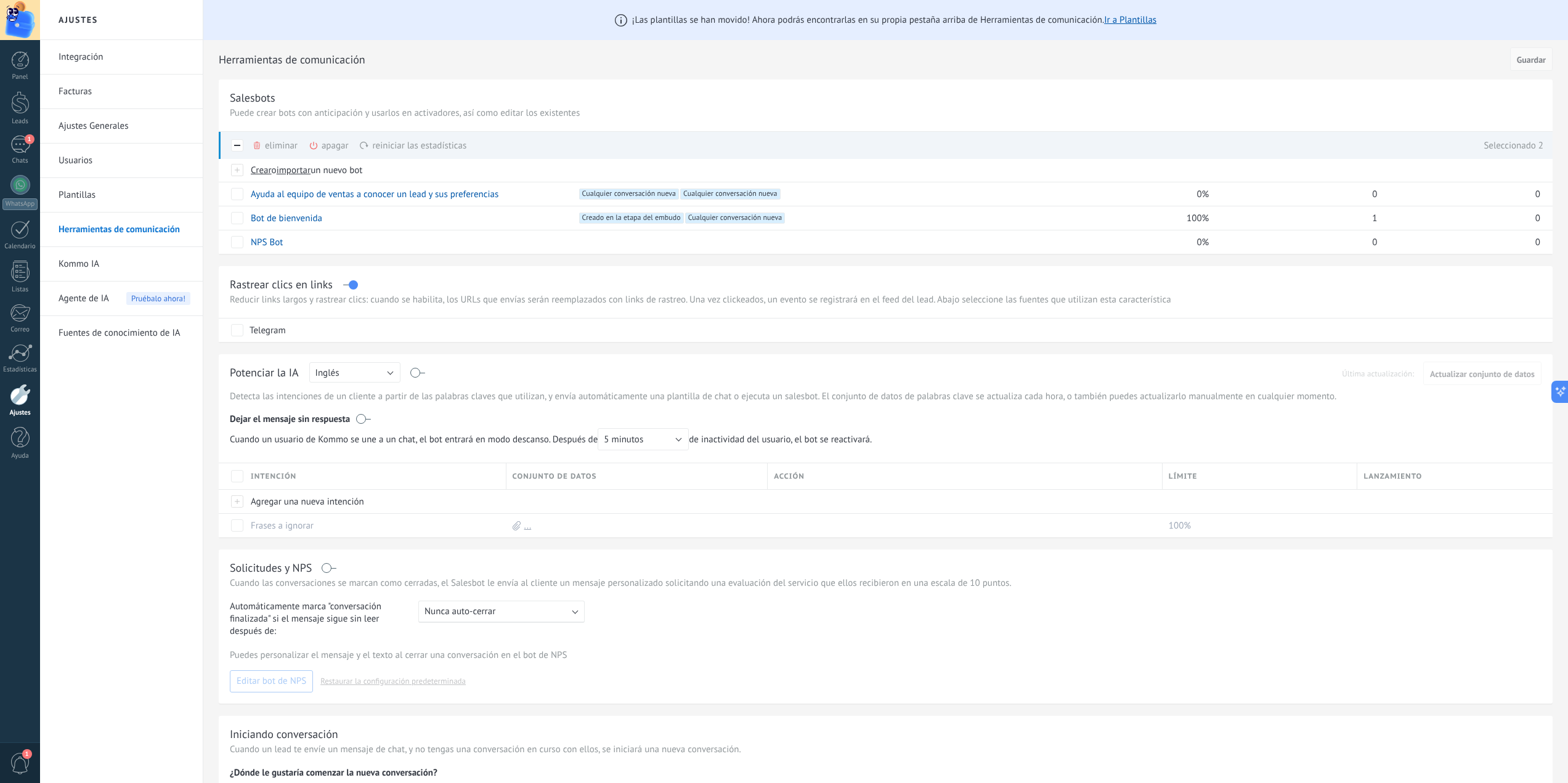
click at [1535, 62] on span "Guardar" at bounding box center [1532, 60] width 29 height 9
click at [1198, 217] on span "100%" at bounding box center [1198, 219] width 22 height 12
click at [90, 158] on link "Usuarios" at bounding box center [124, 160] width 132 height 34
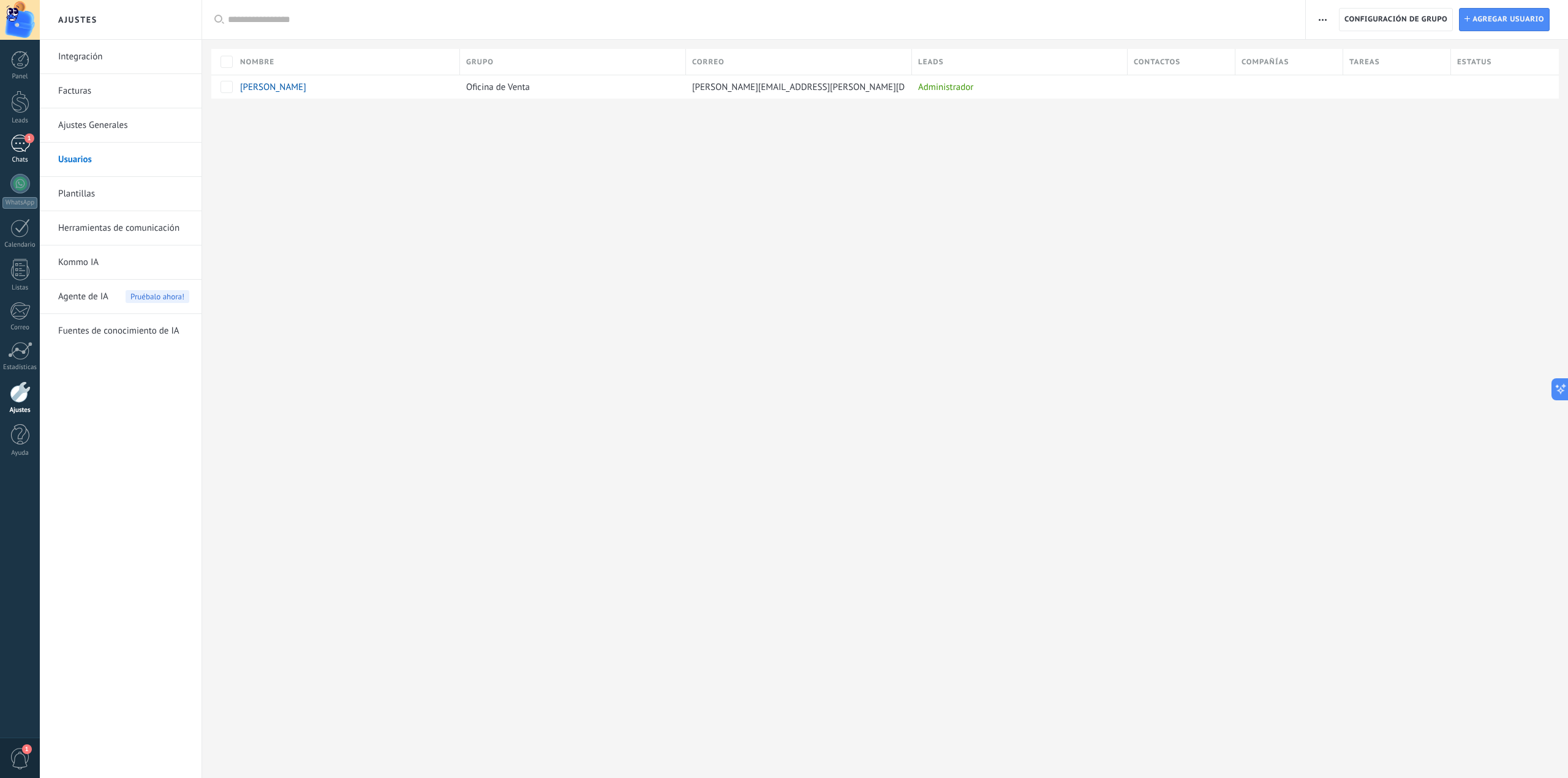
click at [18, 138] on div "1" at bounding box center [20, 143] width 20 height 18
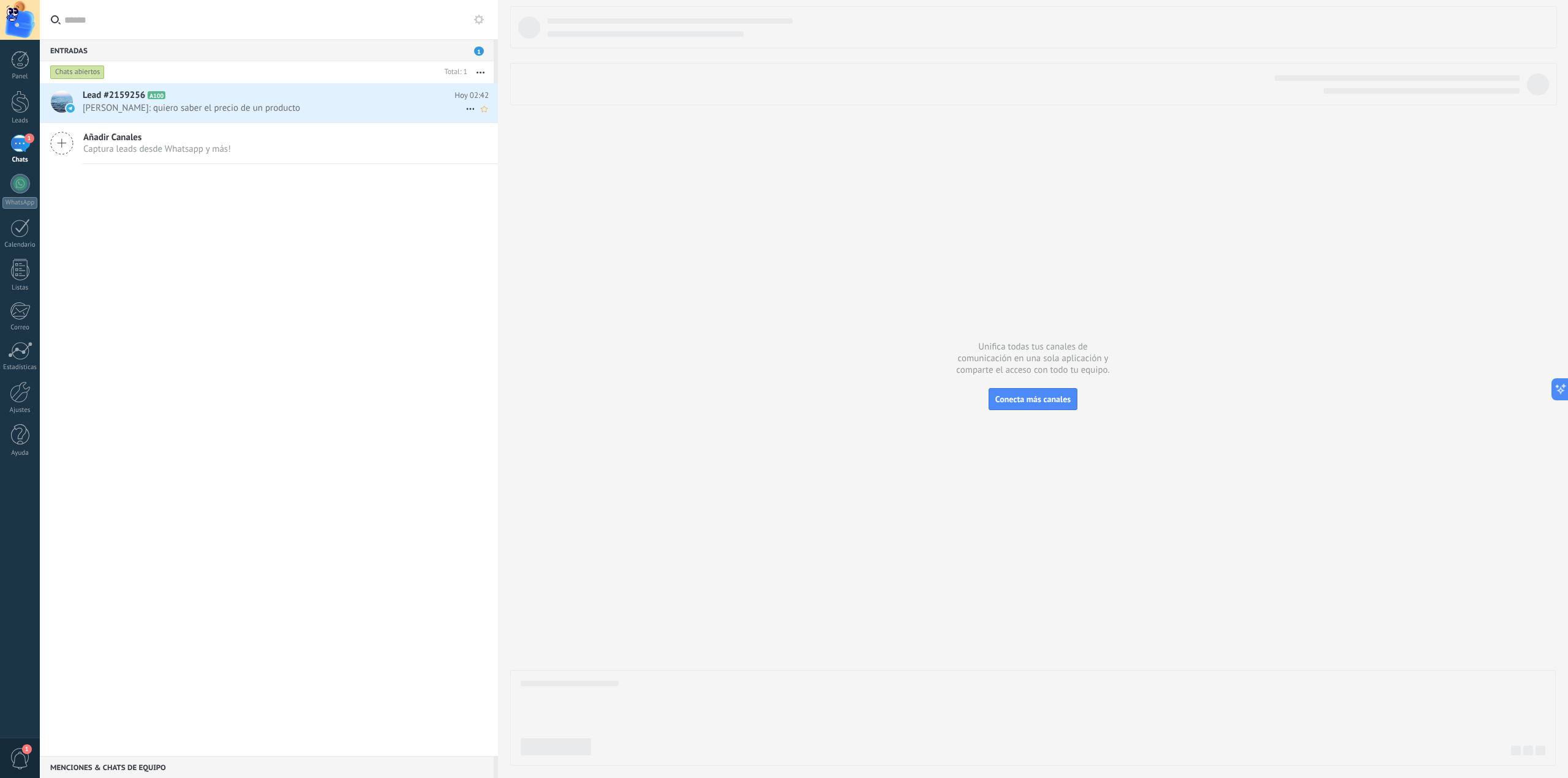
click at [257, 101] on h2 "Lead #2159256 A100" at bounding box center [268, 95] width 372 height 12
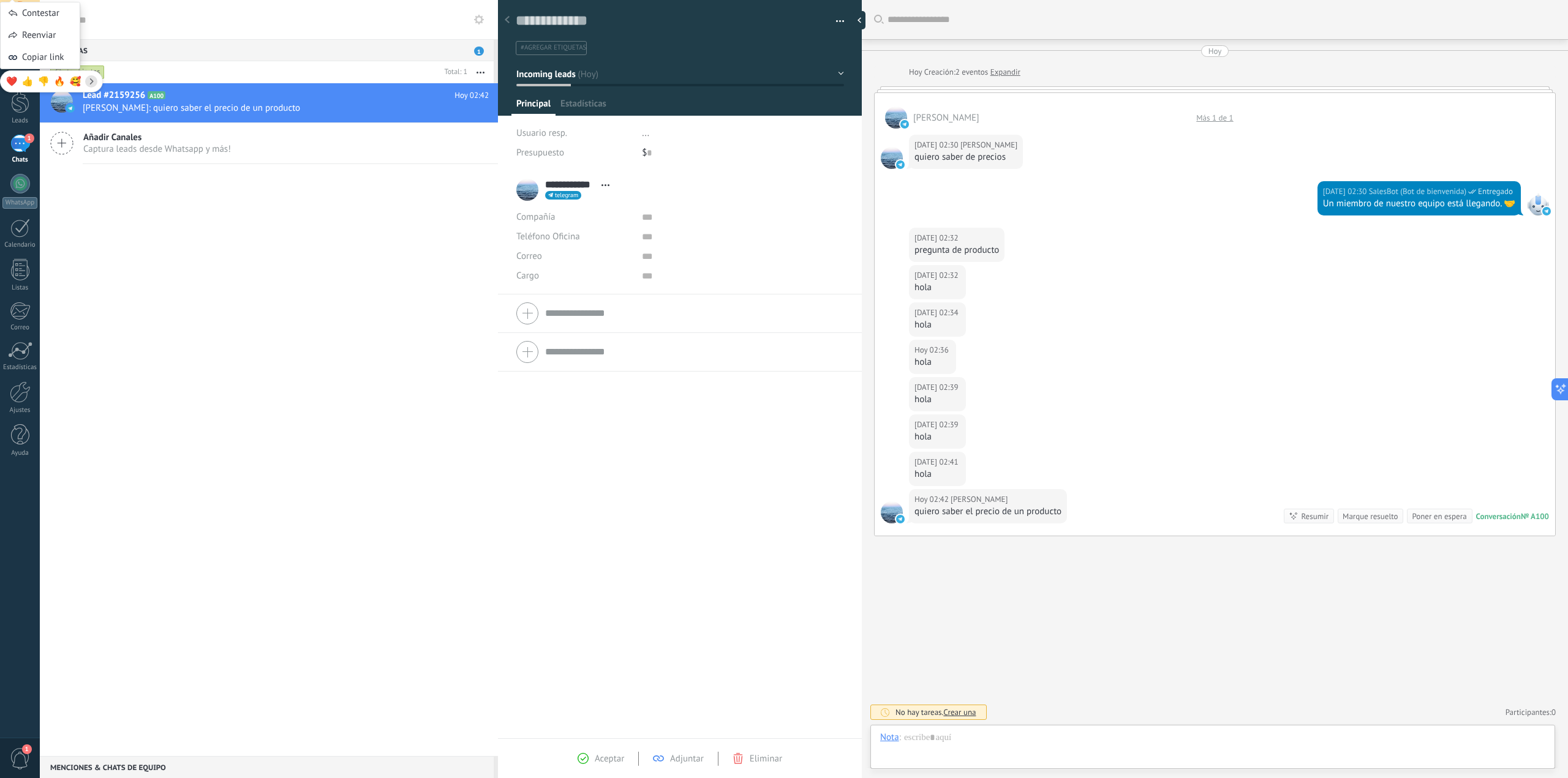
scroll to position [18, 0]
click at [1301, 514] on div "Resumir" at bounding box center [1315, 516] width 28 height 12
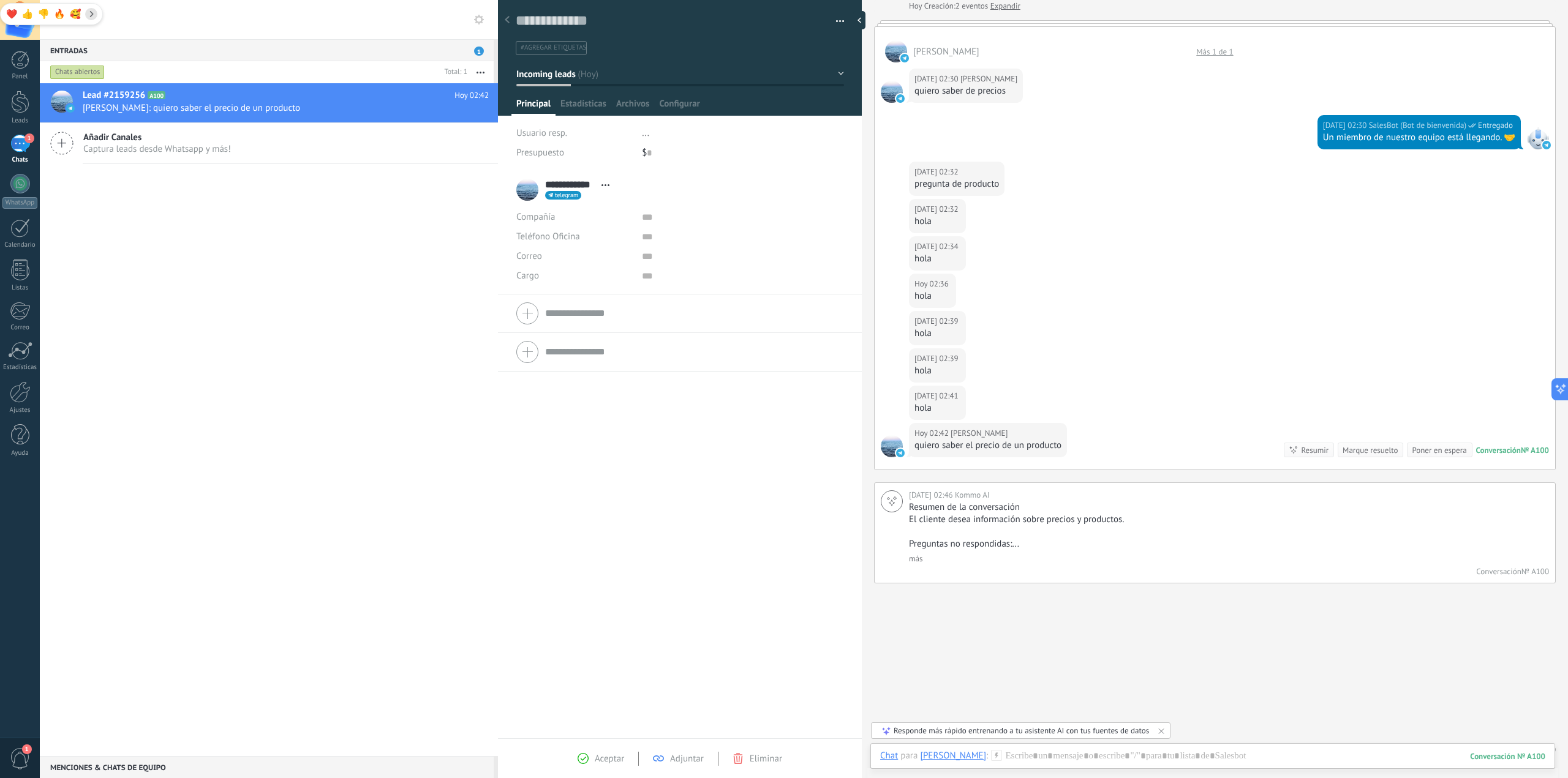
scroll to position [85, 0]
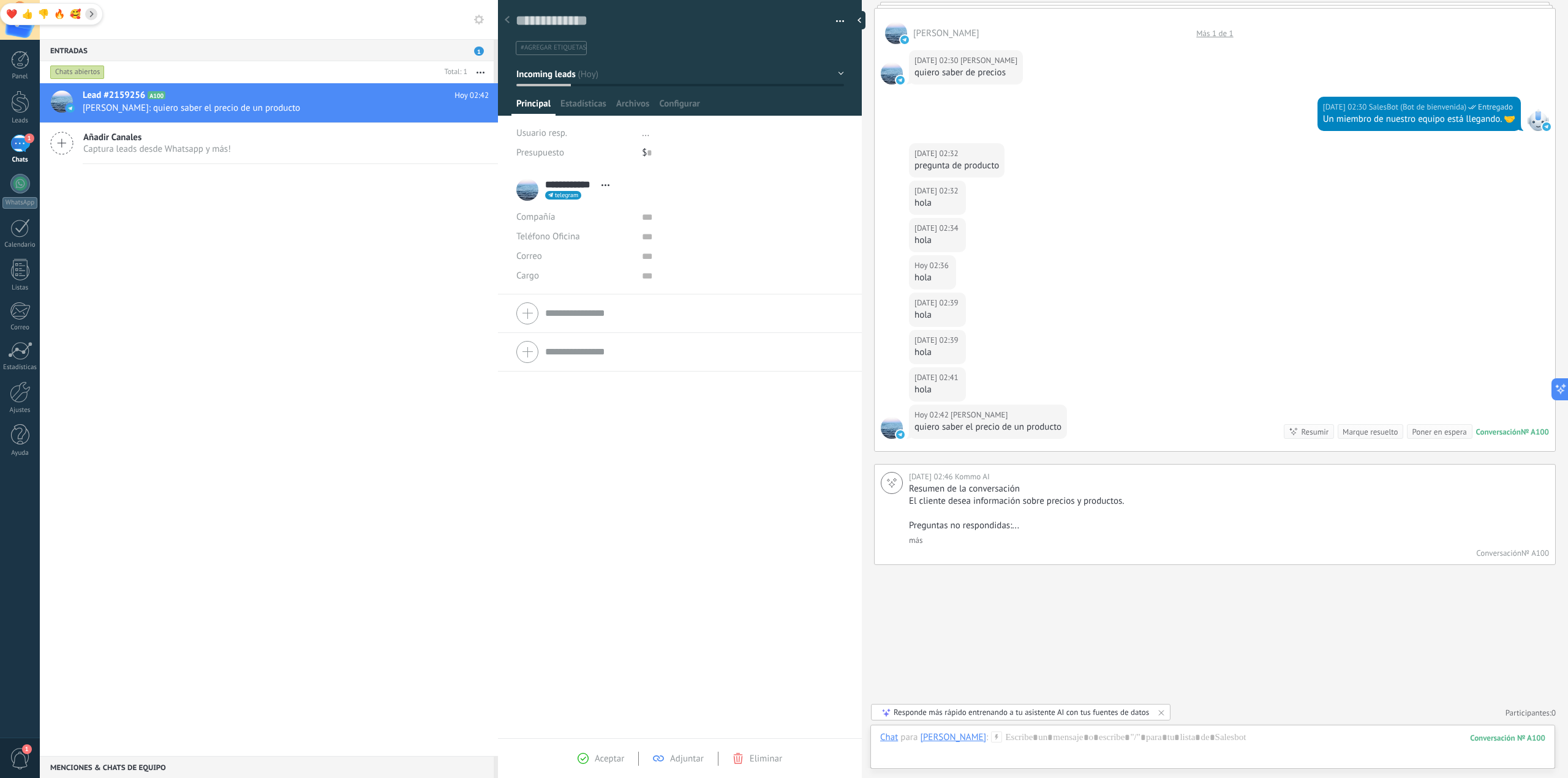
click at [675, 754] on span "Adjuntar" at bounding box center [687, 759] width 33 height 12
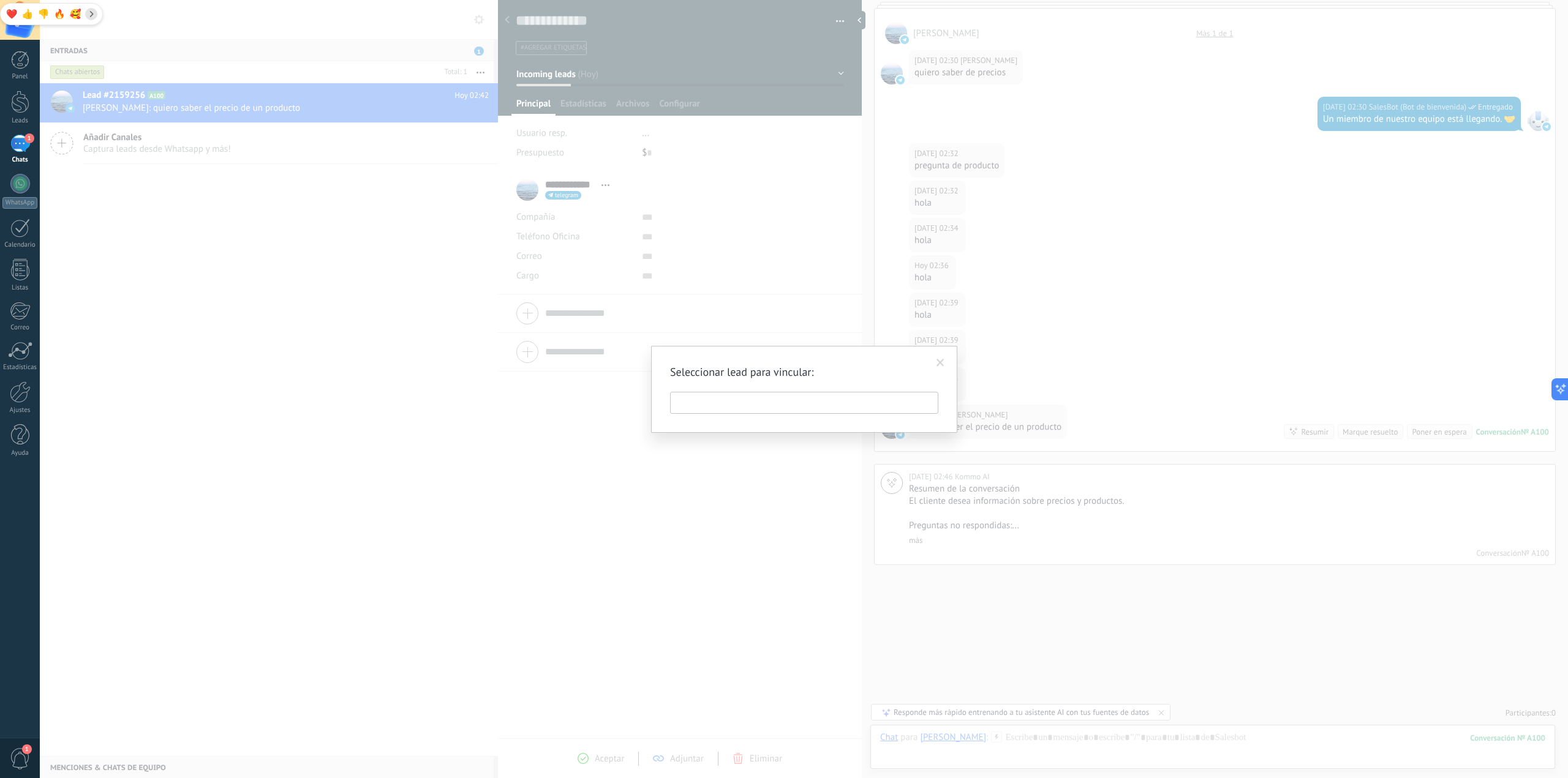
click at [896, 409] on input "text" at bounding box center [804, 403] width 268 height 22
click at [945, 368] on span at bounding box center [941, 363] width 20 height 21
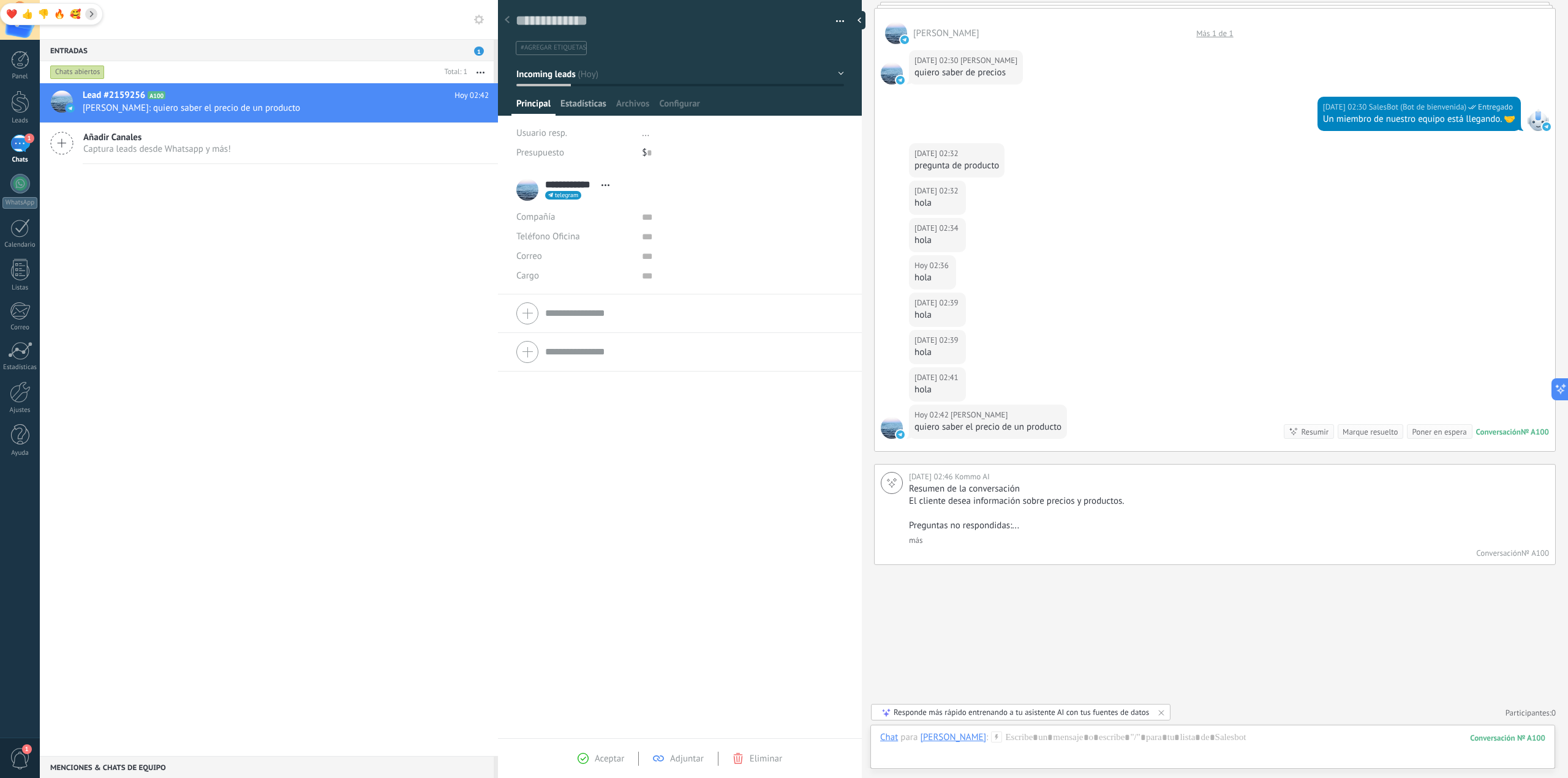
click at [587, 99] on span "Estadísticas" at bounding box center [583, 106] width 46 height 18
click at [644, 101] on span "Archivos" at bounding box center [633, 106] width 33 height 18
click at [664, 109] on span "Configurar" at bounding box center [680, 106] width 41 height 18
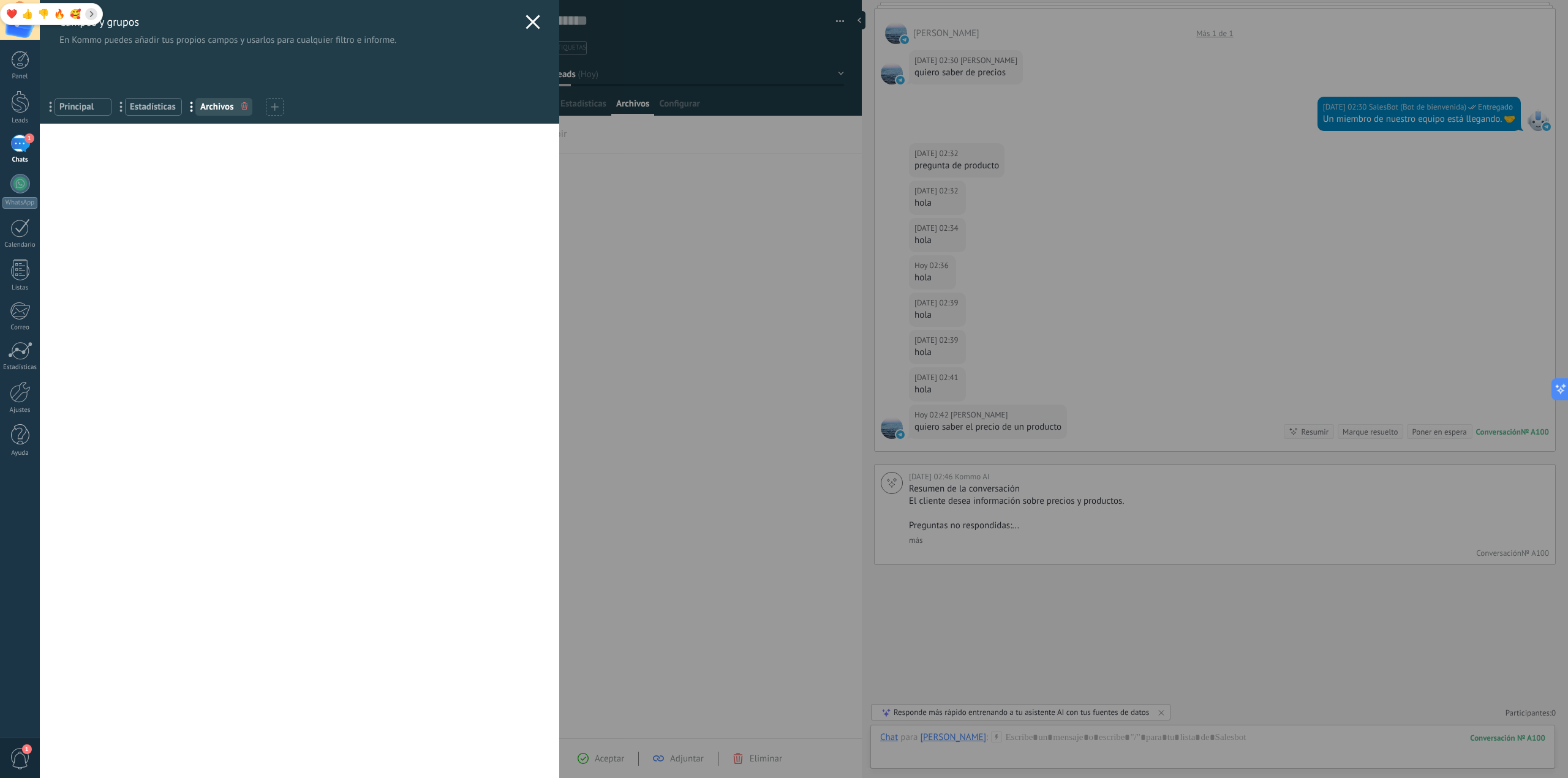
click at [537, 23] on div "Campos y grupos En Kommo puedes añadir tus propios campos y usarlos para cualqu…" at bounding box center [299, 22] width 520 height 46
click at [527, 21] on use at bounding box center [533, 21] width 14 height 14
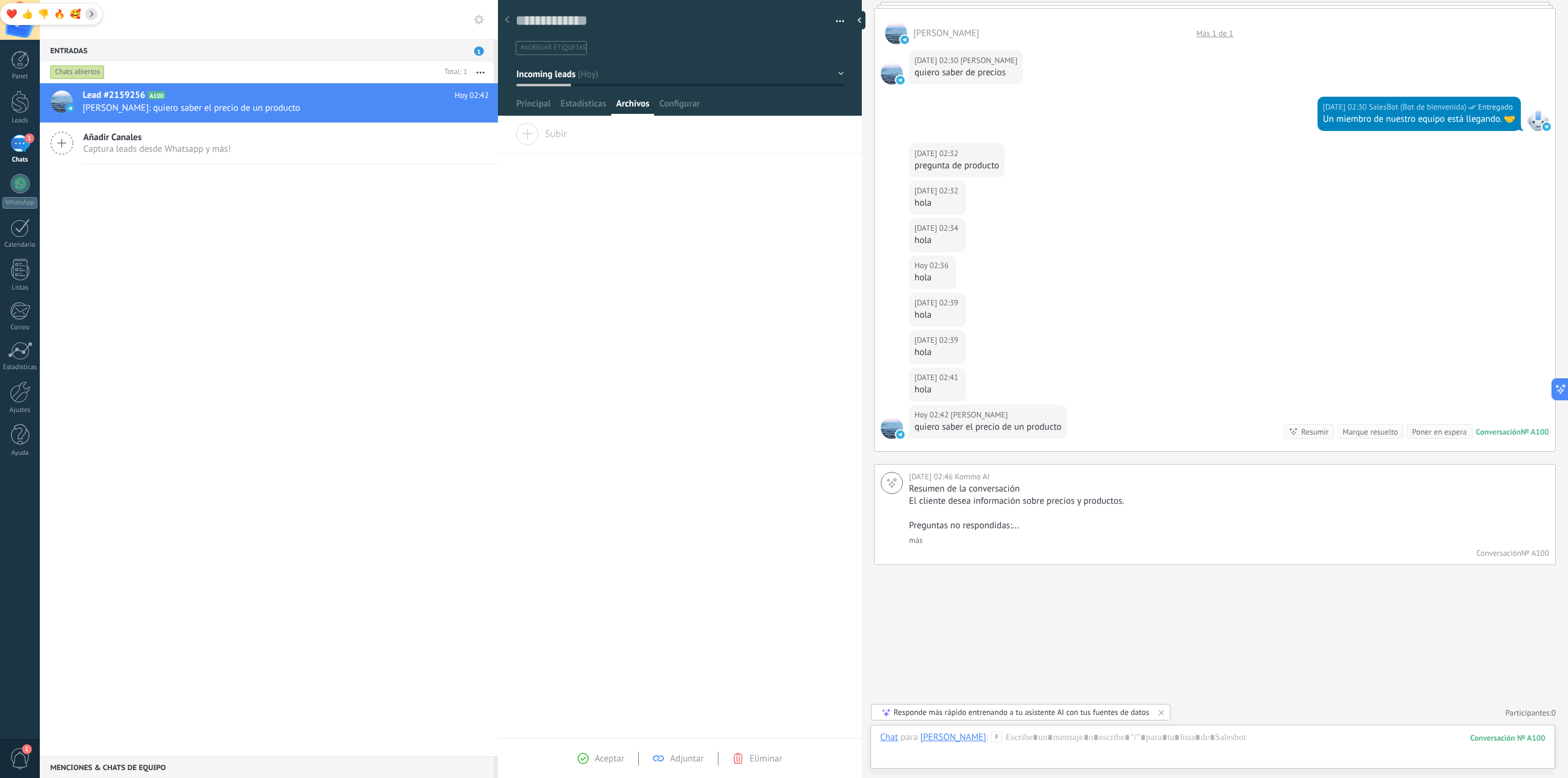
click at [1175, 354] on div "Hoy 02:39 Jesus Garcia hola" at bounding box center [1214, 349] width 680 height 38
click at [1559, 388] on icon at bounding box center [1556, 389] width 13 height 13
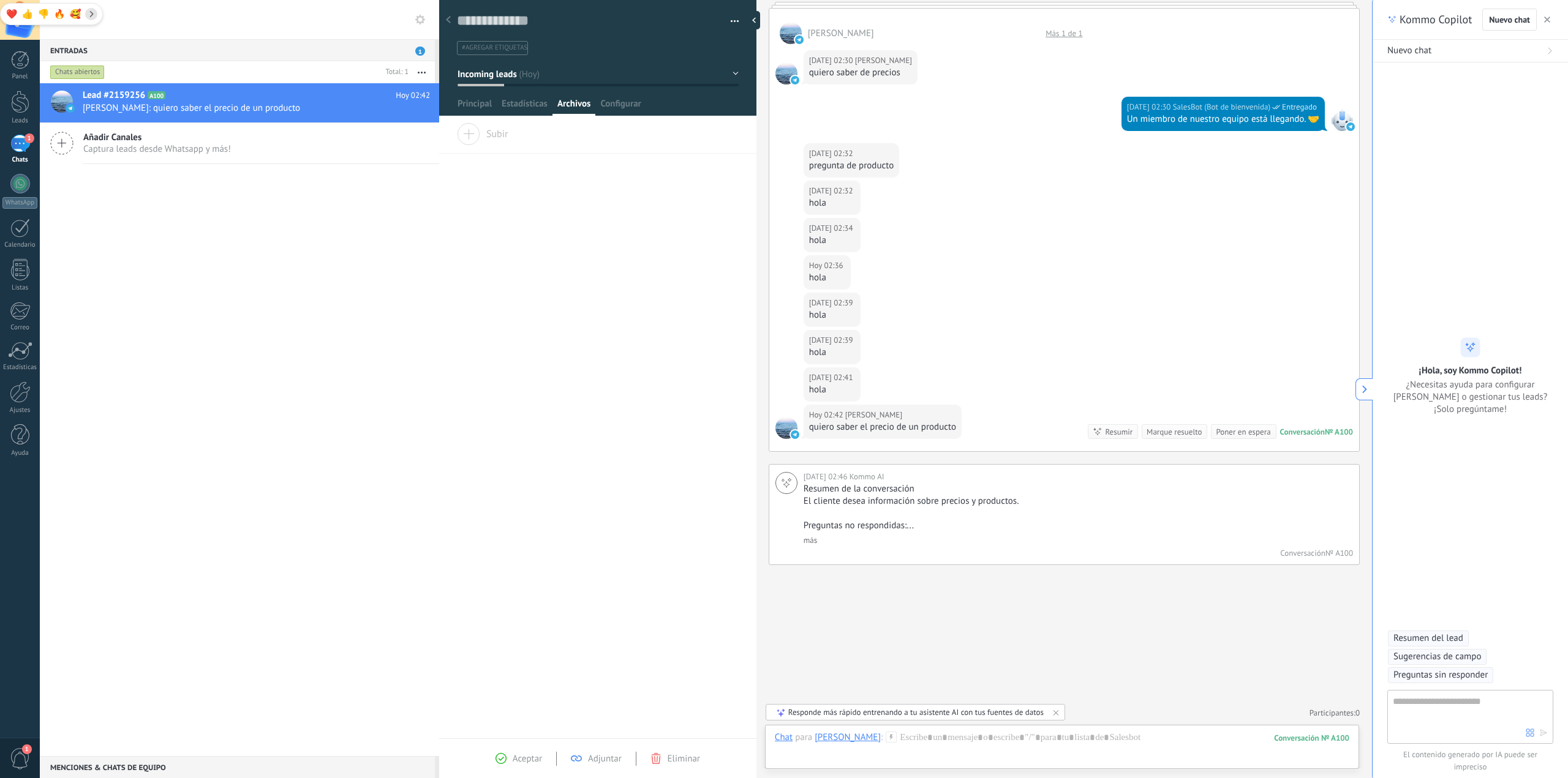
scroll to position [18, 0]
click at [1240, 191] on div "Hoy 02:32 Jesus Garcia hola" at bounding box center [1064, 199] width 590 height 38
click at [1122, 622] on div "Buscar Carga más Hoy Hoy Creación: 2 eventos Expandir Jesus Garcia Más 1 de 1 H…" at bounding box center [1064, 347] width 616 height 863
click at [28, 161] on div "Chats" at bounding box center [20, 160] width 36 height 8
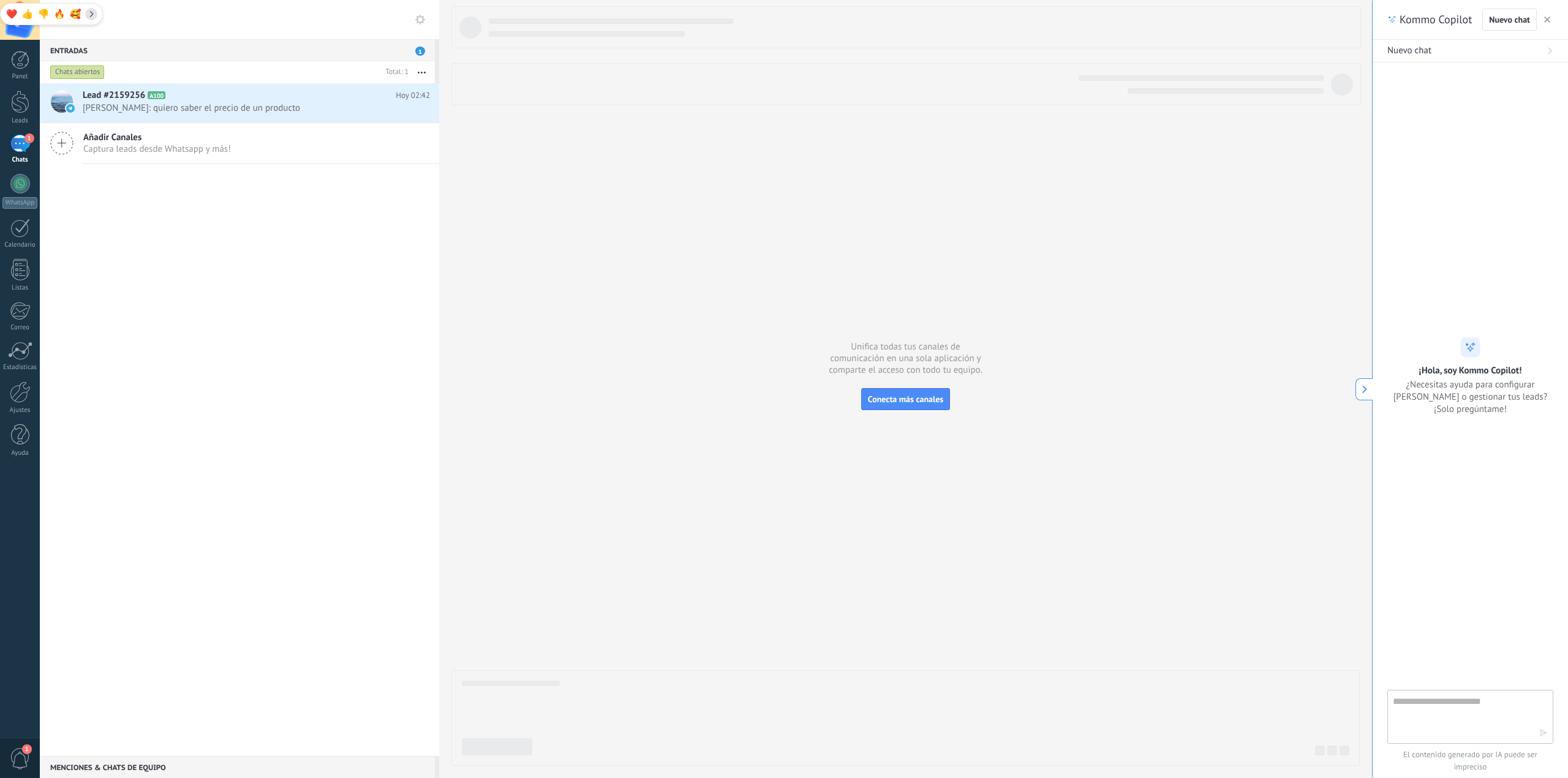
click at [425, 78] on button "button" at bounding box center [422, 72] width 26 height 22
click at [311, 109] on span "Jesus Garcia: quiero saber el precio de un producto" at bounding box center [244, 108] width 324 height 12
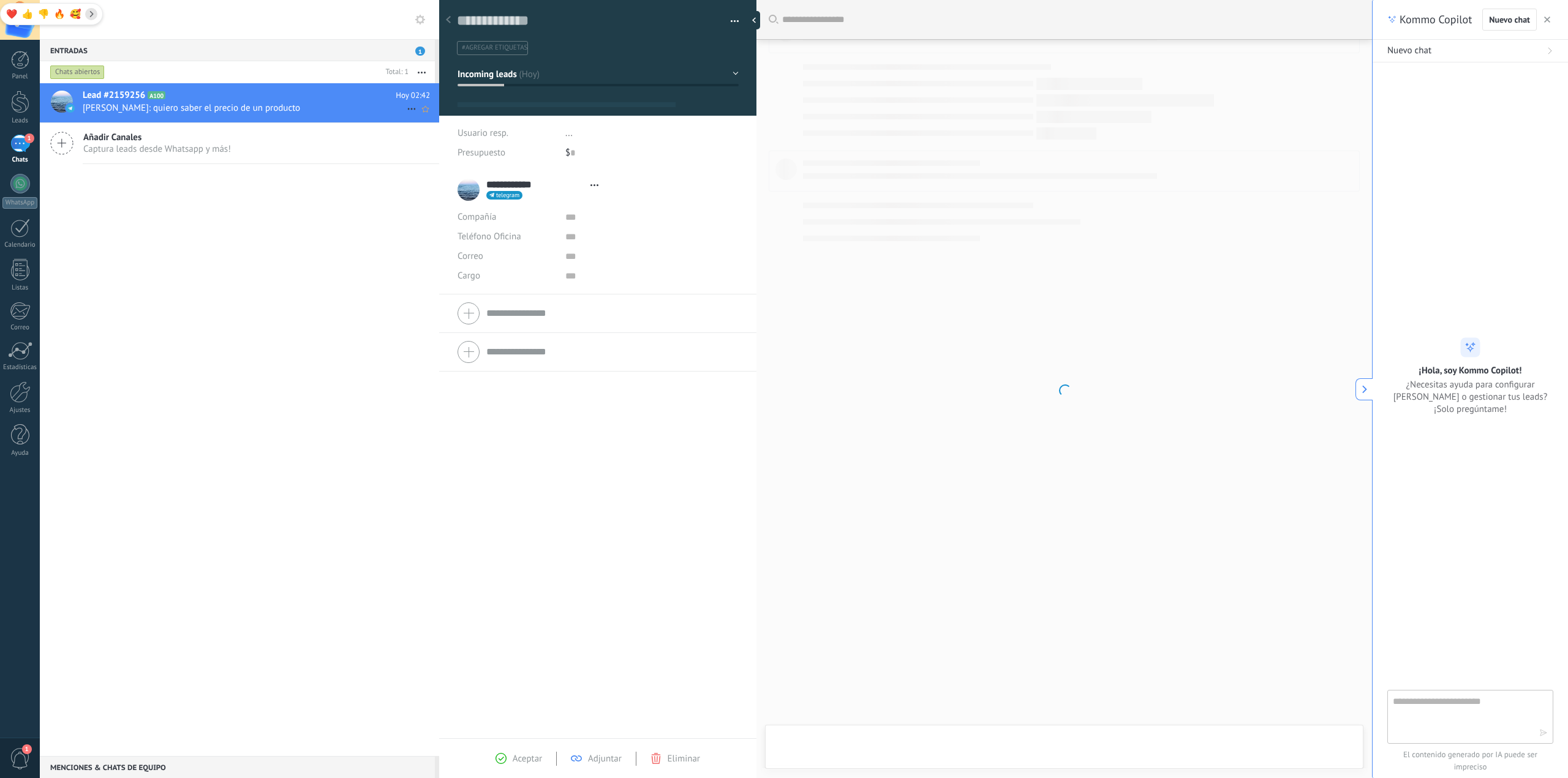
type textarea "**********"
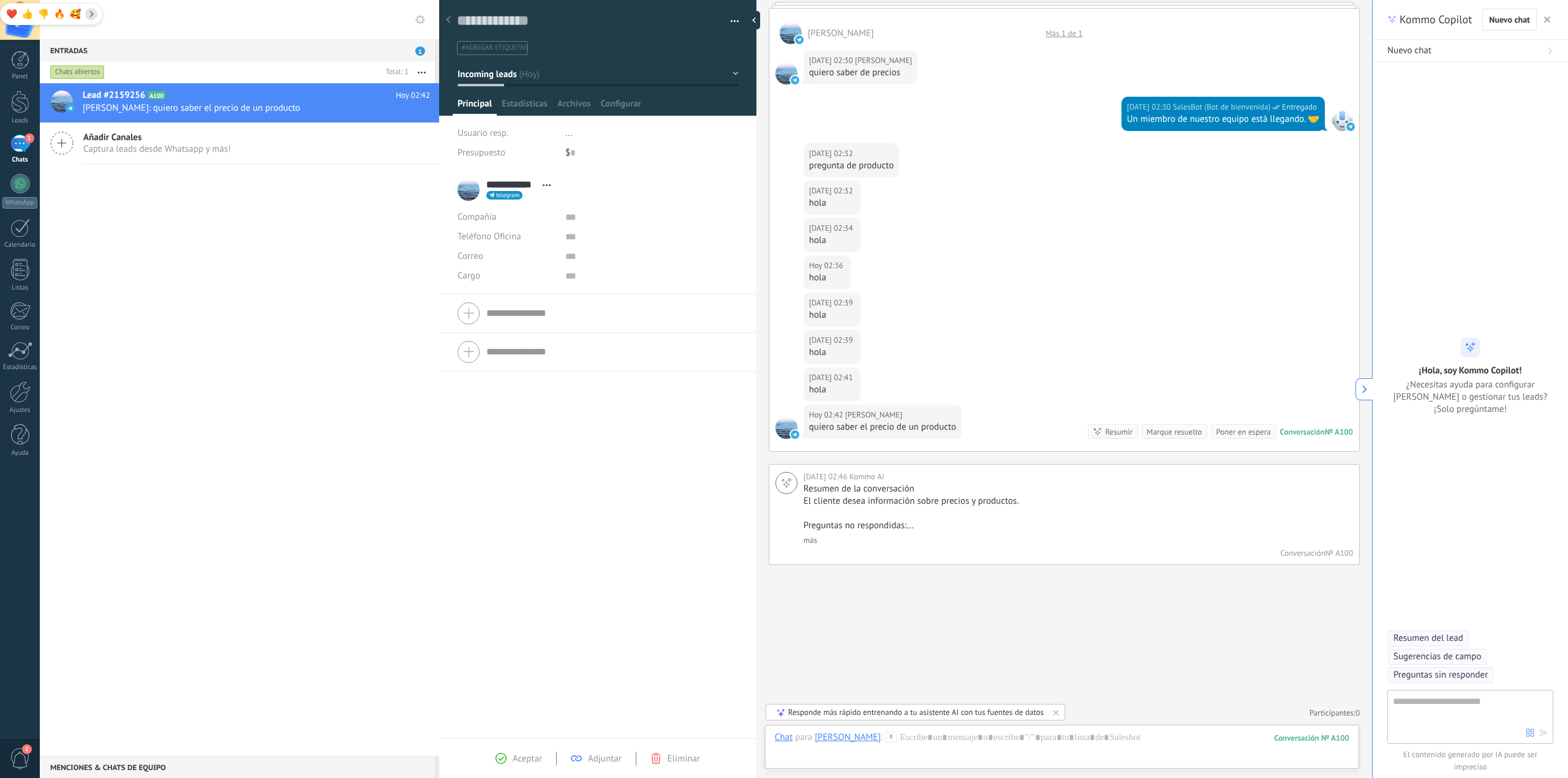
drag, startPoint x: 312, startPoint y: 109, endPoint x: 727, endPoint y: 75, distance: 416.4
click at [727, 75] on button "Incoming leads" at bounding box center [598, 74] width 281 height 22
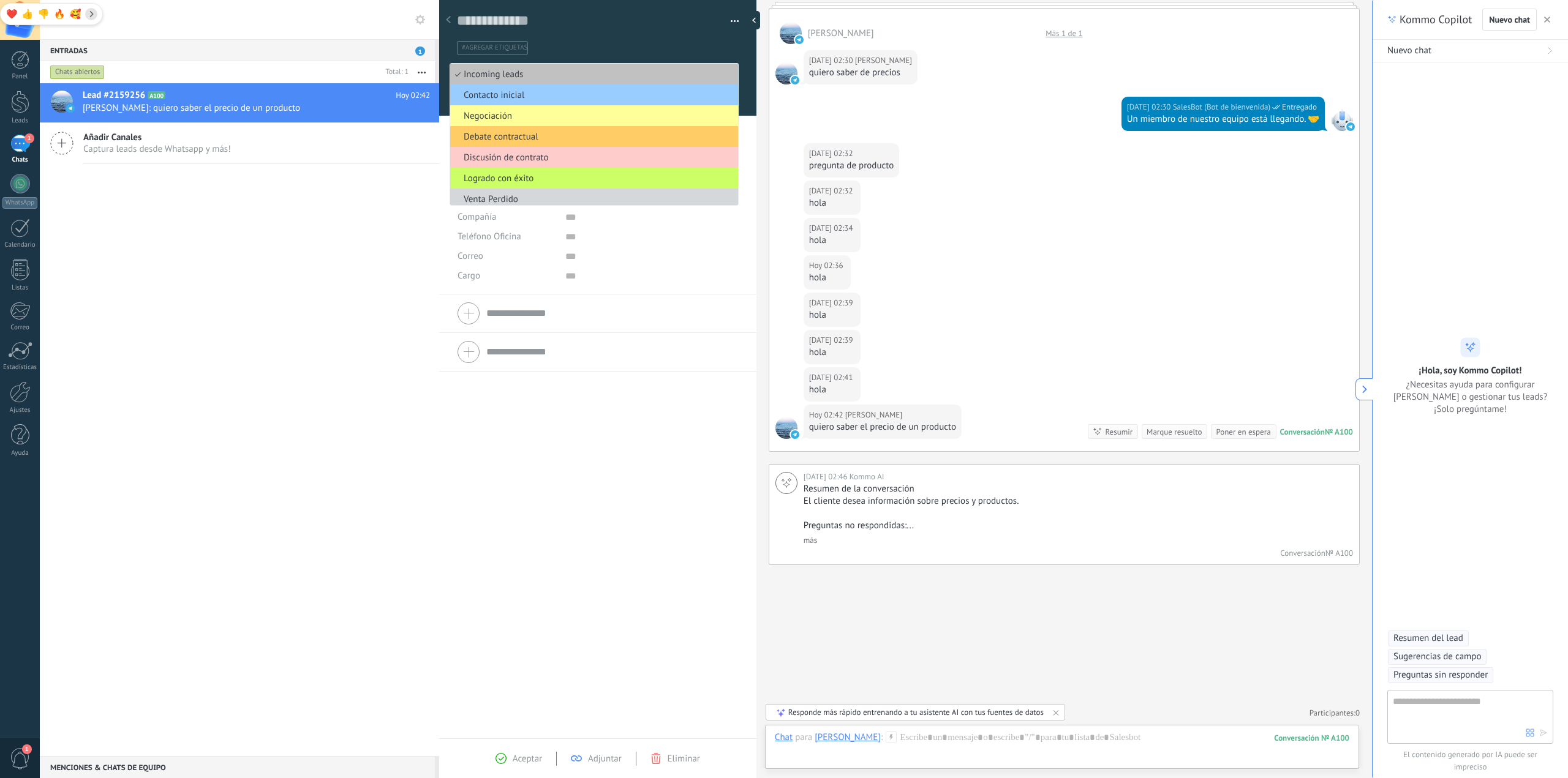
click at [709, 49] on ul "#agregar etiquetas" at bounding box center [596, 48] width 280 height 17
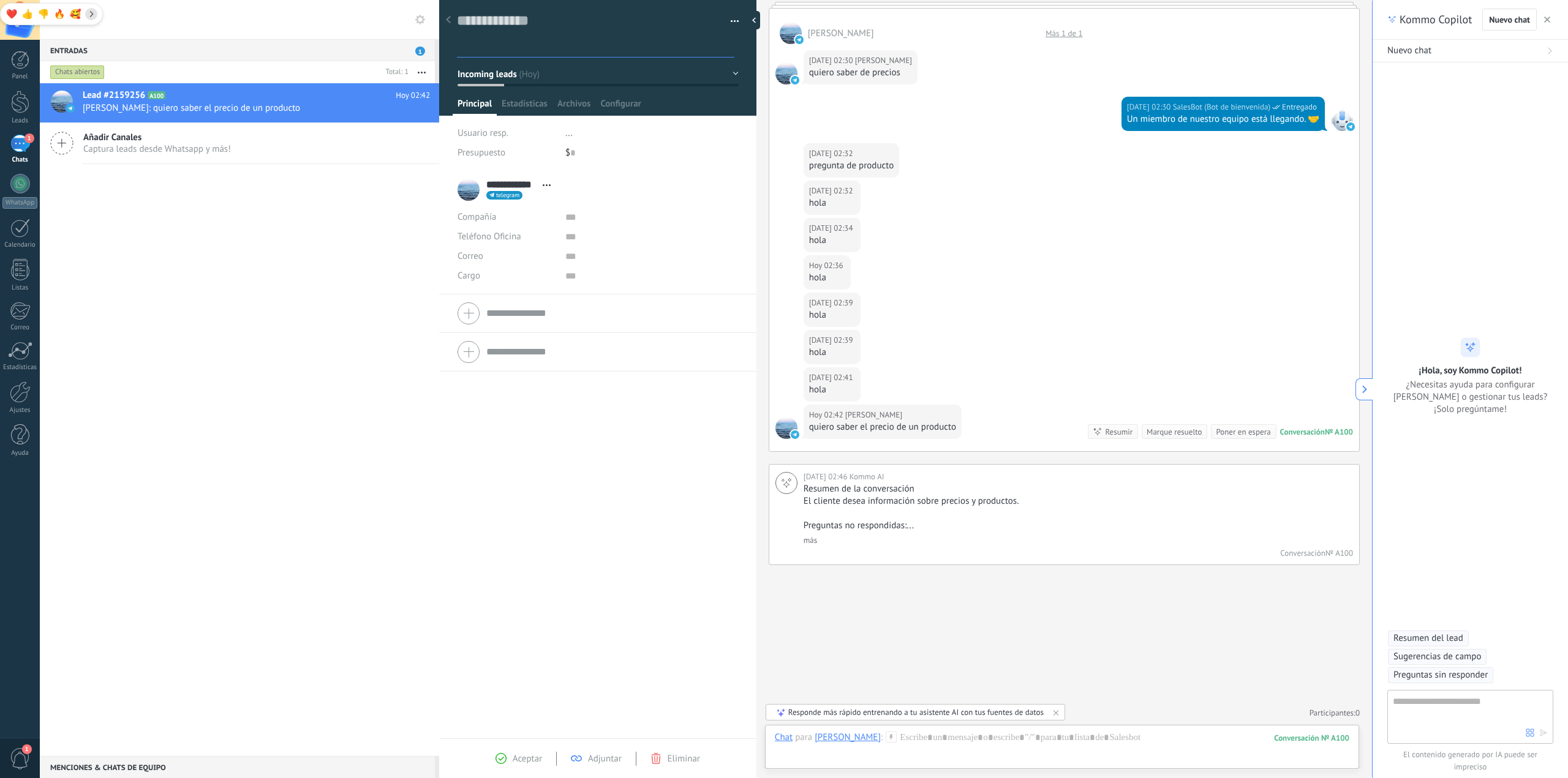
click at [735, 15] on div "Guardar y crear Imprimir Administrar etiquetas Exportar a excel" at bounding box center [598, 23] width 318 height 63
click at [733, 22] on span "button" at bounding box center [735, 22] width 9 height 2
click at [701, 121] on span "Eliminar el lead" at bounding box center [675, 117] width 62 height 25
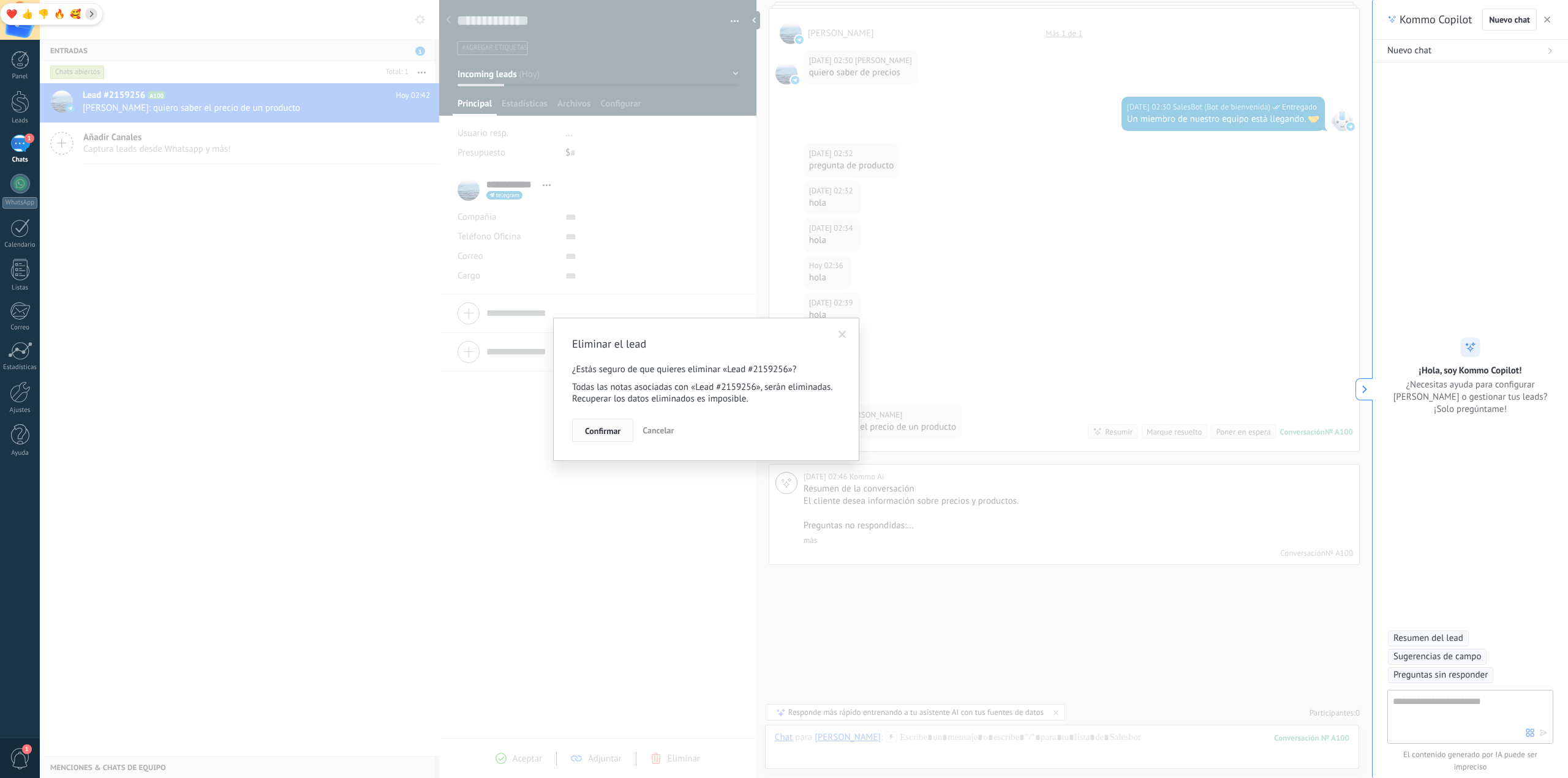
click at [605, 427] on span "Confirmar" at bounding box center [602, 431] width 36 height 9
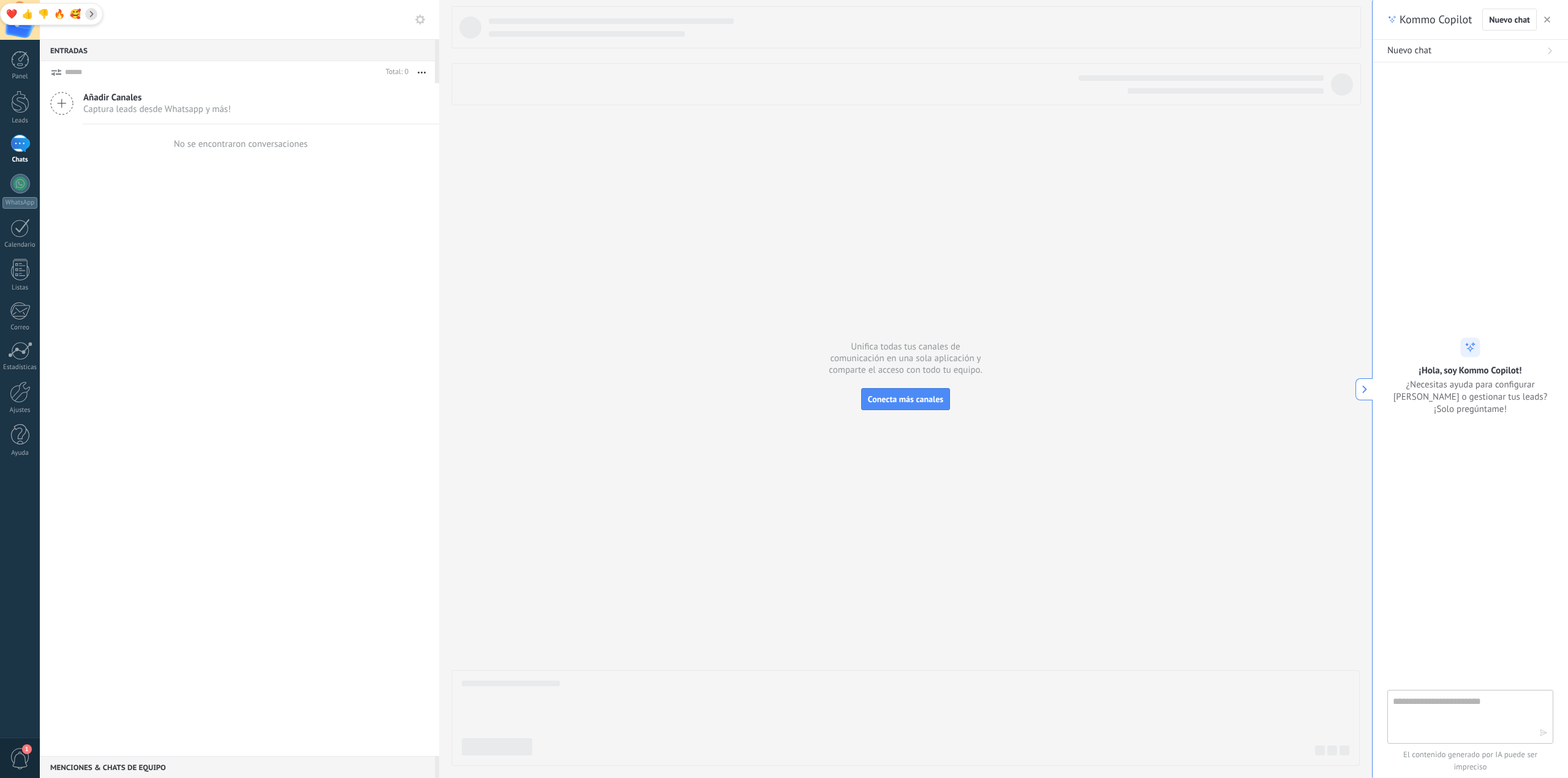
click at [269, 342] on div "Añadir Canales Captura leads desde Whatsapp y más! No se encontraron conversaci…" at bounding box center [239, 419] width 399 height 673
